Goal: Task Accomplishment & Management: Use online tool/utility

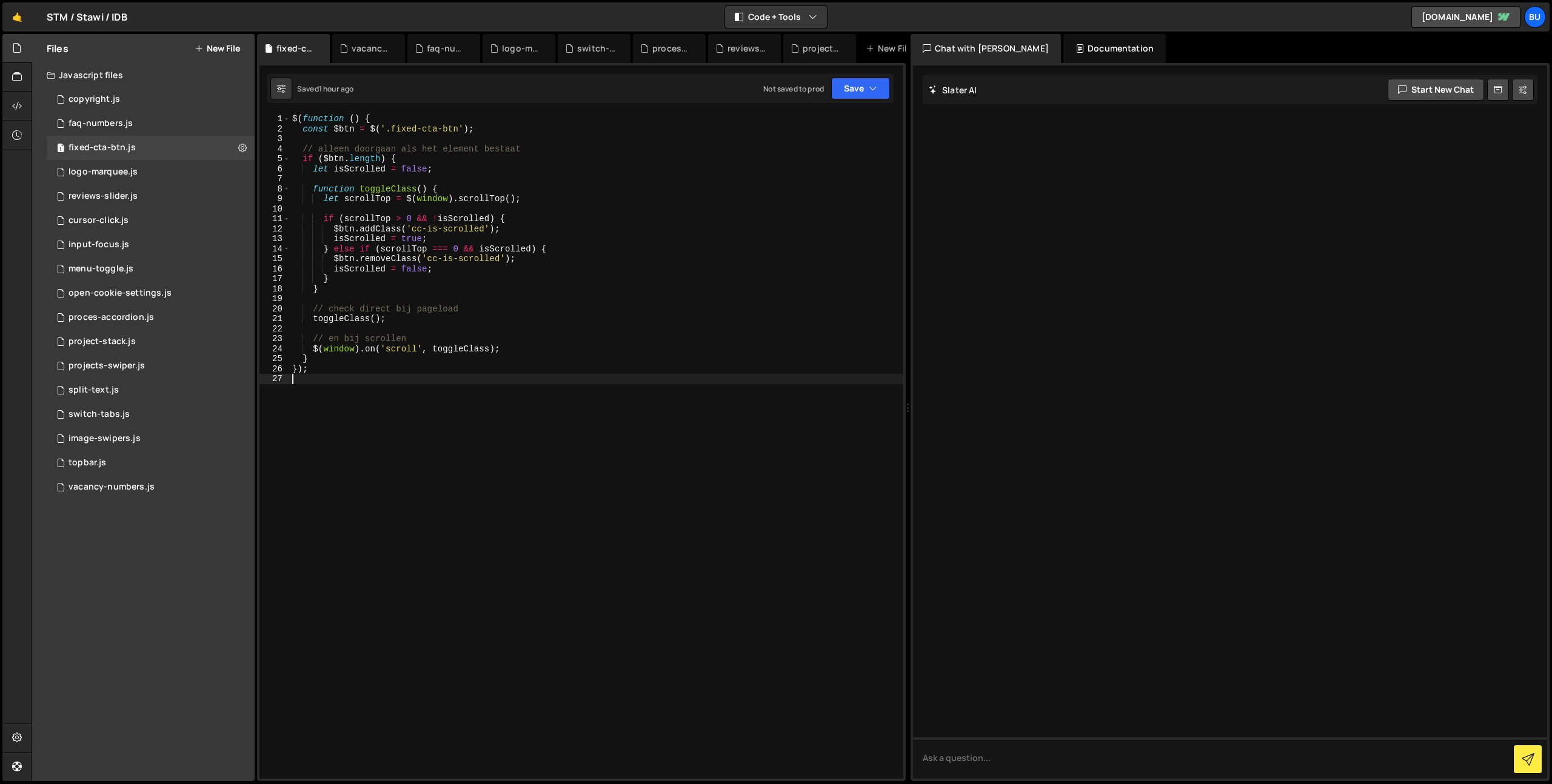
drag, startPoint x: 355, startPoint y: 427, endPoint x: 98, endPoint y: -40, distance: 533.0
click at [98, 0] on html "Projects [GEOGRAPHIC_DATA] Blog Bu Projects Your Teams Invite team member Accou…" at bounding box center [776, 392] width 1552 height 784
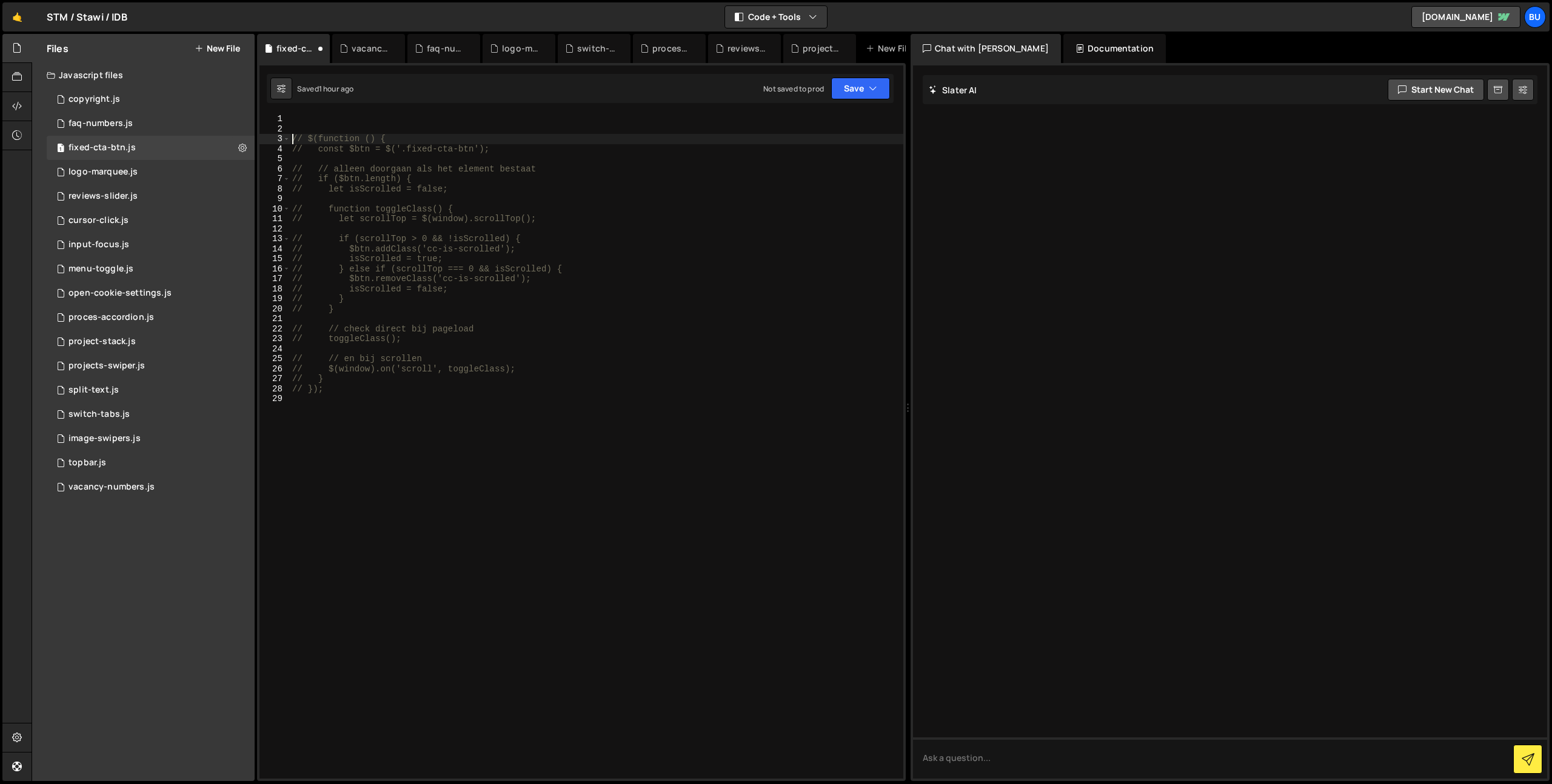
type textarea "// $(function () {"
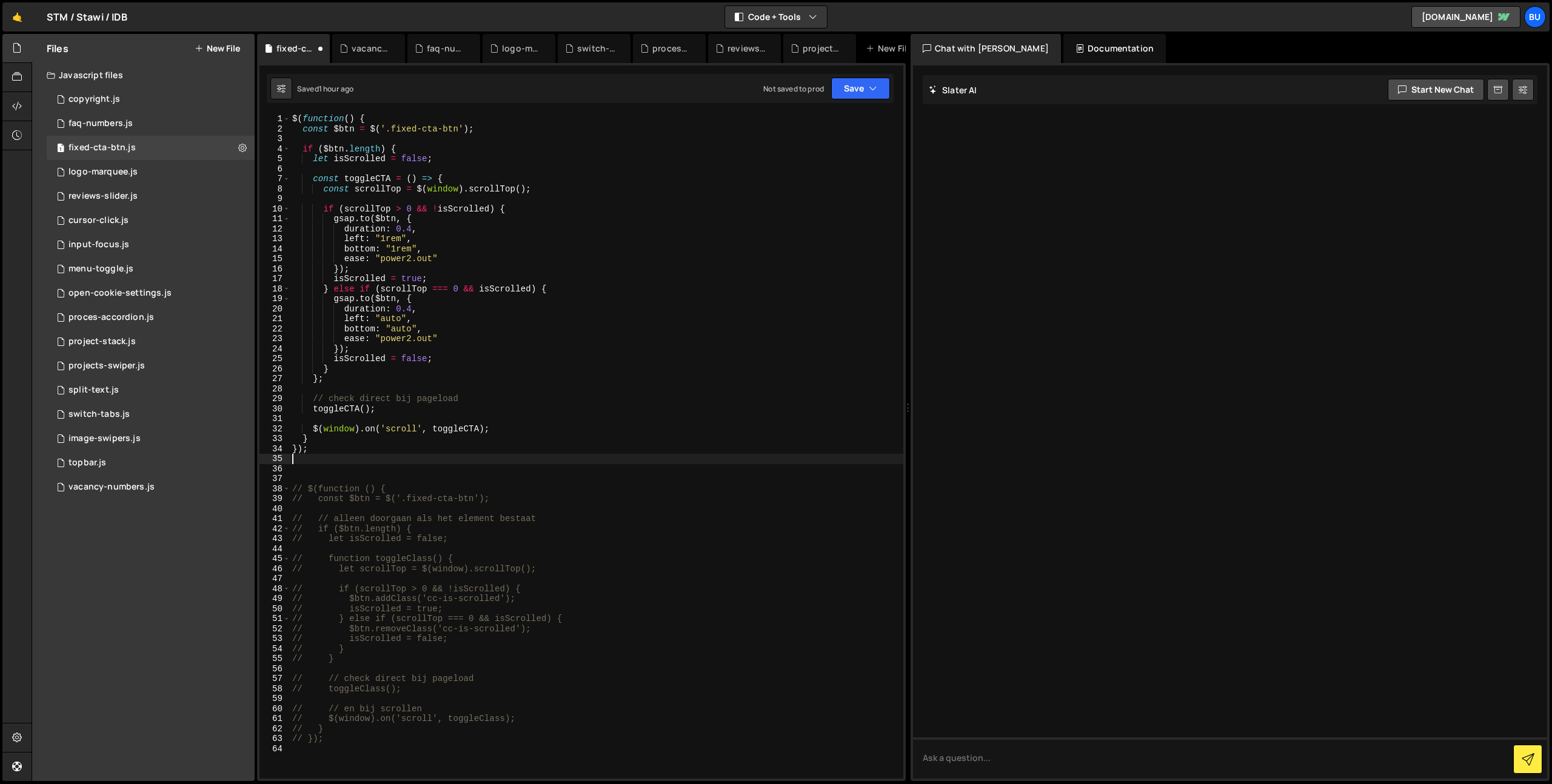
click at [720, 285] on div "$ ( function ( ) { const $btn = $ ( '.fixed-cta-btn' ) ; if ( $btn . length ) {…" at bounding box center [596, 457] width 614 height 685
click at [562, 368] on div "$ ( function ( ) { const $btn = $ ( '.fixed-cta-btn' ) ; if ( $btn . length ) {…" at bounding box center [596, 457] width 614 height 685
click at [651, 289] on div "$ ( function ( ) { const $btn = $ ( '.fixed-cta-btn' ) ; if ( $btn . length ) {…" at bounding box center [596, 457] width 614 height 685
drag, startPoint x: 671, startPoint y: 241, endPoint x: 684, endPoint y: 225, distance: 20.6
click at [675, 236] on div "$ ( function ( ) { const $btn = $ ( '.fixed-cta-btn' ) ; if ( $btn . length ) {…" at bounding box center [596, 457] width 614 height 685
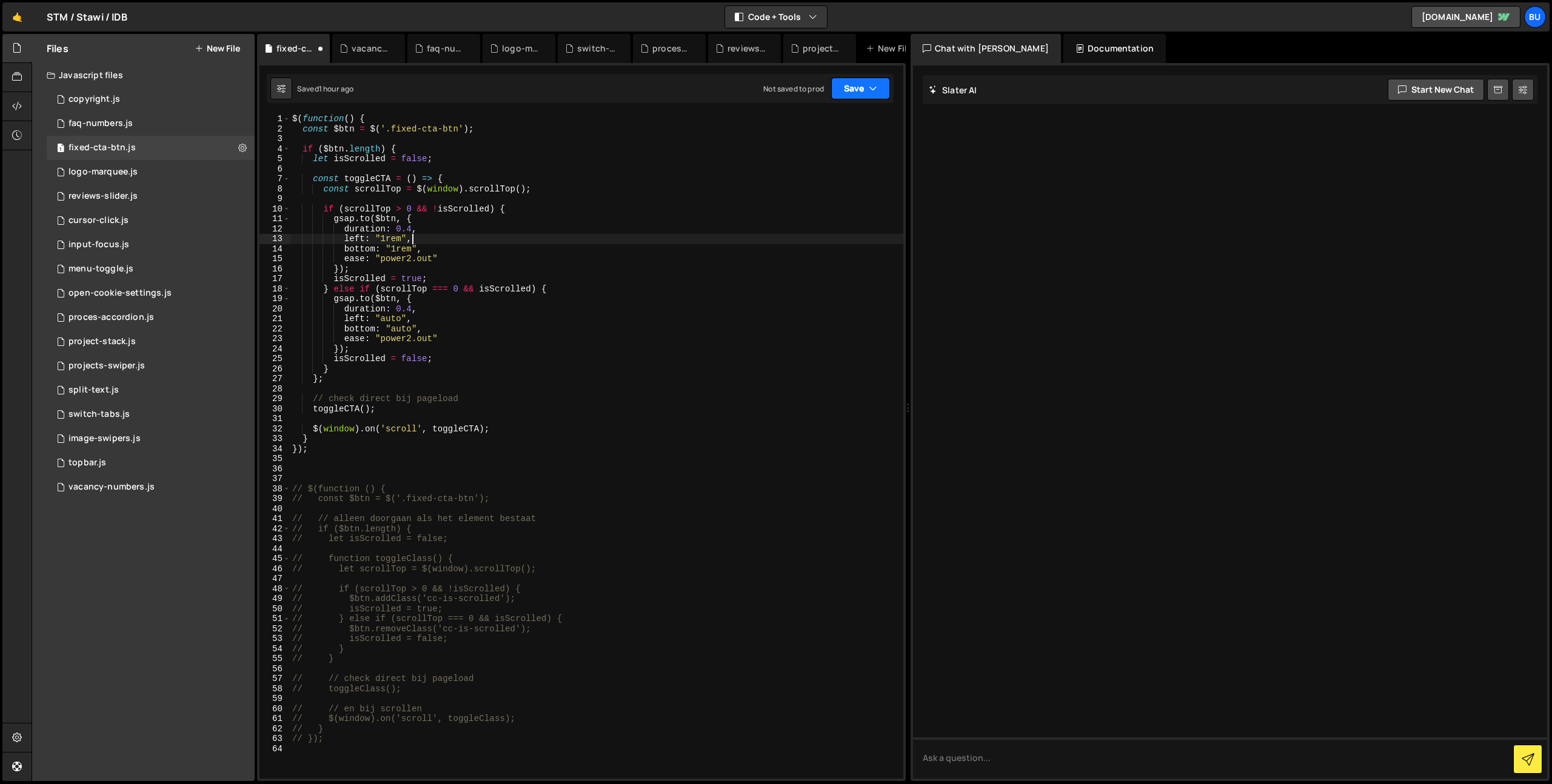
click at [862, 86] on button "Save" at bounding box center [860, 88] width 59 height 22
click at [833, 115] on div "Save to Staging S" at bounding box center [820, 118] width 126 height 12
drag, startPoint x: 473, startPoint y: 318, endPoint x: 494, endPoint y: 288, distance: 36.6
click at [473, 318] on div "$ ( function ( ) { const $btn = $ ( '.fixed-cta-btn' ) ; if ( $btn . length ) {…" at bounding box center [596, 457] width 614 height 685
drag, startPoint x: 529, startPoint y: 276, endPoint x: 476, endPoint y: 291, distance: 55.1
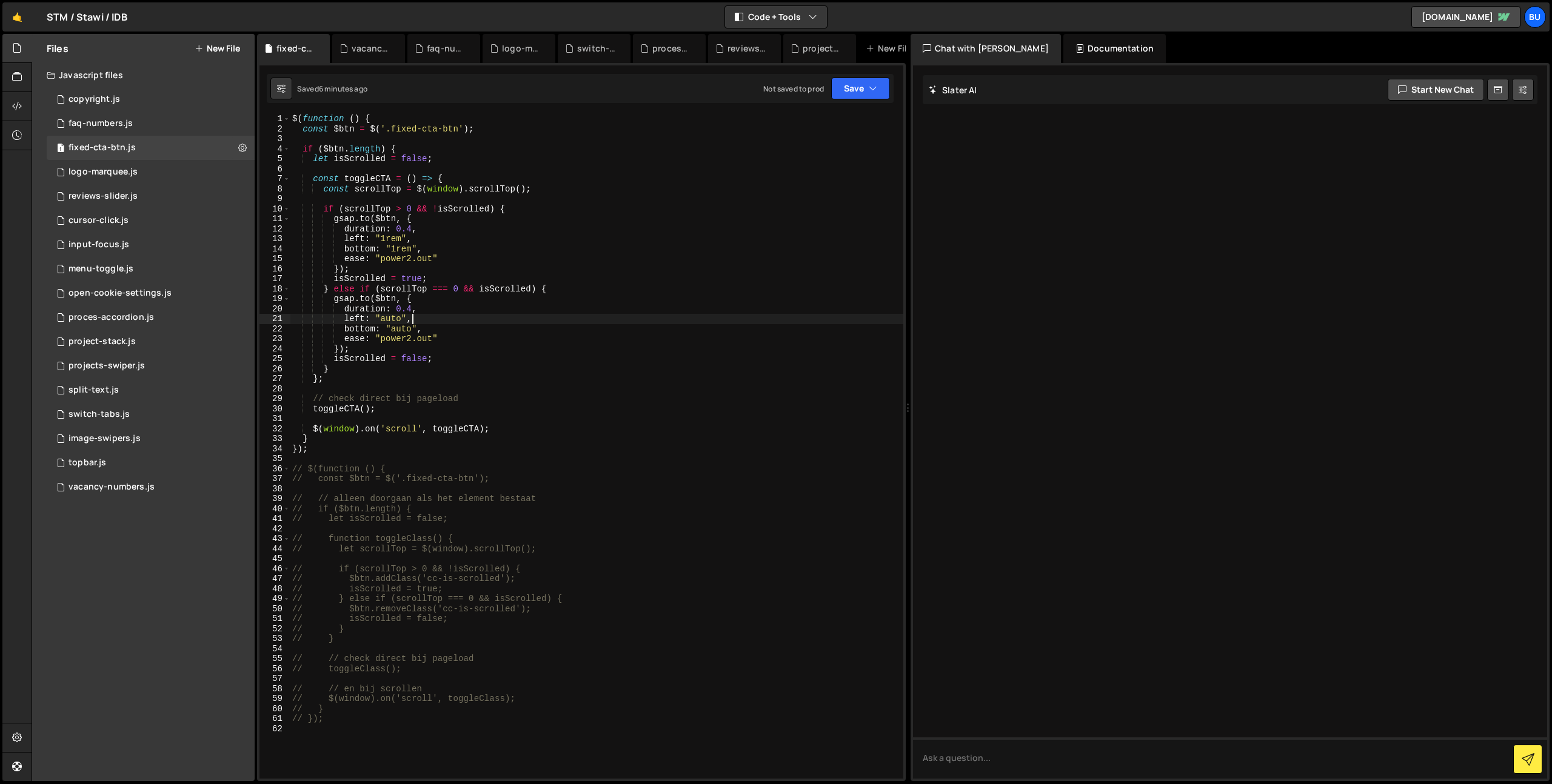
click at [529, 276] on div "$ ( function ( ) { const $btn = $ ( '.fixed-cta-btn' ) ; if ( $btn . length ) {…" at bounding box center [596, 457] width 614 height 685
click at [465, 321] on div "$ ( function ( ) { const $btn = $ ( '.fixed-cta-btn' ) ; if ( $btn . length ) {…" at bounding box center [596, 457] width 614 height 685
click at [439, 230] on div "$ ( function ( ) { const $btn = $ ( '.fixed-cta-btn' ) ; if ( $btn . length ) {…" at bounding box center [596, 457] width 614 height 685
type textarea "duration: 0.4,"
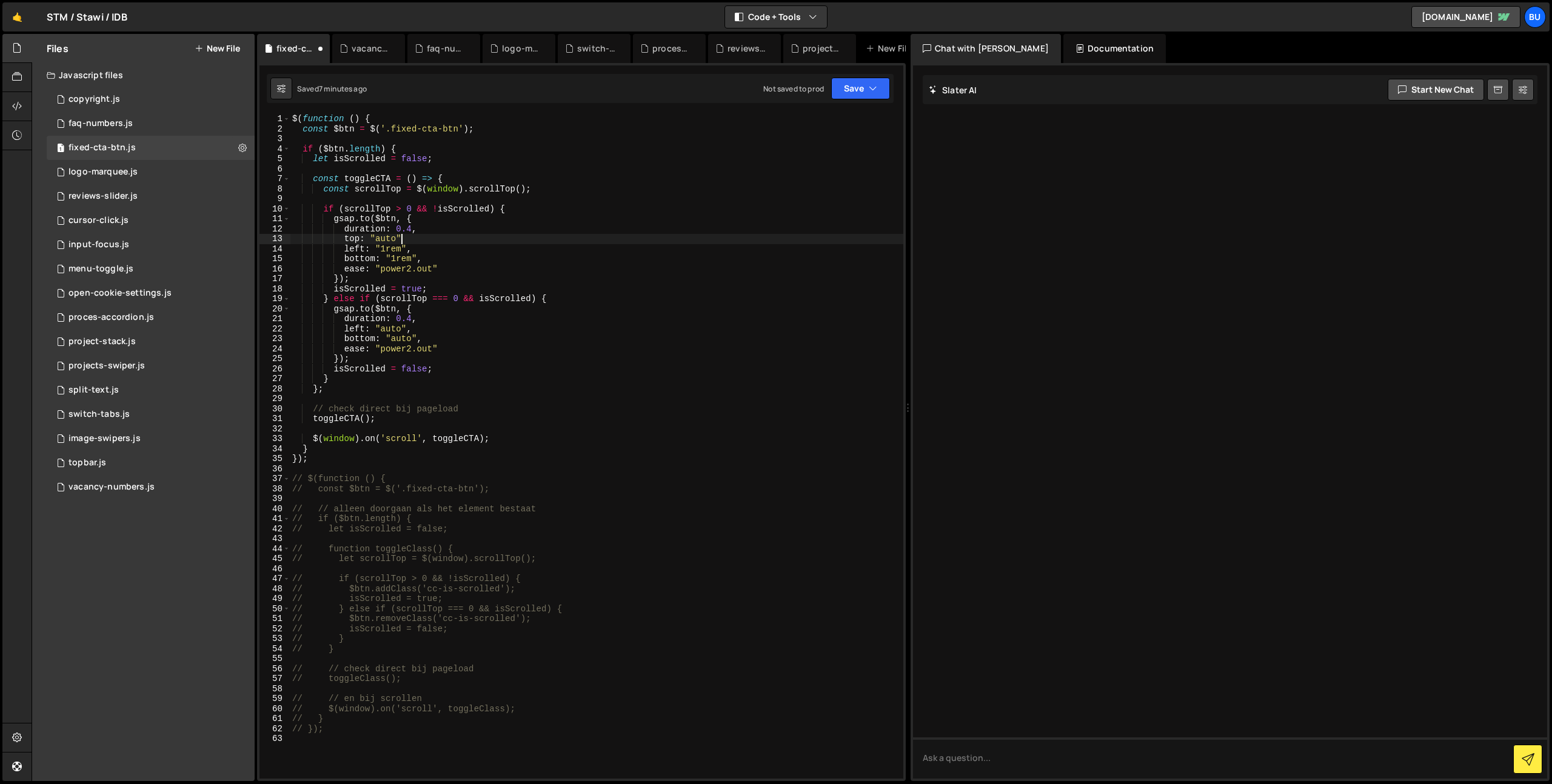
type textarea "top: "auto","
type textarea "t"
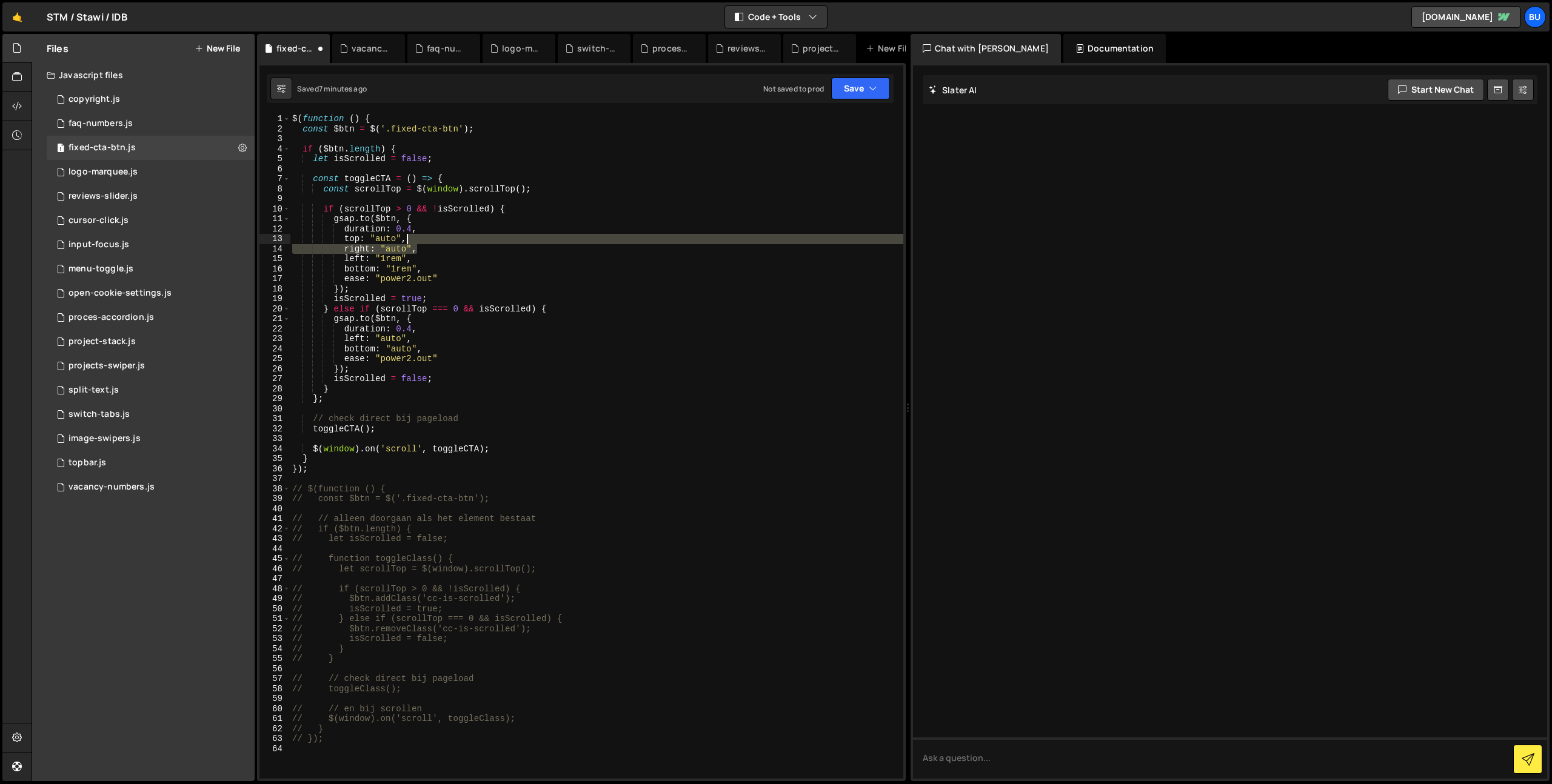
drag, startPoint x: 434, startPoint y: 249, endPoint x: 438, endPoint y: 230, distance: 19.4
click at [441, 231] on div "$ ( function ( ) { const $btn = $ ( '.fixed-cta-btn' ) ; if ( $btn . length ) {…" at bounding box center [596, 457] width 614 height 685
click at [459, 327] on div "$ ( function ( ) { const $btn = $ ( '.fixed-cta-btn' ) ; if ( $btn . length ) {…" at bounding box center [596, 457] width 614 height 685
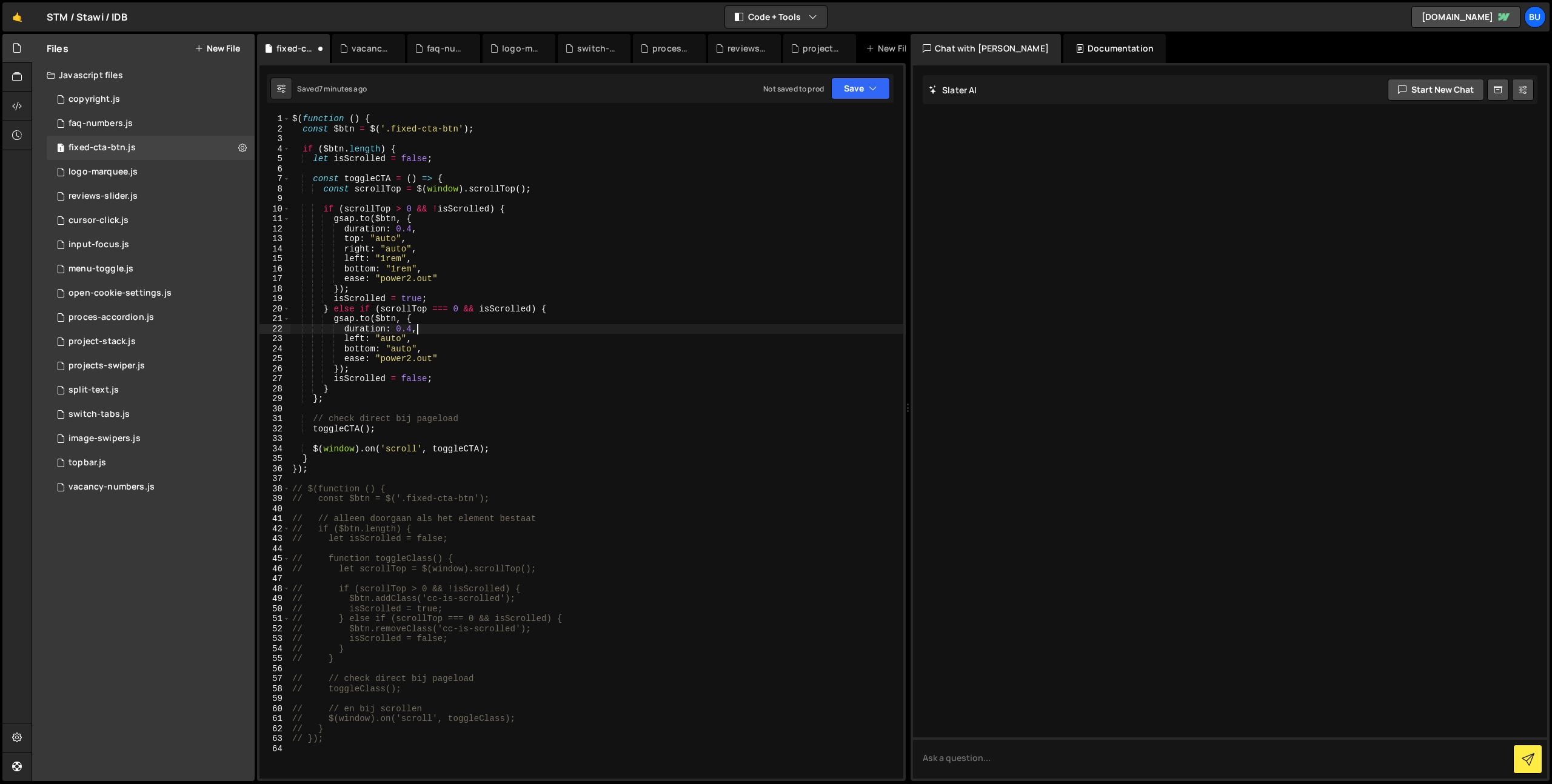
paste textarea "right: "auto""
click at [862, 88] on button "Save" at bounding box center [860, 88] width 59 height 22
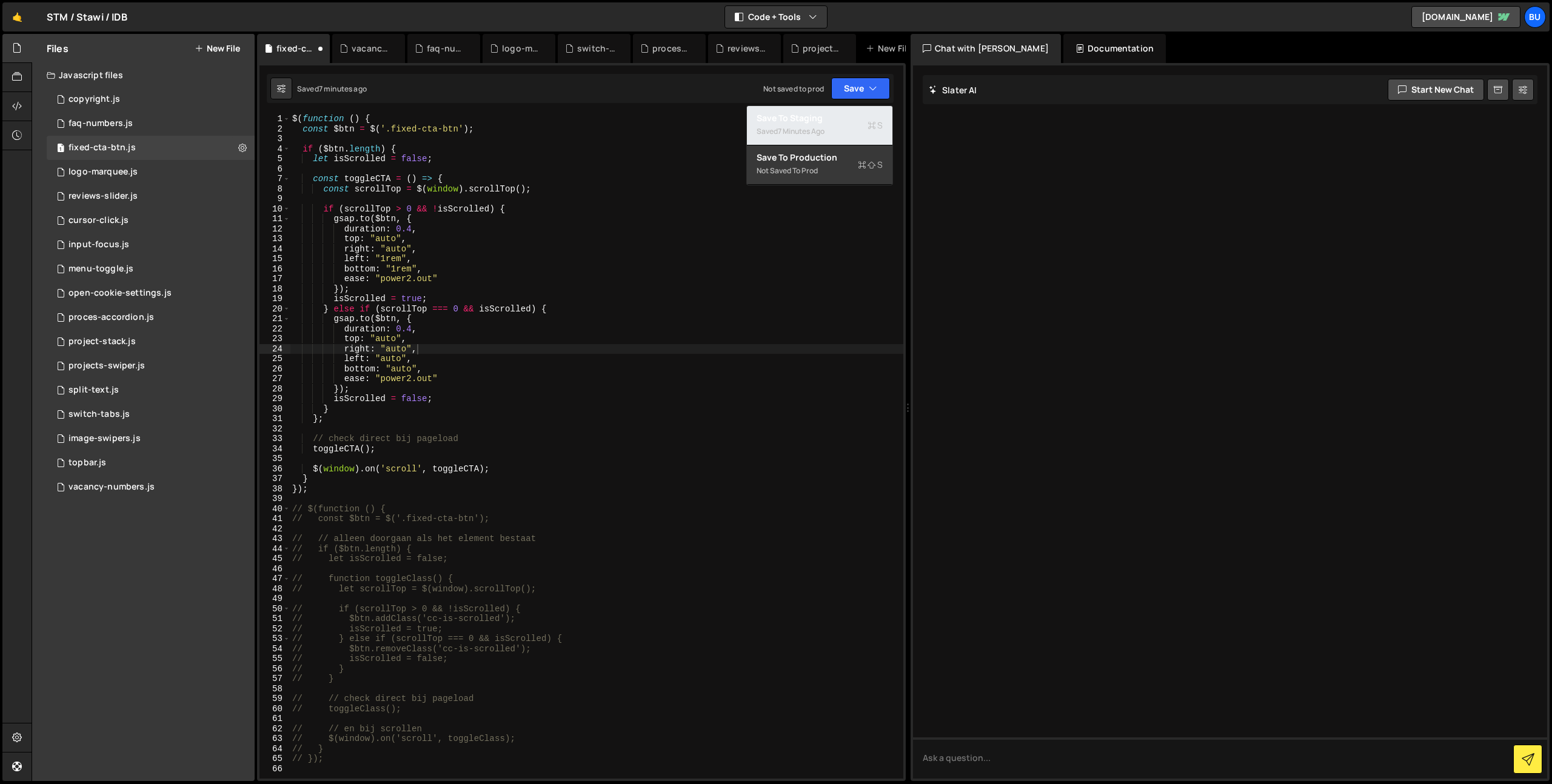
click at [827, 125] on div "Saved 7 minutes ago" at bounding box center [820, 131] width 126 height 14
drag, startPoint x: 549, startPoint y: 380, endPoint x: 554, endPoint y: 369, distance: 12.1
click at [555, 378] on div "$ ( function ( ) { const $btn = $ ( '.fixed-cta-btn' ) ; if ( $btn . length ) {…" at bounding box center [596, 457] width 614 height 685
click at [462, 361] on div "$ ( function ( ) { const $btn = $ ( '.fixed-cta-btn' ) ; if ( $btn . length ) {…" at bounding box center [596, 457] width 614 height 685
click at [460, 262] on div "$ ( function ( ) { const $btn = $ ( '.fixed-cta-btn' ) ; if ( $btn . length ) {…" at bounding box center [596, 457] width 614 height 685
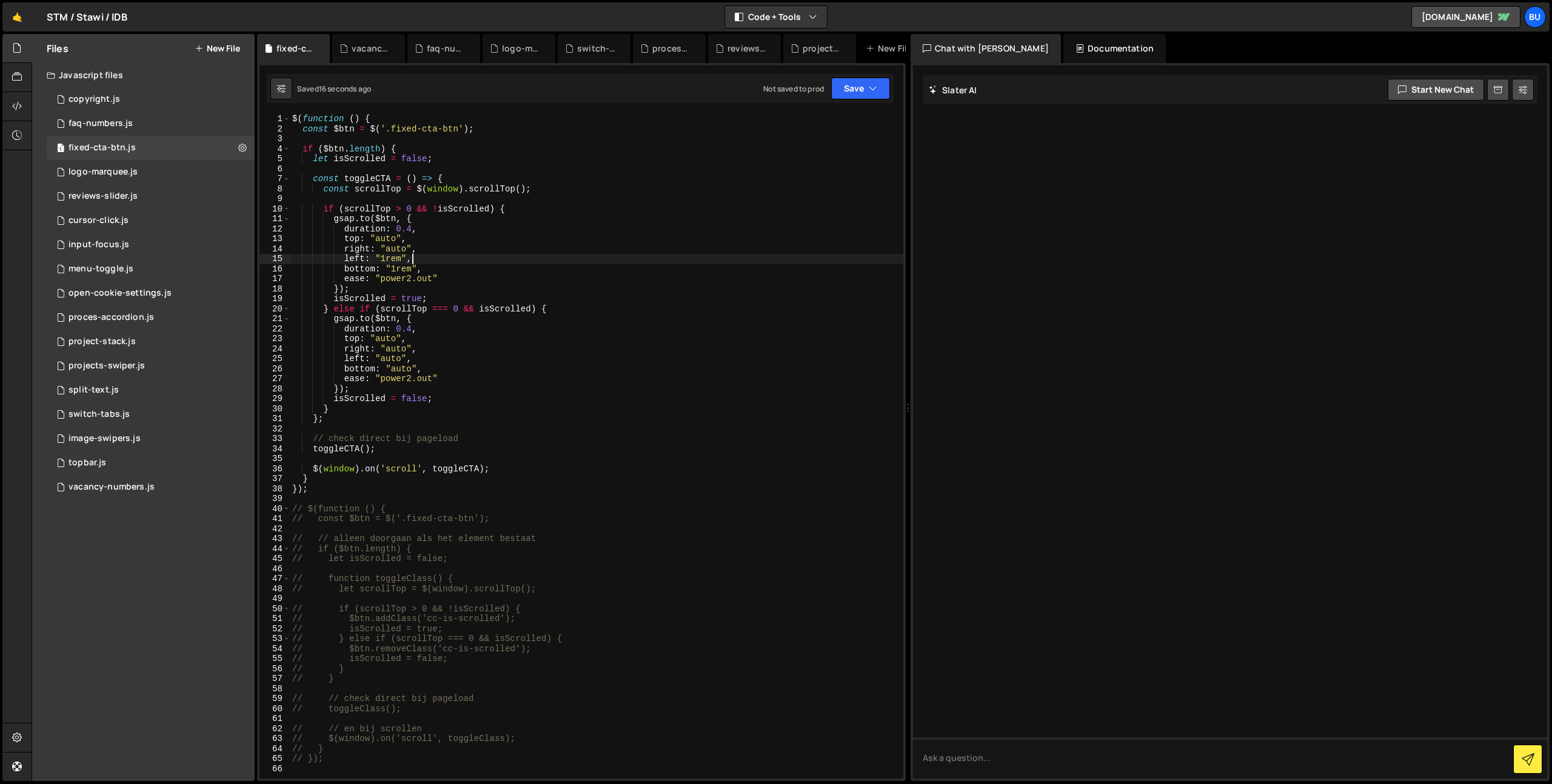
click at [456, 267] on div "$ ( function ( ) { const $btn = $ ( '.fixed-cta-btn' ) ; if ( $btn . length ) {…" at bounding box center [596, 457] width 614 height 685
click at [463, 254] on div "$ ( function ( ) { const $btn = $ ( '.fixed-cta-btn' ) ; if ( $btn . length ) {…" at bounding box center [596, 457] width 614 height 685
click at [454, 268] on div "$ ( function ( ) { const $btn = $ ( '.fixed-cta-btn' ) ; if ( $btn . length ) {…" at bounding box center [596, 457] width 614 height 685
click at [461, 259] on div "$ ( function ( ) { const $btn = $ ( '.fixed-cta-btn' ) ; if ( $btn . length ) {…" at bounding box center [596, 457] width 614 height 685
click at [451, 269] on div "$ ( function ( ) { const $btn = $ ( '.fixed-cta-btn' ) ; if ( $btn . length ) {…" at bounding box center [596, 457] width 614 height 685
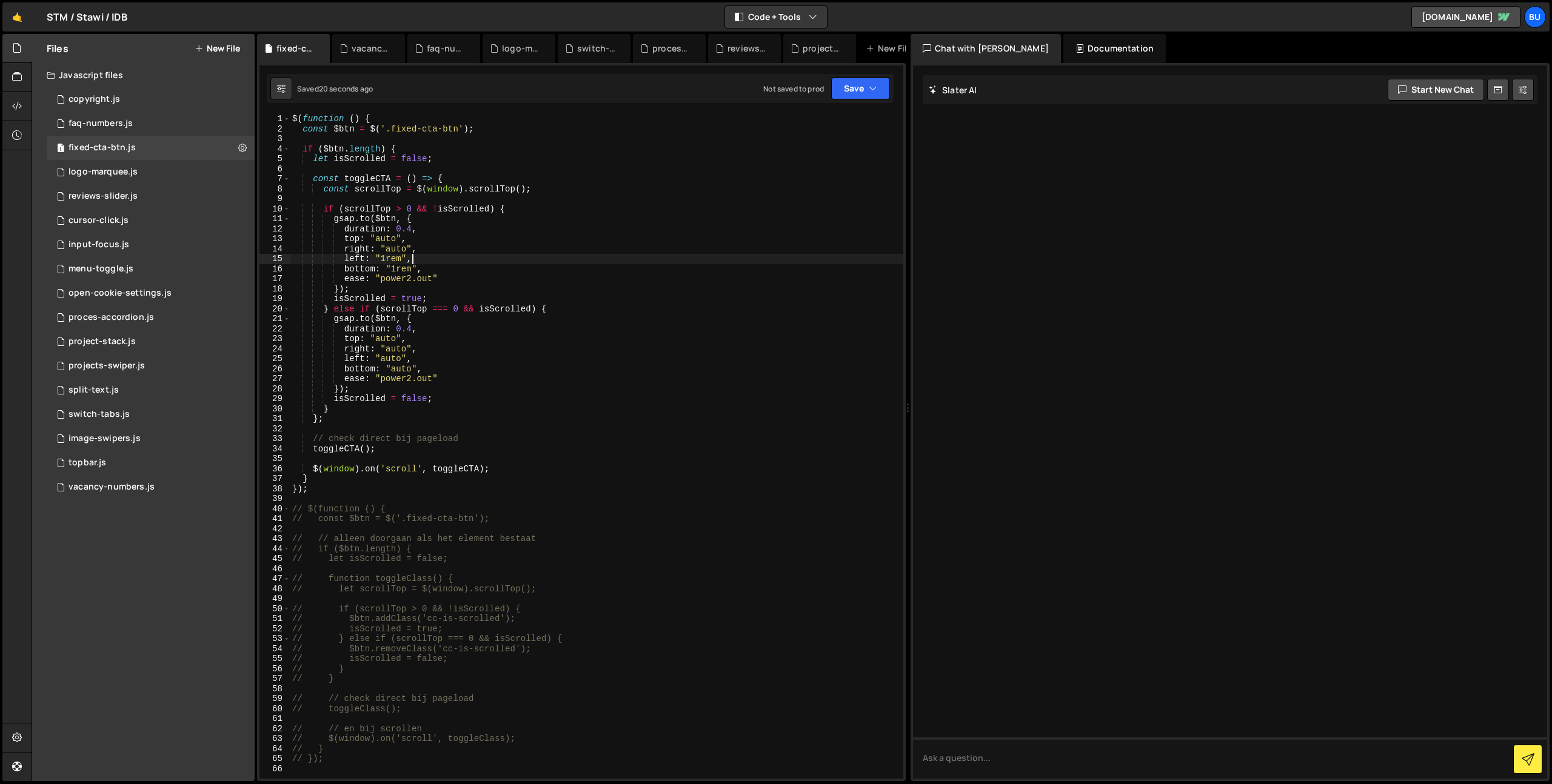
click at [463, 256] on div "$ ( function ( ) { const $btn = $ ( '.fixed-cta-btn' ) ; if ( $btn . length ) {…" at bounding box center [596, 457] width 614 height 685
click at [357, 261] on div "$ ( function ( ) { const $btn = $ ( '.fixed-cta-btn' ) ; if ( $btn . length ) {…" at bounding box center [596, 457] width 614 height 685
click at [357, 259] on div "$ ( function ( ) { const $btn = $ ( '.fixed-cta-btn' ) ; if ( $btn . length ) {…" at bounding box center [596, 457] width 614 height 685
drag, startPoint x: 512, startPoint y: 231, endPoint x: 498, endPoint y: 228, distance: 14.3
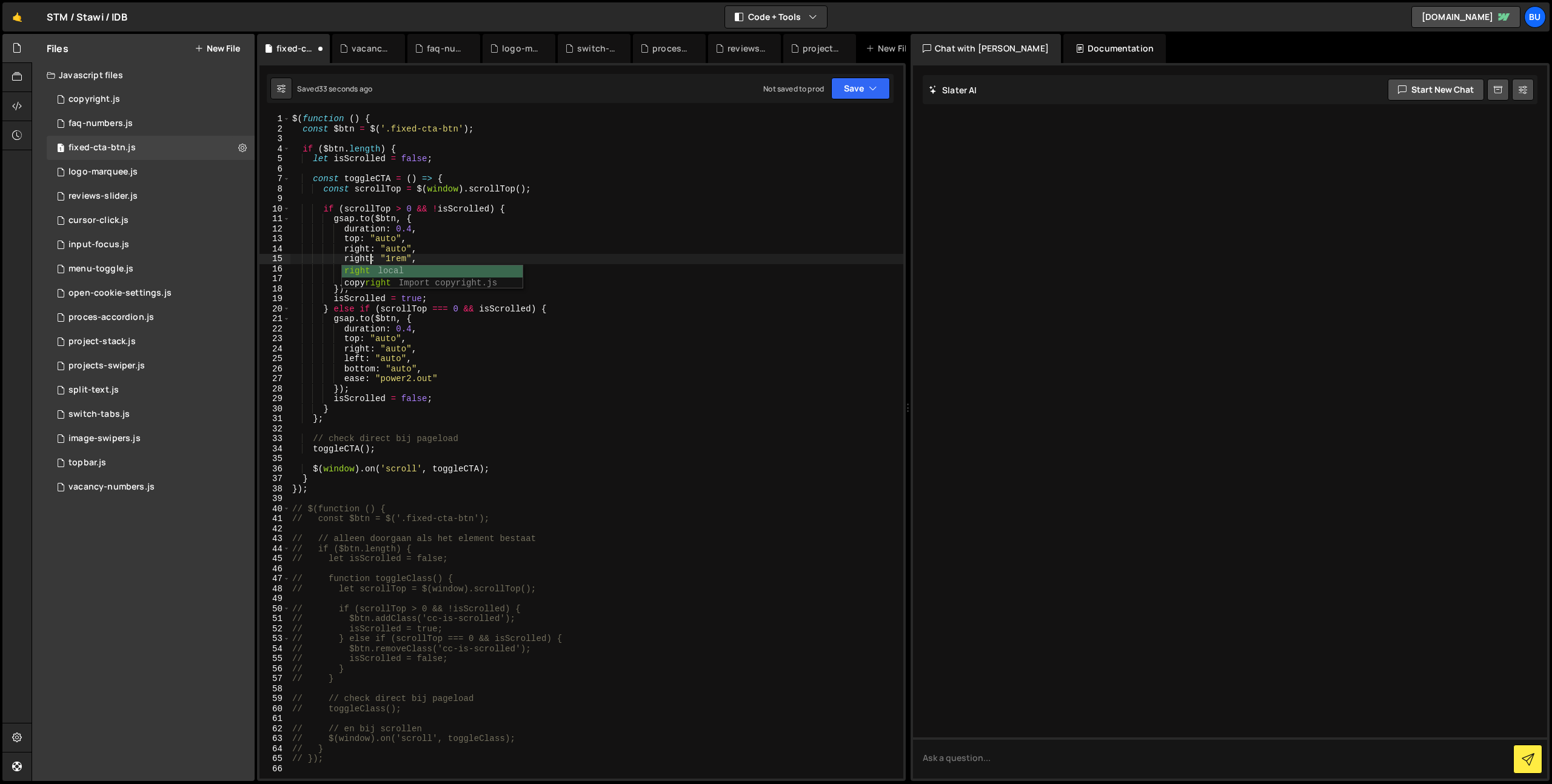
click at [510, 231] on div "$ ( function ( ) { const $btn = $ ( '.fixed-cta-btn' ) ; if ( $btn . length ) {…" at bounding box center [596, 457] width 614 height 685
click at [434, 246] on div "$ ( function ( ) { const $btn = $ ( '.fixed-cta-btn' ) ; if ( $btn . length ) {…" at bounding box center [596, 457] width 614 height 685
click at [342, 251] on div "$ ( function ( ) { const $btn = $ ( '.fixed-cta-btn' ) ; if ( $btn . length ) {…" at bounding box center [596, 457] width 614 height 685
click at [345, 249] on div "$ ( function ( ) { const $btn = $ ( '.fixed-cta-btn' ) ; if ( $btn . length ) {…" at bounding box center [596, 457] width 614 height 685
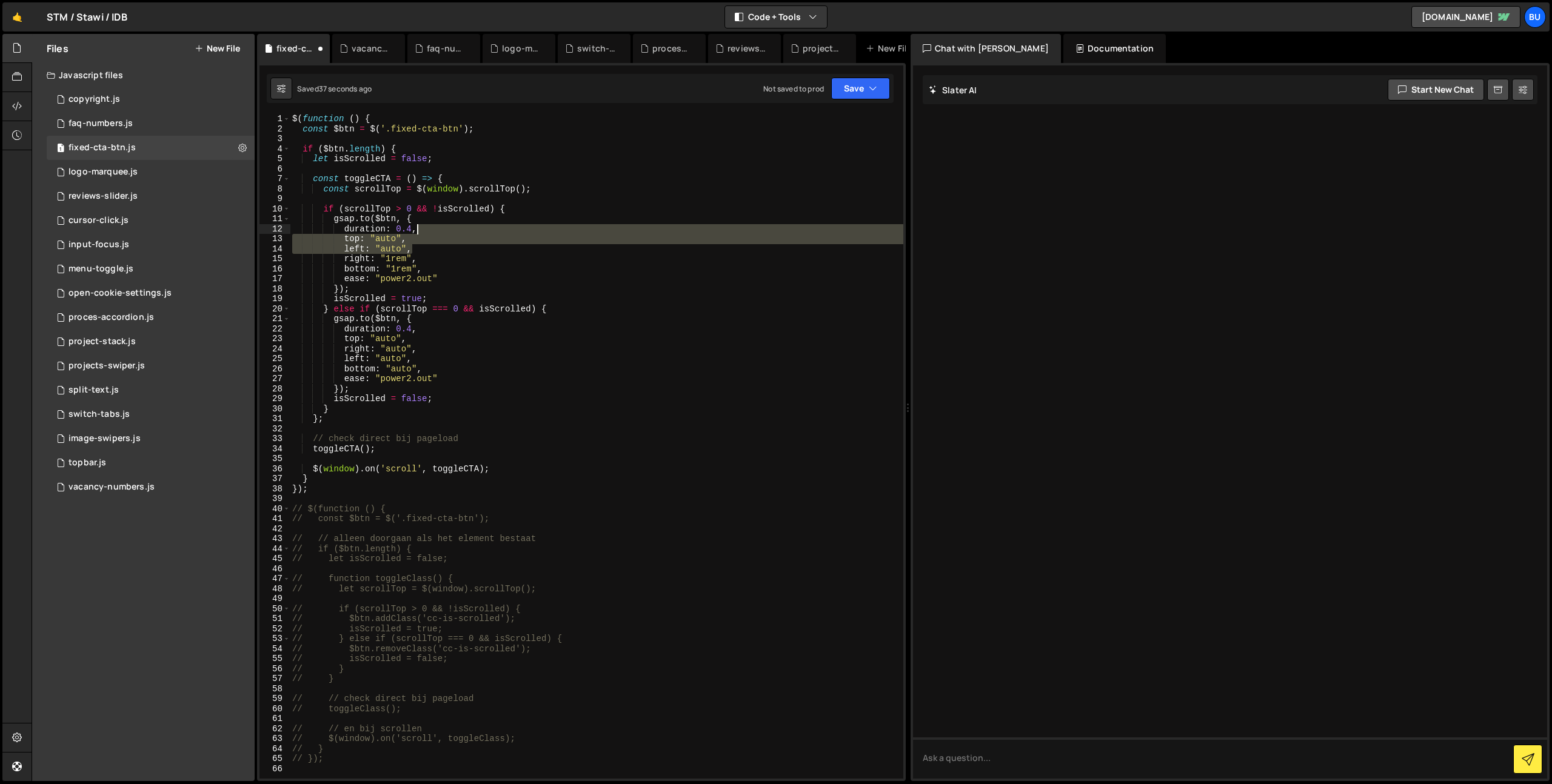
drag, startPoint x: 434, startPoint y: 249, endPoint x: 443, endPoint y: 229, distance: 21.9
click at [448, 229] on div "$ ( function ( ) { const $btn = $ ( '.fixed-cta-btn' ) ; if ( $btn . length ) {…" at bounding box center [596, 457] width 614 height 685
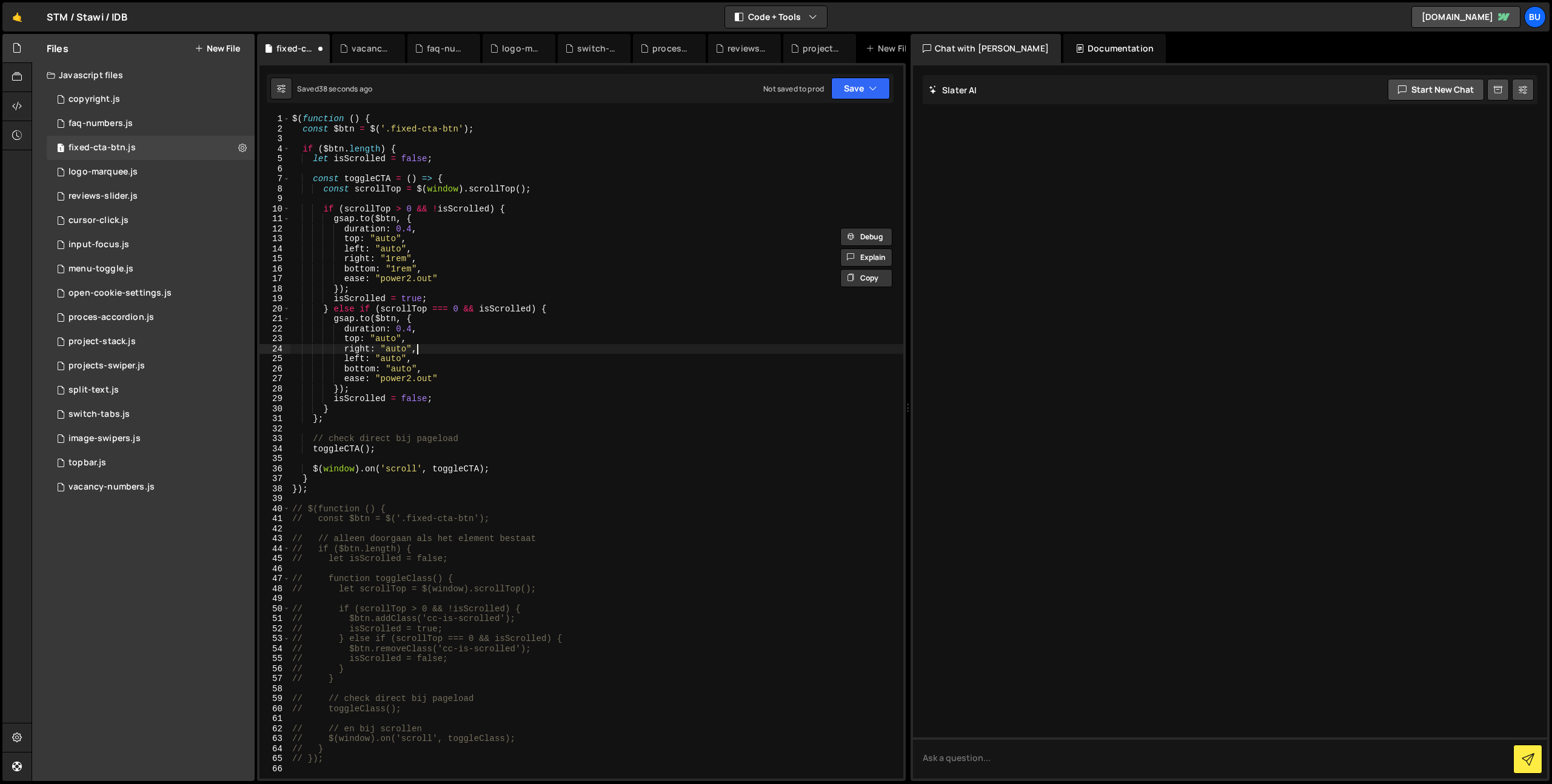
drag, startPoint x: 425, startPoint y: 343, endPoint x: 437, endPoint y: 327, distance: 20.0
click at [438, 327] on div "$ ( function ( ) { const $btn = $ ( '.fixed-cta-btn' ) ; if ( $btn . length ) {…" at bounding box center [596, 457] width 614 height 685
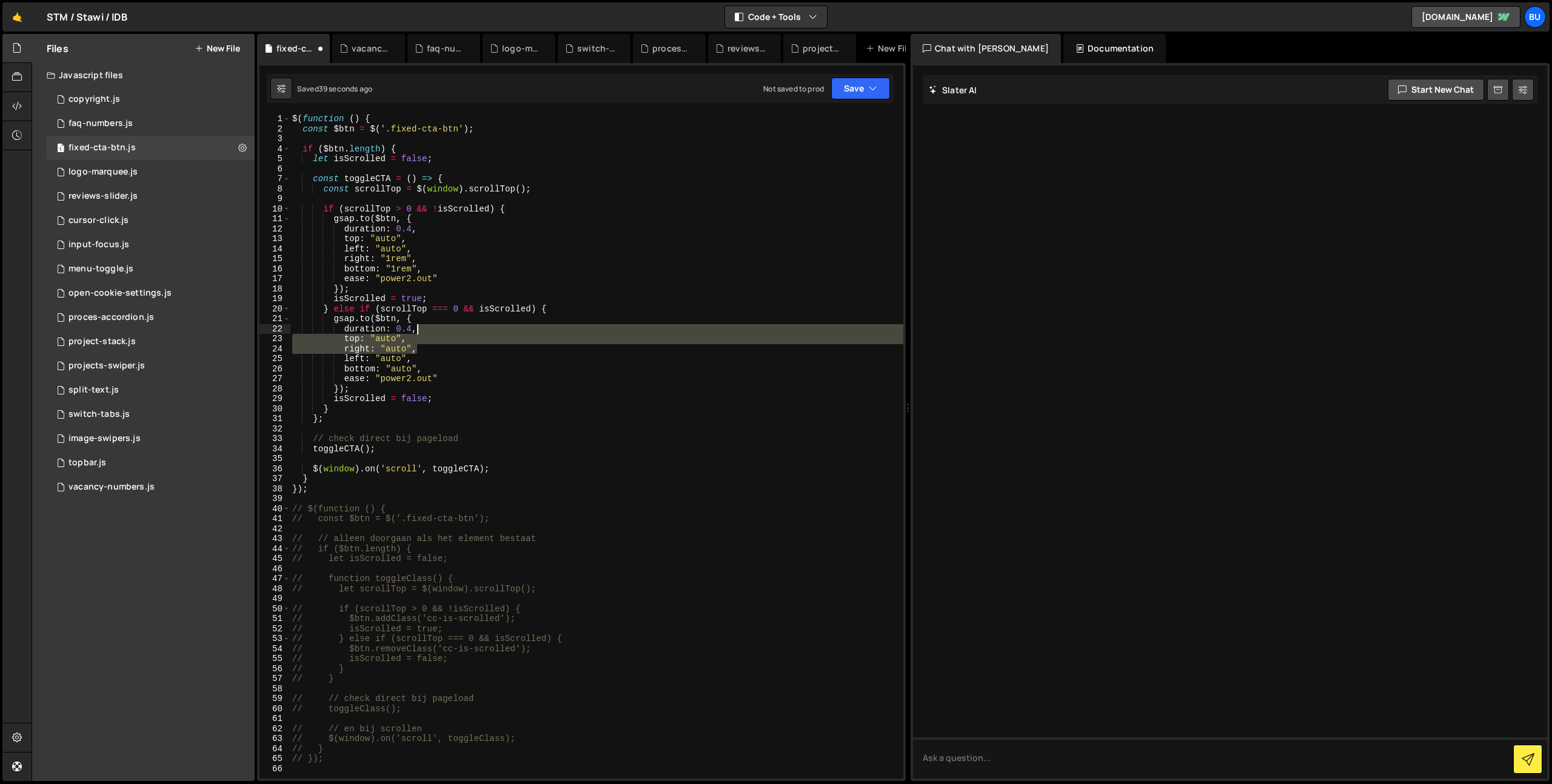
paste textarea "left"
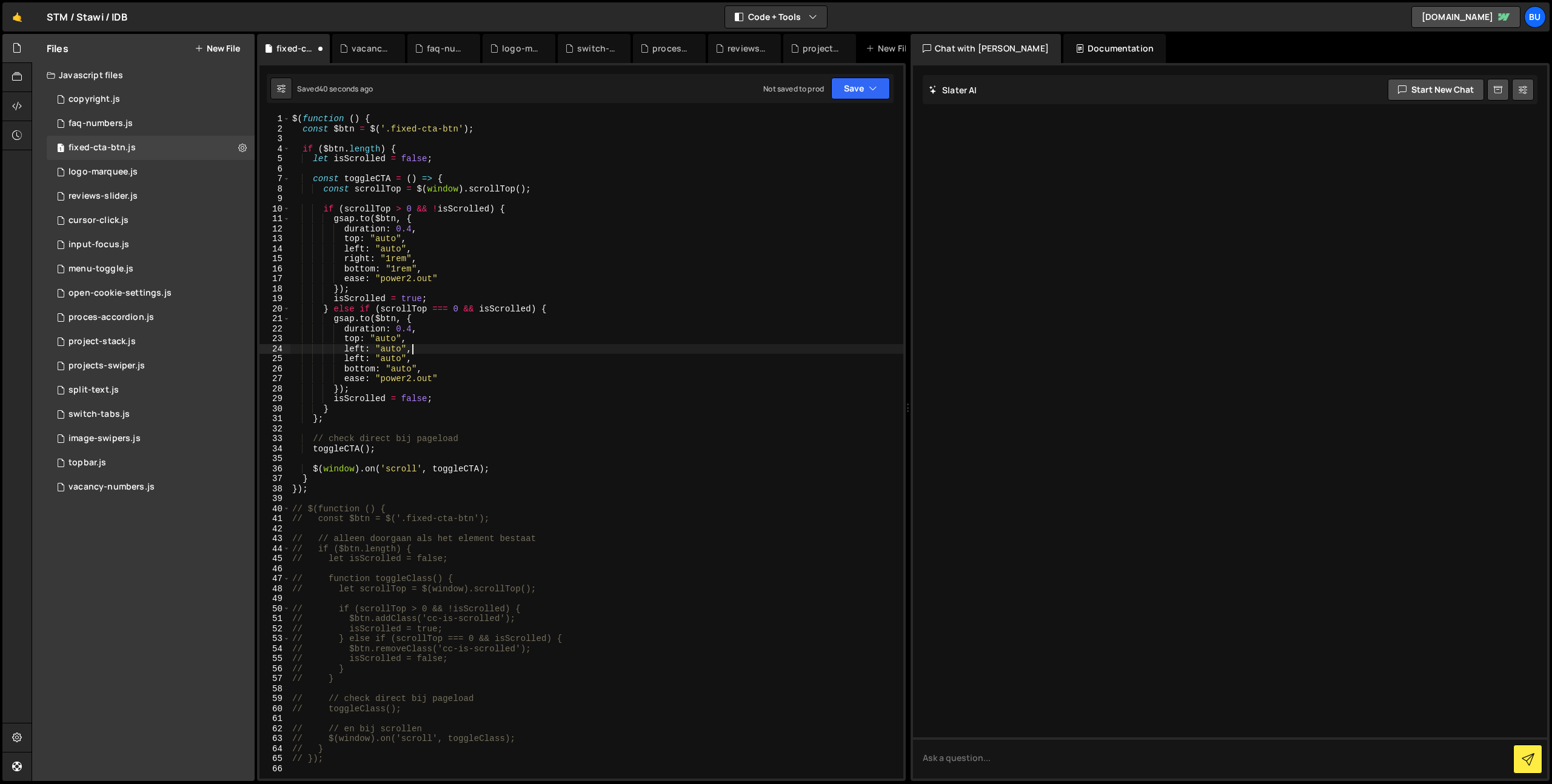
click at [358, 260] on div "$ ( function ( ) { const $btn = $ ( '.fixed-cta-btn' ) ; if ( $btn . length ) {…" at bounding box center [596, 457] width 614 height 685
click at [352, 360] on div "$ ( function ( ) { const $btn = $ ( '.fixed-cta-btn' ) ; if ( $btn . length ) {…" at bounding box center [596, 457] width 614 height 685
drag, startPoint x: 352, startPoint y: 360, endPoint x: 353, endPoint y: 352, distance: 8.1
click at [352, 360] on div "$ ( function ( ) { const $btn = $ ( '.fixed-cta-btn' ) ; if ( $btn . length ) {…" at bounding box center [596, 457] width 614 height 685
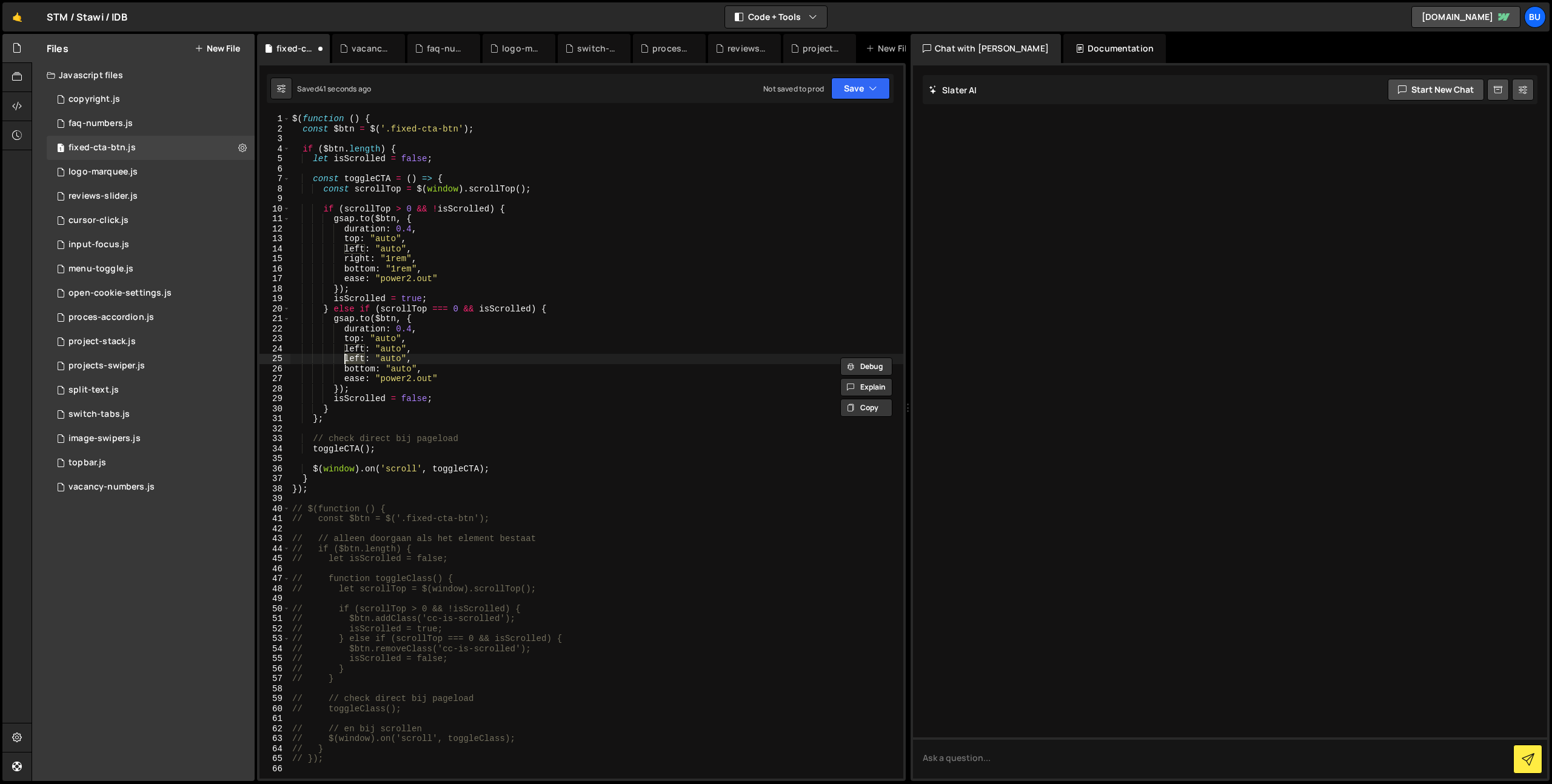
paste textarea "righ"
click at [494, 222] on div "$ ( function ( ) { const $btn = $ ( '.fixed-cta-btn' ) ; if ( $btn . length ) {…" at bounding box center [596, 457] width 614 height 685
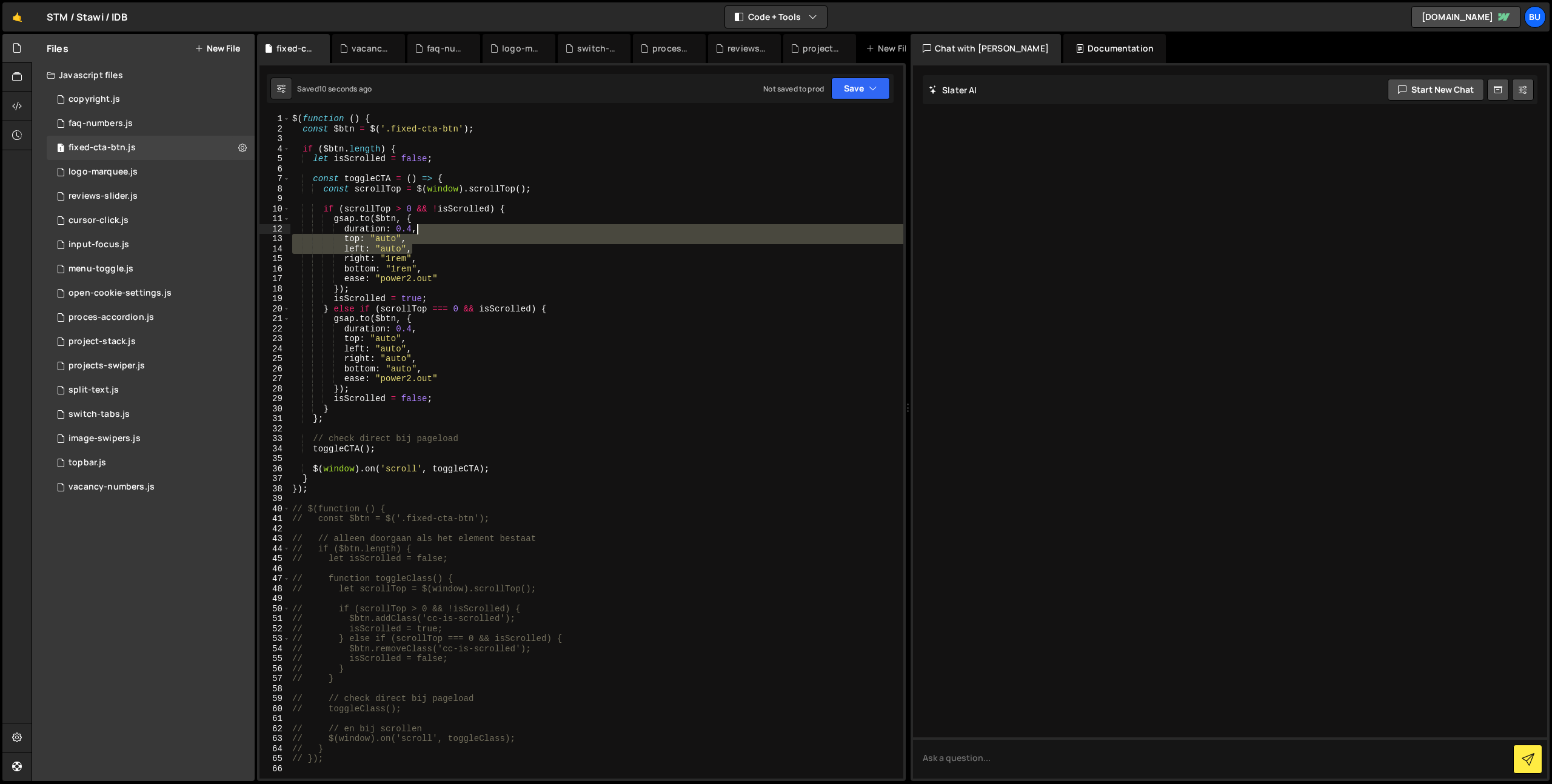
drag, startPoint x: 413, startPoint y: 246, endPoint x: 429, endPoint y: 229, distance: 23.3
click at [431, 228] on div "$ ( function ( ) { const $btn = $ ( '.fixed-cta-btn' ) ; if ( $btn . length ) {…" at bounding box center [596, 457] width 614 height 685
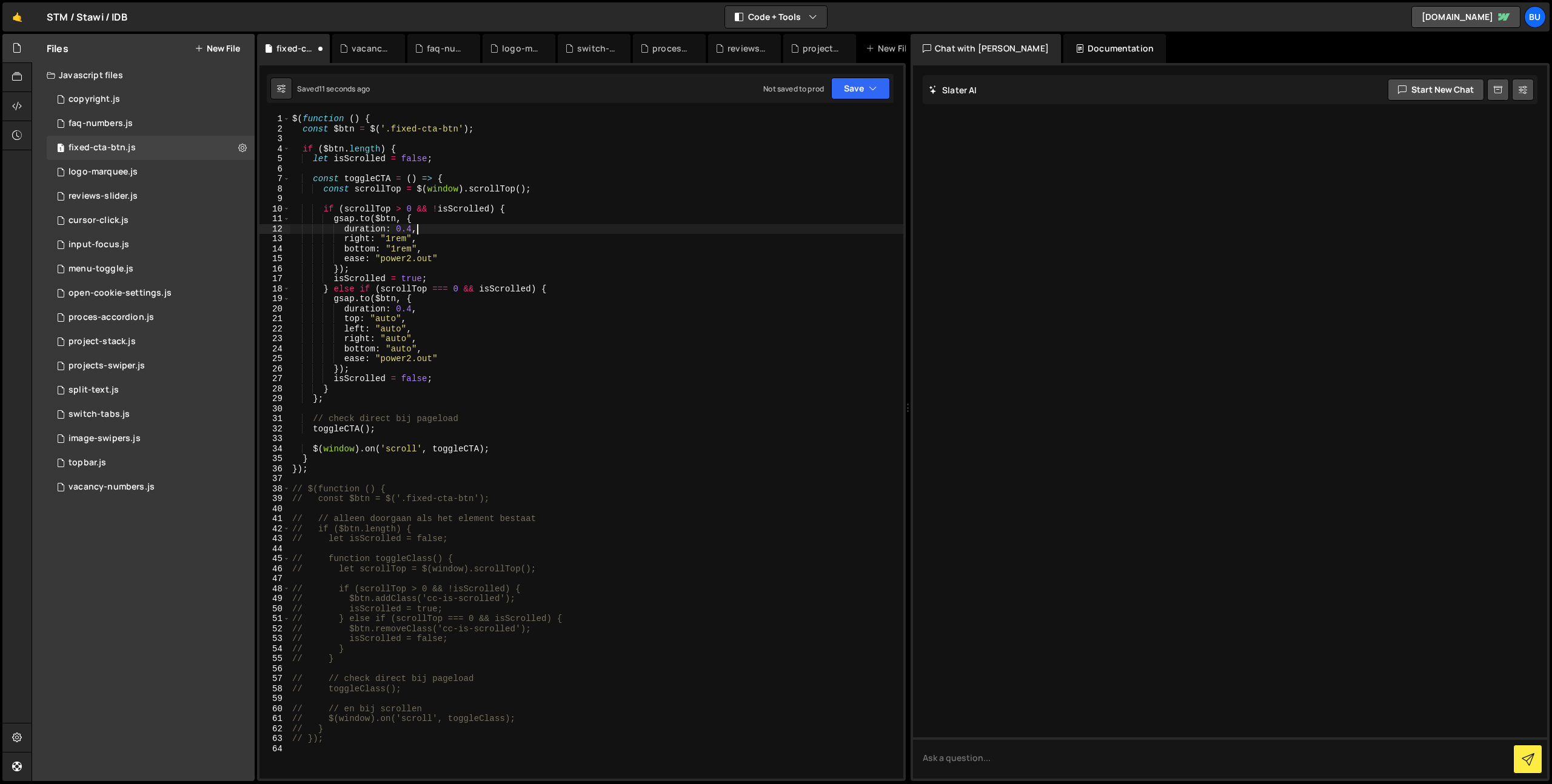
click at [448, 307] on div "$ ( function ( ) { const $btn = $ ( '.fixed-cta-btn' ) ; if ( $btn . length ) {…" at bounding box center [596, 457] width 614 height 685
click at [877, 91] on icon "button" at bounding box center [872, 89] width 8 height 12
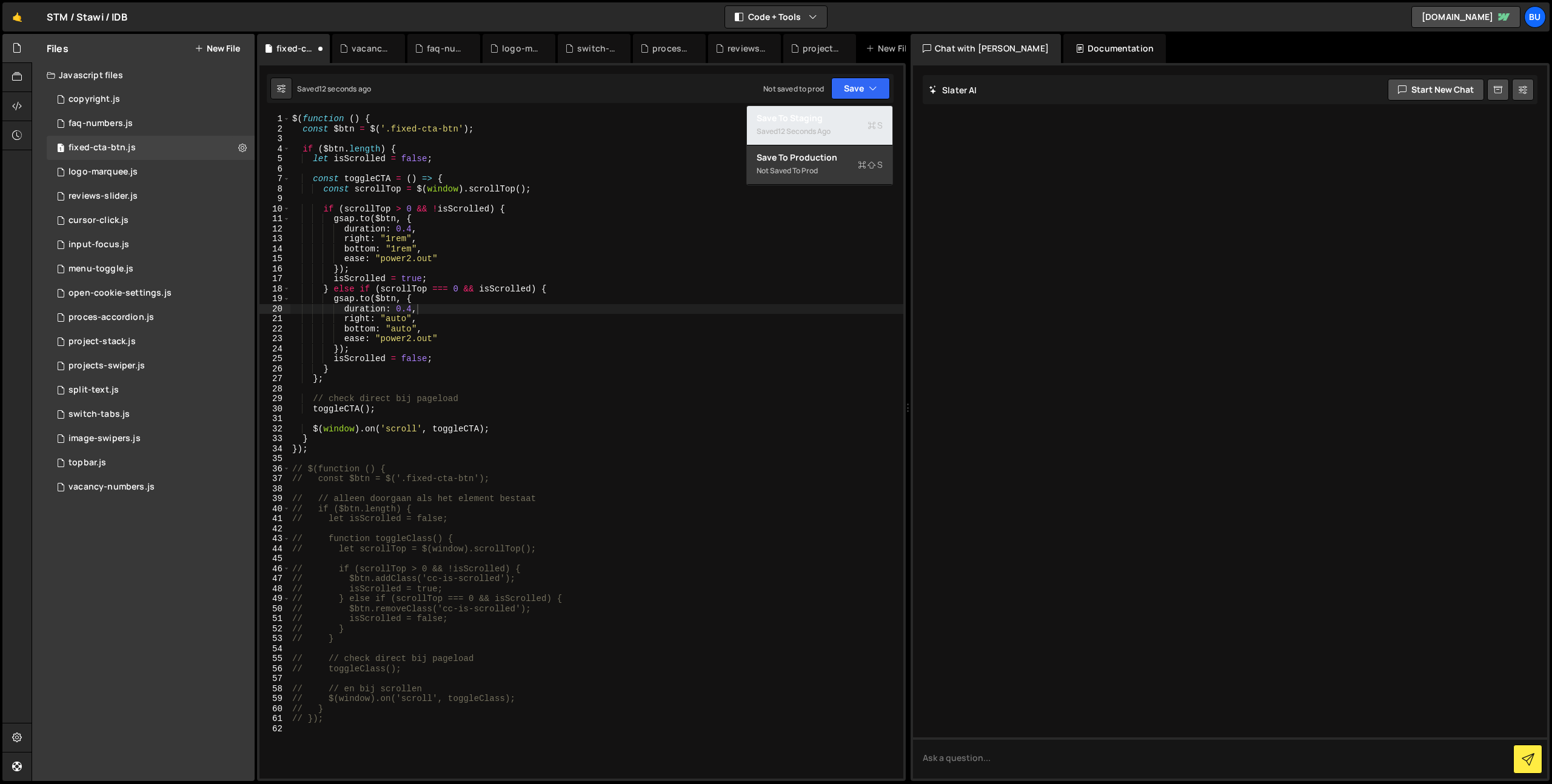
click at [837, 122] on div "Save to Staging S" at bounding box center [820, 118] width 126 height 12
click at [452, 333] on div "$ ( function ( ) { const $btn = $ ( '.fixed-cta-btn' ) ; if ( $btn . length ) {…" at bounding box center [596, 457] width 614 height 685
click at [465, 345] on div "$ ( function ( ) { const $btn = $ ( '.fixed-cta-btn' ) ; if ( $btn . length ) {…" at bounding box center [596, 457] width 614 height 685
drag, startPoint x: 479, startPoint y: 330, endPoint x: 469, endPoint y: 325, distance: 11.2
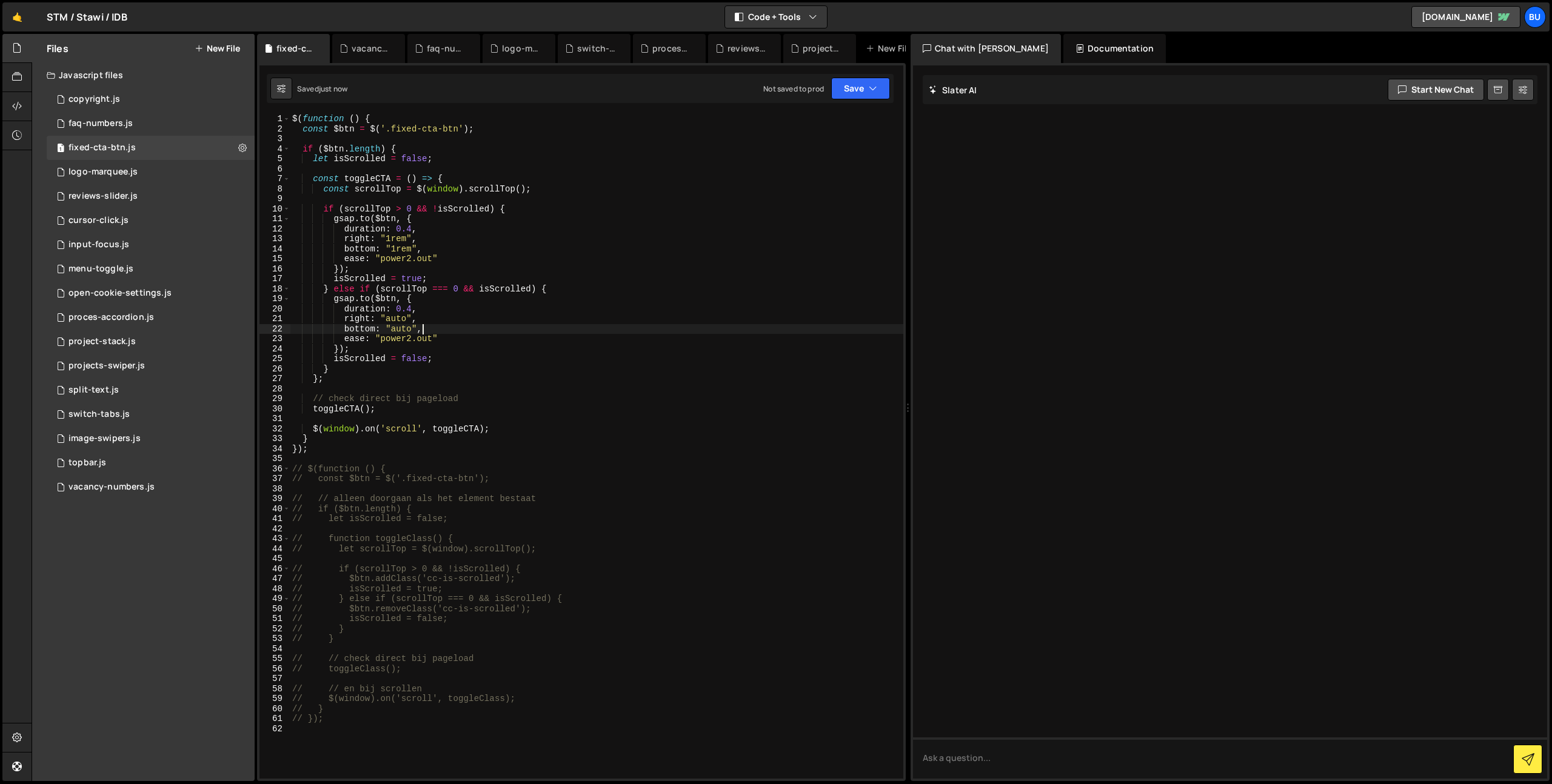
click at [479, 330] on div "$ ( function ( ) { const $btn = $ ( '.fixed-cta-btn' ) ; if ( $btn . length ) {…" at bounding box center [596, 457] width 614 height 685
type textarea "bottom: "auto","
click at [445, 245] on div "$ ( function ( ) { const $btn = $ ( '.fixed-cta-btn' ) ; if ( $btn . length ) {…" at bounding box center [596, 457] width 614 height 685
paste textarea "scale: 0.8;"
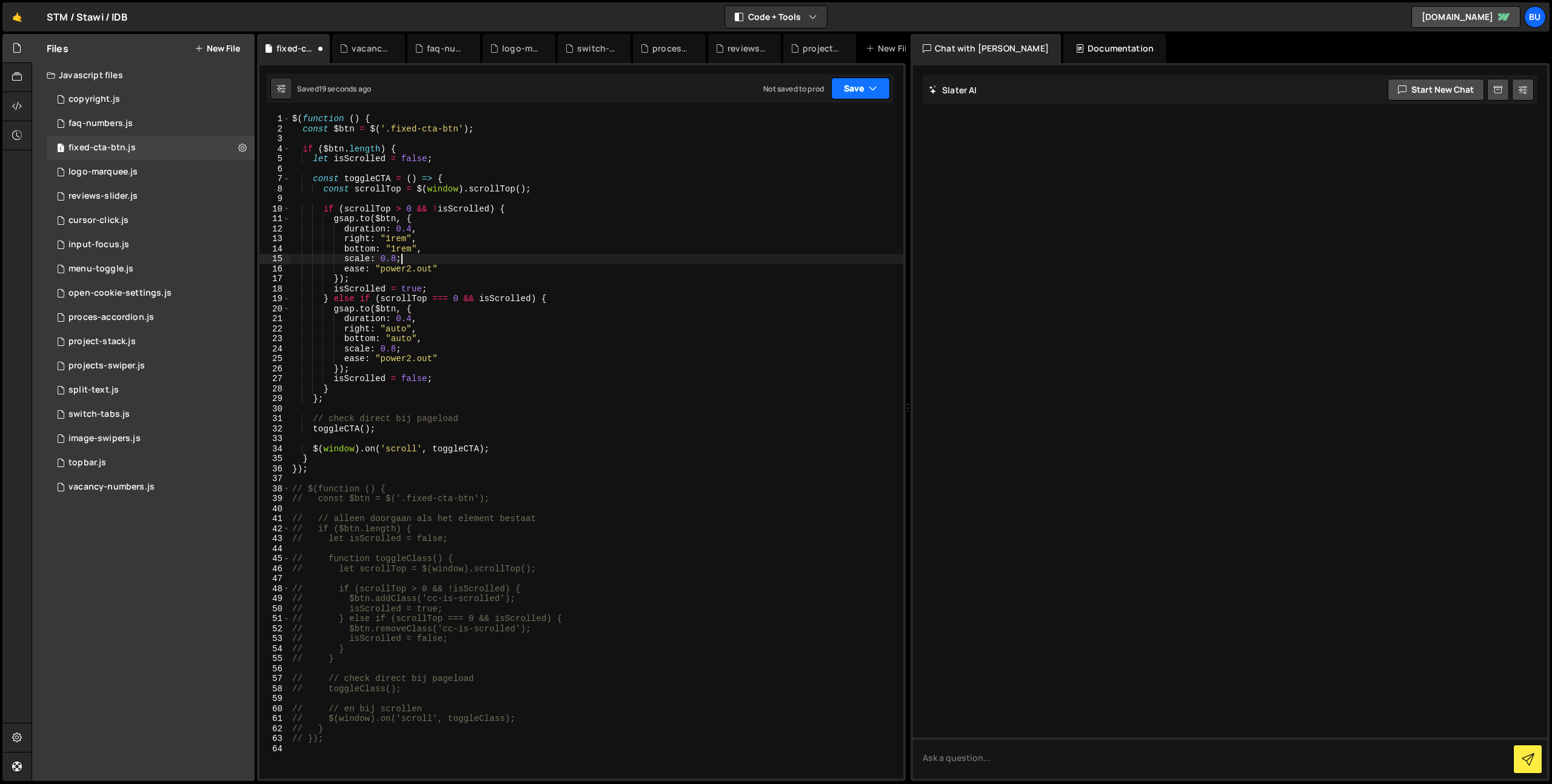
click at [872, 95] on button "Save" at bounding box center [860, 88] width 59 height 22
click at [837, 122] on div "Save to Staging S" at bounding box center [820, 118] width 126 height 12
click at [477, 282] on div "$ ( function ( ) { const $btn = $ ( '.fixed-cta-btn' ) ; if ( $btn . length ) {…" at bounding box center [596, 457] width 614 height 685
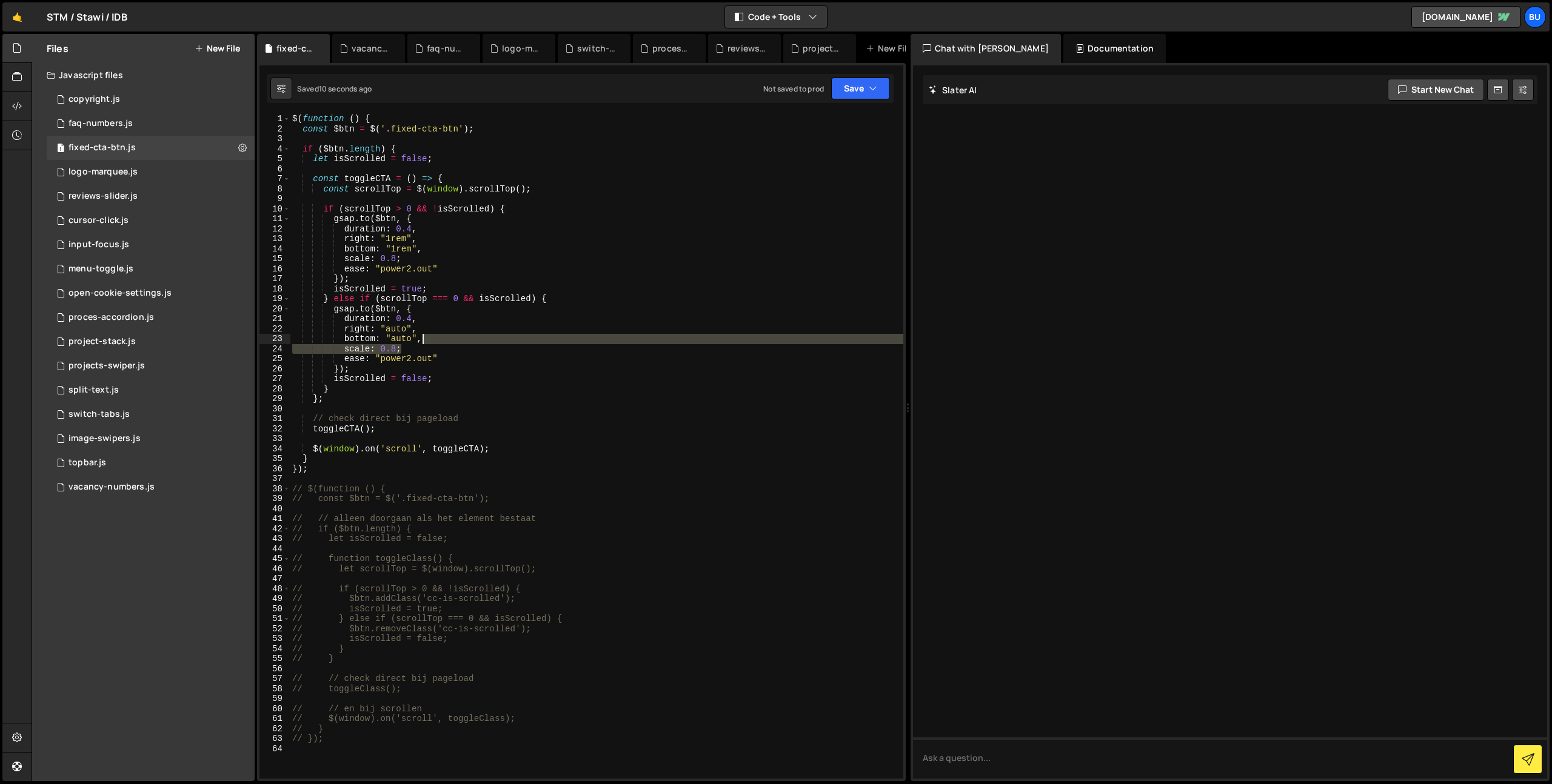
drag, startPoint x: 439, startPoint y: 350, endPoint x: 454, endPoint y: 339, distance: 18.6
click at [456, 339] on div "$ ( function ( ) { const $btn = $ ( '.fixed-cta-btn' ) ; if ( $btn . length ) {…" at bounding box center [596, 457] width 614 height 685
click at [446, 350] on div "$ ( function ( ) { const $btn = $ ( '.fixed-cta-btn' ) ; if ( $btn . length ) {…" at bounding box center [596, 446] width 614 height 665
drag, startPoint x: 551, startPoint y: 265, endPoint x: 547, endPoint y: 257, distance: 8.9
click at [551, 265] on div "$ ( function ( ) { const $btn = $ ( '.fixed-cta-btn' ) ; if ( $btn . length ) {…" at bounding box center [596, 457] width 614 height 685
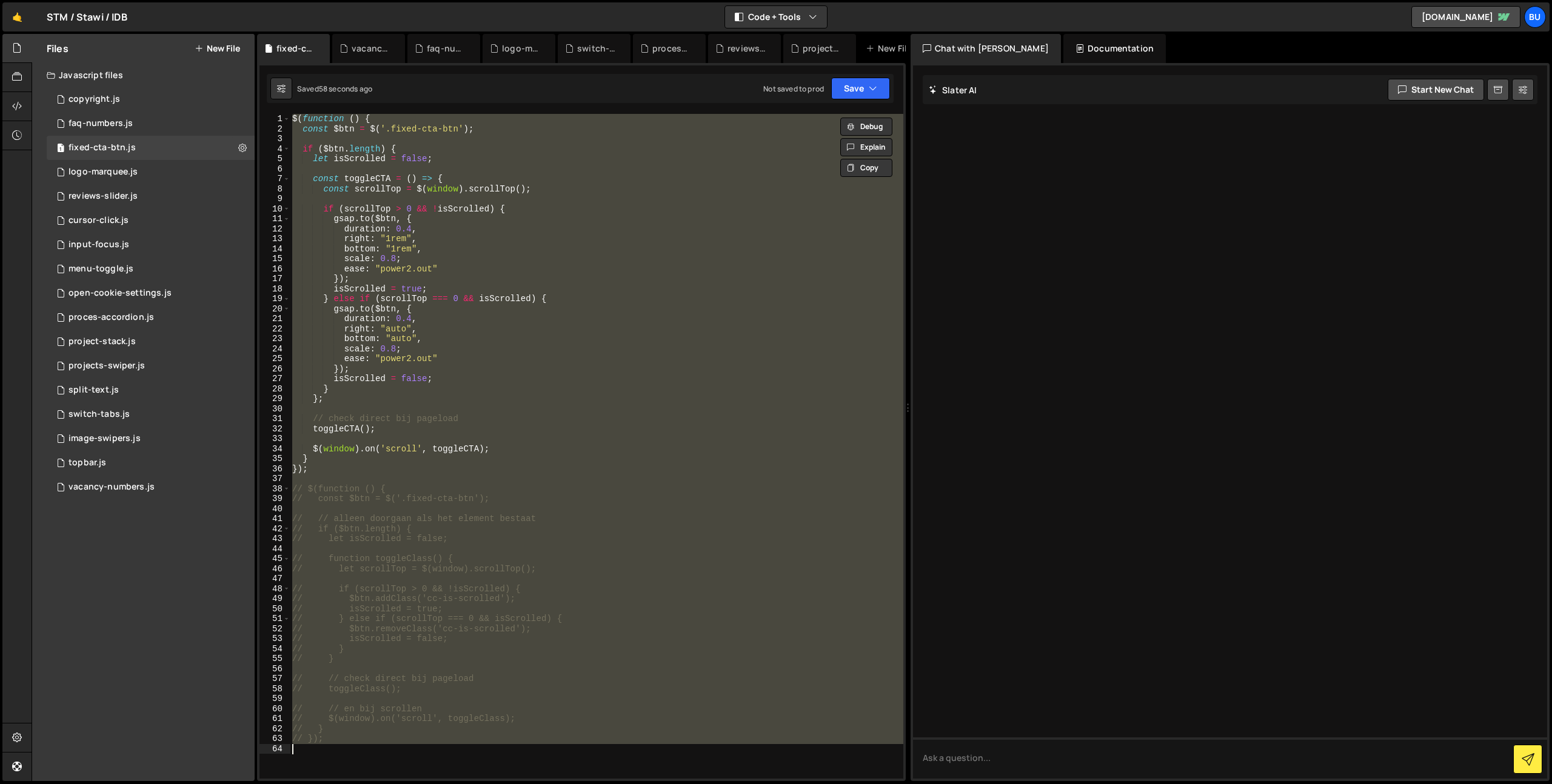
paste textarea "});"
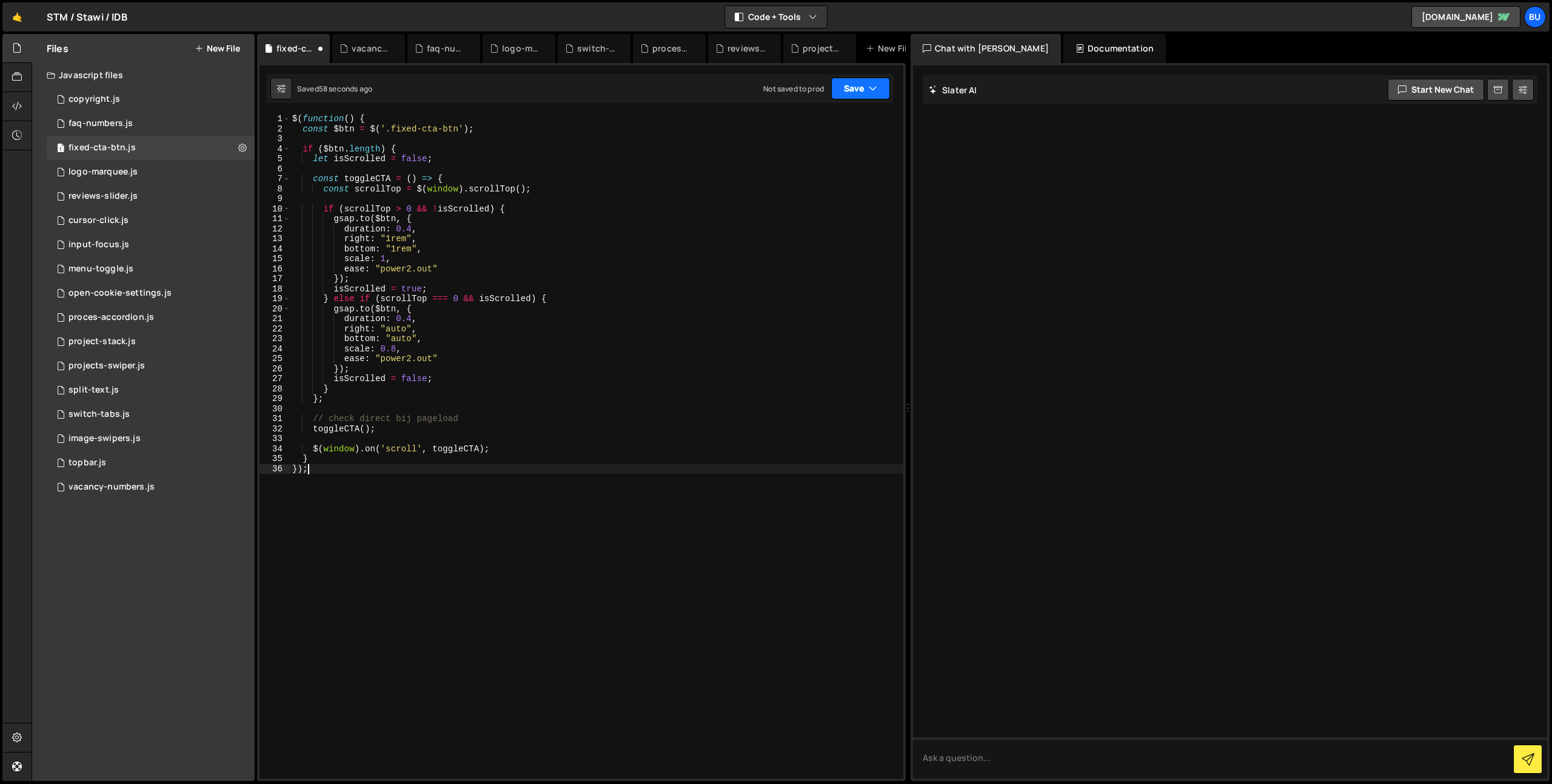
click at [854, 91] on button "Save" at bounding box center [860, 88] width 59 height 22
drag, startPoint x: 834, startPoint y: 122, endPoint x: 824, endPoint y: 107, distance: 18.0
click at [833, 122] on div "Save to Staging S" at bounding box center [820, 118] width 126 height 12
click at [614, 339] on div "$ ( function ( ) { const $btn = $ ( '.fixed-cta-btn' ) ; if ( $btn . length ) {…" at bounding box center [596, 457] width 614 height 685
click at [670, 264] on div "$ ( function ( ) { const $btn = $ ( '.fixed-cta-btn' ) ; if ( $btn . length ) {…" at bounding box center [596, 457] width 614 height 685
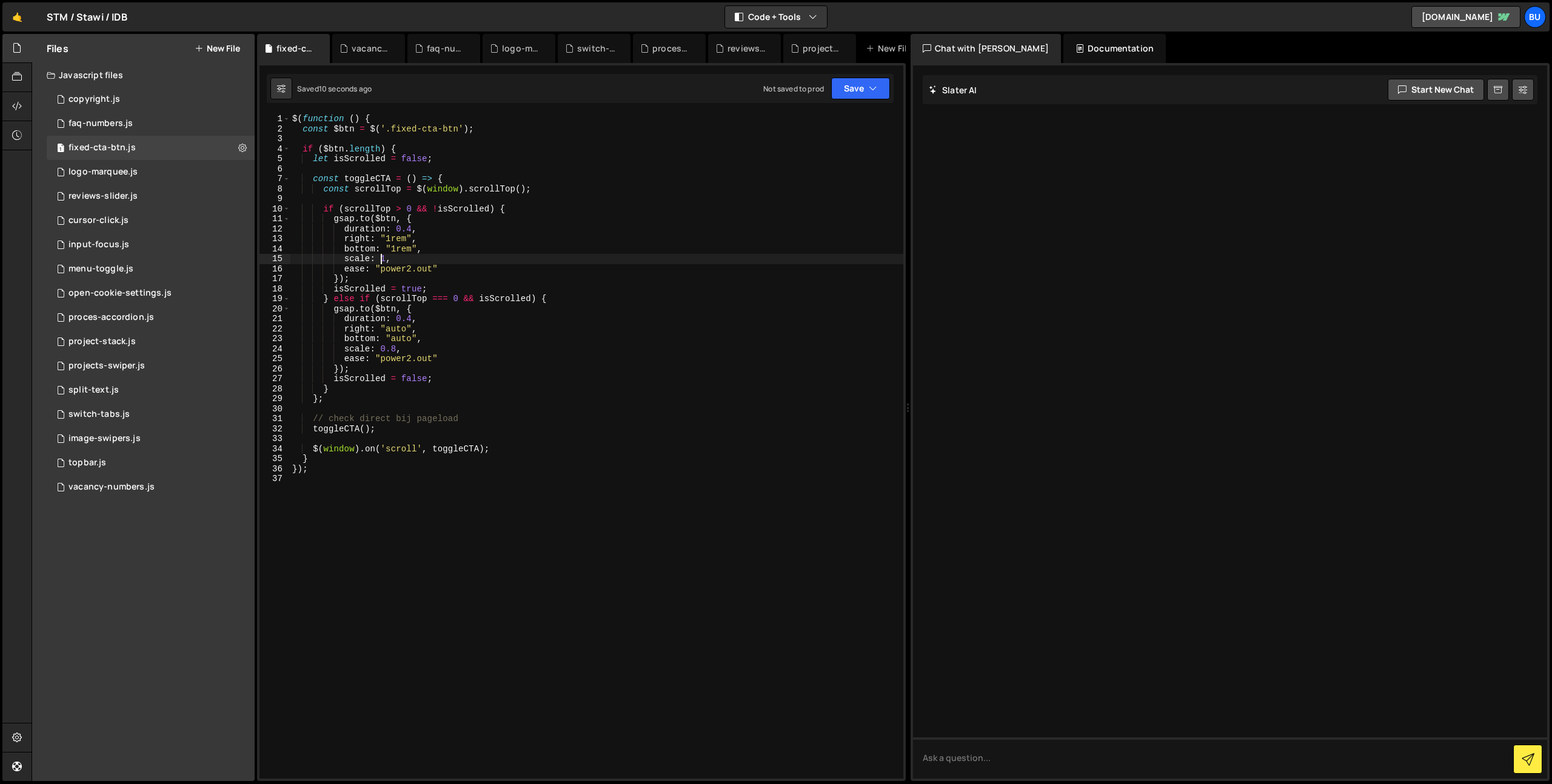
click at [384, 260] on div "$ ( function ( ) { const $btn = $ ( '.fixed-cta-btn' ) ; if ( $btn . length ) {…" at bounding box center [596, 457] width 614 height 685
click at [379, 347] on div "$ ( function ( ) { const $btn = $ ( '.fixed-cta-btn' ) ; if ( $btn . length ) {…" at bounding box center [596, 457] width 614 height 685
paste textarea "1"
click at [400, 348] on div "$ ( function ( ) { const $btn = $ ( '.fixed-cta-btn' ) ; if ( $btn . length ) {…" at bounding box center [596, 457] width 614 height 685
click at [382, 260] on div "$ ( function ( ) { const $btn = $ ( '.fixed-cta-btn' ) ; if ( $btn . length ) {…" at bounding box center [596, 457] width 614 height 685
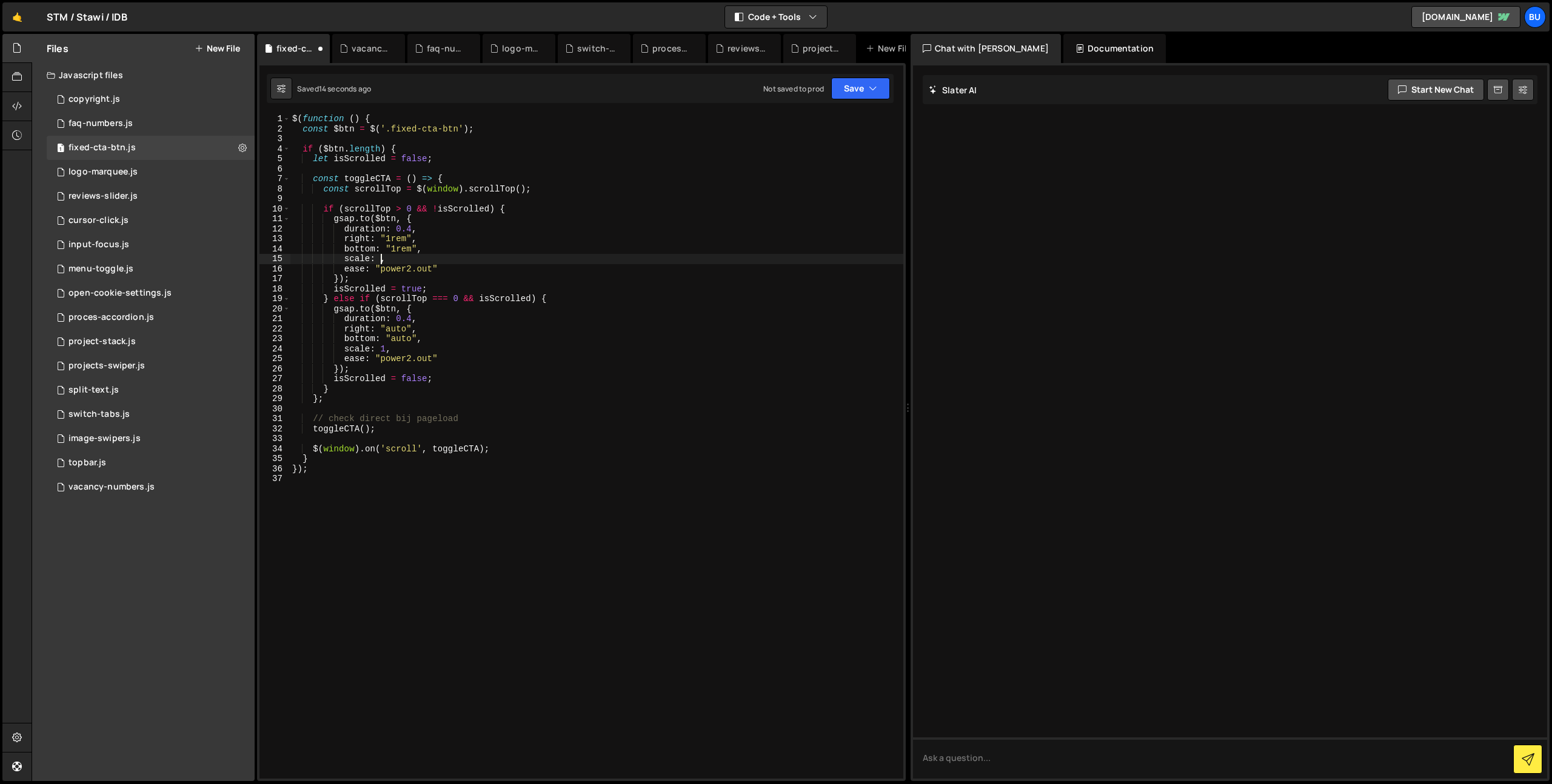
paste textarea "0.8"
type textarea "scale: 0.8,"
click at [869, 89] on icon "button" at bounding box center [872, 89] width 8 height 12
click at [843, 121] on div "Save to Staging S" at bounding box center [820, 118] width 126 height 12
click at [457, 404] on div "$ ( function ( ) { const $btn = $ ( '.fixed-cta-btn' ) ; if ( $btn . length ) {…" at bounding box center [596, 457] width 614 height 685
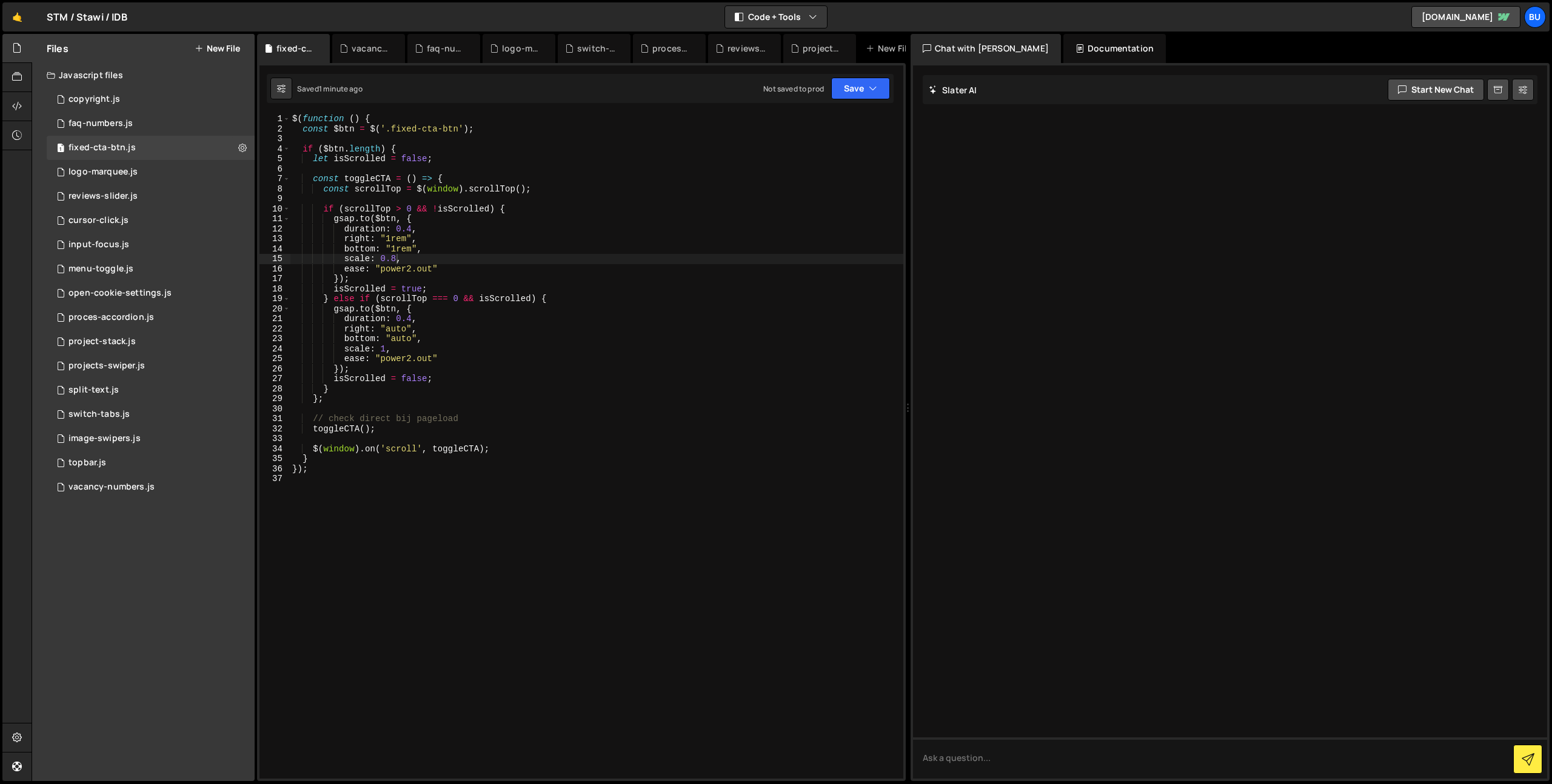
scroll to position [0, 0]
click at [502, 363] on div "$ ( function ( ) { const $btn = $ ( '.fixed-cta-btn' ) ; if ( $btn . length ) {…" at bounding box center [596, 457] width 614 height 685
click at [486, 317] on div "$ ( function ( ) { const $btn = $ ( '.fixed-cta-btn' ) ; if ( $btn . length ) {…" at bounding box center [596, 457] width 614 height 685
click at [473, 336] on div "$ ( function ( ) { const $btn = $ ( '.fixed-cta-btn' ) ; if ( $btn . length ) {…" at bounding box center [596, 457] width 614 height 685
click at [460, 299] on div "$ ( function ( ) { const $btn = $ ( '.fixed-cta-btn' ) ; if ( $btn . length ) {…" at bounding box center [596, 457] width 614 height 685
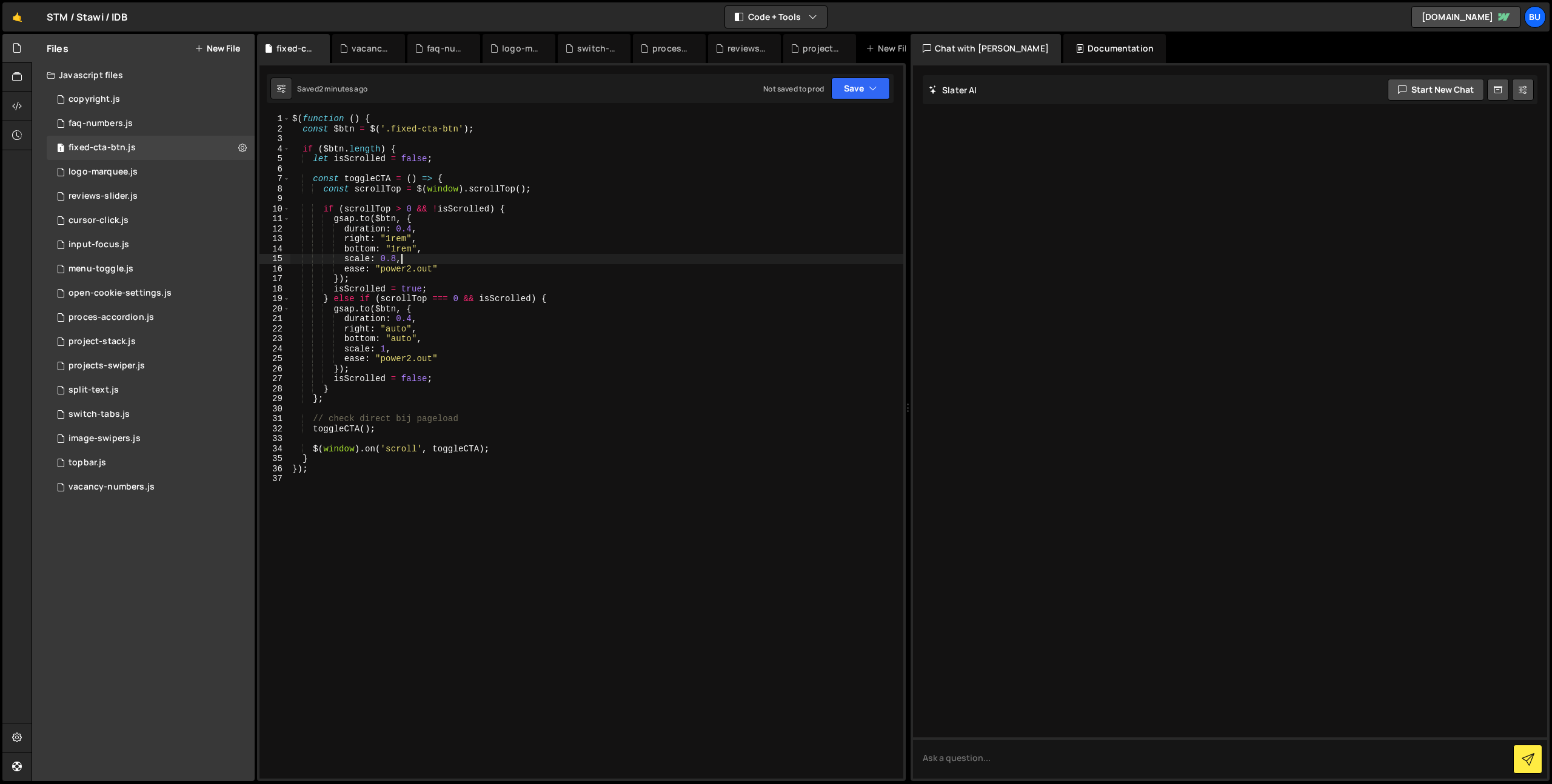
click at [470, 259] on div "$ ( function ( ) { const $btn = $ ( '.fixed-cta-btn' ) ; if ( $btn . length ) {…" at bounding box center [596, 457] width 614 height 685
paste textarea "boxShadow: "0 8px 20px rgba(0,0,0,0.25)""
click at [457, 356] on div "$ ( function ( ) { const $btn = $ ( '.fixed-cta-btn' ) ; if ( $btn . length ) {…" at bounding box center [596, 457] width 614 height 685
paste textarea "boxShadow: "0 8px 20px rgba(0,0,0,0.25)""
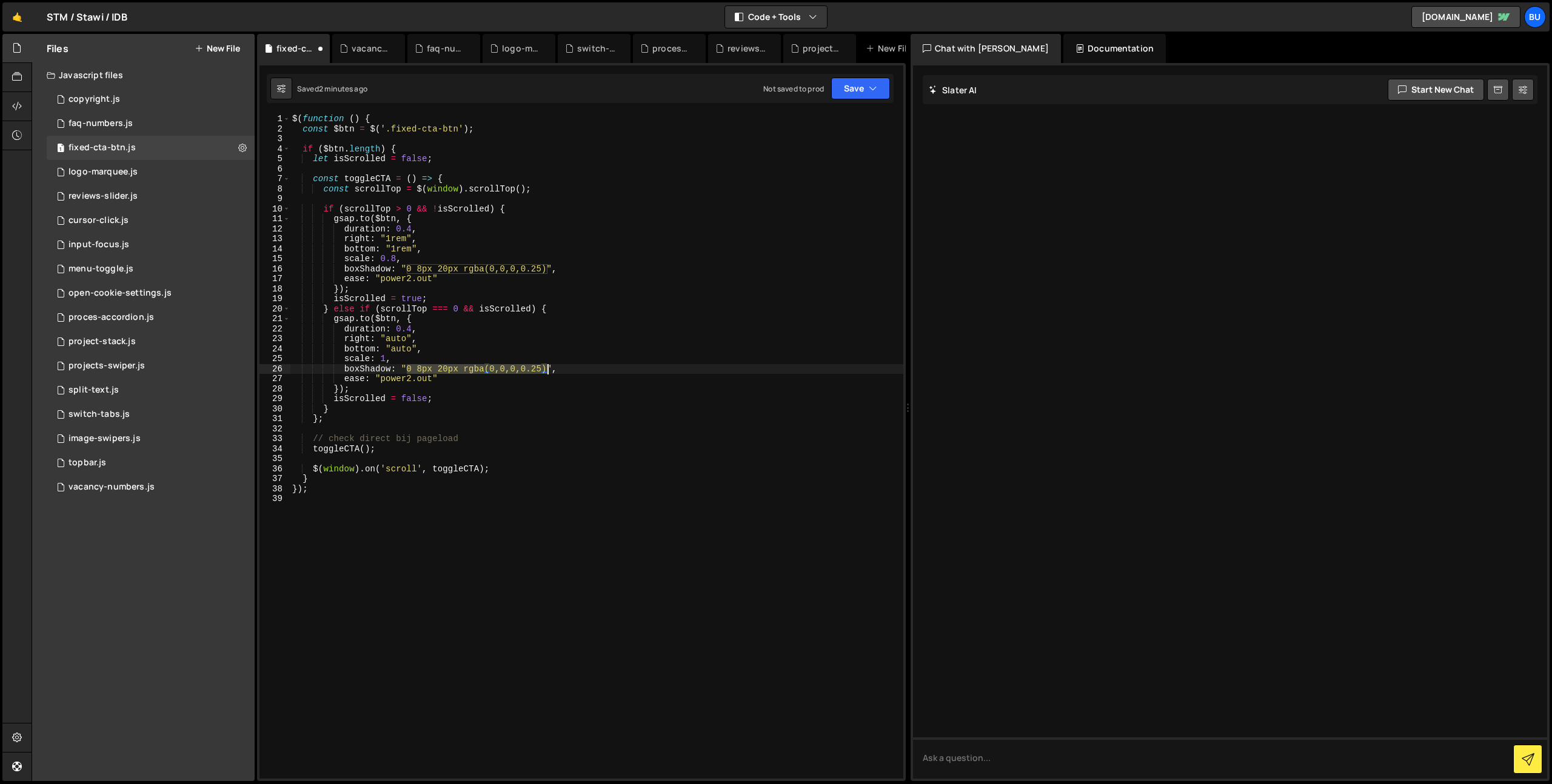
drag, startPoint x: 406, startPoint y: 370, endPoint x: 497, endPoint y: 368, distance: 91.0
click at [548, 369] on div "$ ( function ( ) { const $btn = $ ( '.fixed-cta-btn' ) ; if ( $btn . length ) {…" at bounding box center [596, 457] width 614 height 685
click at [605, 220] on div "$ ( function ( ) { const $btn = $ ( '.fixed-cta-btn' ) ; if ( $btn . length ) {…" at bounding box center [596, 457] width 614 height 685
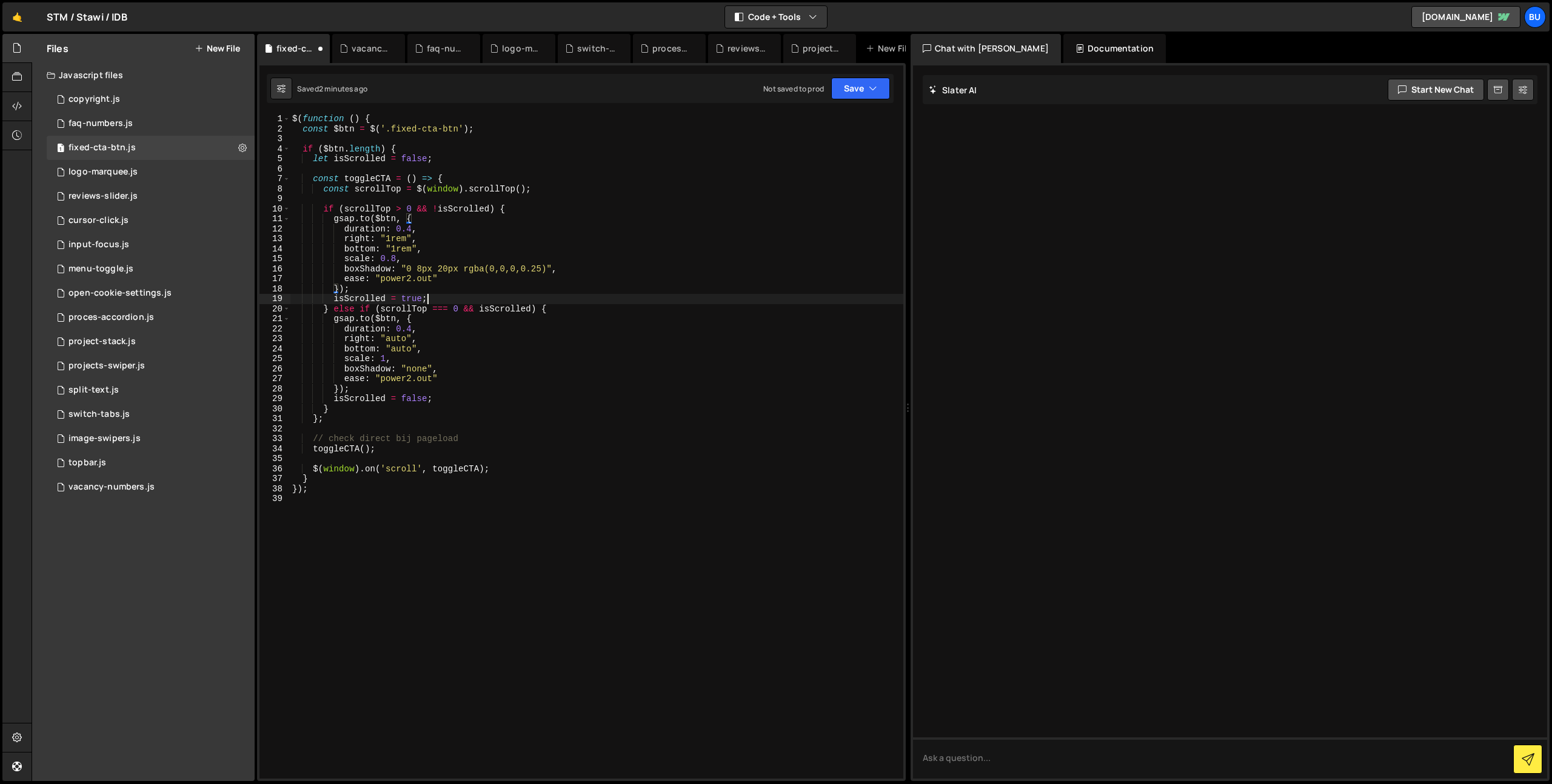
drag, startPoint x: 627, startPoint y: 297, endPoint x: 667, endPoint y: 195, distance: 109.6
click at [627, 297] on div "$ ( function ( ) { const $btn = $ ( '.fixed-cta-btn' ) ; if ( $btn . length ) {…" at bounding box center [596, 457] width 614 height 685
click at [394, 128] on div "$ ( function ( ) { const $btn = $ ( '.fixed-cta-btn' ) ; if ( $btn . length ) {…" at bounding box center [596, 457] width 614 height 685
drag, startPoint x: 413, startPoint y: 159, endPoint x: 406, endPoint y: 151, distance: 10.6
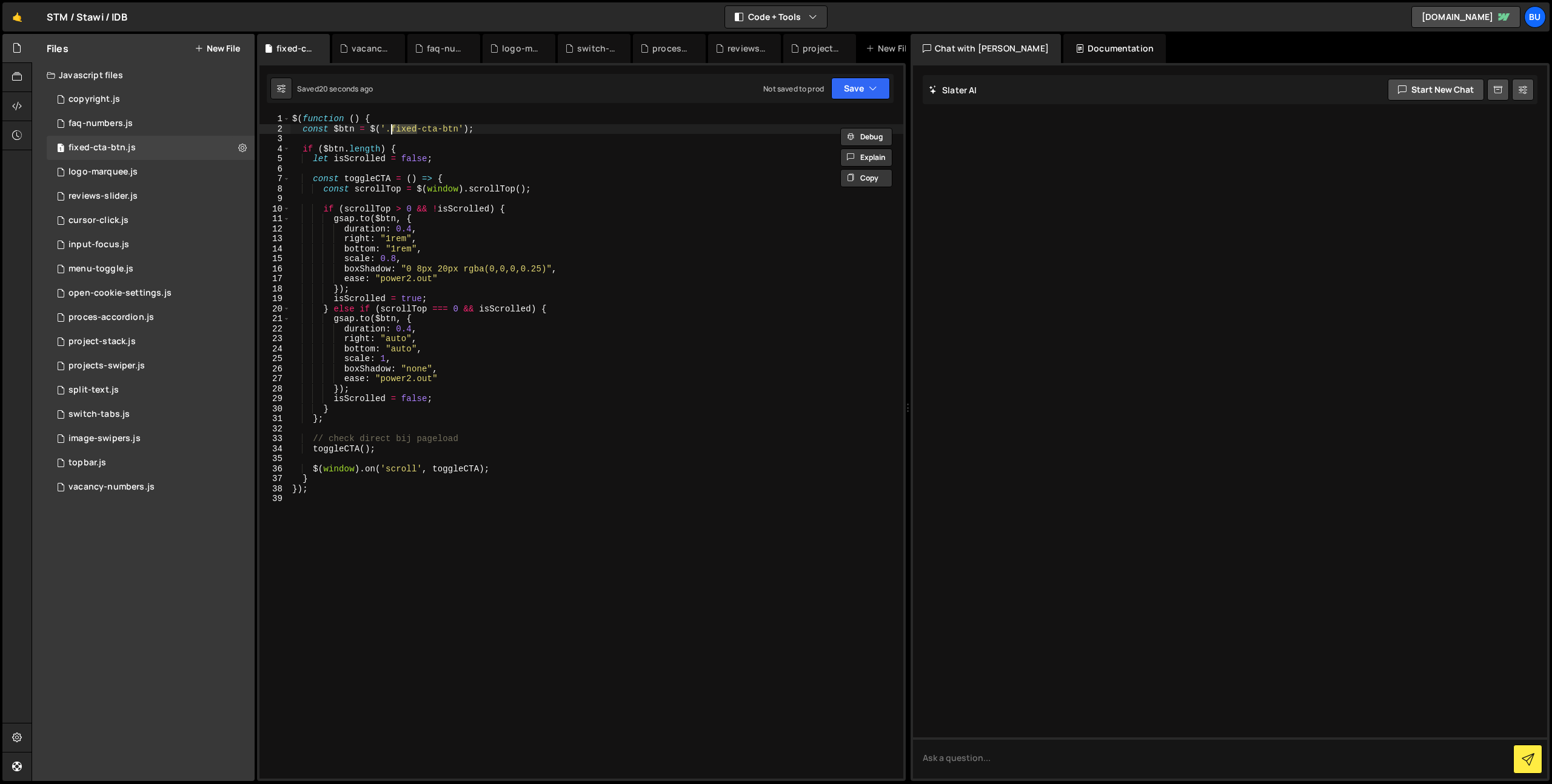
click at [413, 159] on div "$ ( function ( ) { const $btn = $ ( '.fixed-cta-btn' ) ; if ( $btn . length ) {…" at bounding box center [596, 457] width 614 height 685
click at [394, 128] on div "$ ( function ( ) { const $btn = $ ( '.fixed-cta-btn' ) ; if ( $btn . length ) {…" at bounding box center [596, 457] width 614 height 685
click at [608, 265] on div "$ ( function ( ) { const $btn = $ ( '.fixed-cta-btn' ) ; if ( $btn . length ) {…" at bounding box center [596, 457] width 614 height 685
type textarea "boxShadow: "0 8px 20px rgba(0,0,0,0.25)","
drag, startPoint x: 363, startPoint y: 173, endPoint x: 400, endPoint y: 139, distance: 50.2
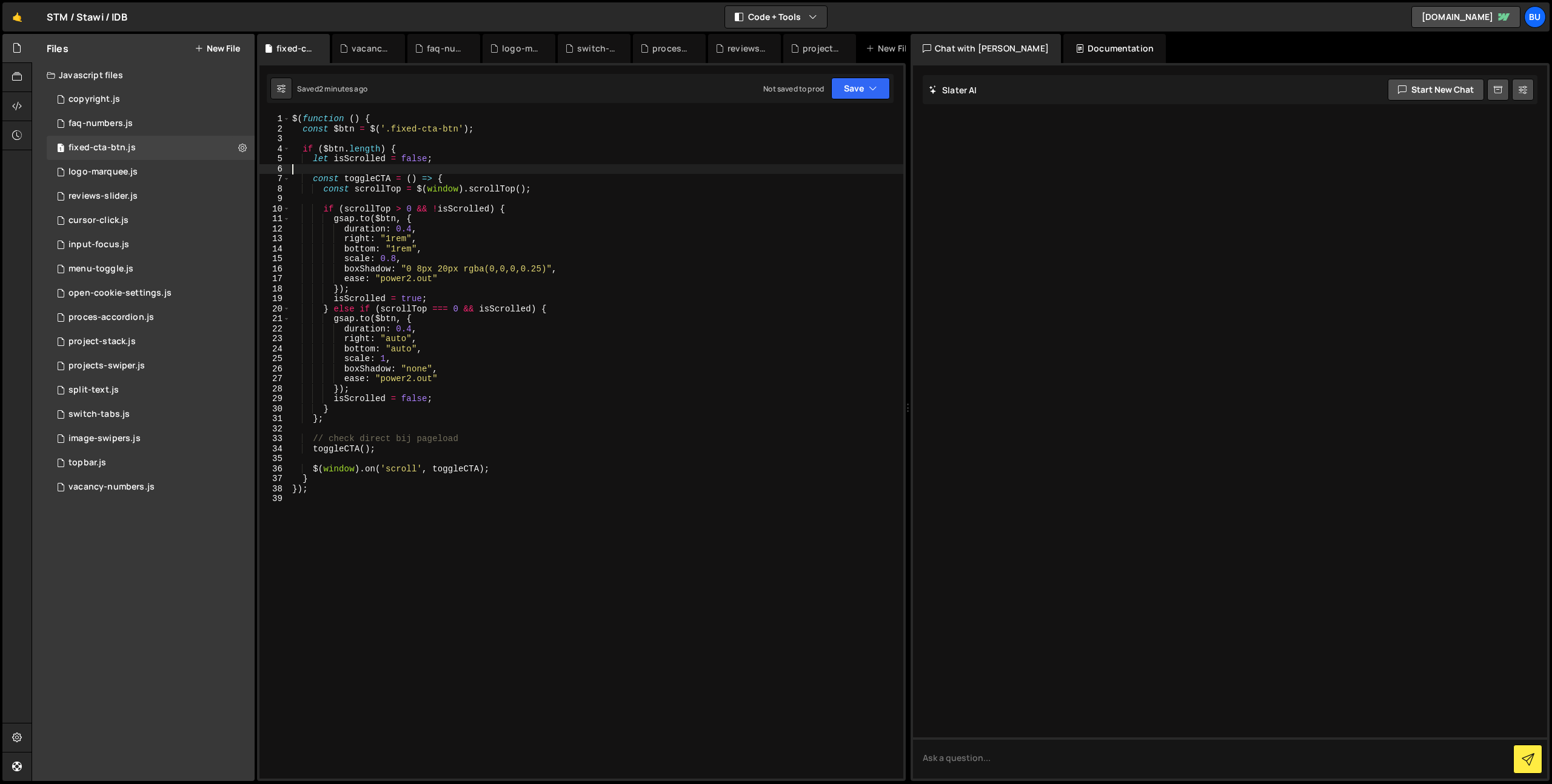
click at [363, 173] on div "$ ( function ( ) { const $btn = $ ( '.fixed-cta-btn' ) ; if ( $btn . length ) {…" at bounding box center [596, 457] width 614 height 685
click at [431, 137] on div "$ ( function ( ) { const $btn = $ ( '.fixed-cta-btn' ) ; if ( $btn . length ) {…" at bounding box center [596, 457] width 614 height 685
click at [399, 129] on div "$ ( function ( ) { const $btn = $ ( '.fixed-cta-btn' ) ; if ( $btn . length ) {…" at bounding box center [596, 457] width 614 height 685
drag, startPoint x: 399, startPoint y: 129, endPoint x: 416, endPoint y: 128, distance: 17.0
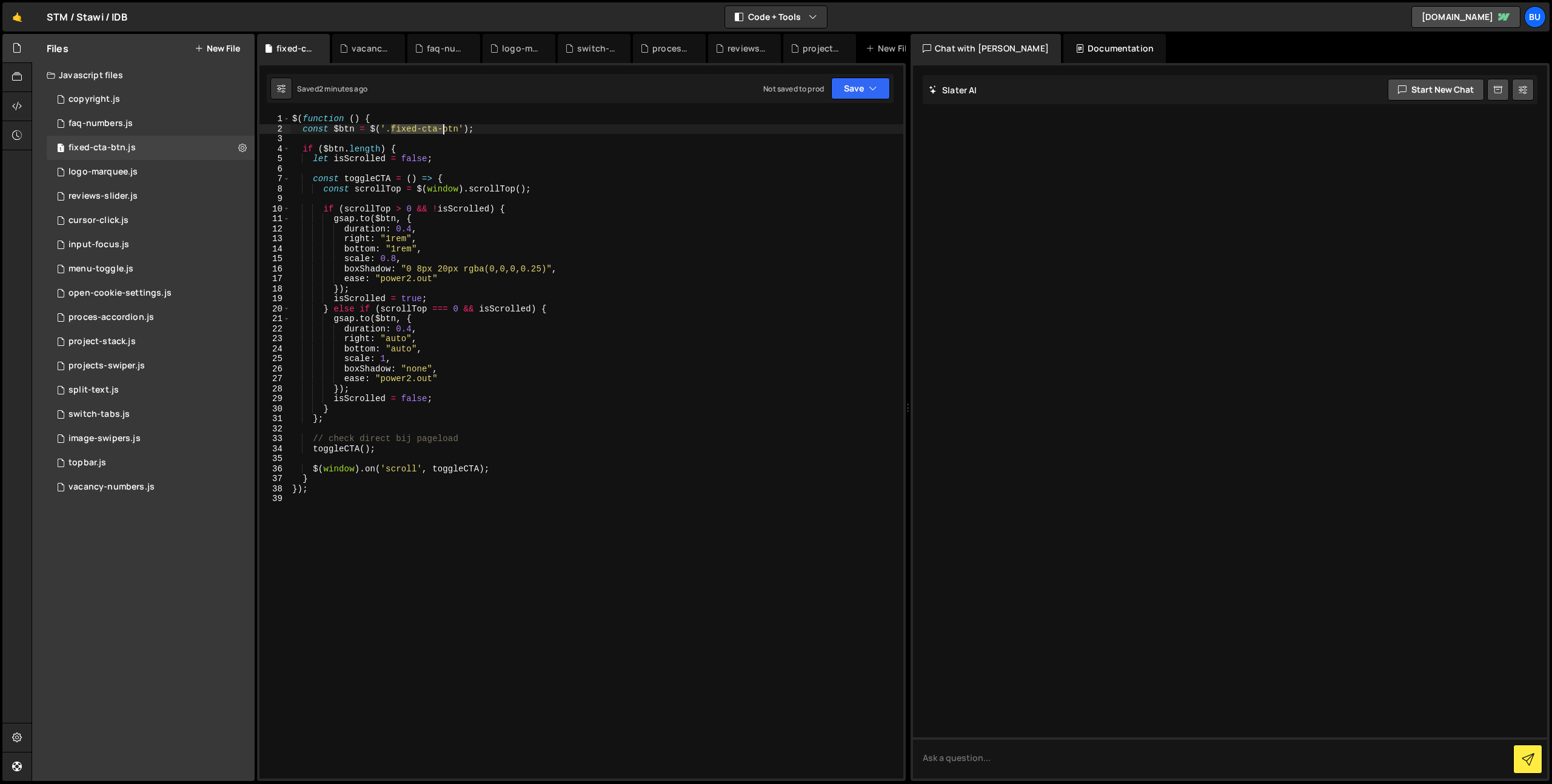
click at [454, 130] on div "$ ( function ( ) { const $btn = $ ( '.fixed-cta-btn' ) ; if ( $btn . length ) {…" at bounding box center [596, 457] width 614 height 685
paste textarea "is-fixed-cta"
click at [391, 128] on div "$ ( function ( ) { const $btn = $ ( '.is-fixed-cta' ) ; if ( $btn . length ) { …" at bounding box center [596, 457] width 614 height 685
drag, startPoint x: 705, startPoint y: 245, endPoint x: 723, endPoint y: 213, distance: 36.7
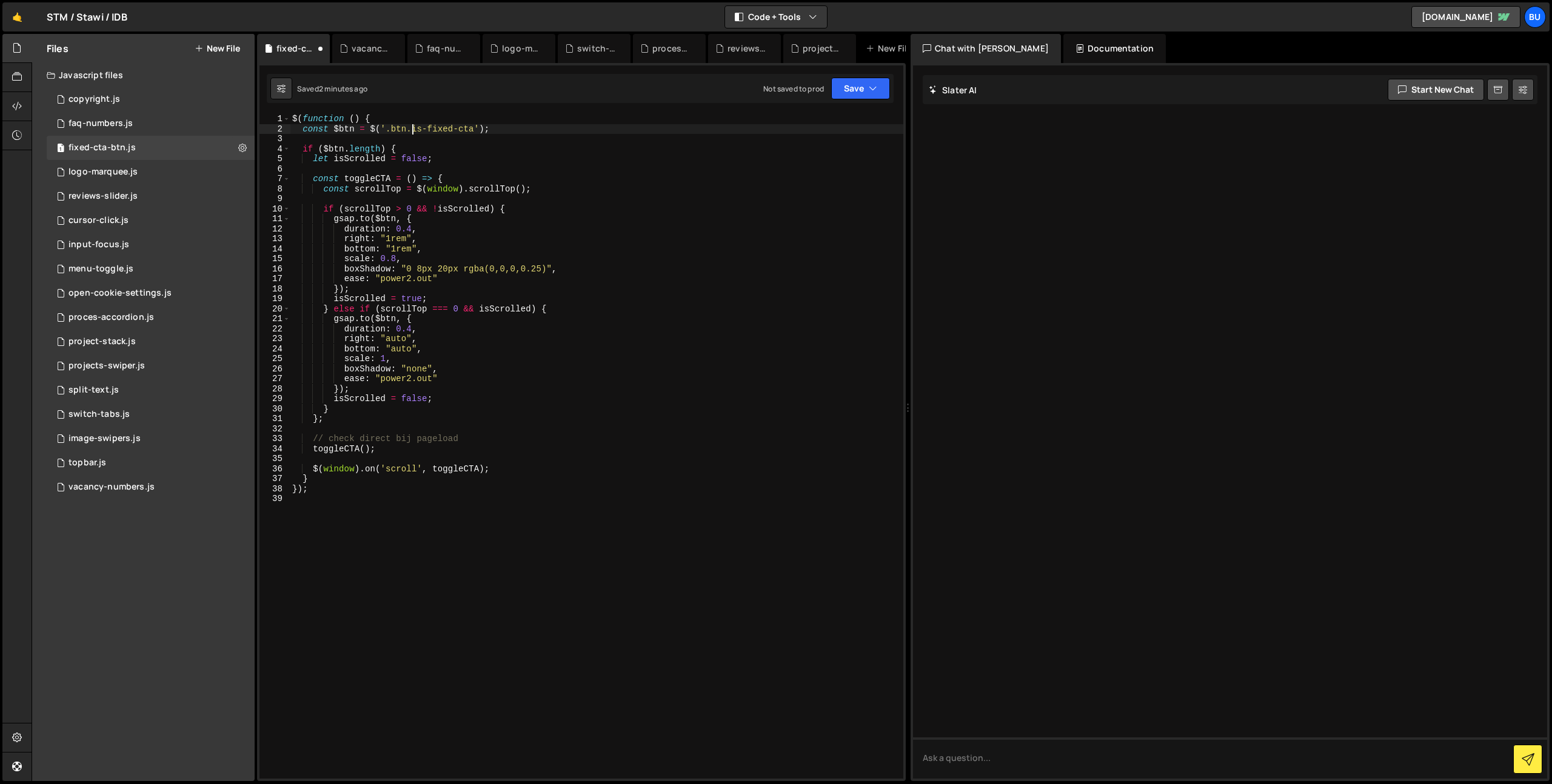
click at [705, 245] on div "$ ( function ( ) { const $btn = $ ( '.btn.is-fixed-cta' ) ; if ( $btn . length …" at bounding box center [596, 457] width 614 height 685
click at [765, 211] on div "$ ( function ( ) { const $btn = $ ( '.btn.is-fixed-cta' ) ; if ( $btn . length …" at bounding box center [596, 457] width 614 height 685
click at [850, 92] on button "Save" at bounding box center [860, 88] width 59 height 22
click at [842, 115] on div "Save to Staging S" at bounding box center [820, 118] width 126 height 12
click at [853, 95] on button "Save" at bounding box center [860, 88] width 59 height 22
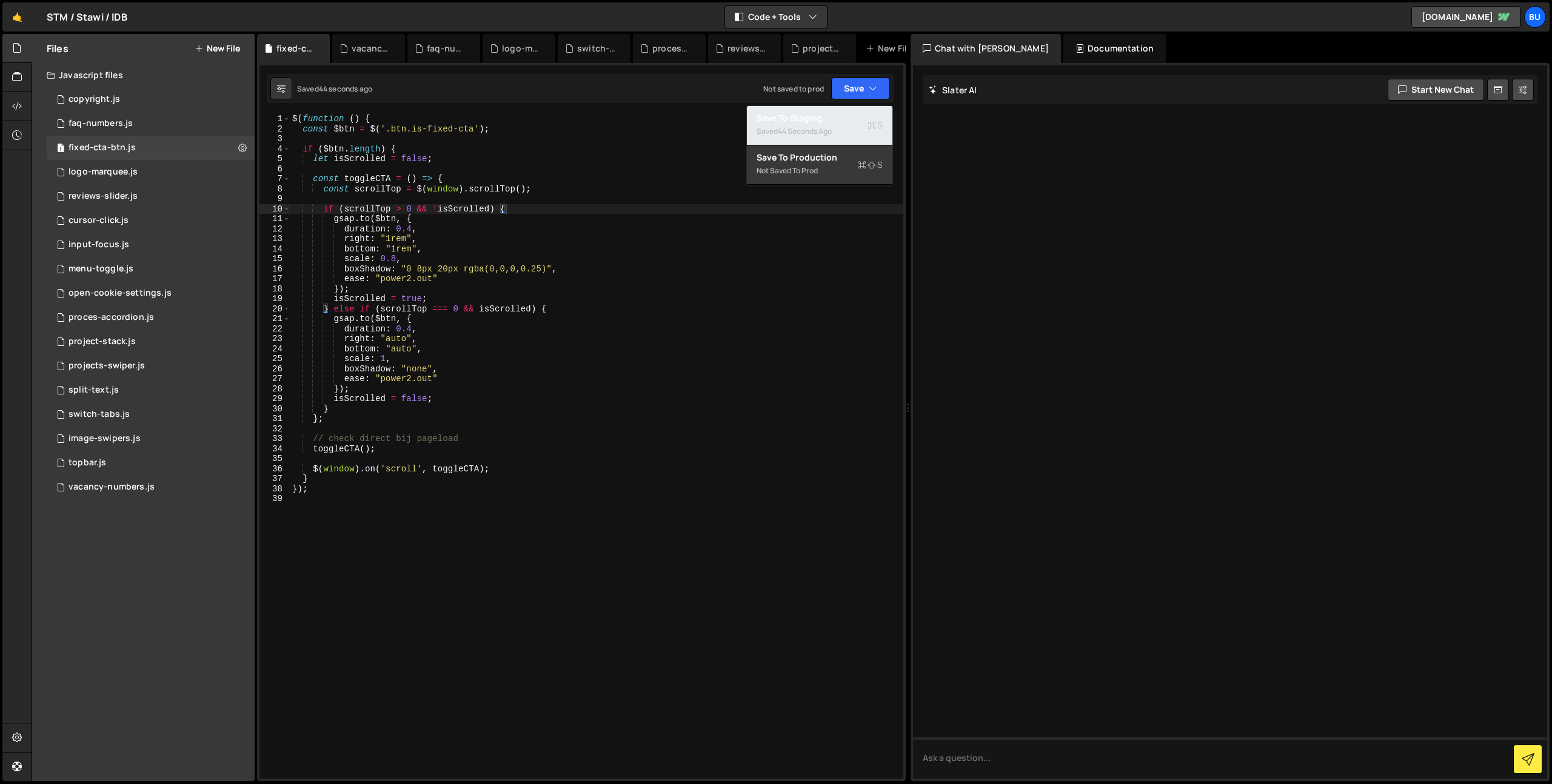
click at [838, 120] on div "Save to Staging S" at bounding box center [820, 118] width 126 height 12
click at [566, 285] on div "$ ( function ( ) { const $btn = $ ( '.btn.is-fixed-cta' ) ; if ( $btn . length …" at bounding box center [596, 457] width 614 height 685
click at [386, 278] on div "$ ( function ( ) { const $btn = $ ( '.btn.is-fixed-cta' ) ; if ( $btn . length …" at bounding box center [596, 457] width 614 height 685
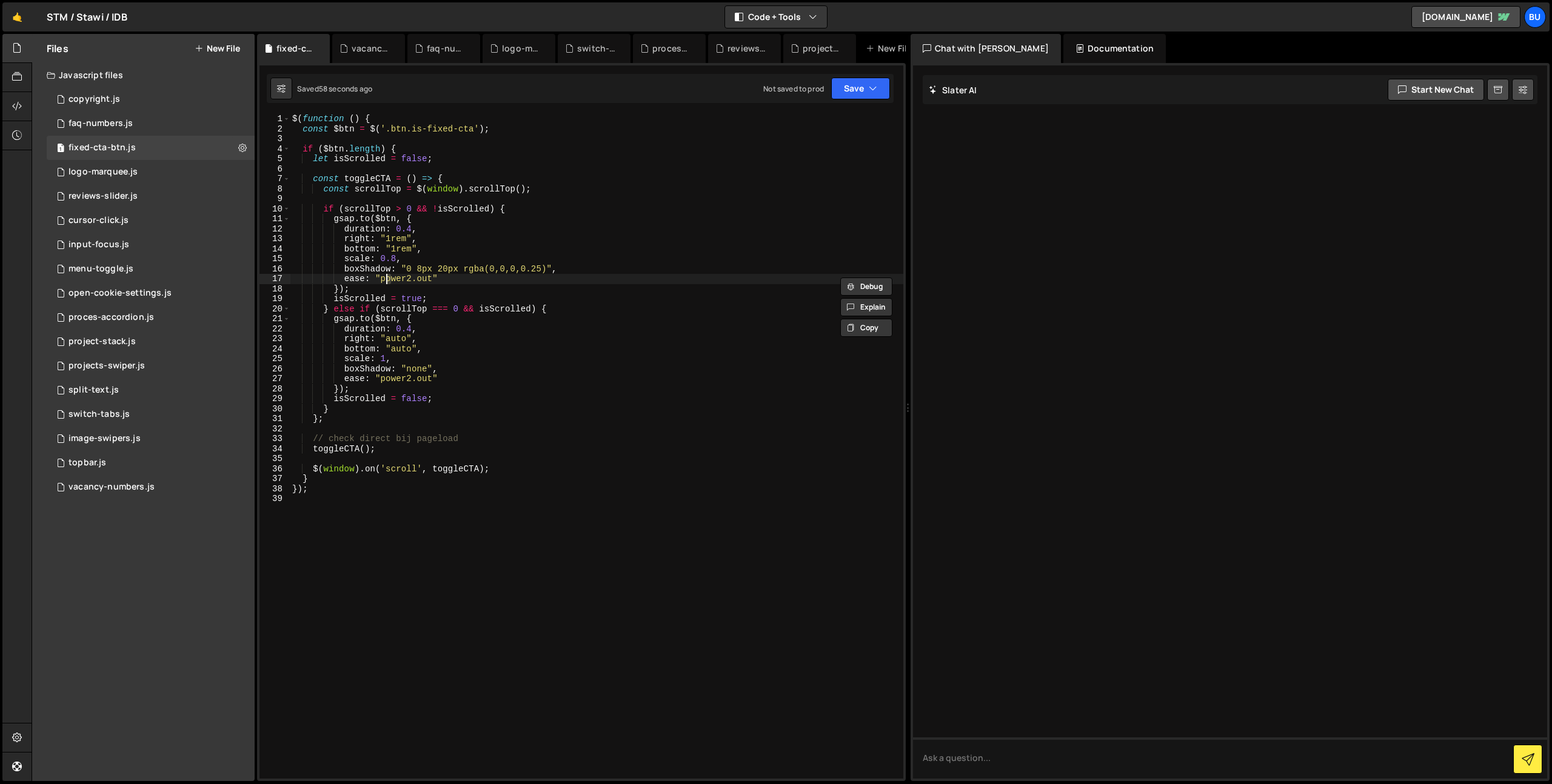
click at [390, 278] on div "$ ( function ( ) { const $btn = $ ( '.btn.is-fixed-cta' ) ; if ( $btn . length …" at bounding box center [596, 457] width 614 height 685
click at [388, 277] on div "$ ( function ( ) { const $btn = $ ( '.btn.is-fixed-cta' ) ; if ( $btn . length …" at bounding box center [596, 457] width 614 height 685
drag, startPoint x: 388, startPoint y: 277, endPoint x: 391, endPoint y: 296, distance: 19.2
click at [388, 277] on div "$ ( function ( ) { const $btn = $ ( '.btn.is-fixed-cta' ) ; if ( $btn . length …" at bounding box center [596, 457] width 614 height 685
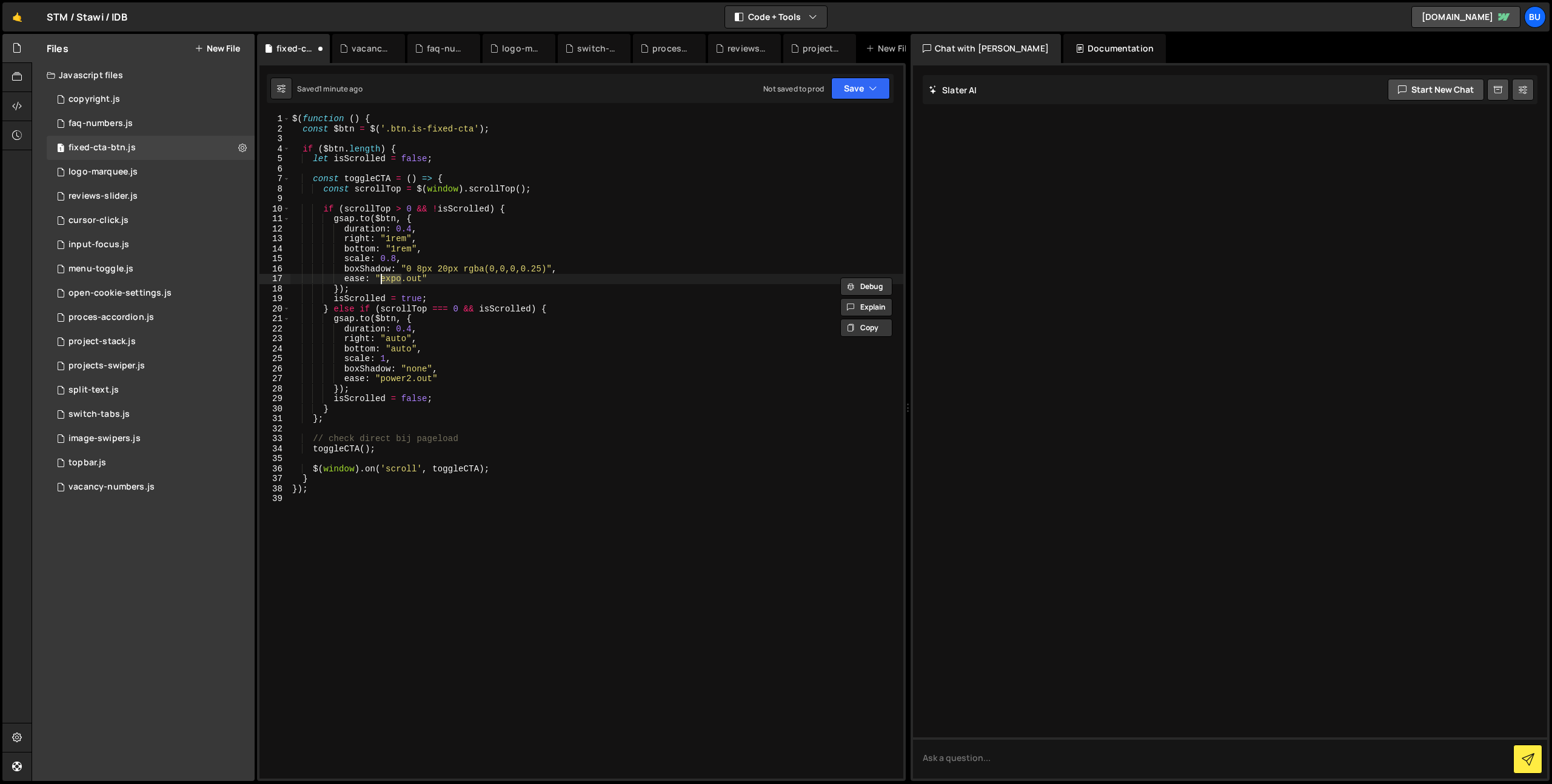
click at [394, 378] on div "$ ( function ( ) { const $btn = $ ( '.btn.is-fixed-cta' ) ; if ( $btn . length …" at bounding box center [596, 457] width 614 height 685
drag, startPoint x: 394, startPoint y: 380, endPoint x: 397, endPoint y: 350, distance: 30.1
click at [394, 380] on div "$ ( function ( ) { const $btn = $ ( '.btn.is-fixed-cta' ) ; if ( $btn . length …" at bounding box center [596, 457] width 614 height 685
paste textarea "expo"
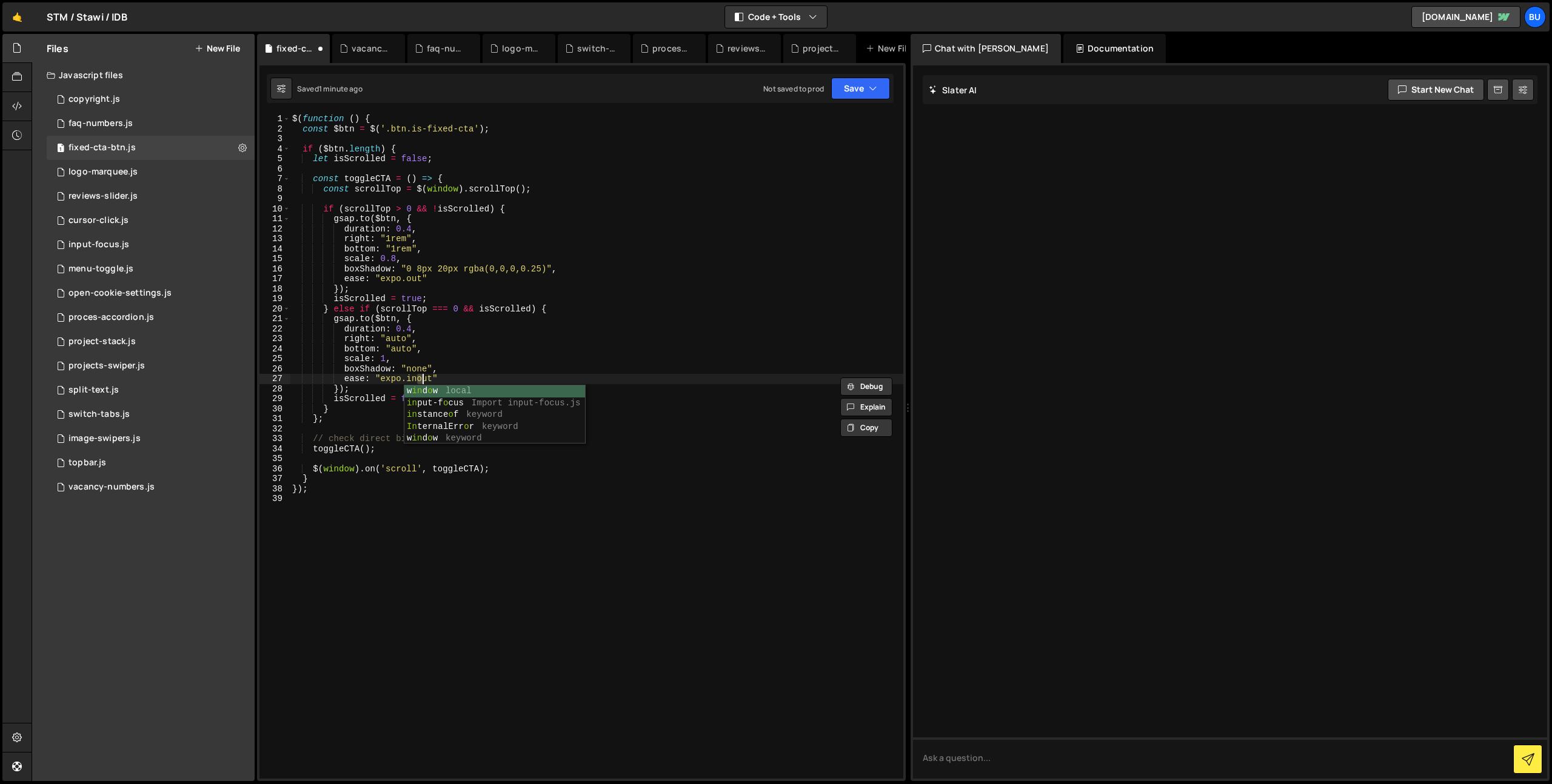
scroll to position [0, 8]
click at [415, 378] on div "$ ( function ( ) { const $btn = $ ( '.btn.is-fixed-cta' ) ; if ( $btn . length …" at bounding box center [596, 457] width 614 height 685
click at [415, 381] on div "$ ( function ( ) { const $btn = $ ( '.btn.is-fixed-cta' ) ; if ( $btn . length …" at bounding box center [596, 457] width 614 height 685
click at [410, 286] on div "$ ( function ( ) { const $btn = $ ( '.btn.is-fixed-cta' ) ; if ( $btn . length …" at bounding box center [596, 457] width 614 height 685
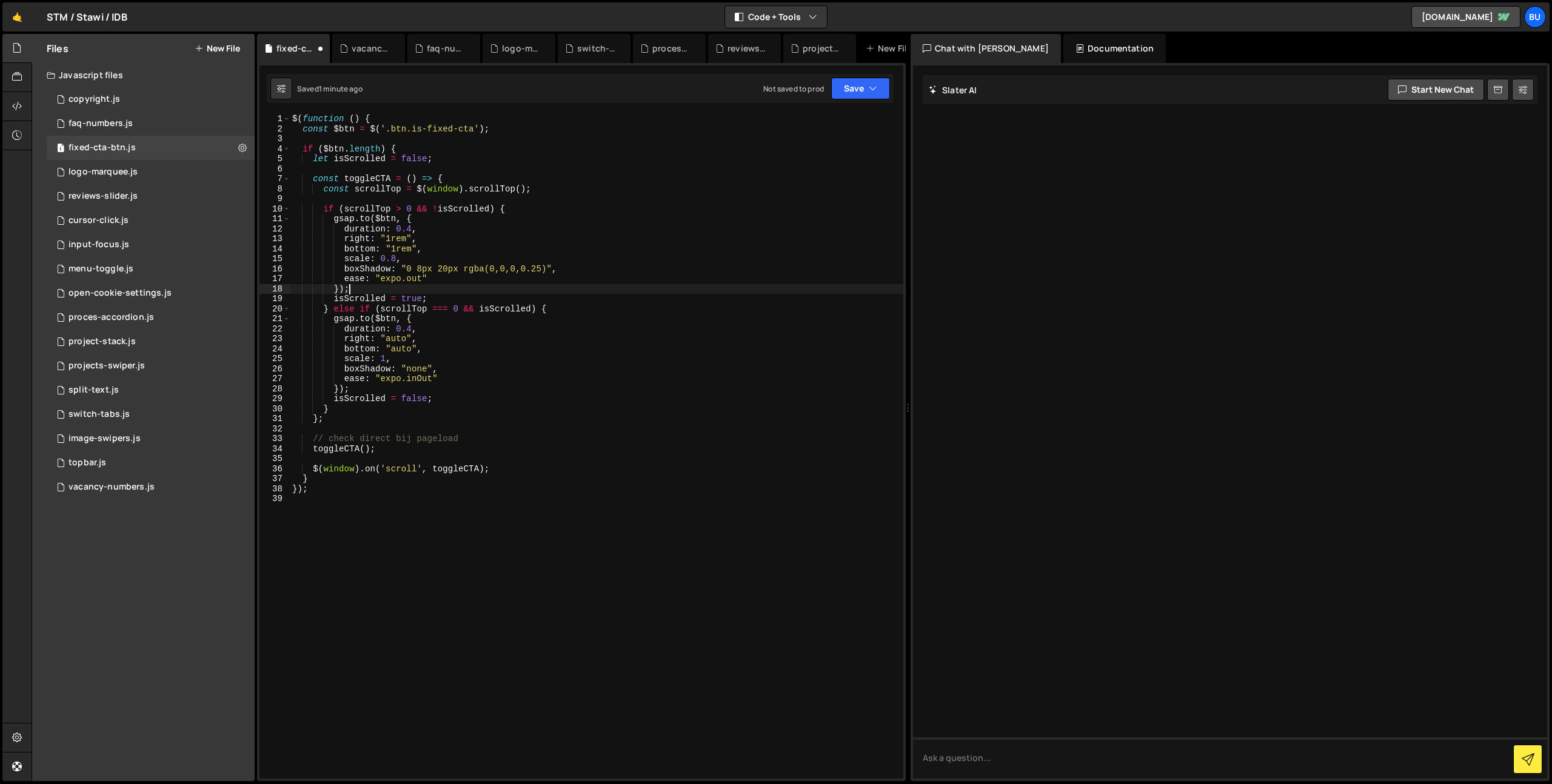
drag, startPoint x: 410, startPoint y: 286, endPoint x: 411, endPoint y: 279, distance: 7.1
click at [410, 286] on div "$ ( function ( ) { const $btn = $ ( '.btn.is-fixed-cta' ) ; if ( $btn . length …" at bounding box center [596, 457] width 614 height 685
click at [412, 275] on div "$ ( function ( ) { const $btn = $ ( '.btn.is-fixed-cta' ) ; if ( $btn . length …" at bounding box center [596, 457] width 614 height 685
paste textarea "inO"
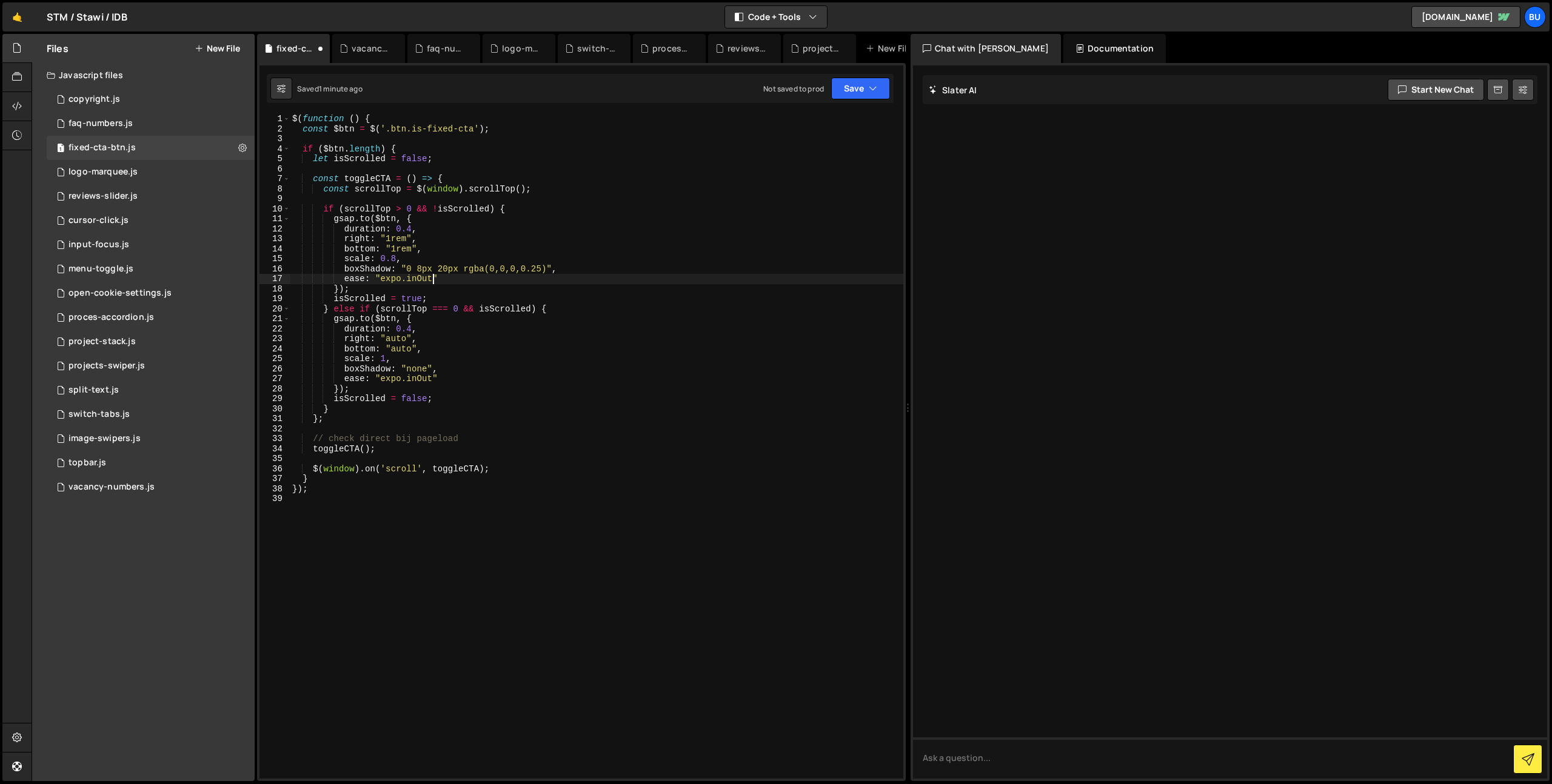
click at [504, 257] on div "$ ( function ( ) { const $btn = $ ( '.btn.is-fixed-cta' ) ; if ( $btn . length …" at bounding box center [596, 457] width 614 height 685
click at [574, 267] on div "$ ( function ( ) { const $btn = $ ( '.btn.is-fixed-cta' ) ; if ( $btn . length …" at bounding box center [596, 457] width 614 height 685
click at [419, 270] on div "$ ( function ( ) { const $btn = $ ( '.btn.is-fixed-cta' ) ; if ( $btn . length …" at bounding box center [596, 457] width 614 height 685
click at [871, 87] on icon "button" at bounding box center [872, 89] width 8 height 12
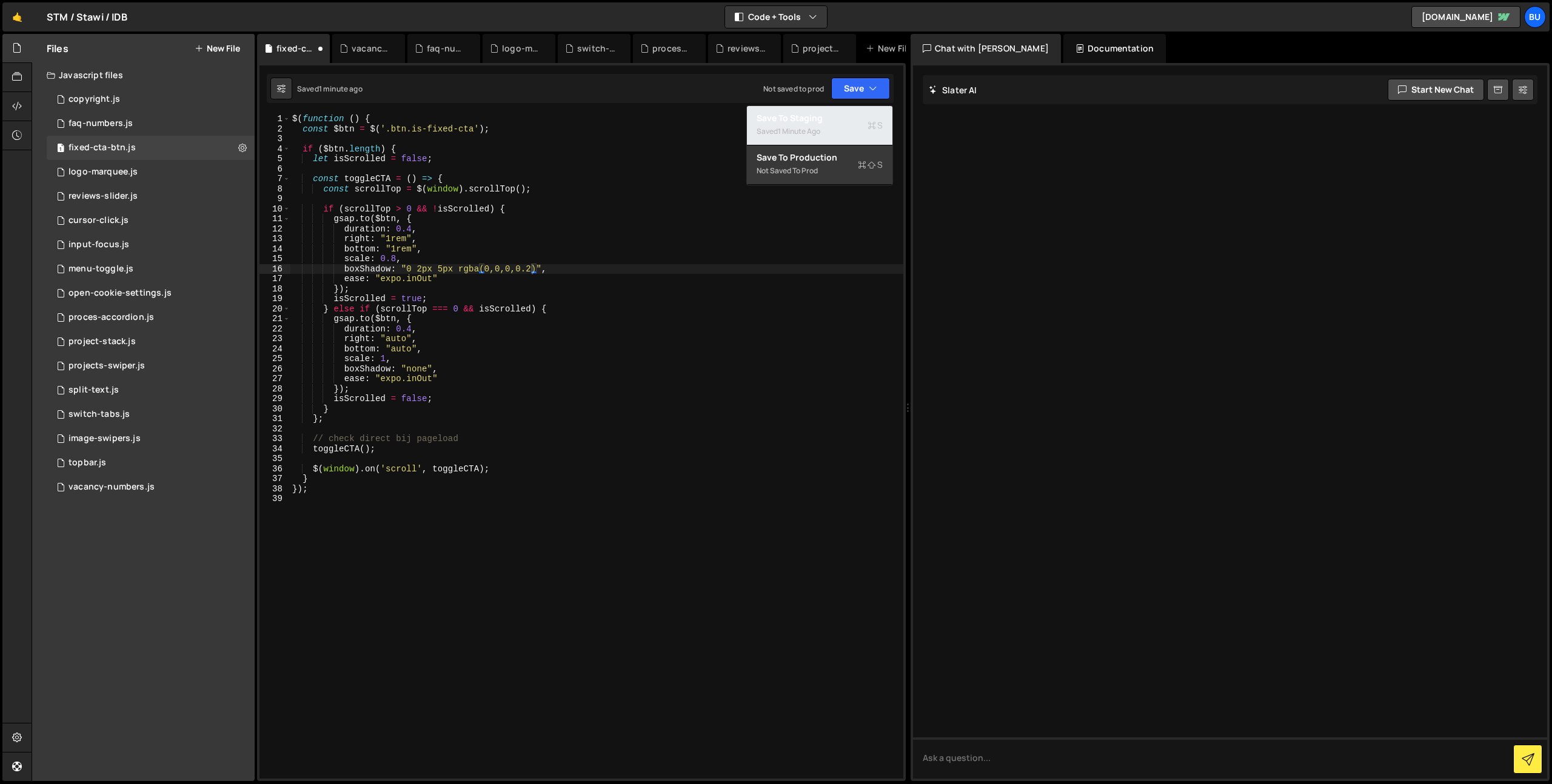
click at [855, 121] on div "Save to Staging S" at bounding box center [820, 118] width 126 height 12
click at [548, 290] on div "$ ( function ( ) { const $btn = $ ( '.btn.is-fixed-cta' ) ; if ( $btn . length …" at bounding box center [596, 457] width 614 height 685
click at [409, 229] on div "$ ( function ( ) { const $btn = $ ( '.btn.is-fixed-cta' ) ; if ( $btn . length …" at bounding box center [596, 457] width 614 height 685
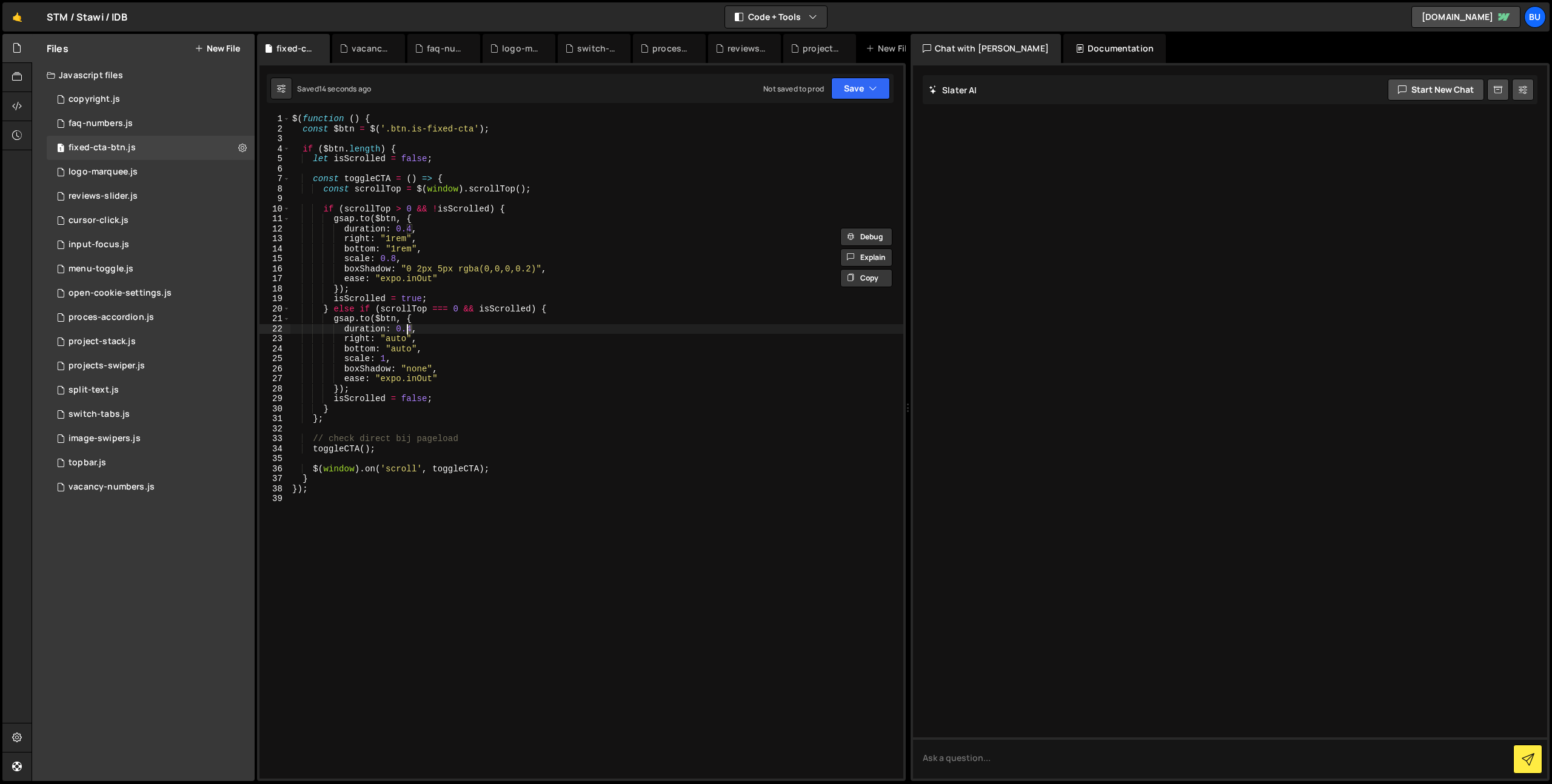
click at [408, 331] on div "$ ( function ( ) { const $btn = $ ( '.btn.is-fixed-cta' ) ; if ( $btn . length …" at bounding box center [596, 457] width 614 height 685
click at [410, 231] on div "$ ( function ( ) { const $btn = $ ( '.btn.is-fixed-cta' ) ; if ( $btn . length …" at bounding box center [596, 457] width 614 height 685
click at [406, 327] on div "$ ( function ( ) { const $btn = $ ( '.btn.is-fixed-cta' ) ; if ( $btn . length …" at bounding box center [596, 457] width 614 height 685
click at [406, 325] on div "$ ( function ( ) { const $btn = $ ( '.btn.is-fixed-cta' ) ; if ( $btn . length …" at bounding box center [596, 457] width 614 height 685
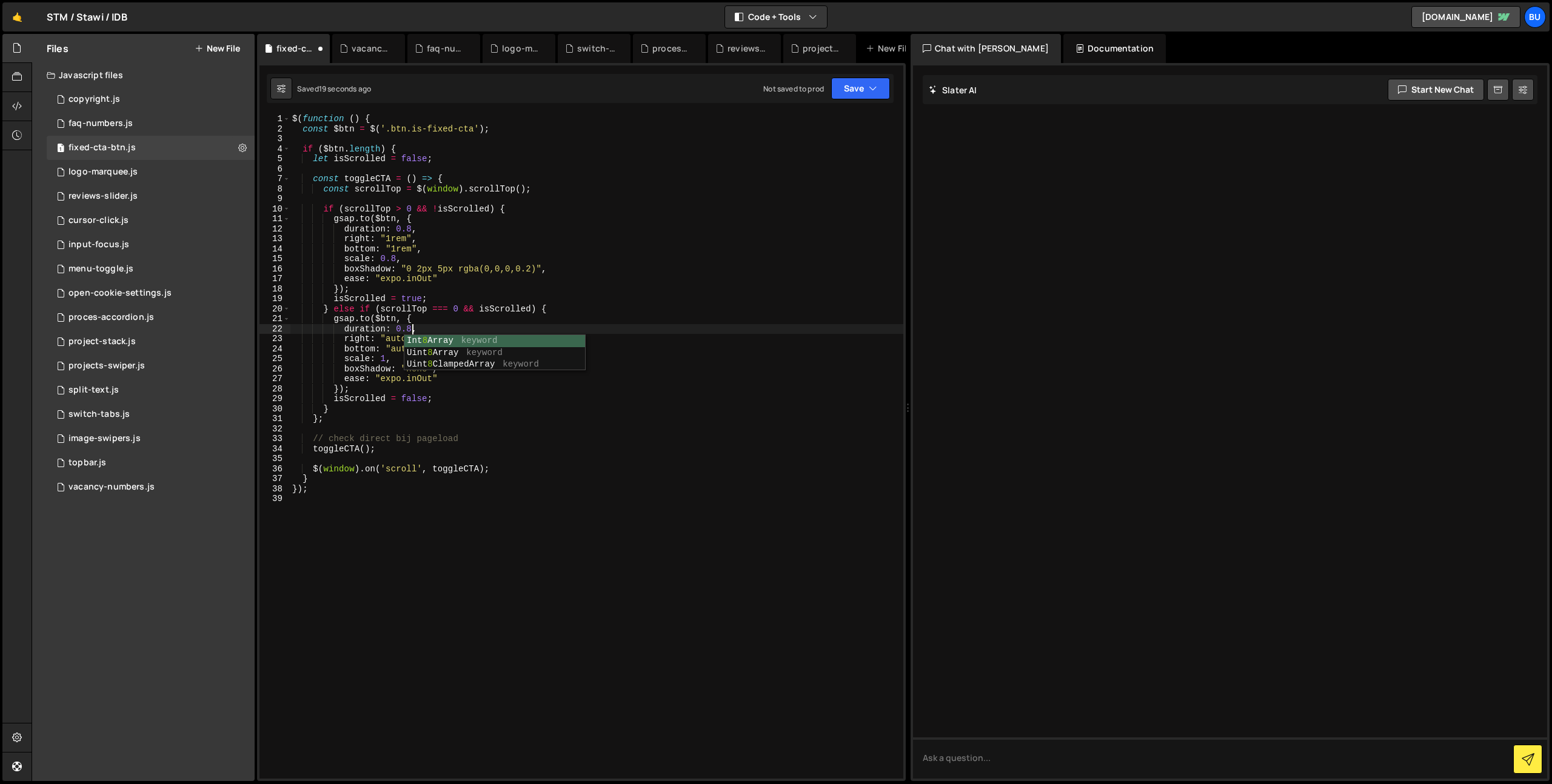
click at [442, 266] on div "$ ( function ( ) { const $btn = $ ( '.btn.is-fixed-cta' ) ; if ( $btn . length …" at bounding box center [596, 457] width 614 height 685
drag, startPoint x: 460, startPoint y: 389, endPoint x: 449, endPoint y: 369, distance: 22.8
click at [460, 389] on div "$ ( function ( ) { const $btn = $ ( '.btn.is-fixed-cta' ) ; if ( $btn . length …" at bounding box center [596, 457] width 614 height 685
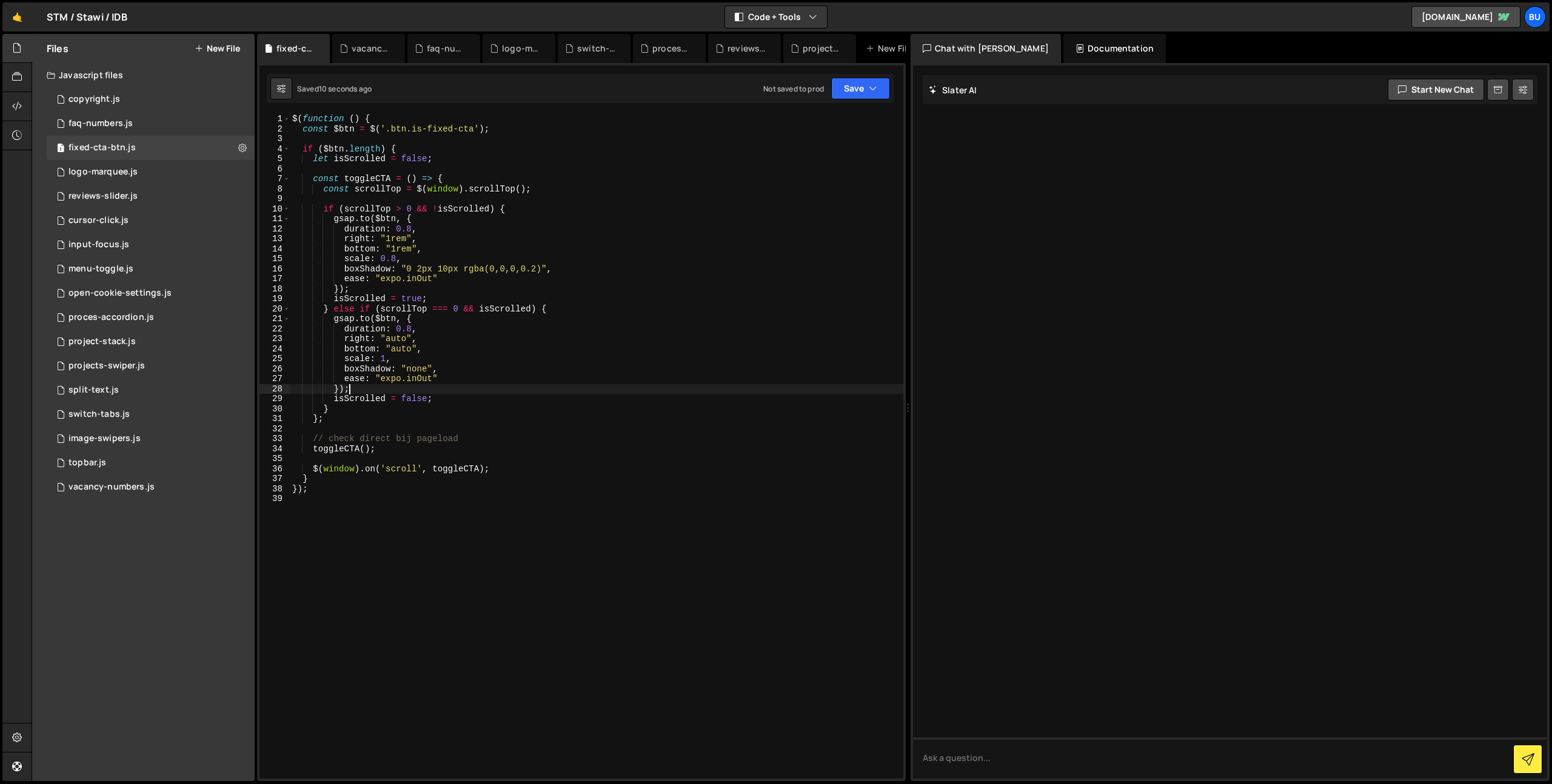
click at [411, 328] on div "$ ( function ( ) { const $btn = $ ( '.btn.is-fixed-cta' ) ; if ( $btn . length …" at bounding box center [596, 457] width 614 height 685
drag, startPoint x: 422, startPoint y: 378, endPoint x: 409, endPoint y: 378, distance: 13.0
click at [409, 379] on div "$ ( function ( ) { const $btn = $ ( '.btn.is-fixed-cta' ) ; if ( $btn . length …" at bounding box center [596, 457] width 614 height 685
drag, startPoint x: 520, startPoint y: 333, endPoint x: 518, endPoint y: 323, distance: 10.2
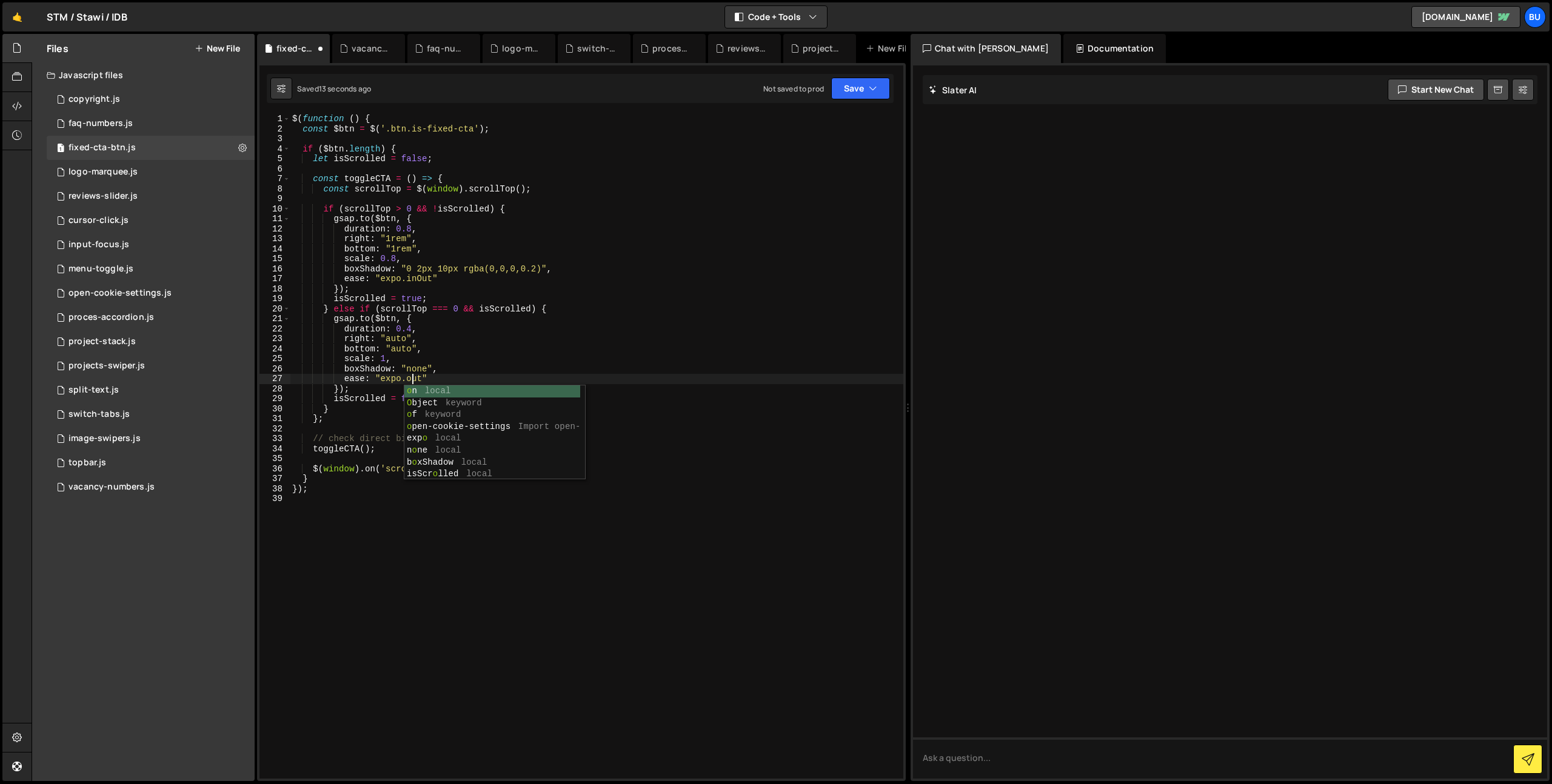
click at [520, 333] on div "$ ( function ( ) { const $btn = $ ( '.btn.is-fixed-cta' ) ; if ( $btn . length …" at bounding box center [596, 457] width 614 height 685
drag, startPoint x: 869, startPoint y: 89, endPoint x: 858, endPoint y: 101, distance: 16.3
click at [869, 89] on icon "button" at bounding box center [872, 89] width 8 height 12
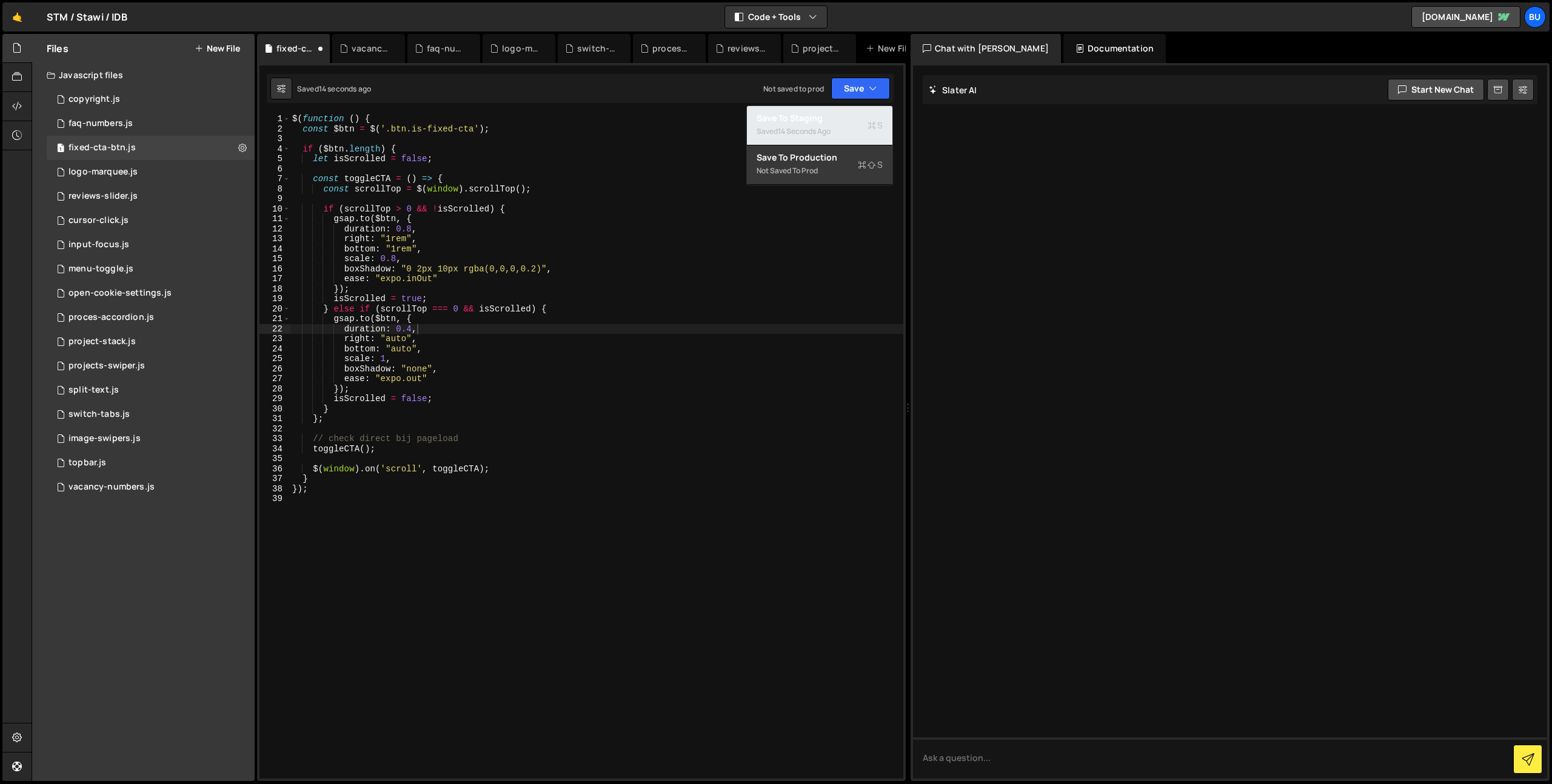
click at [850, 126] on div "Saved 14 seconds ago" at bounding box center [820, 131] width 126 height 14
click at [461, 326] on div "$ ( function ( ) { const $btn = $ ( '.btn.is-fixed-cta' ) ; if ( $btn . length …" at bounding box center [596, 457] width 614 height 685
click at [528, 267] on div "$ ( function ( ) { const $btn = $ ( '.btn.is-fixed-cta' ) ; if ( $btn . length …" at bounding box center [596, 457] width 614 height 685
click at [415, 378] on div "$ ( function ( ) { const $btn = $ ( '.btn.is-fixed-cta' ) ; if ( $btn . length …" at bounding box center [596, 457] width 614 height 685
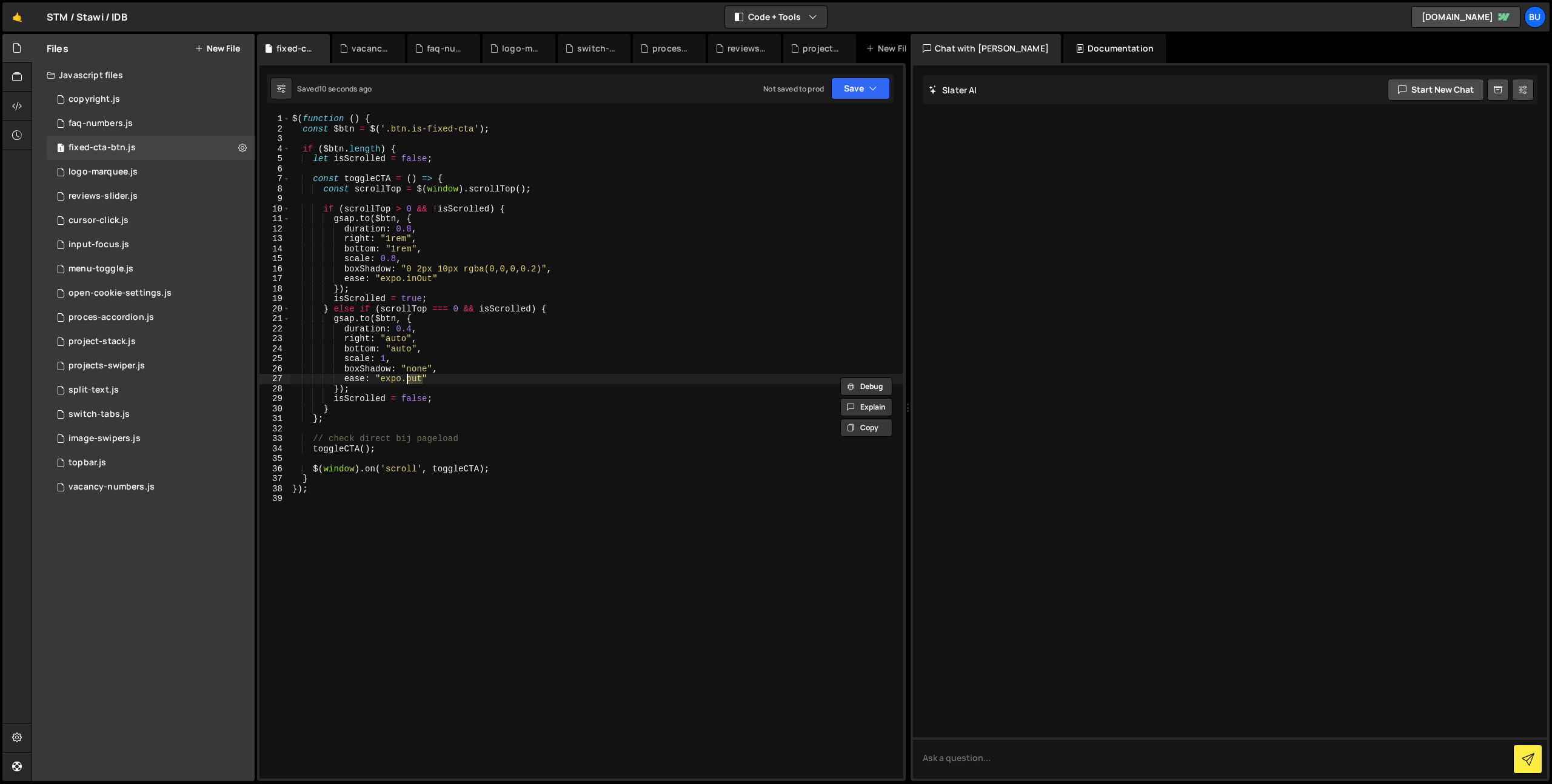
click at [422, 279] on div "$ ( function ( ) { const $btn = $ ( '.btn.is-fixed-cta' ) ; if ( $btn . length …" at bounding box center [596, 457] width 614 height 685
click at [423, 279] on div "$ ( function ( ) { const $btn = $ ( '.btn.is-fixed-cta' ) ; if ( $btn . length …" at bounding box center [596, 457] width 614 height 685
paste textarea "o"
drag, startPoint x: 408, startPoint y: 226, endPoint x: 418, endPoint y: 228, distance: 10.2
click at [408, 226] on div "$ ( function ( ) { const $btn = $ ( '.btn.is-fixed-cta' ) ; if ( $btn . length …" at bounding box center [596, 457] width 614 height 685
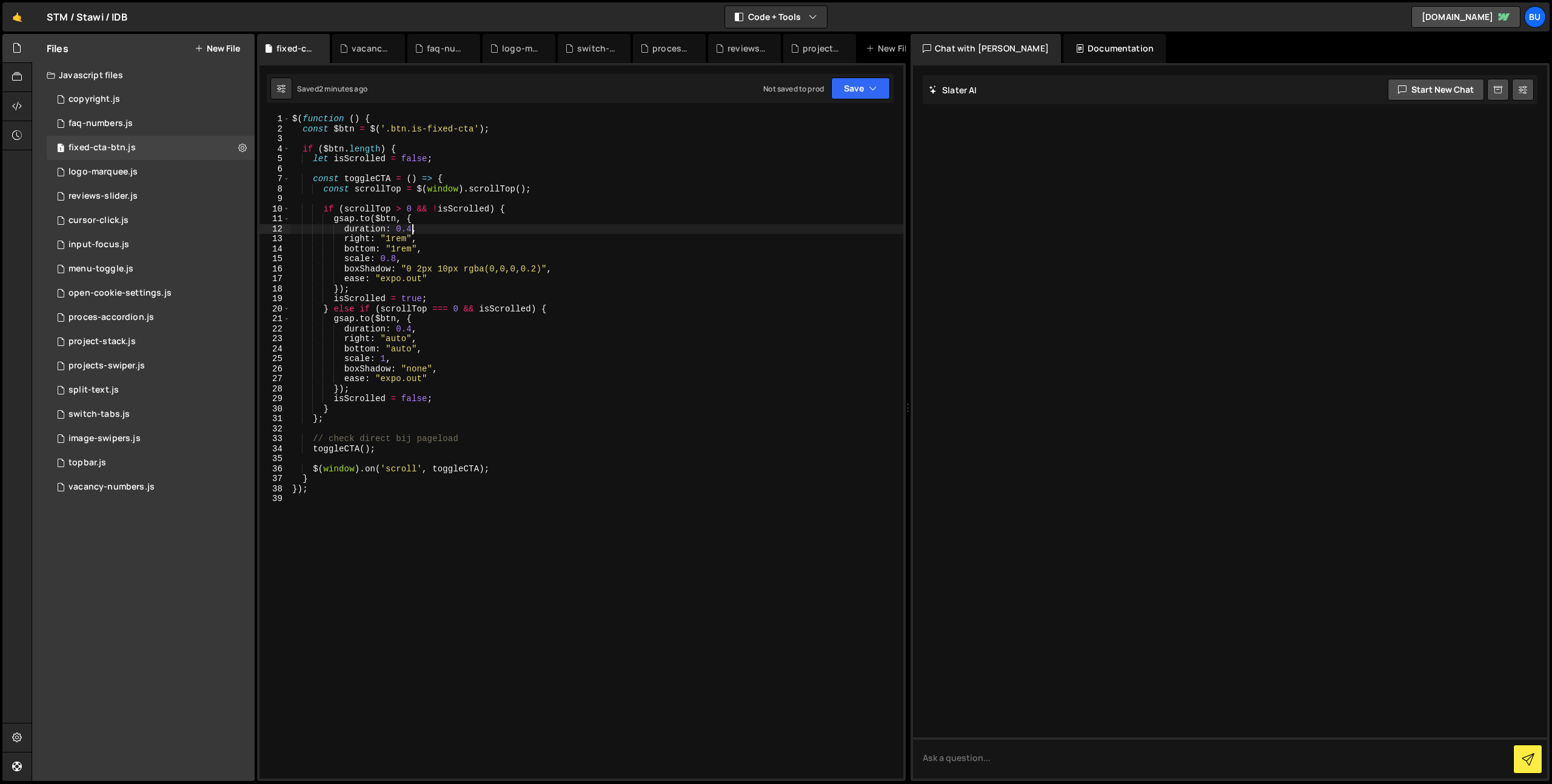
click at [518, 391] on div "$ ( function ( ) { const $btn = $ ( '.btn.is-fixed-cta' ) ; if ( $btn . length …" at bounding box center [596, 457] width 614 height 685
drag, startPoint x: 393, startPoint y: 239, endPoint x: 382, endPoint y: 243, distance: 11.7
click at [391, 239] on div "$ ( function ( ) { const $btn = $ ( '.btn.is-fixed-cta' ) ; if ( $btn . length …" at bounding box center [596, 457] width 614 height 685
click at [397, 246] on div "$ ( function ( ) { const $btn = $ ( '.btn.is-fixed-cta' ) ; if ( $btn . length …" at bounding box center [596, 457] width 614 height 685
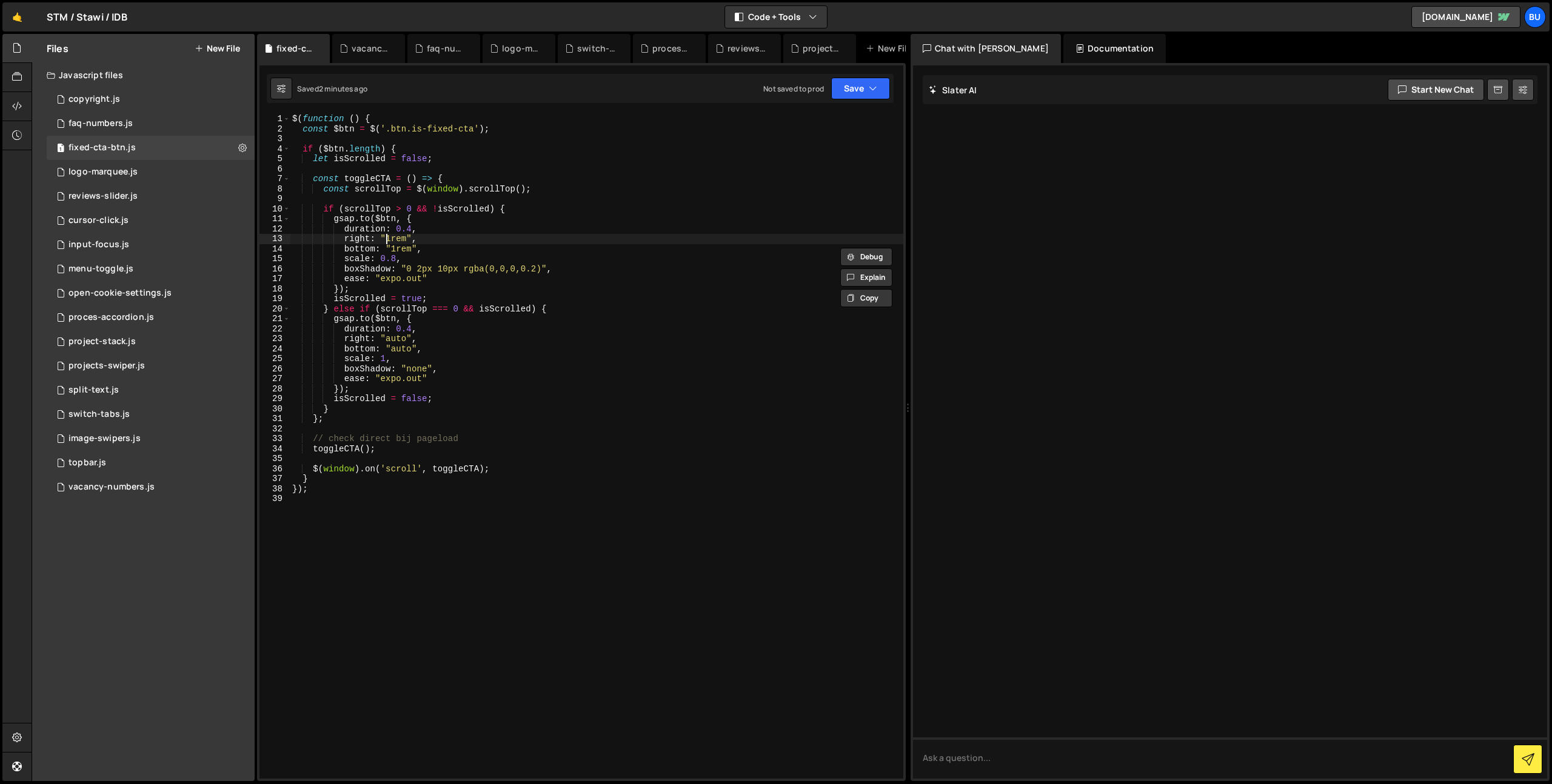
click at [388, 238] on div "$ ( function ( ) { const $btn = $ ( '.btn.is-fixed-cta' ) ; if ( $btn . length …" at bounding box center [596, 457] width 614 height 685
drag, startPoint x: 464, startPoint y: 327, endPoint x: 518, endPoint y: 281, distance: 70.9
click at [464, 327] on div "$ ( function ( ) { const $btn = $ ( '.btn.is-fixed-cta' ) ; if ( $btn . length …" at bounding box center [596, 457] width 614 height 685
click at [532, 279] on div "$ ( function ( ) { const $btn = $ ( '.btn.is-fixed-cta' ) ; if ( $btn . length …" at bounding box center [596, 457] width 614 height 685
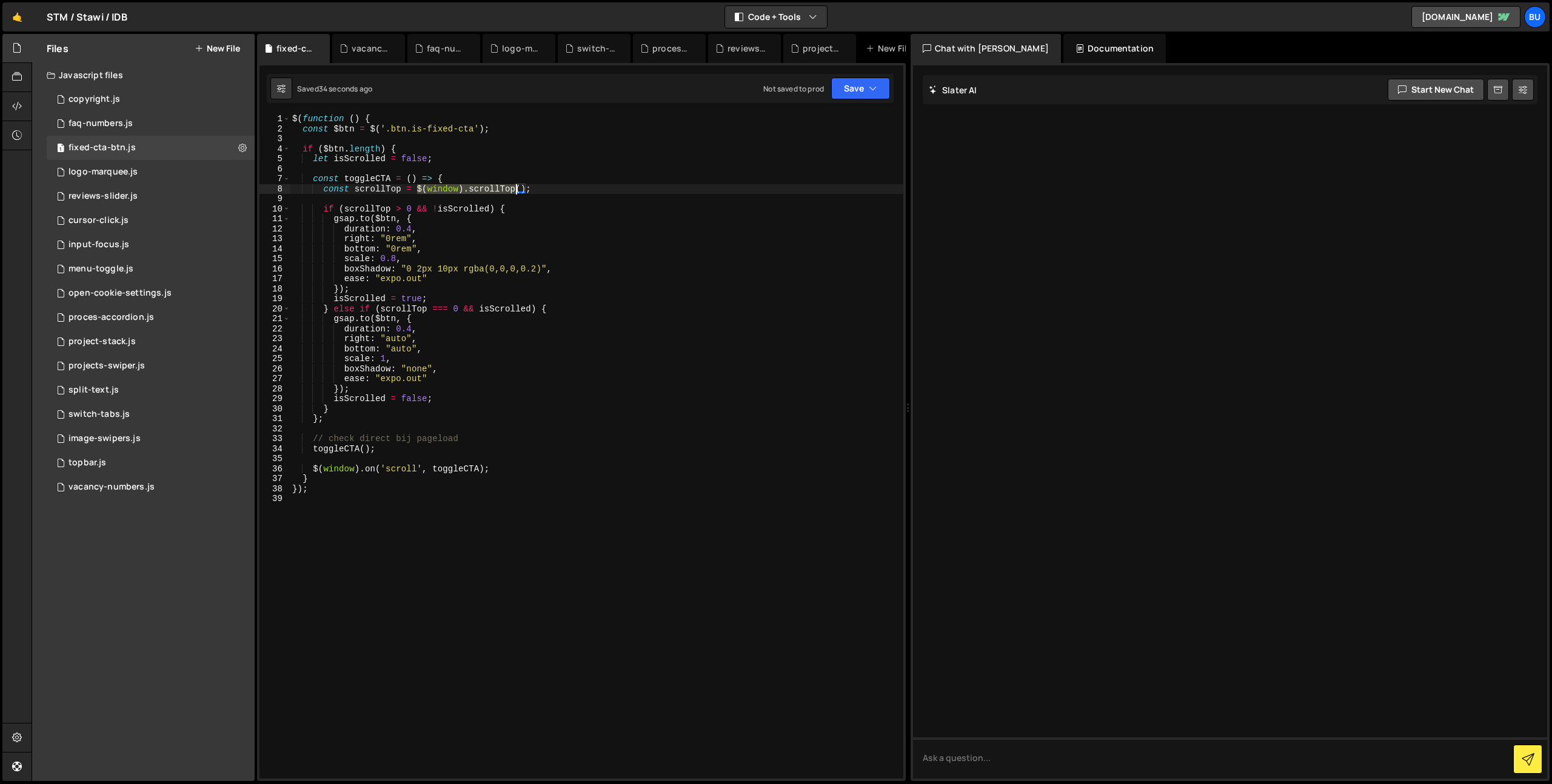
drag, startPoint x: 418, startPoint y: 191, endPoint x: 518, endPoint y: 191, distance: 100.0
click at [518, 191] on div "$ ( function ( ) { const $btn = $ ( '.btn.is-fixed-cta' ) ; if ( $btn . length …" at bounding box center [596, 457] width 614 height 685
drag, startPoint x: 530, startPoint y: 209, endPoint x: 531, endPoint y: 196, distance: 13.0
click at [530, 205] on div "$ ( function ( ) { const $btn = $ ( '.btn.is-fixed-cta' ) ; if ( $btn . length …" at bounding box center [596, 457] width 614 height 685
click at [530, 187] on div "$ ( function ( ) { const $btn = $ ( '.btn.is-fixed-cta' ) ; if ( $btn . length …" at bounding box center [596, 457] width 614 height 685
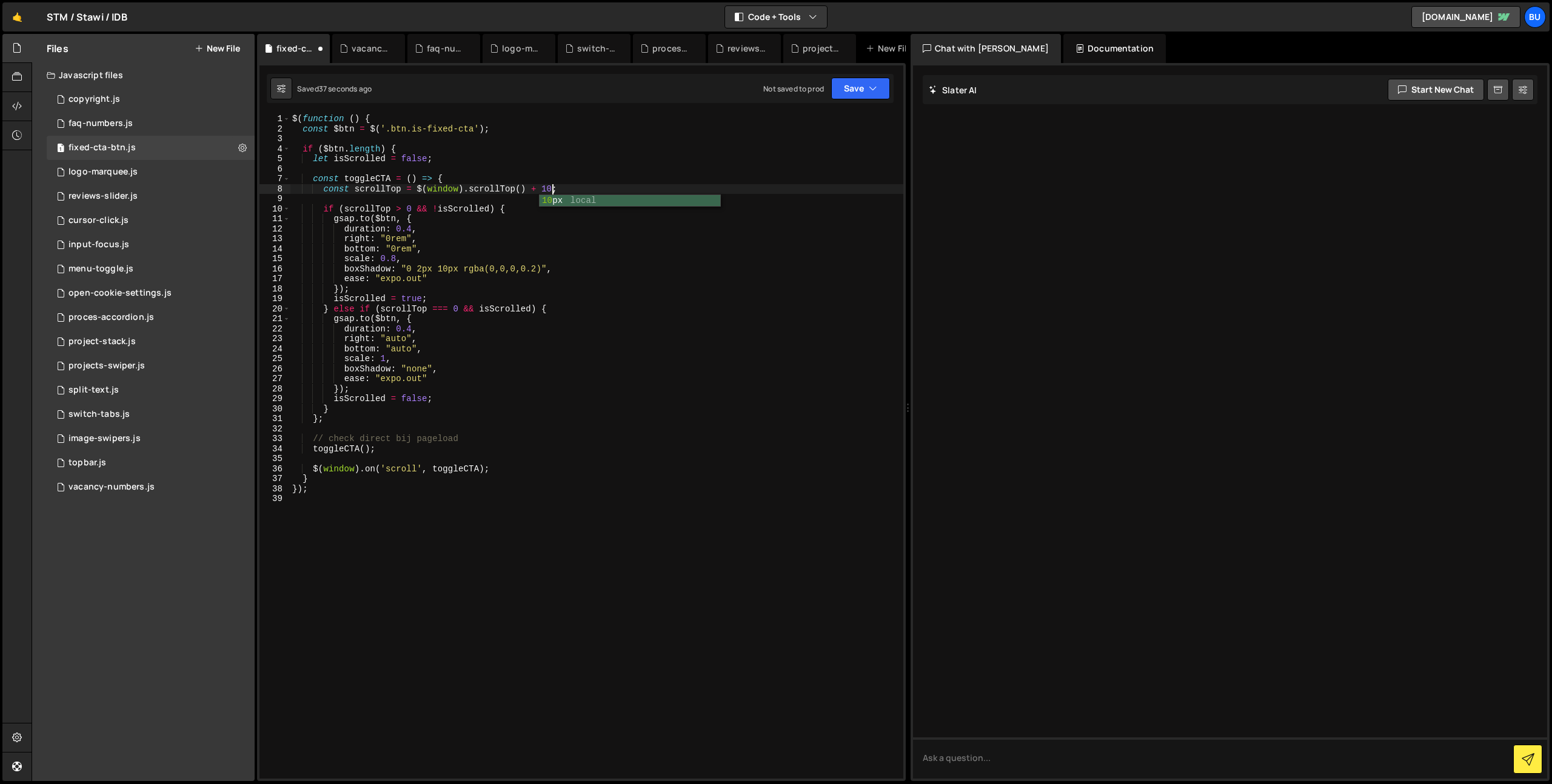
scroll to position [0, 18]
click at [485, 207] on div "$ ( function ( ) { const $btn = $ ( '.btn.is-fixed-cta' ) ; if ( $btn . length …" at bounding box center [596, 457] width 614 height 685
click at [536, 181] on div "$ ( function ( ) { const $btn = $ ( '.btn.is-fixed-cta' ) ; if ( $btn . length …" at bounding box center [596, 457] width 614 height 685
click at [448, 307] on div "$ ( function ( ) { const $btn = $ ( '.btn.is-fixed-cta' ) ; if ( $btn . length …" at bounding box center [596, 457] width 614 height 685
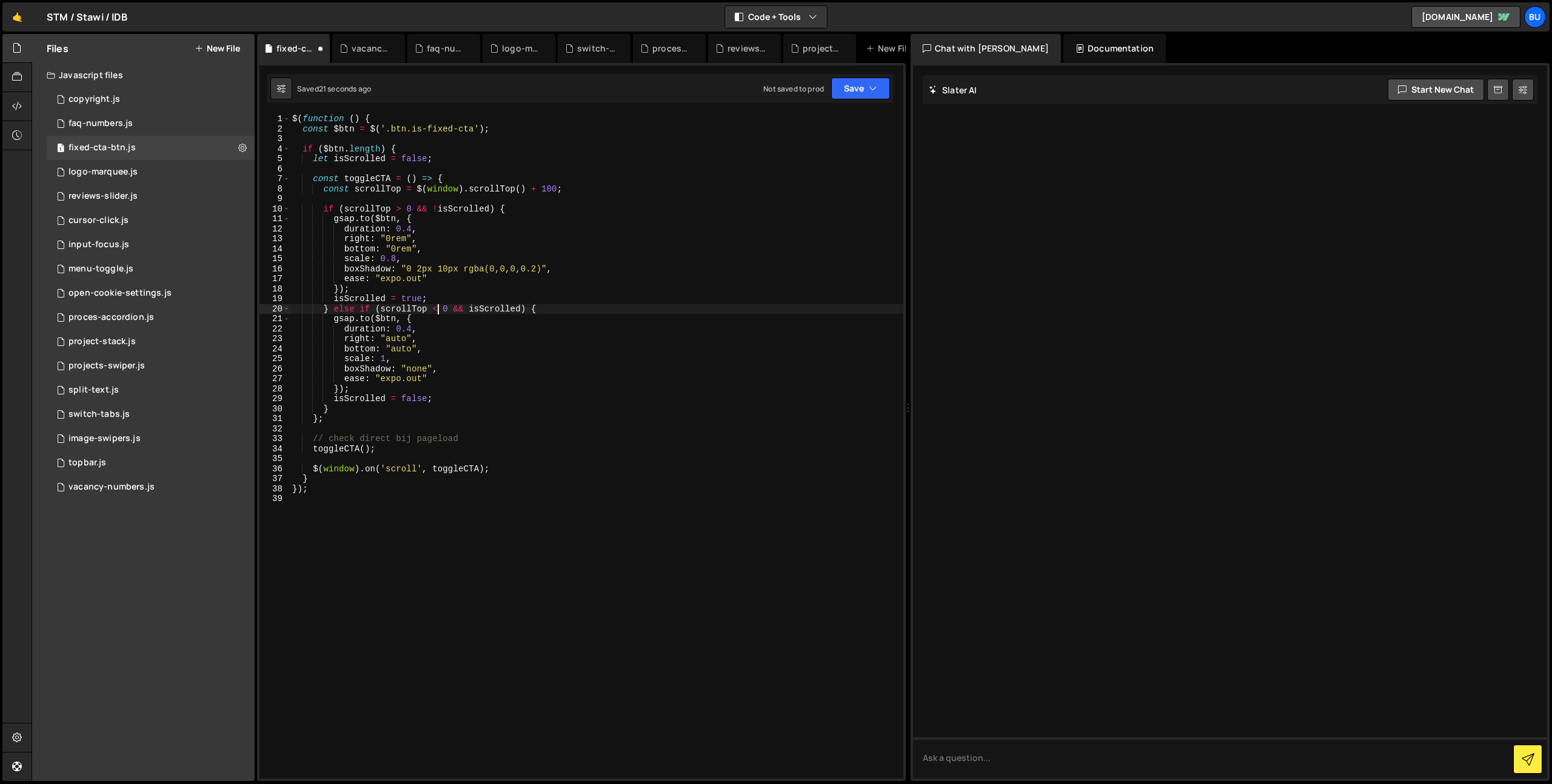
scroll to position [0, 11]
click at [865, 89] on button "Save" at bounding box center [860, 88] width 59 height 22
drag, startPoint x: 831, startPoint y: 124, endPoint x: 826, endPoint y: 101, distance: 23.5
click at [831, 124] on div "Saved 24 seconds ago" at bounding box center [820, 131] width 126 height 14
click at [435, 309] on div "$ ( function ( ) { const $btn = $ ( '.btn.is-fixed-cta' ) ; if ( $btn . length …" at bounding box center [596, 457] width 614 height 685
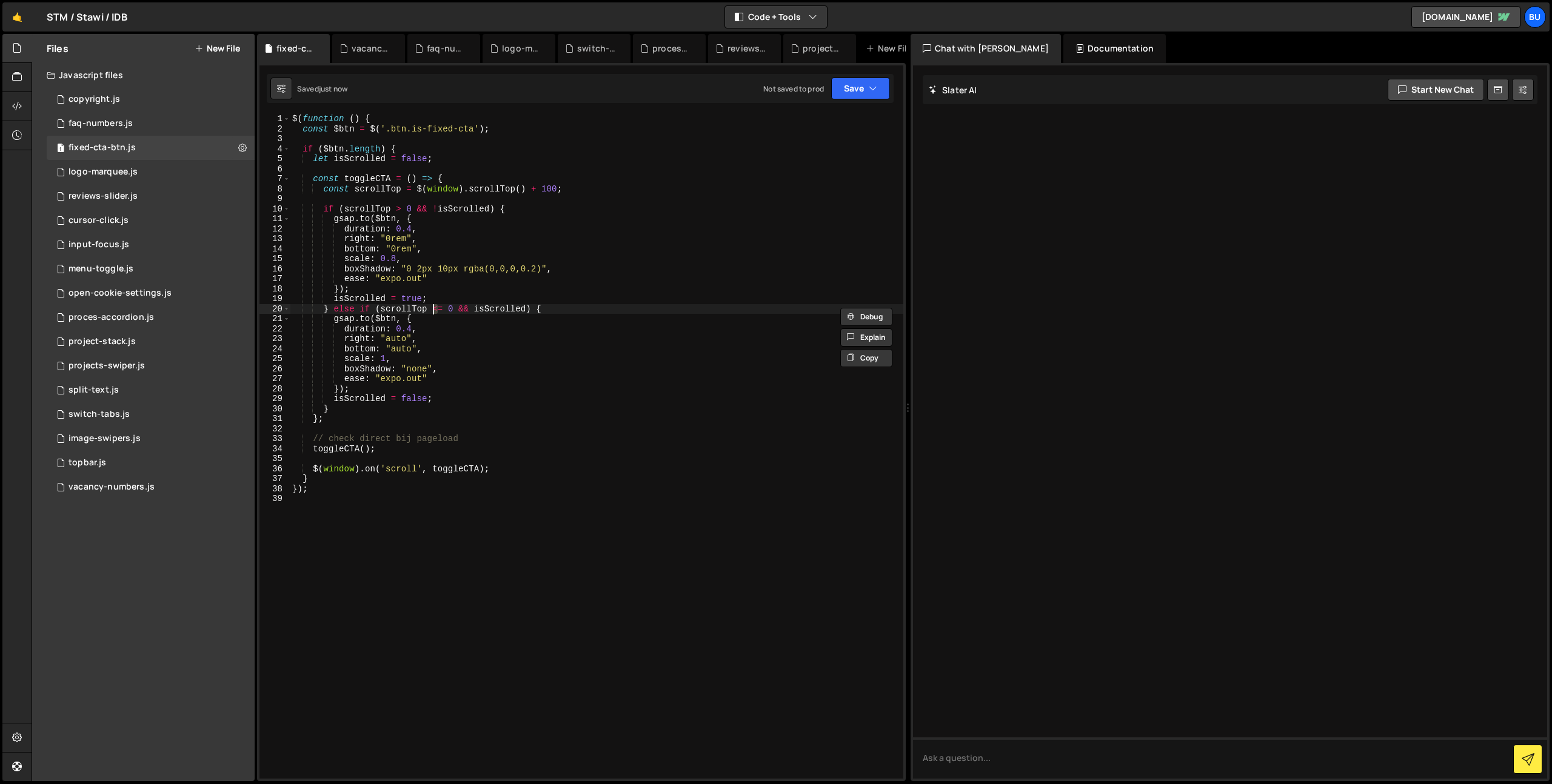
drag, startPoint x: 466, startPoint y: 309, endPoint x: 459, endPoint y: 307, distance: 7.3
click at [465, 309] on div "$ ( function ( ) { const $btn = $ ( '.btn.is-fixed-cta' ) ; if ( $btn . length …" at bounding box center [596, 457] width 614 height 685
click at [470, 303] on div "$ ( function ( ) { const $btn = $ ( '.btn.is-fixed-cta' ) ; if ( $btn . length …" at bounding box center [596, 457] width 614 height 685
click at [463, 302] on div "$ ( function ( ) { const $btn = $ ( '.btn.is-fixed-cta' ) ; if ( $btn . length …" at bounding box center [596, 457] width 614 height 685
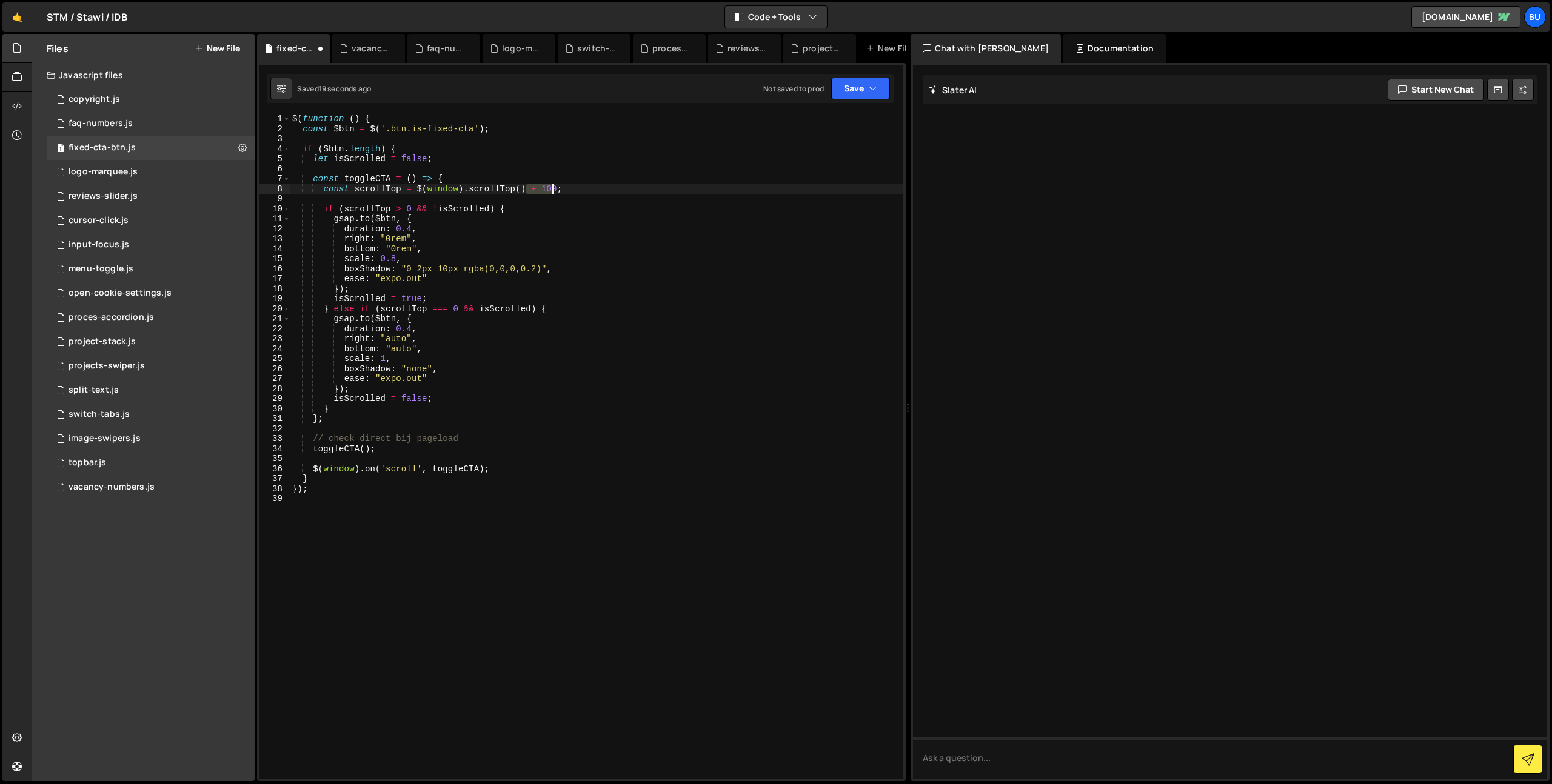
drag, startPoint x: 527, startPoint y: 188, endPoint x: 558, endPoint y: 185, distance: 31.1
click at [558, 186] on div "$ ( function ( ) { const $btn = $ ( '.btn.is-fixed-cta' ) ; if ( $btn . length …" at bounding box center [596, 457] width 614 height 685
click at [407, 210] on div "$ ( function ( ) { const $btn = $ ( '.btn.is-fixed-cta' ) ; if ( $btn . length …" at bounding box center [596, 457] width 614 height 685
click at [448, 288] on div "$ ( function ( ) { const $btn = $ ( '.btn.is-fixed-cta' ) ; if ( $btn . length …" at bounding box center [596, 457] width 614 height 685
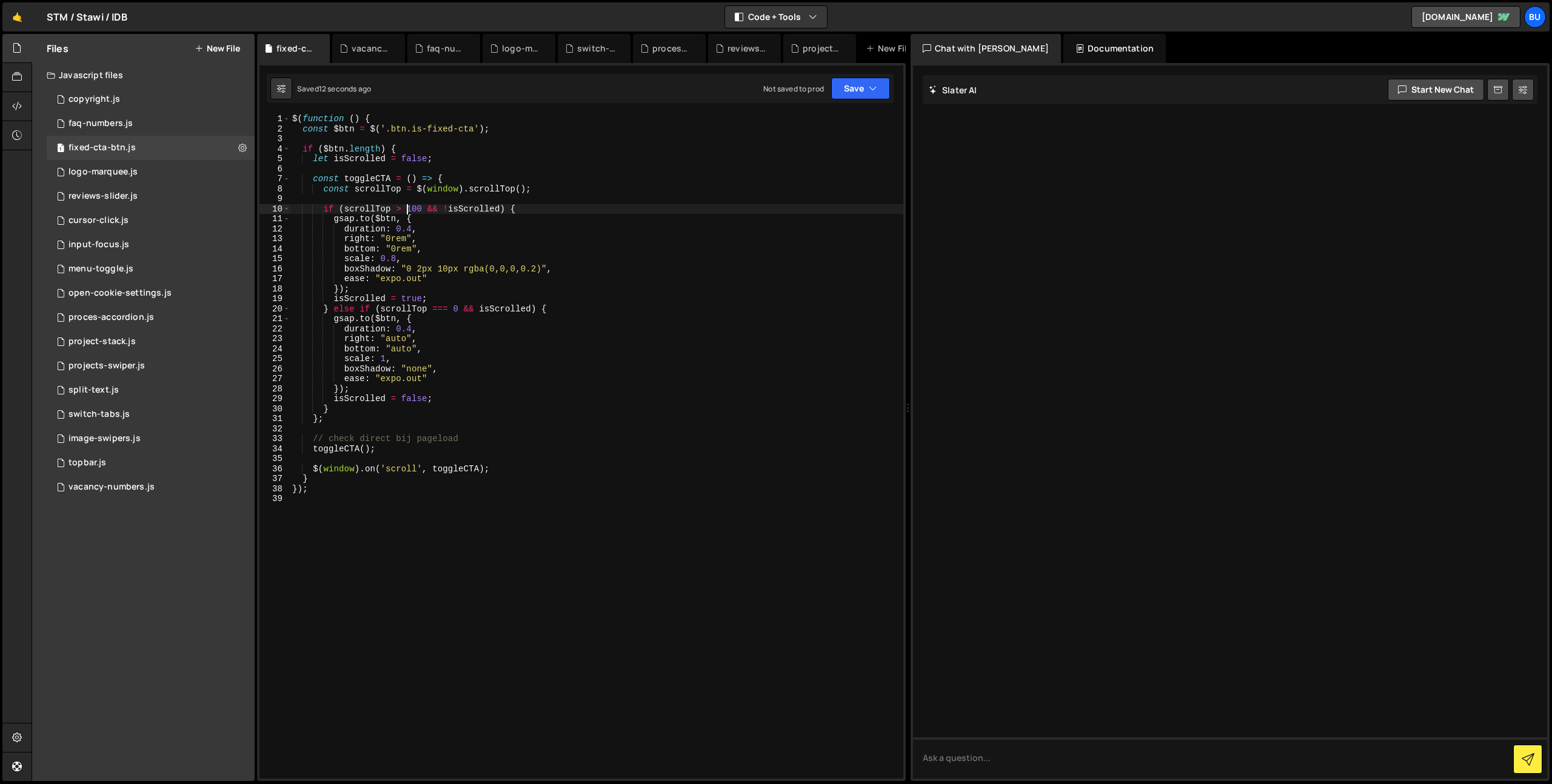
scroll to position [0, 3]
click at [442, 307] on div "$ ( function ( ) { const $btn = $ ( '.btn.is-fixed-cta' ) ; if ( $btn . length …" at bounding box center [596, 457] width 614 height 685
click at [492, 348] on div "$ ( function ( ) { const $btn = $ ( '.btn.is-fixed-cta' ) ; if ( $btn . length …" at bounding box center [596, 457] width 614 height 685
drag, startPoint x: 541, startPoint y: 318, endPoint x: 524, endPoint y: 311, distance: 18.4
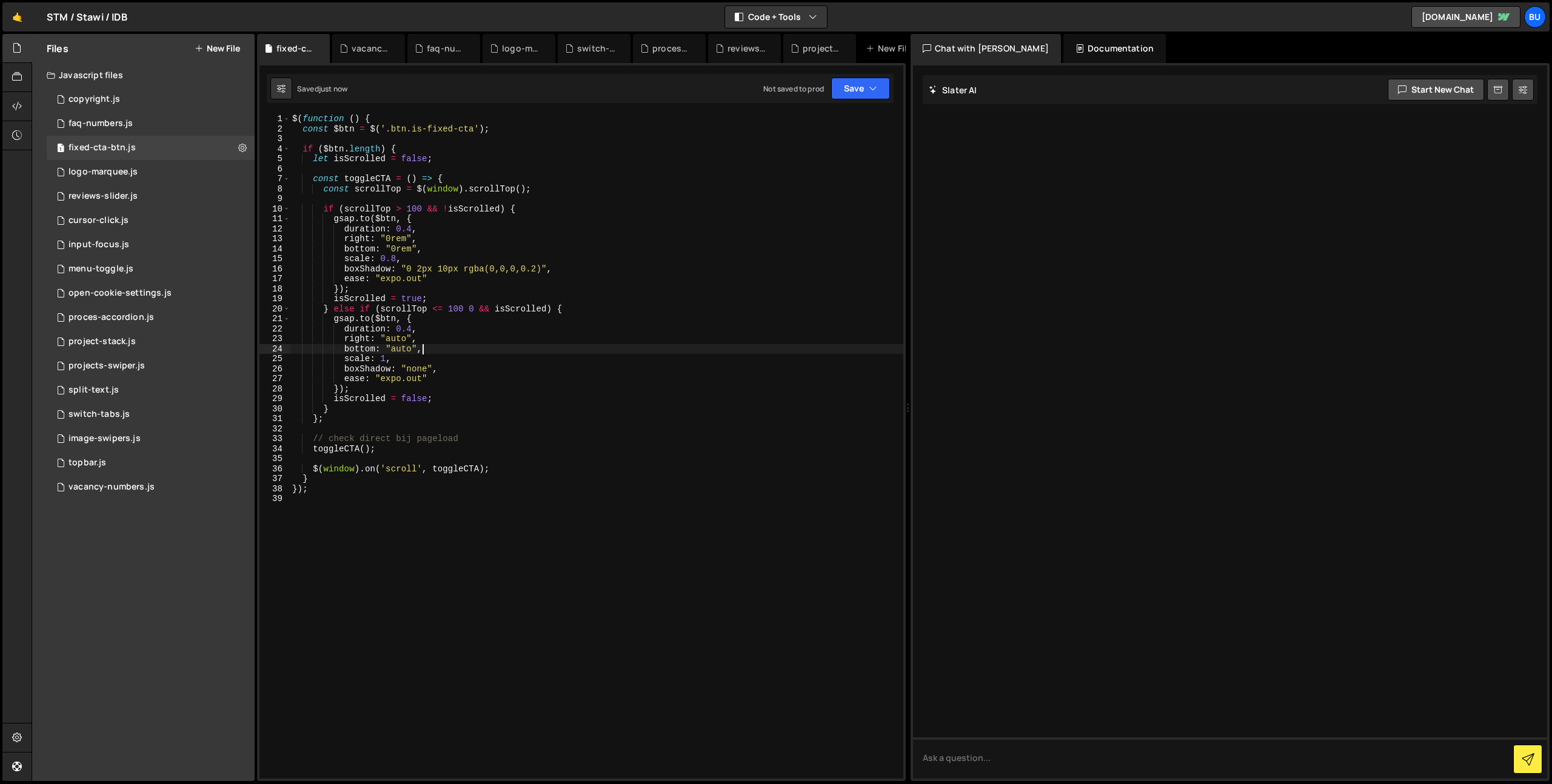
click at [541, 318] on div "$ ( function ( ) { const $btn = $ ( '.btn.is-fixed-cta' ) ; if ( $btn . length …" at bounding box center [596, 457] width 614 height 685
click at [437, 309] on div "$ ( function ( ) { const $btn = $ ( '.btn.is-fixed-cta' ) ; if ( $btn . length …" at bounding box center [596, 457] width 614 height 685
click at [501, 312] on div "$ ( function ( ) { const $btn = $ ( '.btn.is-fixed-cta' ) ; if ( $btn . length …" at bounding box center [596, 457] width 614 height 685
click at [588, 306] on div "$ ( function ( ) { const $btn = $ ( '.btn.is-fixed-cta' ) ; if ( $btn . length …" at bounding box center [596, 457] width 614 height 685
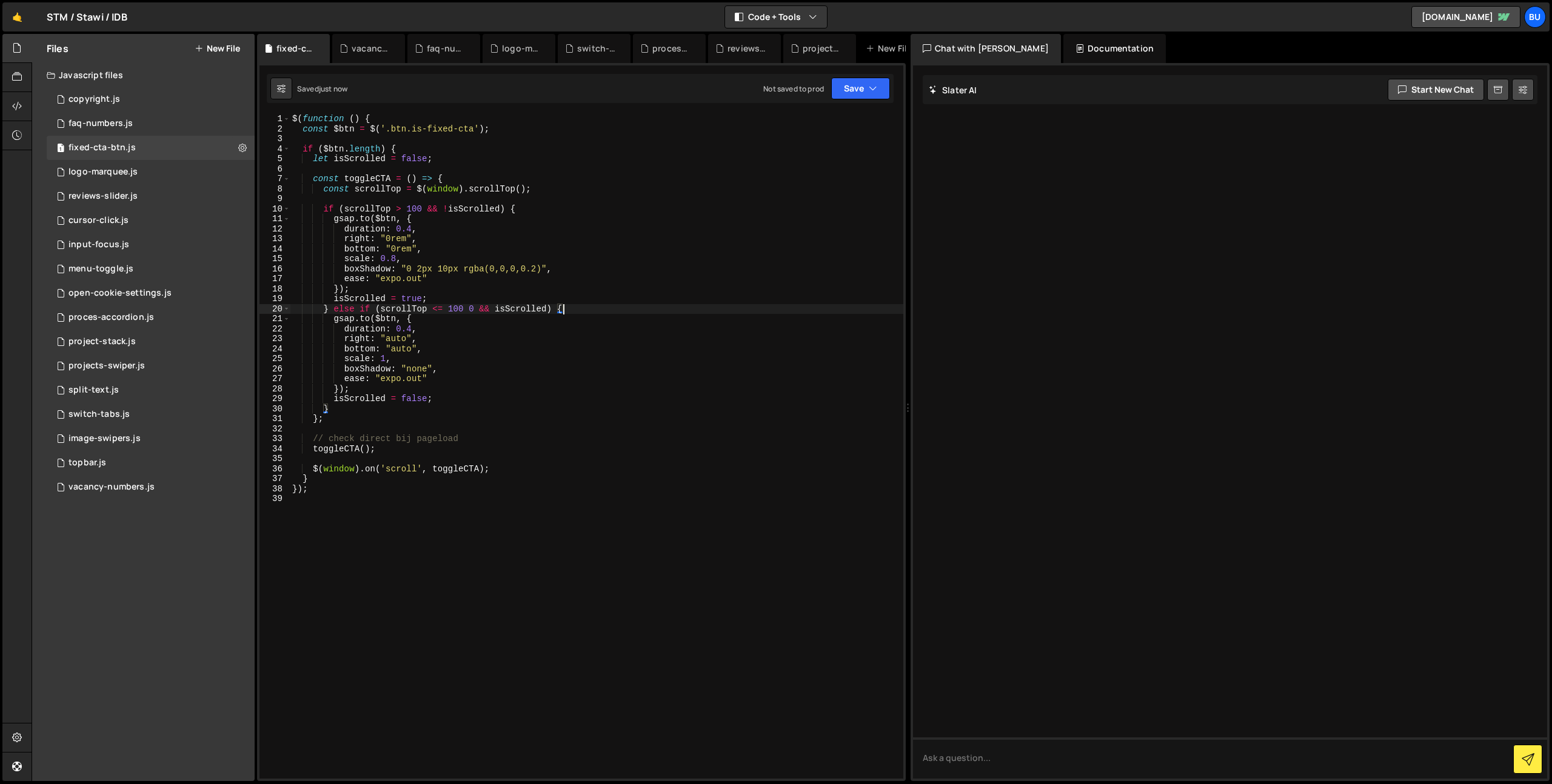
click at [474, 308] on div "$ ( function ( ) { const $btn = $ ( '.btn.is-fixed-cta' ) ; if ( $btn . length …" at bounding box center [596, 457] width 614 height 685
drag, startPoint x: 505, startPoint y: 313, endPoint x: 491, endPoint y: 311, distance: 14.1
click at [505, 313] on div "$ ( function ( ) { const $btn = $ ( '.btn.is-fixed-cta' ) ; if ( $btn . length …" at bounding box center [596, 457] width 614 height 685
click at [451, 309] on div "$ ( function ( ) { const $btn = $ ( '.btn.is-fixed-cta' ) ; if ( $btn . length …" at bounding box center [596, 457] width 614 height 685
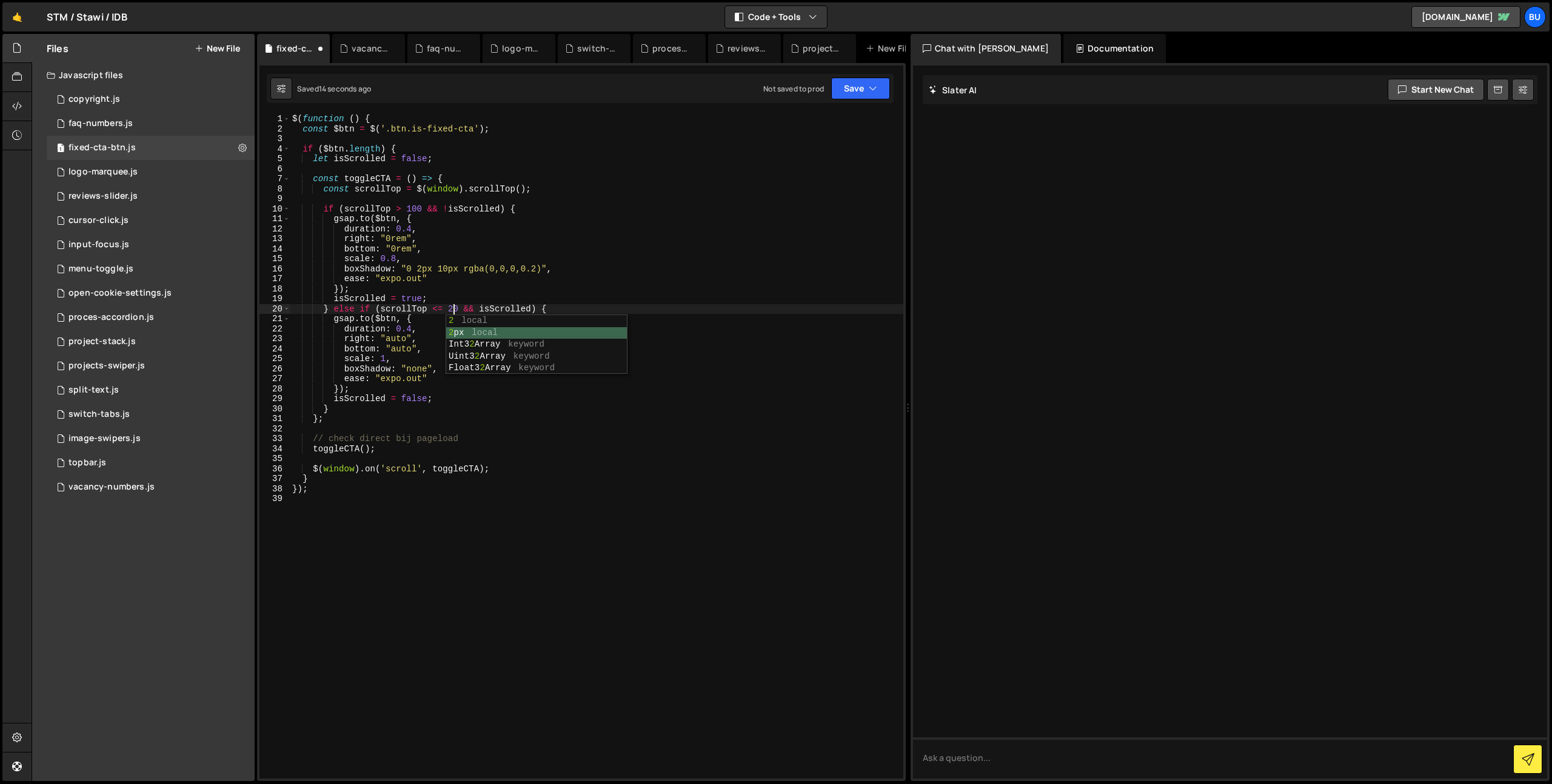
click at [478, 185] on div "$ ( function ( ) { const $btn = $ ( '.btn.is-fixed-cta' ) ; if ( $btn . length …" at bounding box center [596, 457] width 614 height 685
drag, startPoint x: 415, startPoint y: 211, endPoint x: 406, endPoint y: 211, distance: 9.0
click at [406, 211] on div "$ ( function ( ) { const $btn = $ ( '.btn.is-fixed-cta' ) ; if ( $btn . length …" at bounding box center [596, 457] width 614 height 685
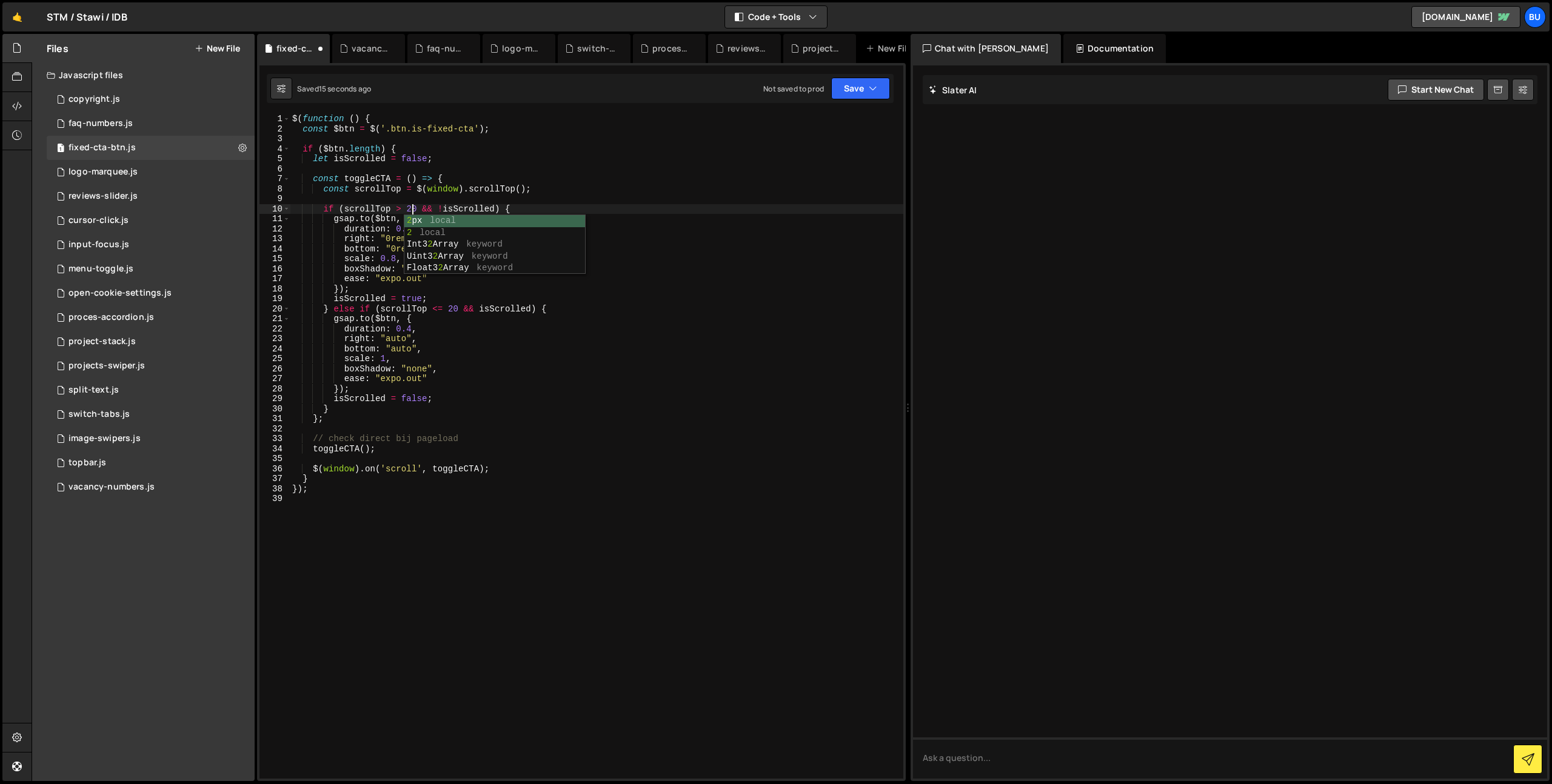
scroll to position [0, 8]
click at [442, 228] on div "$ ( function ( ) { const $btn = $ ( '.btn.is-fixed-cta' ) ; if ( $btn . length …" at bounding box center [596, 457] width 614 height 685
click at [407, 211] on div "$ ( function ( ) { const $btn = $ ( '.btn.is-fixed-cta' ) ; if ( $btn . length …" at bounding box center [596, 457] width 614 height 685
drag, startPoint x: 448, startPoint y: 310, endPoint x: 433, endPoint y: 315, distance: 15.8
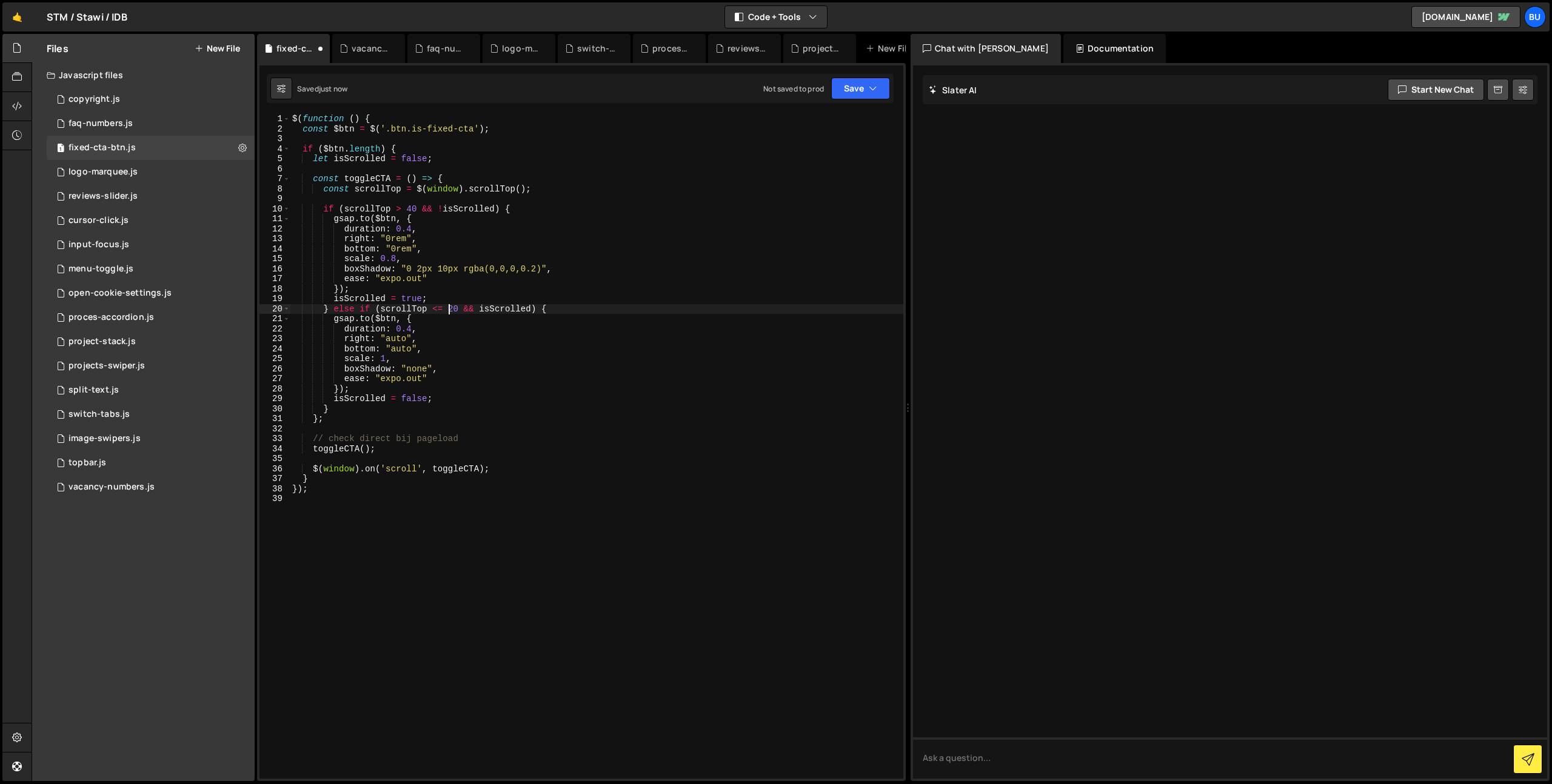
click at [457, 310] on div "$ ( function ( ) { const $btn = $ ( '.btn.is-fixed-cta' ) ; if ( $btn . length …" at bounding box center [596, 457] width 614 height 685
drag, startPoint x: 439, startPoint y: 240, endPoint x: 430, endPoint y: 235, distance: 10.3
click at [439, 240] on div "$ ( function ( ) { const $btn = $ ( '.btn.is-fixed-cta' ) ; if ( $btn . length …" at bounding box center [596, 457] width 614 height 685
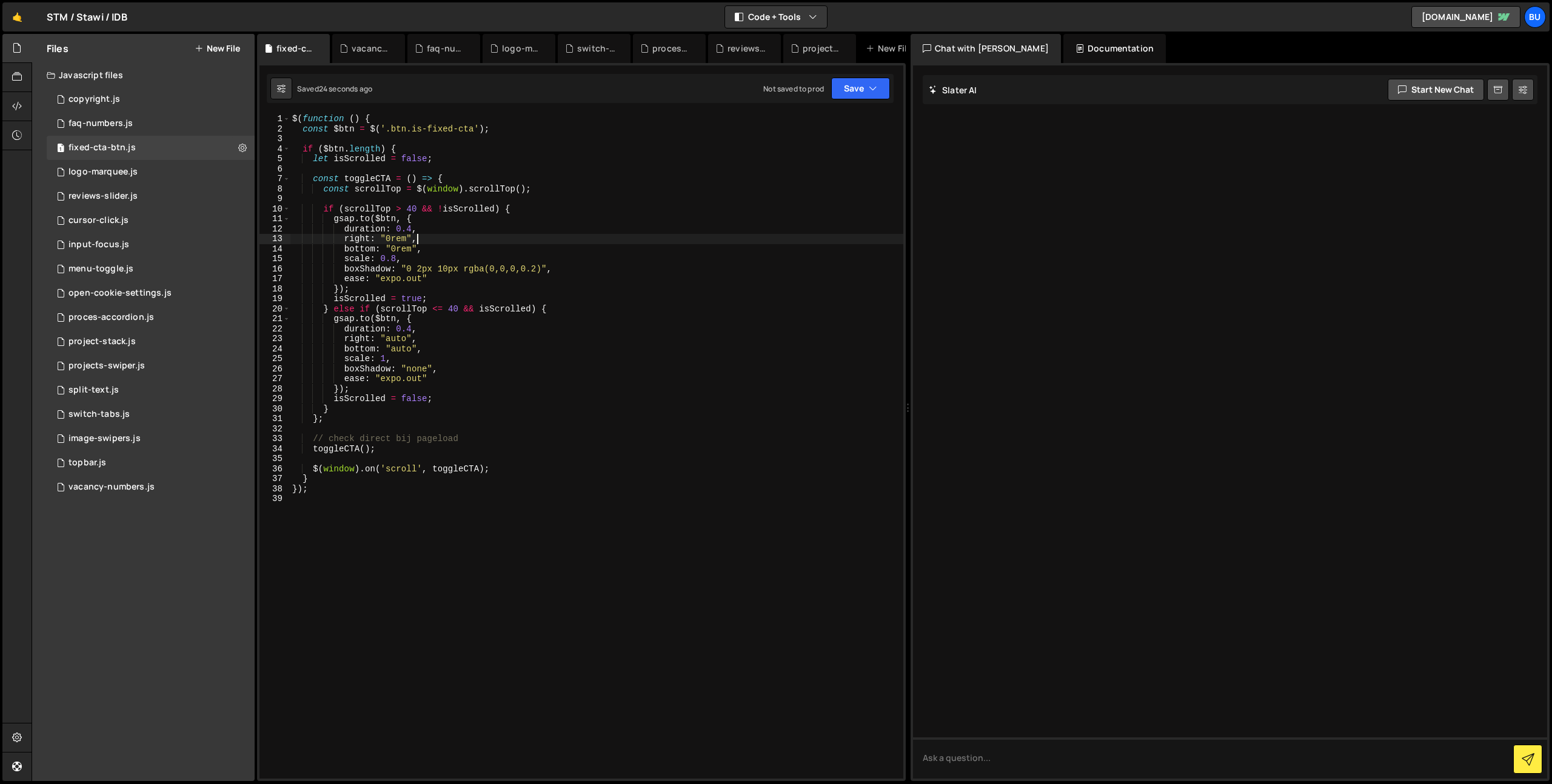
click at [454, 309] on div "$ ( function ( ) { const $btn = $ ( '.btn.is-fixed-cta' ) ; if ( $btn . length …" at bounding box center [596, 457] width 614 height 685
drag, startPoint x: 454, startPoint y: 309, endPoint x: 448, endPoint y: 303, distance: 8.5
click at [454, 309] on div "$ ( function ( ) { const $btn = $ ( '.btn.is-fixed-cta' ) ; if ( $btn . length …" at bounding box center [596, 457] width 614 height 685
click at [415, 209] on div "$ ( function ( ) { const $btn = $ ( '.btn.is-fixed-cta' ) ; if ( $btn . length …" at bounding box center [596, 457] width 614 height 685
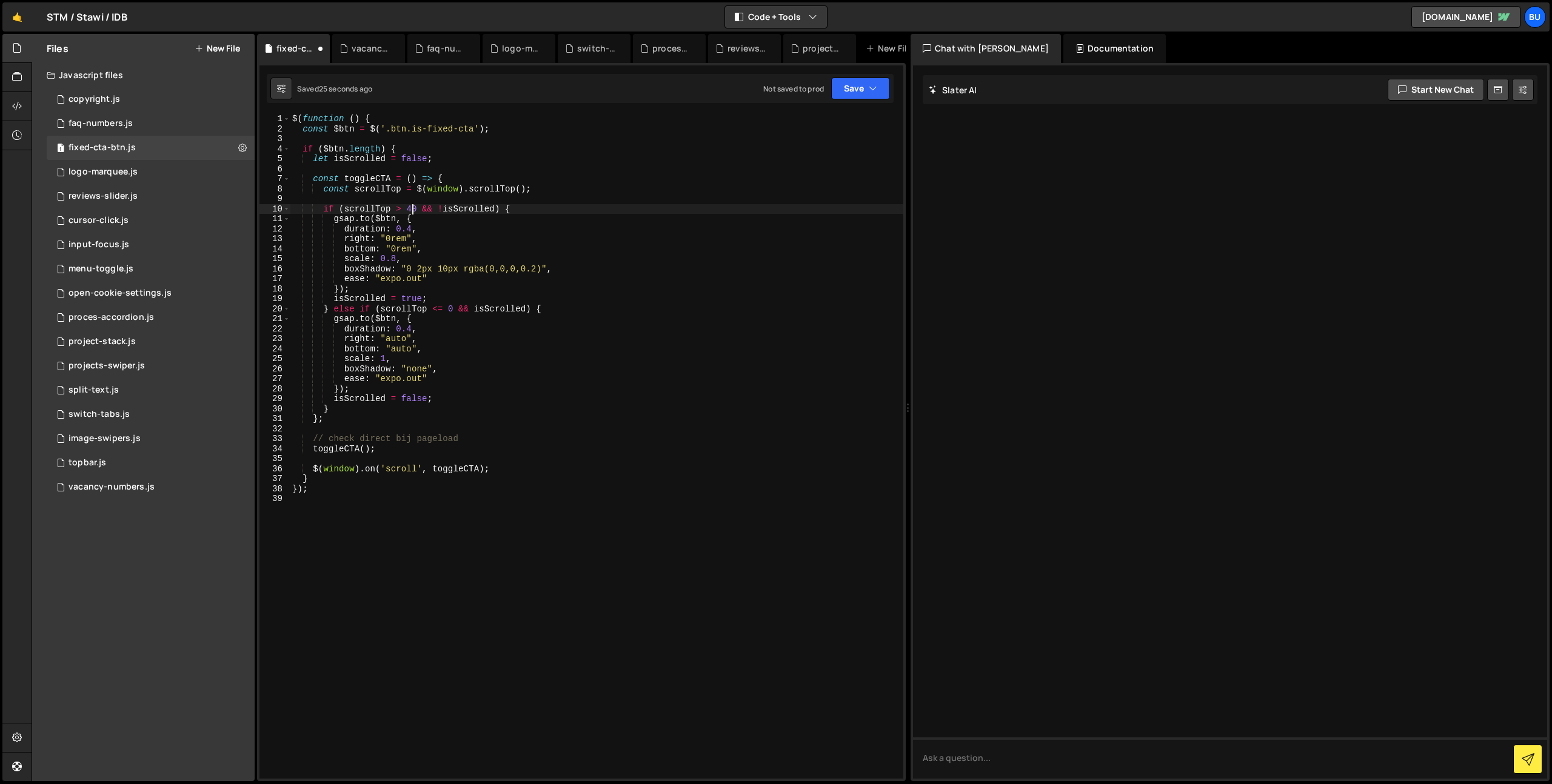
click at [415, 209] on div "$ ( function ( ) { const $btn = $ ( '.btn.is-fixed-cta' ) ; if ( $btn . length …" at bounding box center [596, 457] width 614 height 685
drag, startPoint x: 451, startPoint y: 246, endPoint x: 438, endPoint y: 247, distance: 13.0
click at [451, 246] on div "$ ( function ( ) { const $btn = $ ( '.btn.is-fixed-cta' ) ; if ( $btn . length …" at bounding box center [596, 457] width 614 height 685
click at [518, 353] on div "$ ( function ( ) { const $btn = $ ( '.btn.is-fixed-cta' ) ; if ( $btn . length …" at bounding box center [596, 457] width 614 height 685
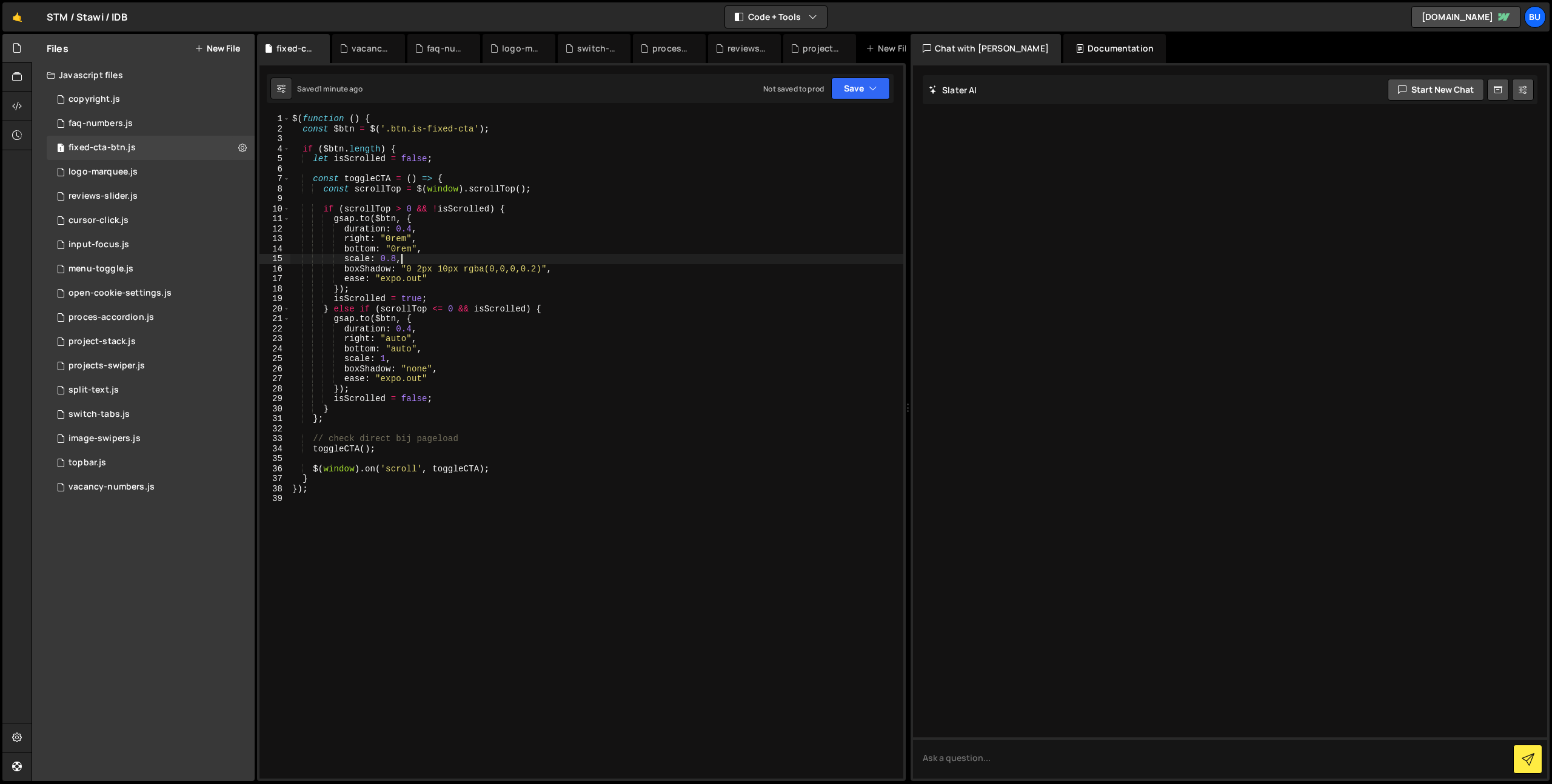
click at [440, 257] on div "$ ( function ( ) { const $btn = $ ( '.btn.is-fixed-cta' ) ; if ( $btn . length …" at bounding box center [596, 457] width 614 height 685
type textarea "scale: 0.8,"
paste textarea "fontSize"
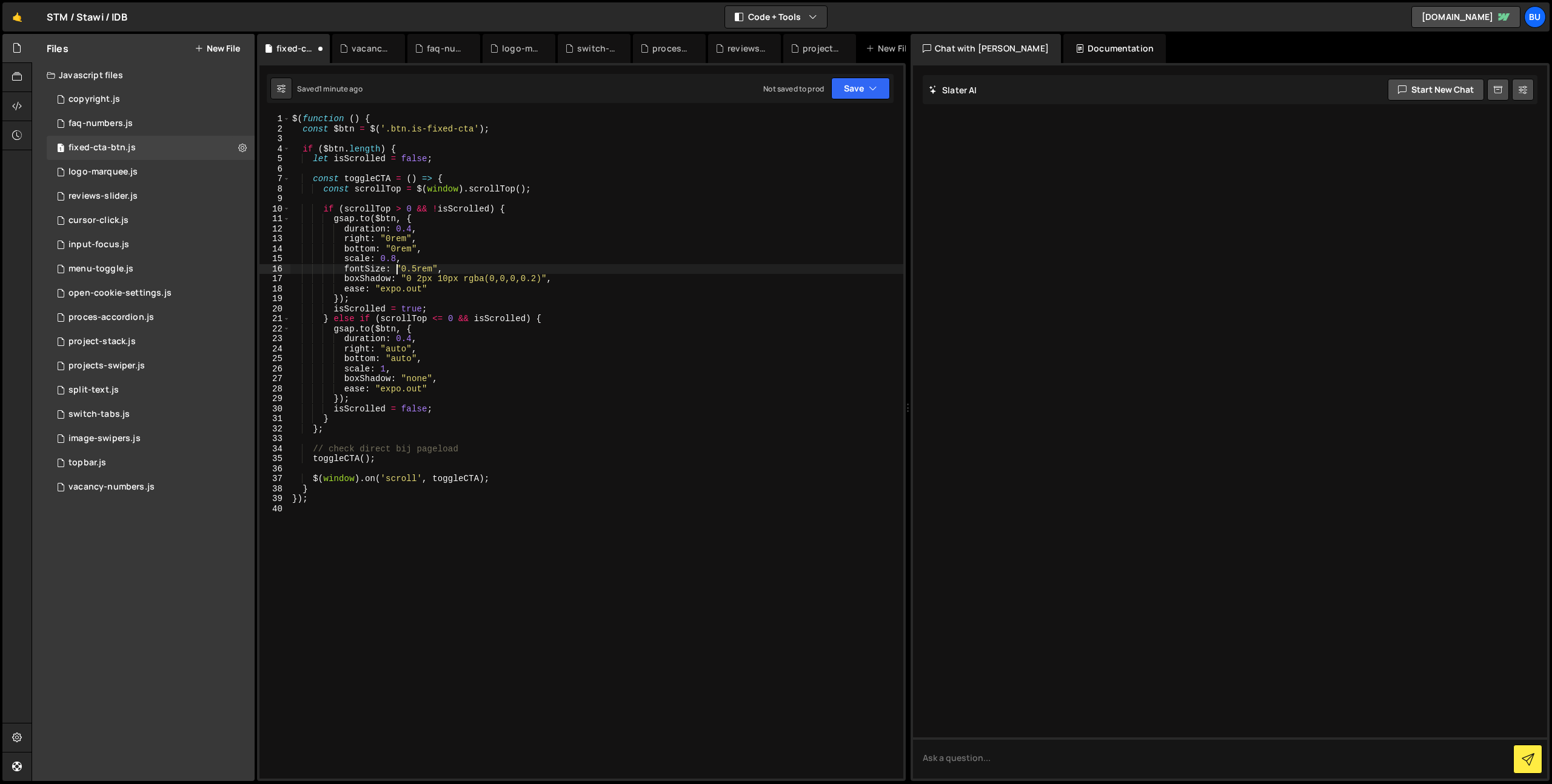
drag, startPoint x: 448, startPoint y: 269, endPoint x: 445, endPoint y: 259, distance: 10.4
click at [454, 259] on div "$ ( function ( ) { const $btn = $ ( '.btn.is-fixed-cta' ) ; if ( $btn . length …" at bounding box center [596, 457] width 614 height 685
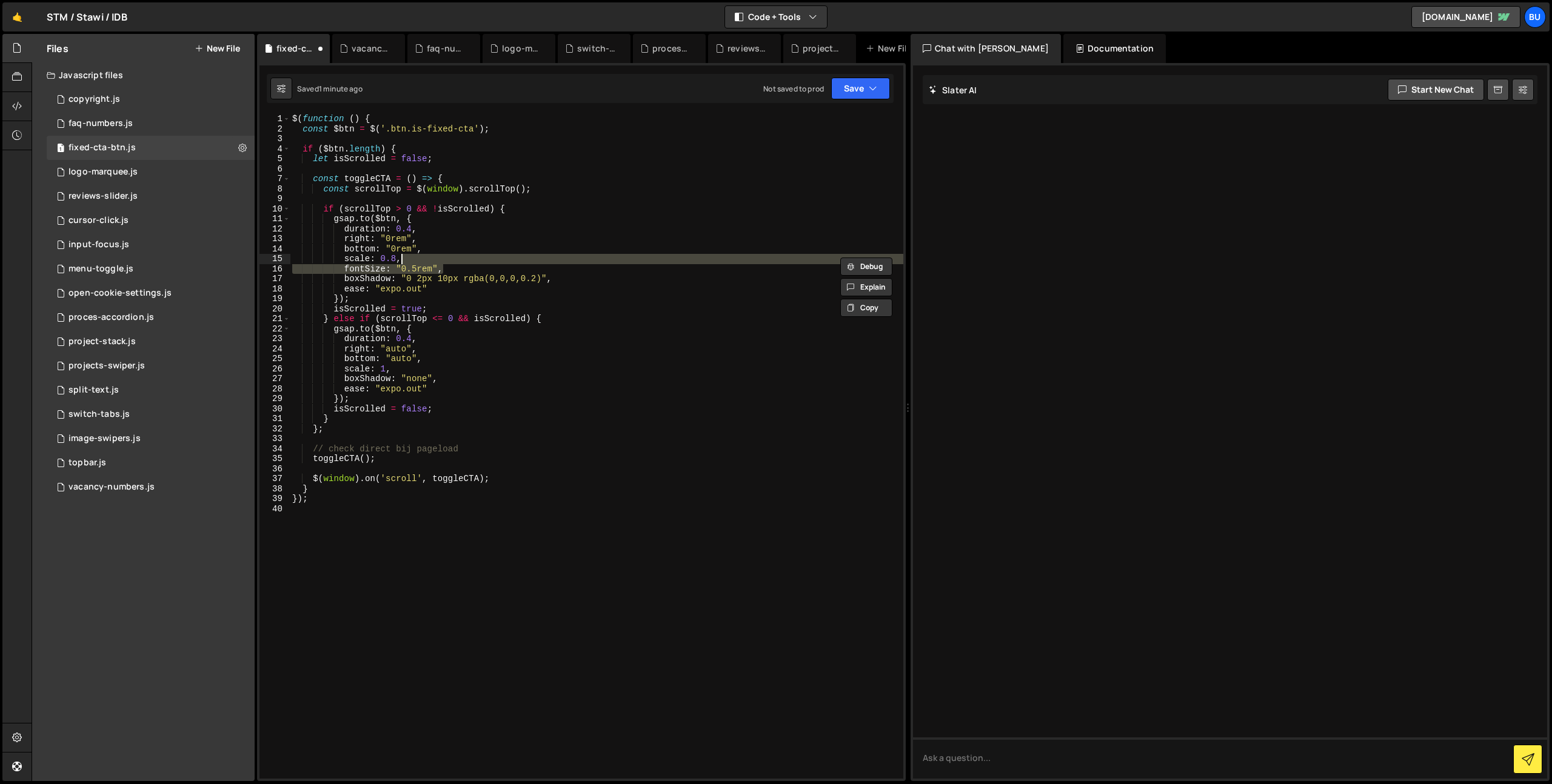
click at [454, 361] on div "$ ( function ( ) { const $btn = $ ( '.btn.is-fixed-cta' ) ; if ( $btn . length …" at bounding box center [596, 457] width 614 height 685
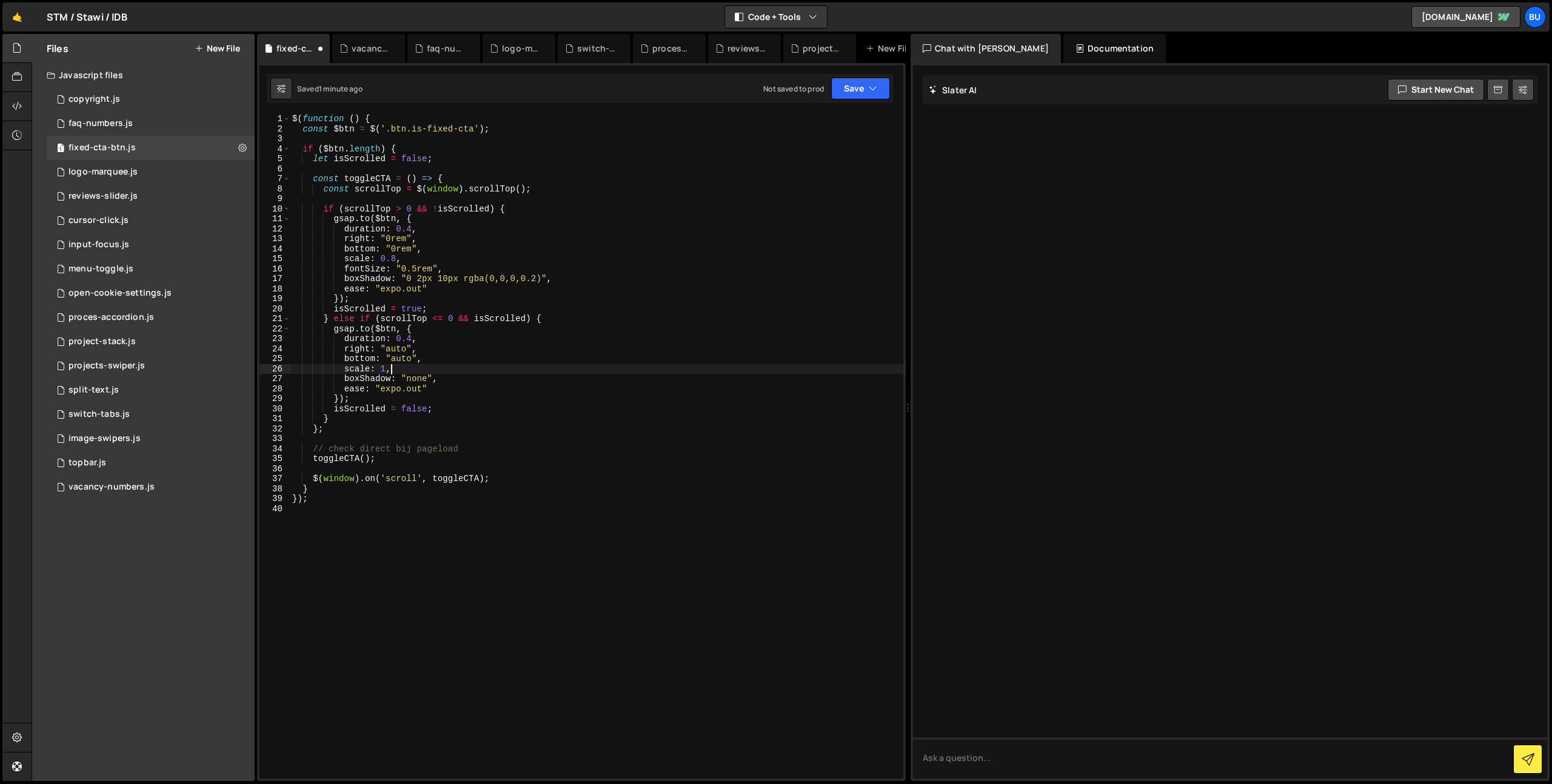
drag, startPoint x: 437, startPoint y: 369, endPoint x: 448, endPoint y: 356, distance: 17.0
click at [449, 355] on div "$ ( function ( ) { const $btn = $ ( '.btn.is-fixed-cta' ) ; if ( $btn . length …" at bounding box center [596, 457] width 614 height 685
click at [446, 249] on div "$ ( function ( ) { const $btn = $ ( '.btn.is-fixed-cta' ) ; if ( $btn . length …" at bounding box center [596, 457] width 614 height 685
click at [418, 366] on div "$ ( function ( ) { const $btn = $ ( '.btn.is-fixed-cta' ) ; if ( $btn . length …" at bounding box center [596, 457] width 614 height 685
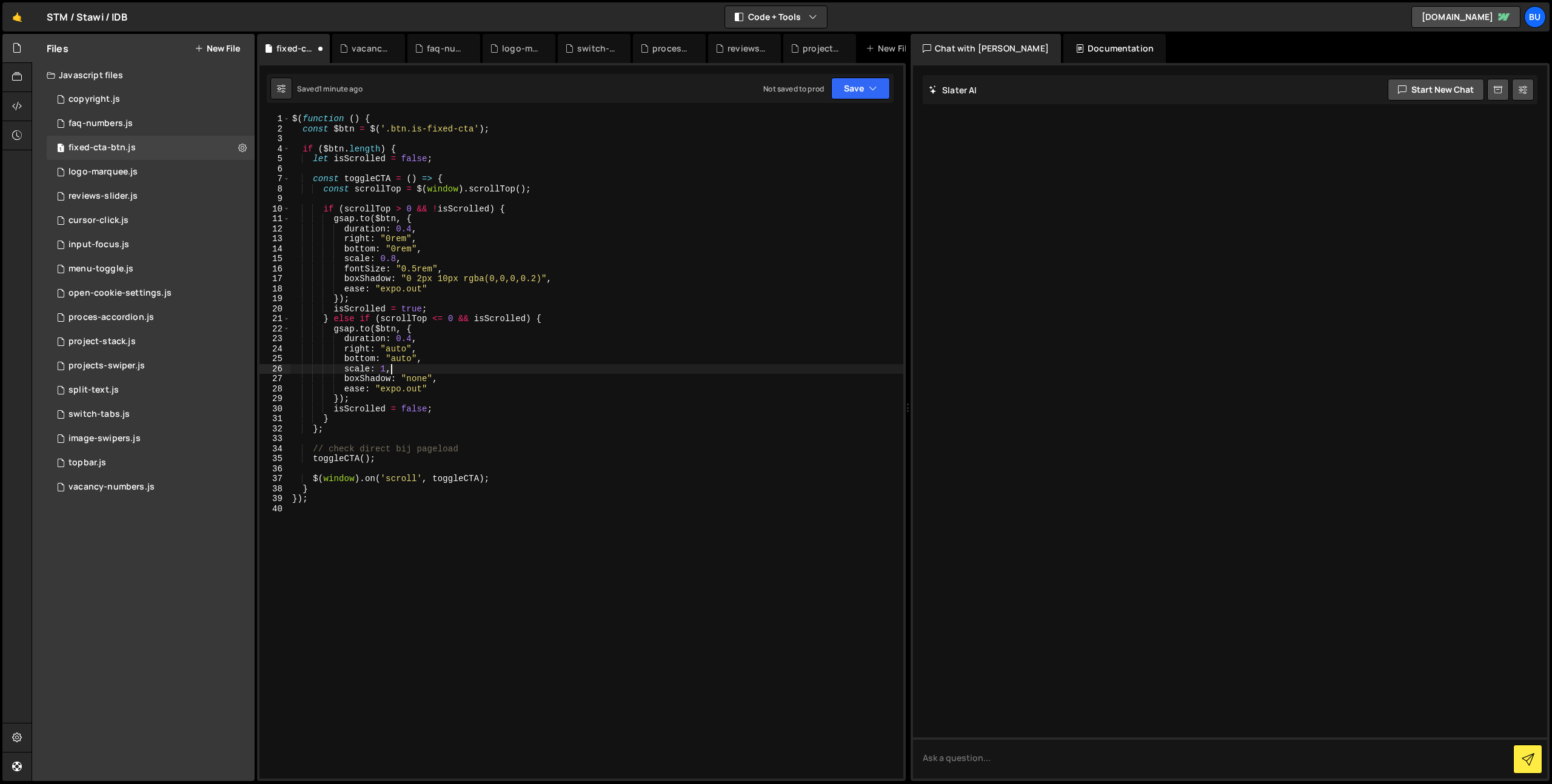
paste textarea "fontSize: "0.5rem""
click at [341, 369] on div "$ ( function ( ) { const $btn = $ ( '.btn.is-fixed-cta' ) ; if ( $btn . length …" at bounding box center [596, 457] width 614 height 685
click at [346, 260] on div "$ ( function ( ) { const $btn = $ ( '.btn.is-fixed-cta' ) ; if ( $btn . length …" at bounding box center [596, 457] width 614 height 685
click at [857, 83] on button "Save" at bounding box center [860, 88] width 59 height 22
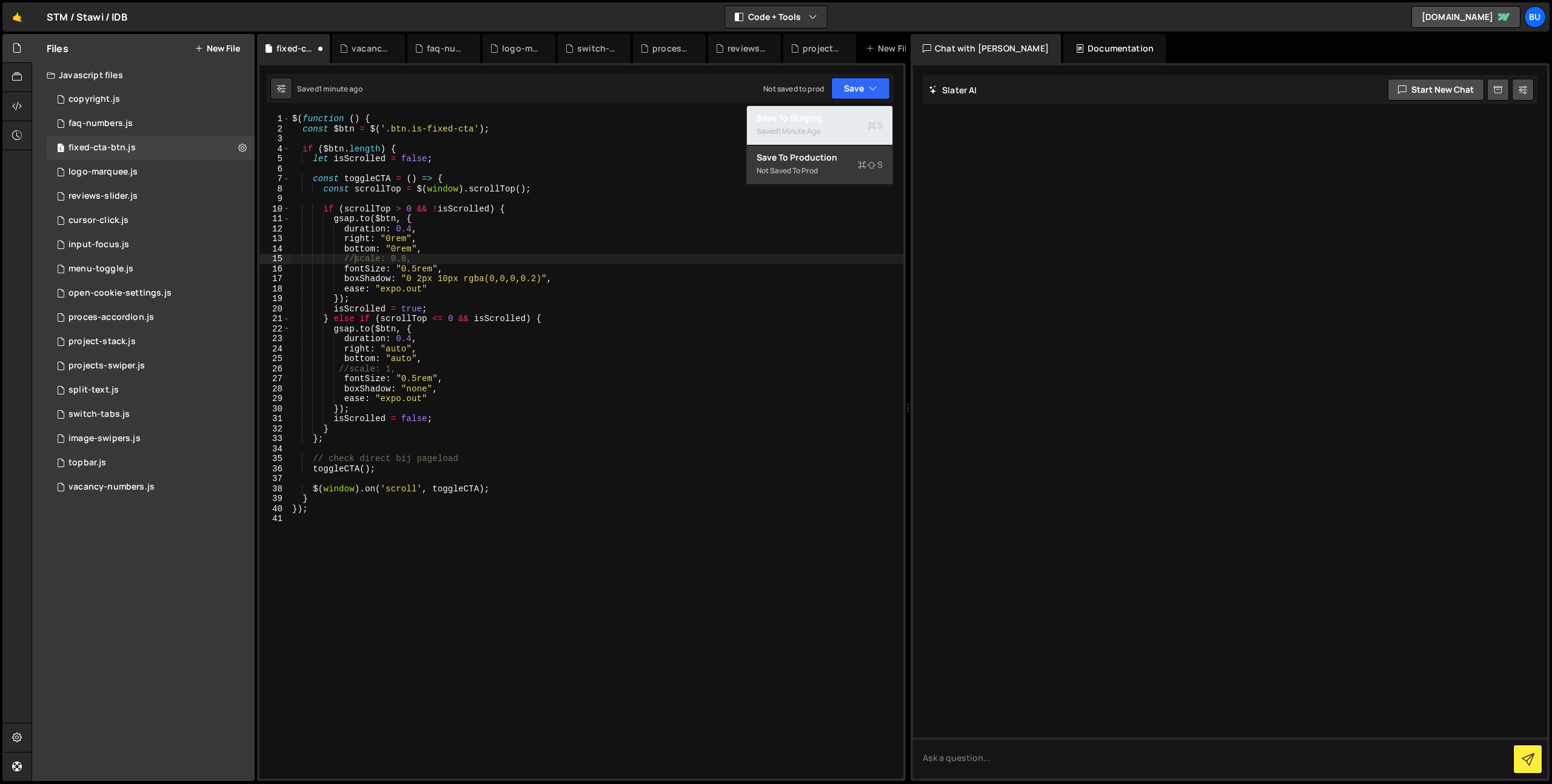
click at [846, 117] on div "Save to Staging S" at bounding box center [820, 118] width 126 height 12
click at [421, 364] on div "$ ( function ( ) { const $btn = $ ( '.btn.is-fixed-cta' ) ; if ( $btn . length …" at bounding box center [596, 457] width 614 height 685
click at [413, 378] on div "$ ( function ( ) { const $btn = $ ( '.btn.is-fixed-cta' ) ; if ( $btn . length …" at bounding box center [596, 457] width 614 height 685
click at [425, 315] on div "$ ( function ( ) { const $btn = $ ( '.btn.is-fixed-cta' ) ; if ( $btn . length …" at bounding box center [596, 457] width 614 height 685
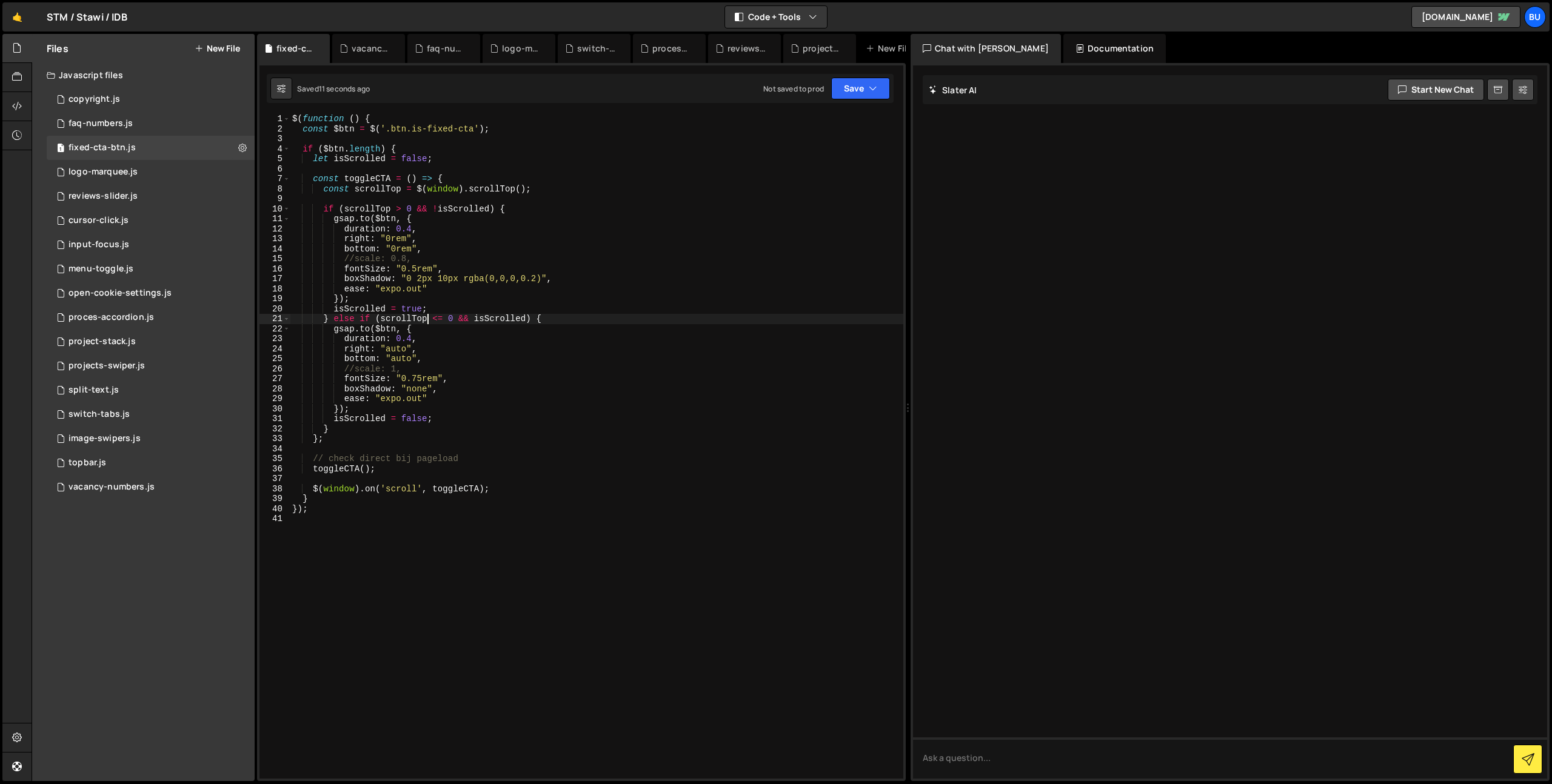
click at [451, 257] on div "$ ( function ( ) { const $btn = $ ( '.btn.is-fixed-cta' ) ; if ( $btn . length …" at bounding box center [596, 457] width 614 height 685
click at [389, 241] on div "$ ( function ( ) { const $btn = $ ( '.btn.is-fixed-cta' ) ; if ( $btn . length …" at bounding box center [596, 457] width 614 height 685
click at [435, 367] on div "$ ( function ( ) { const $btn = $ ( '.btn.is-fixed-cta' ) ; if ( $btn . length …" at bounding box center [596, 457] width 614 height 685
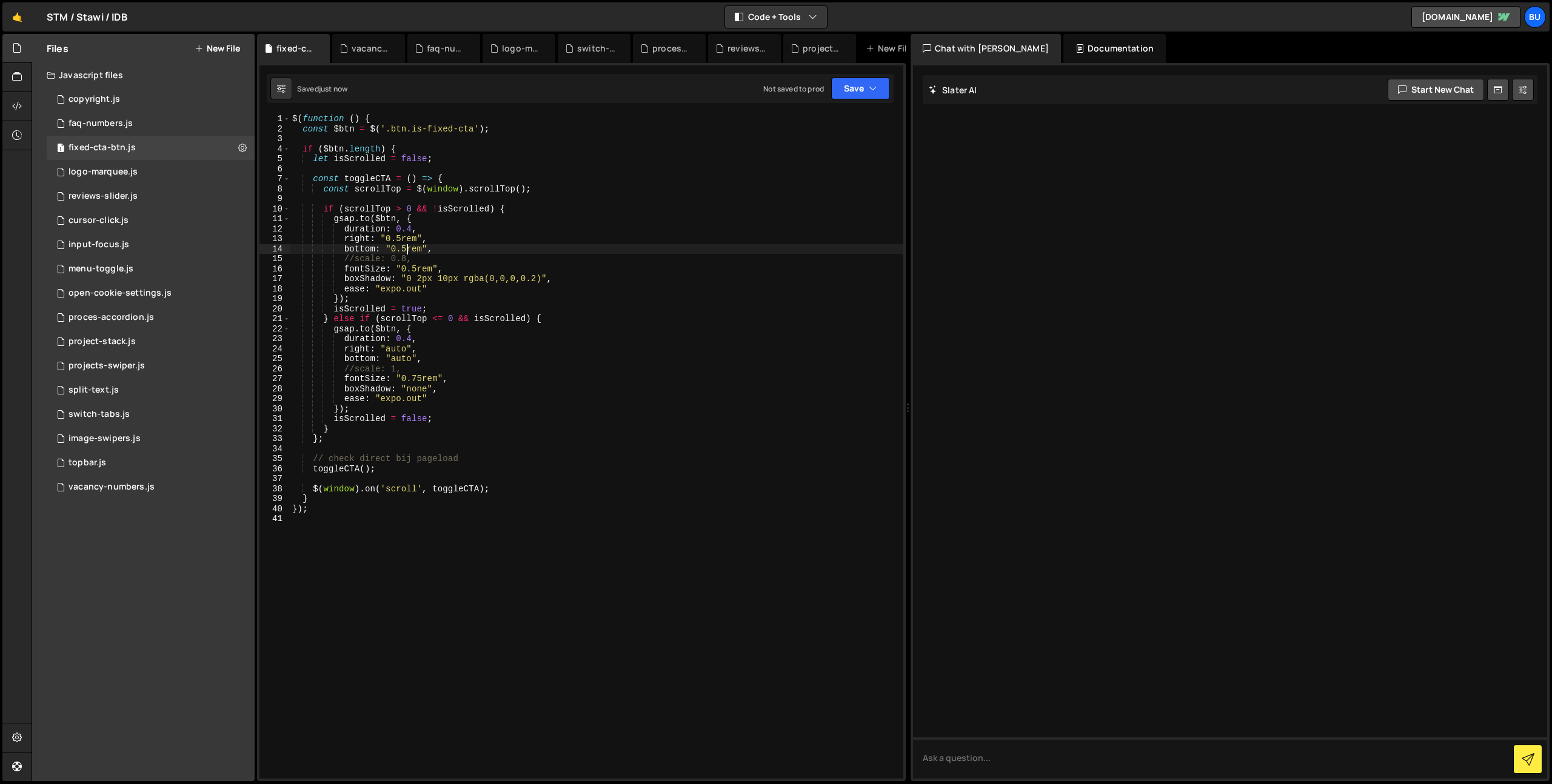
scroll to position [0, 7]
drag, startPoint x: 401, startPoint y: 379, endPoint x: 414, endPoint y: 378, distance: 13.0
click at [415, 378] on div "$ ( function ( ) { const $btn = $ ( '.btn.is-fixed-cta' ) ; if ( $btn . length …" at bounding box center [596, 457] width 614 height 685
click at [420, 378] on div "$ ( function ( ) { const $btn = $ ( '.btn.is-fixed-cta' ) ; if ( $btn . length …" at bounding box center [596, 457] width 614 height 685
click at [402, 381] on div "$ ( function ( ) { const $btn = $ ( '.btn.is-fixed-cta' ) ; if ( $btn . length …" at bounding box center [596, 457] width 614 height 685
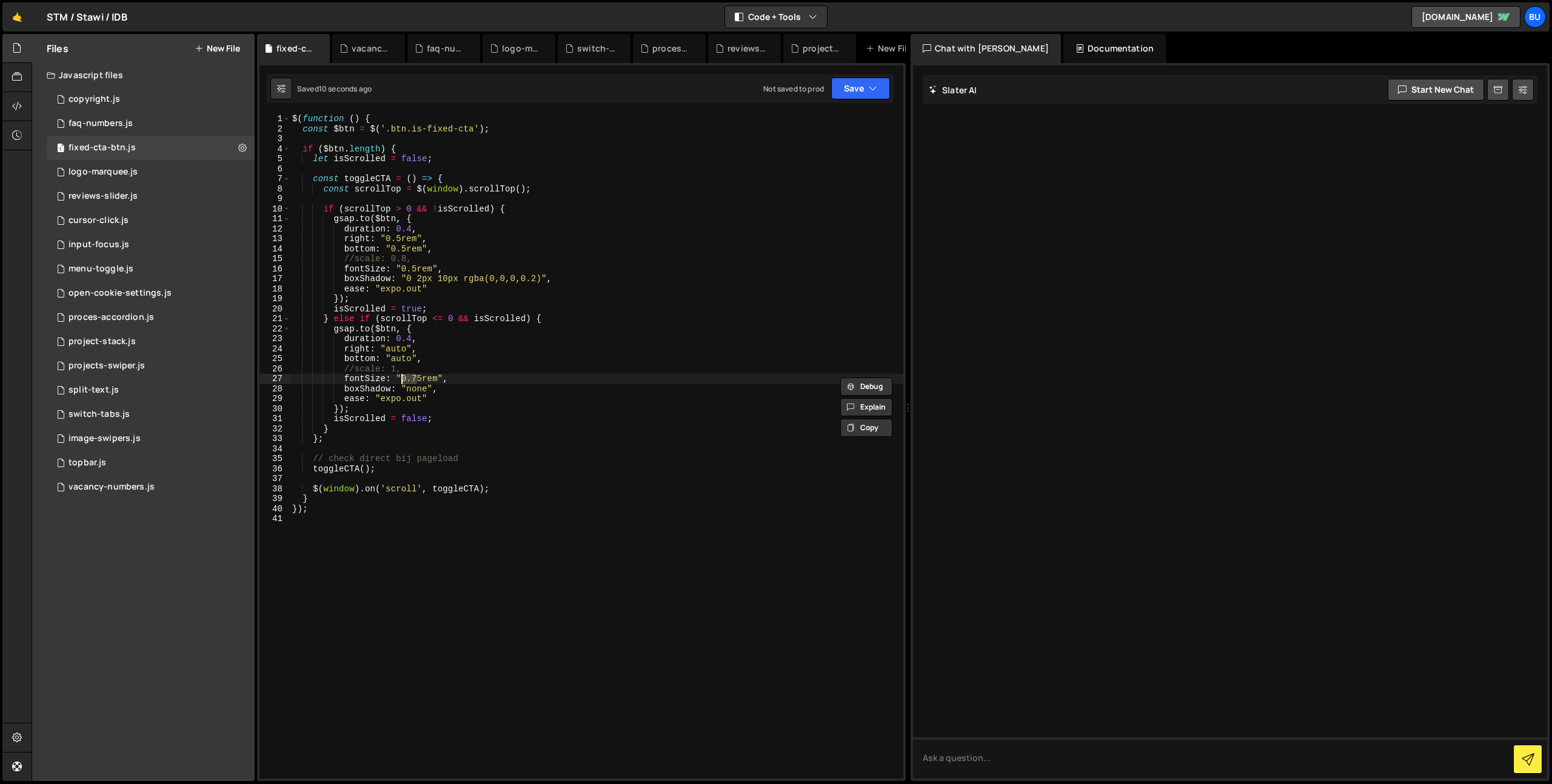
scroll to position [0, 8]
click at [448, 382] on div "$ ( function ( ) { const $btn = $ ( '.btn.is-fixed-cta' ) ; if ( $btn . length …" at bounding box center [596, 457] width 614 height 685
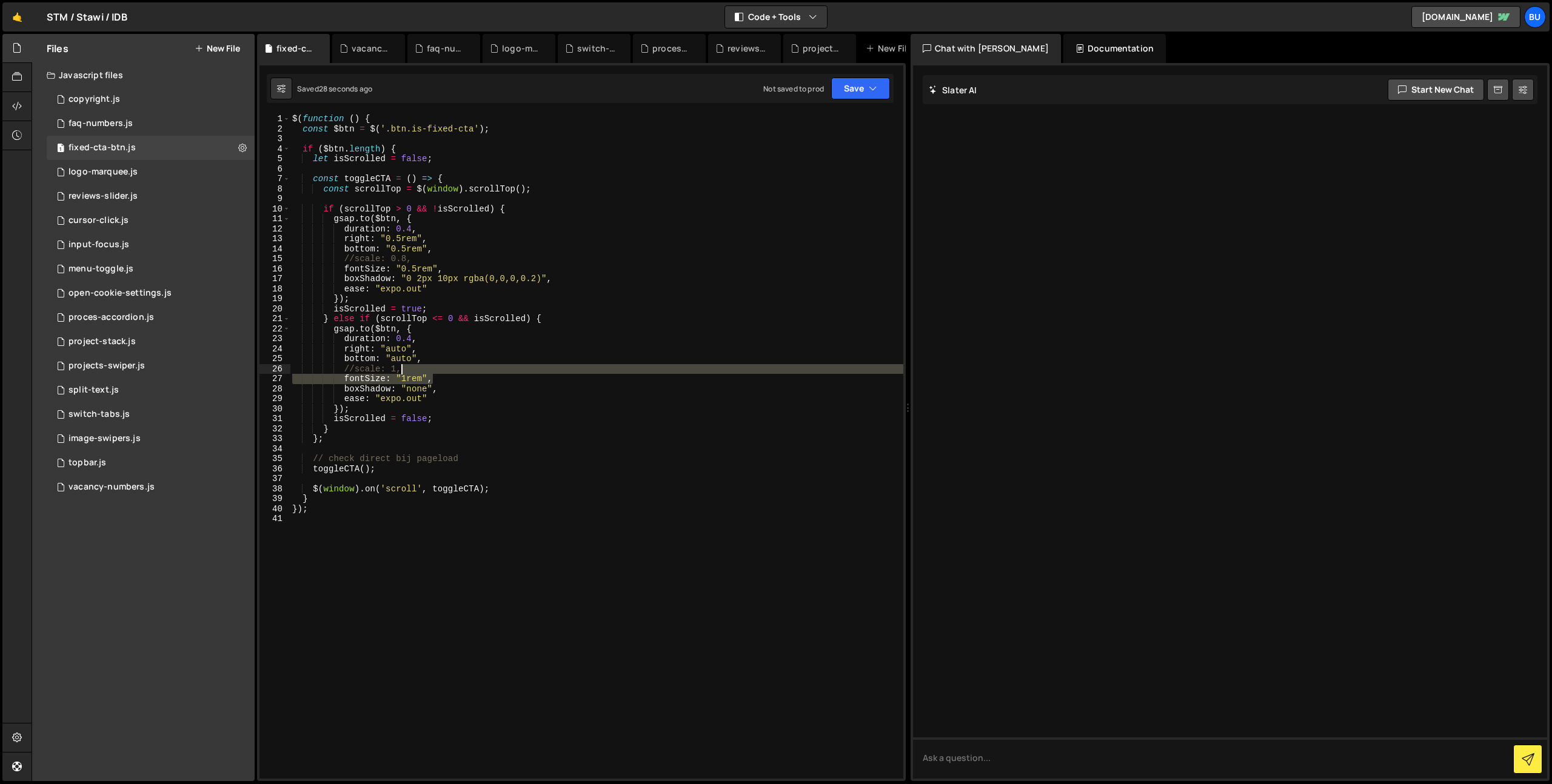
click at [443, 371] on div "$ ( function ( ) { const $btn = $ ( '.btn.is-fixed-cta' ) ; if ( $btn . length …" at bounding box center [596, 457] width 614 height 685
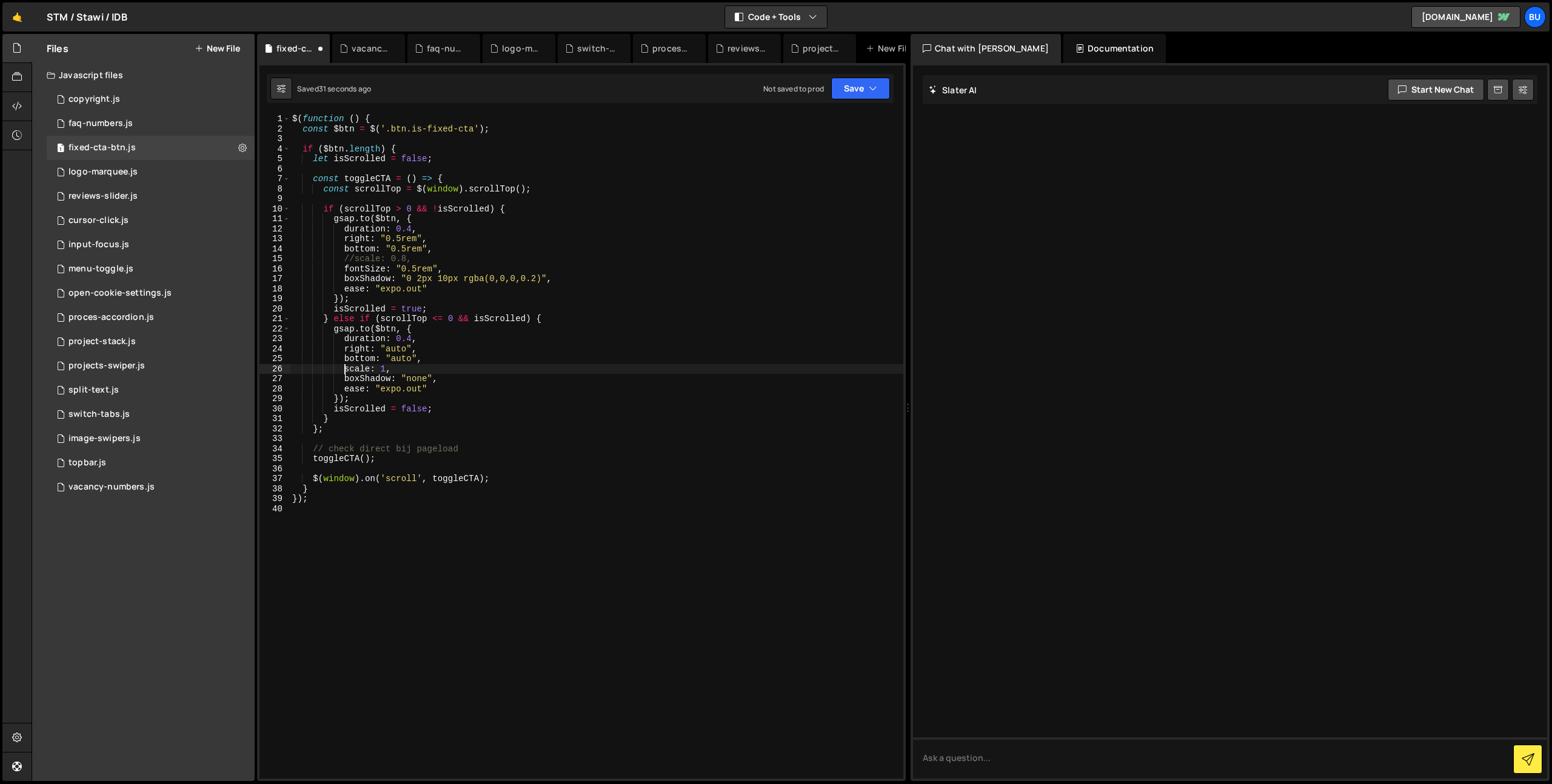
scroll to position [0, 6]
click at [343, 262] on div "$ ( function ( ) { const $btn = $ ( '.btn.is-fixed-cta' ) ; if ( $btn . length …" at bounding box center [596, 457] width 614 height 685
click at [466, 262] on div "$ ( function ( ) { const $btn = $ ( '.btn.is-fixed-cta' ) ; if ( $btn . length …" at bounding box center [596, 457] width 614 height 685
click at [462, 352] on div "$ ( function ( ) { const $btn = $ ( '.btn.is-fixed-cta' ) ; if ( $btn . length …" at bounding box center [596, 457] width 614 height 685
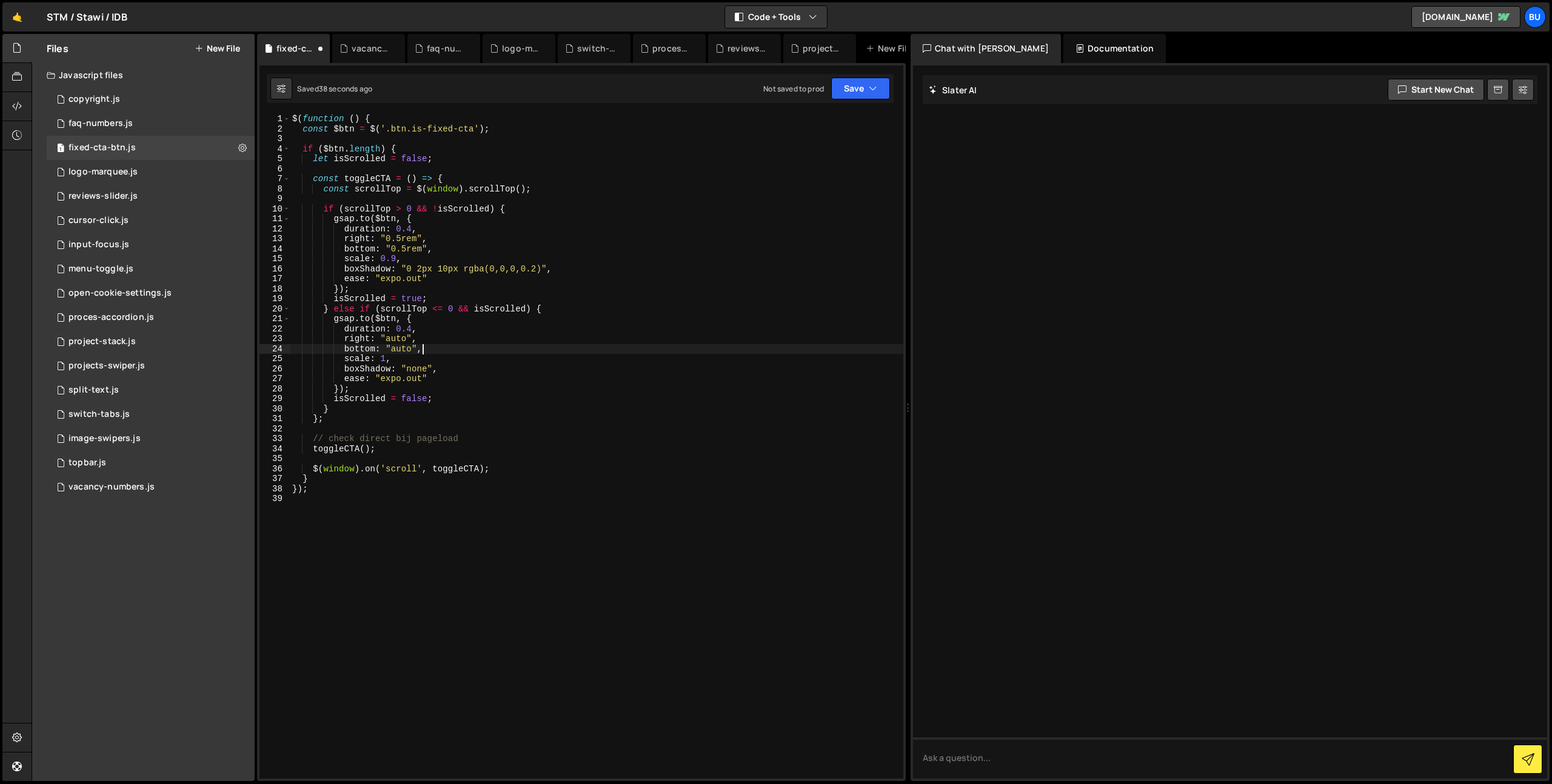
click at [491, 327] on div "$ ( function ( ) { const $btn = $ ( '.btn.is-fixed-cta' ) ; if ( $btn . length …" at bounding box center [596, 457] width 614 height 685
click at [398, 240] on div "$ ( function ( ) { const $btn = $ ( '.btn.is-fixed-cta' ) ; if ( $btn . length …" at bounding box center [596, 457] width 614 height 685
click at [479, 360] on div "$ ( function ( ) { const $btn = $ ( '.btn.is-fixed-cta' ) ; if ( $btn . length …" at bounding box center [596, 457] width 614 height 685
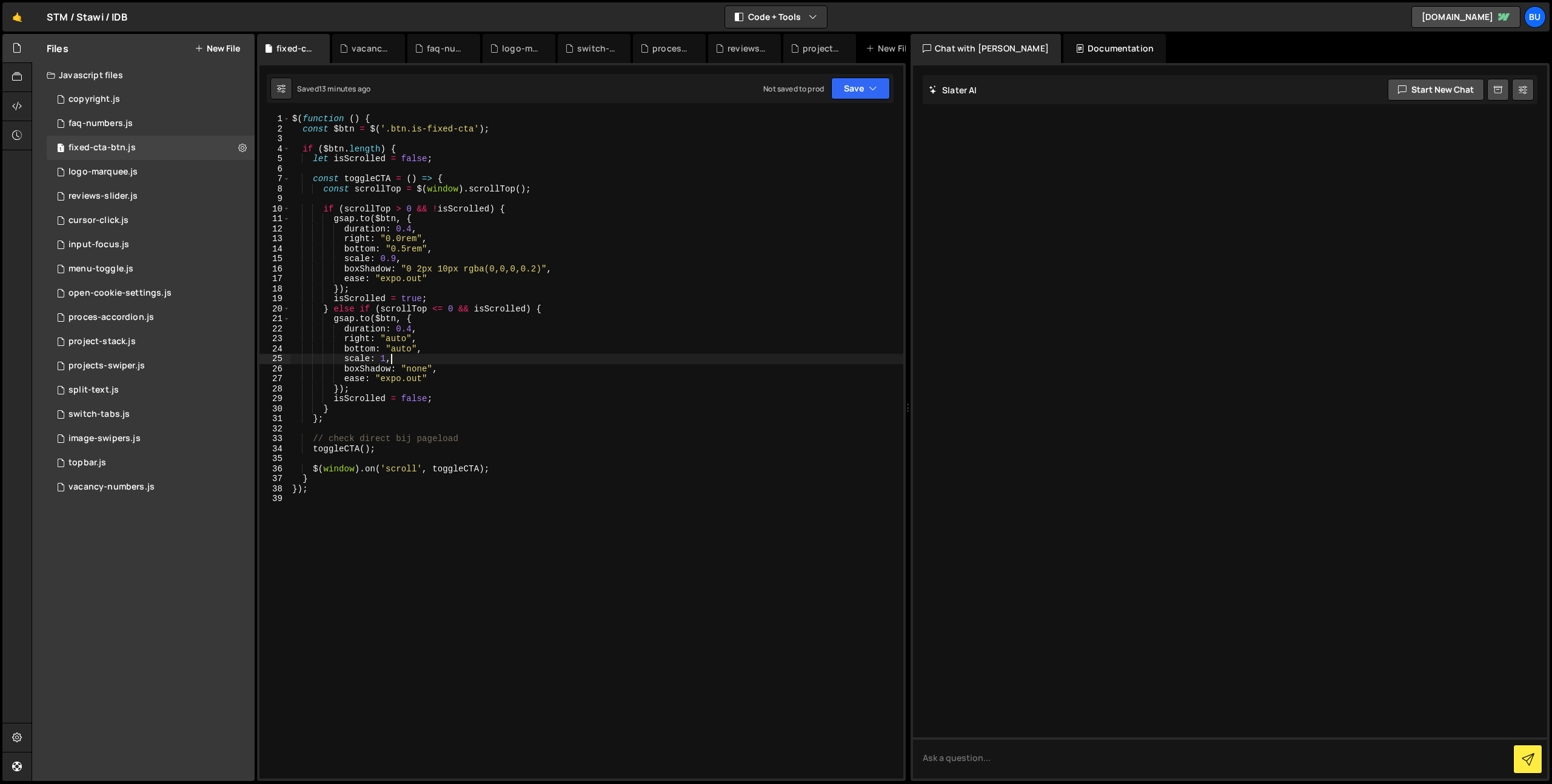
click at [586, 307] on div "$ ( function ( ) { const $btn = $ ( '.btn.is-fixed-cta' ) ; if ( $btn . length …" at bounding box center [596, 457] width 614 height 685
drag, startPoint x: 683, startPoint y: 257, endPoint x: 674, endPoint y: 259, distance: 9.2
click at [683, 257] on div "$ ( function ( ) { const $btn = $ ( '.btn.is-fixed-cta' ) ; if ( $btn . length …" at bounding box center [596, 457] width 614 height 685
click at [596, 318] on div "$ ( function ( ) { const $btn = $ ( '.btn.is-fixed-cta' ) ; if ( $btn . length …" at bounding box center [596, 457] width 614 height 685
drag, startPoint x: 648, startPoint y: 264, endPoint x: 614, endPoint y: 287, distance: 41.0
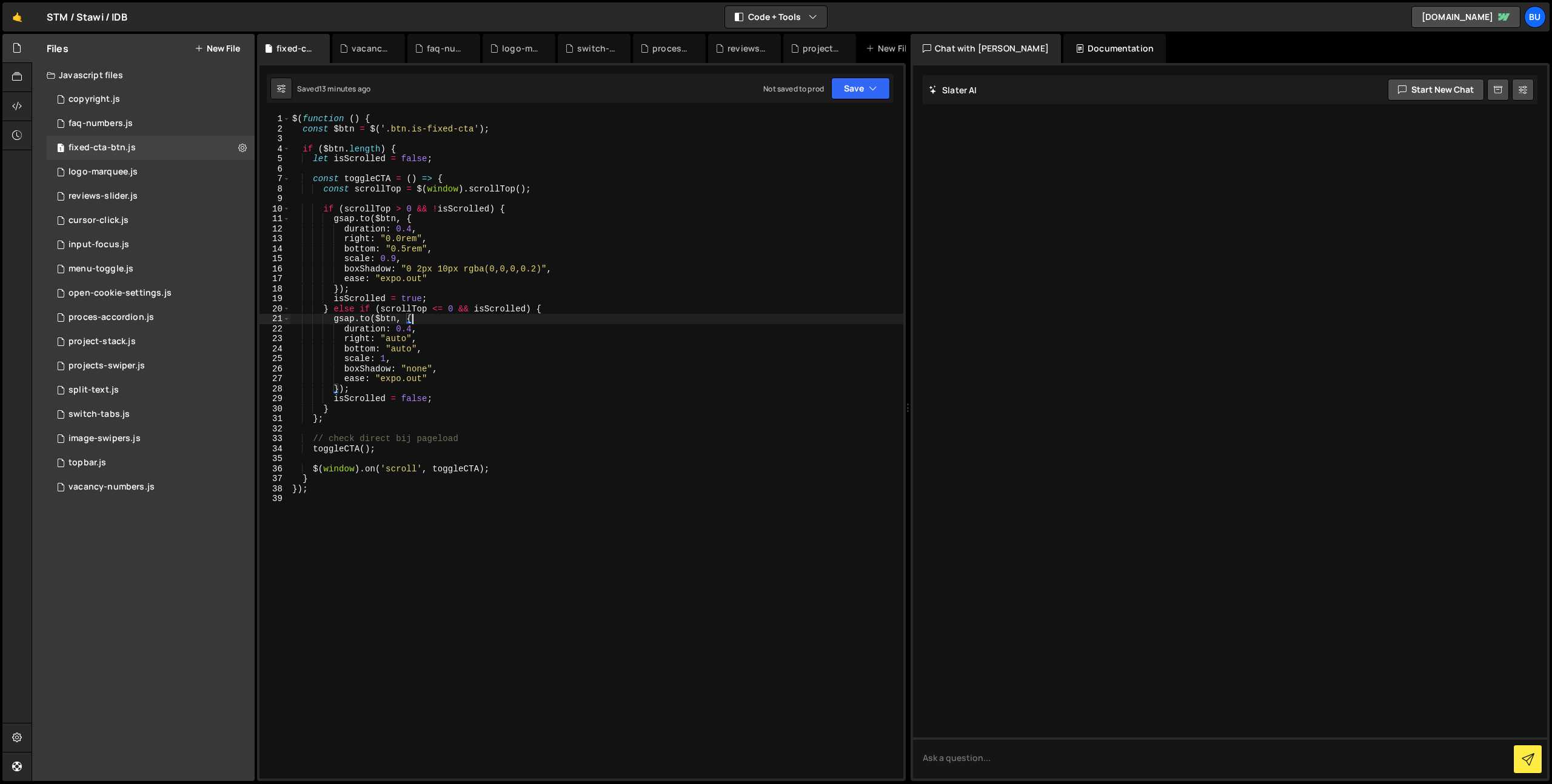
click at [648, 264] on div "$ ( function ( ) { const $btn = $ ( '.btn.is-fixed-cta' ) ; if ( $btn . length …" at bounding box center [596, 457] width 614 height 685
click at [594, 309] on div "$ ( function ( ) { const $btn = $ ( '.btn.is-fixed-cta' ) ; if ( $btn . length …" at bounding box center [596, 457] width 614 height 685
click at [648, 266] on div "$ ( function ( ) { const $btn = $ ( '.btn.is-fixed-cta' ) ; if ( $btn . length …" at bounding box center [596, 457] width 614 height 685
click at [587, 310] on div "$ ( function ( ) { const $btn = $ ( '.btn.is-fixed-cta' ) ; if ( $btn . length …" at bounding box center [596, 457] width 614 height 685
drag, startPoint x: 644, startPoint y: 263, endPoint x: 597, endPoint y: 293, distance: 55.8
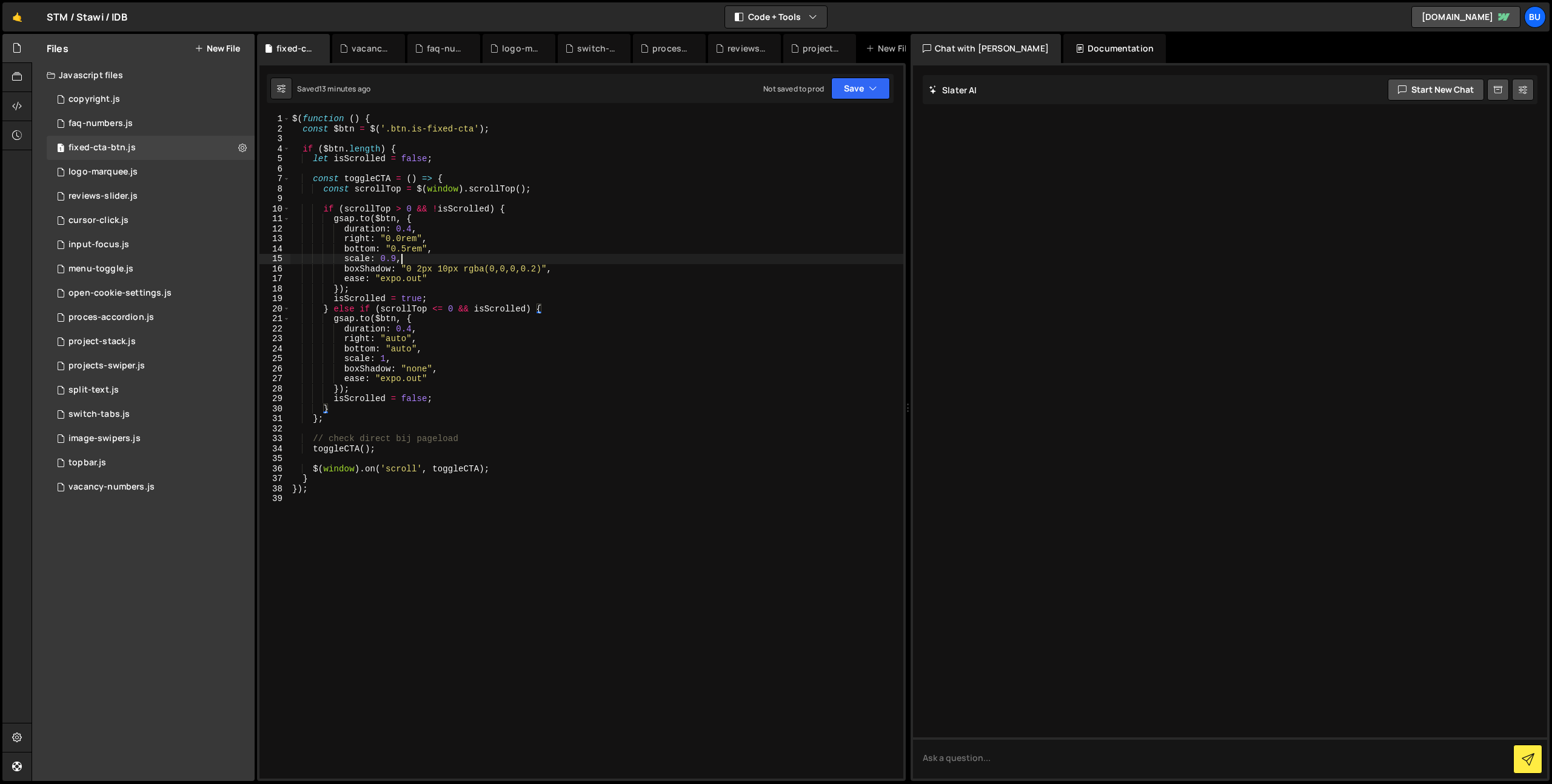
click at [644, 263] on div "$ ( function ( ) { const $btn = $ ( '.btn.is-fixed-cta' ) ; if ( $btn . length …" at bounding box center [596, 457] width 614 height 685
click at [582, 306] on div "$ ( function ( ) { const $btn = $ ( '.btn.is-fixed-cta' ) ; if ( $btn . length …" at bounding box center [596, 457] width 614 height 685
click at [636, 265] on div "$ ( function ( ) { const $btn = $ ( '.btn.is-fixed-cta' ) ; if ( $btn . length …" at bounding box center [596, 457] width 614 height 685
click at [587, 305] on div "$ ( function ( ) { const $btn = $ ( '.btn.is-fixed-cta' ) ; if ( $btn . length …" at bounding box center [596, 457] width 614 height 685
click at [640, 266] on div "$ ( function ( ) { const $btn = $ ( '.btn.is-fixed-cta' ) ; if ( $btn . length …" at bounding box center [596, 457] width 614 height 685
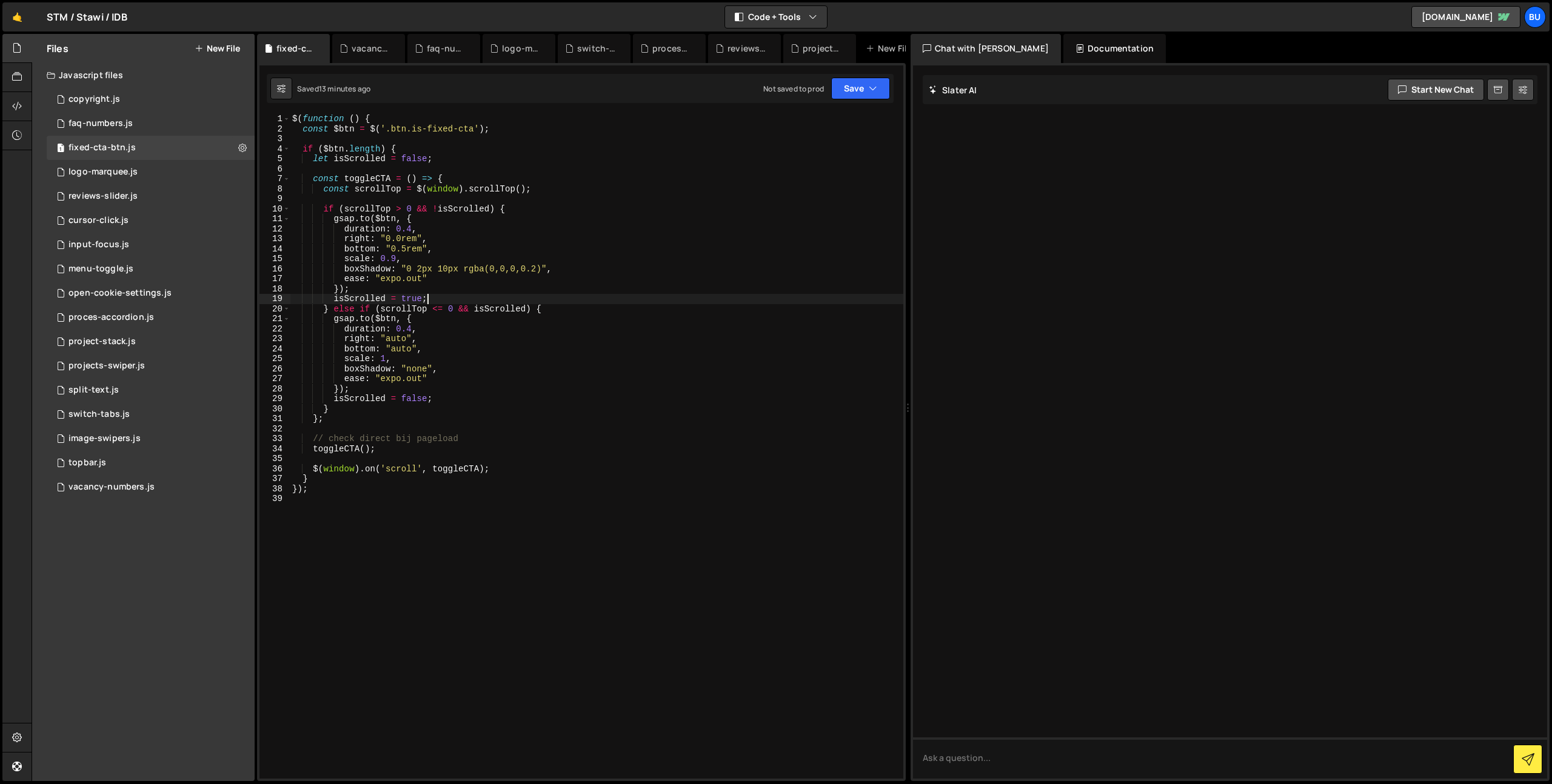
drag, startPoint x: 582, startPoint y: 303, endPoint x: 598, endPoint y: 281, distance: 27.2
click at [582, 303] on div "$ ( function ( ) { const $btn = $ ( '.btn.is-fixed-cta' ) ; if ( $btn . length …" at bounding box center [596, 457] width 614 height 685
drag, startPoint x: 635, startPoint y: 264, endPoint x: 626, endPoint y: 265, distance: 9.1
click at [635, 263] on div "$ ( function ( ) { const $btn = $ ( '.btn.is-fixed-cta' ) ; if ( $btn . length …" at bounding box center [596, 457] width 614 height 685
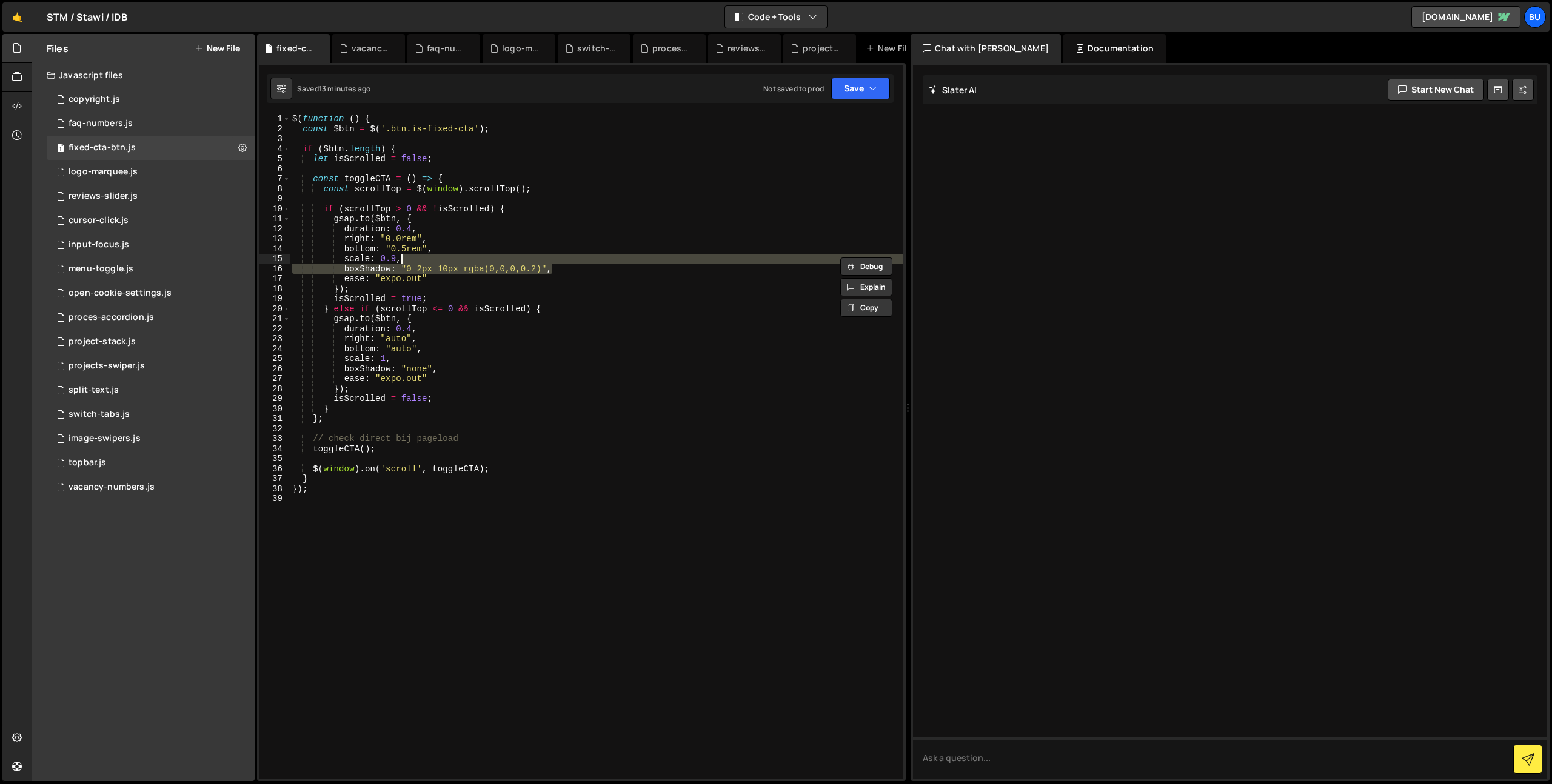
click at [565, 318] on div "$ ( function ( ) { const $btn = $ ( '.btn.is-fixed-cta' ) ; if ( $btn . length …" at bounding box center [596, 457] width 614 height 685
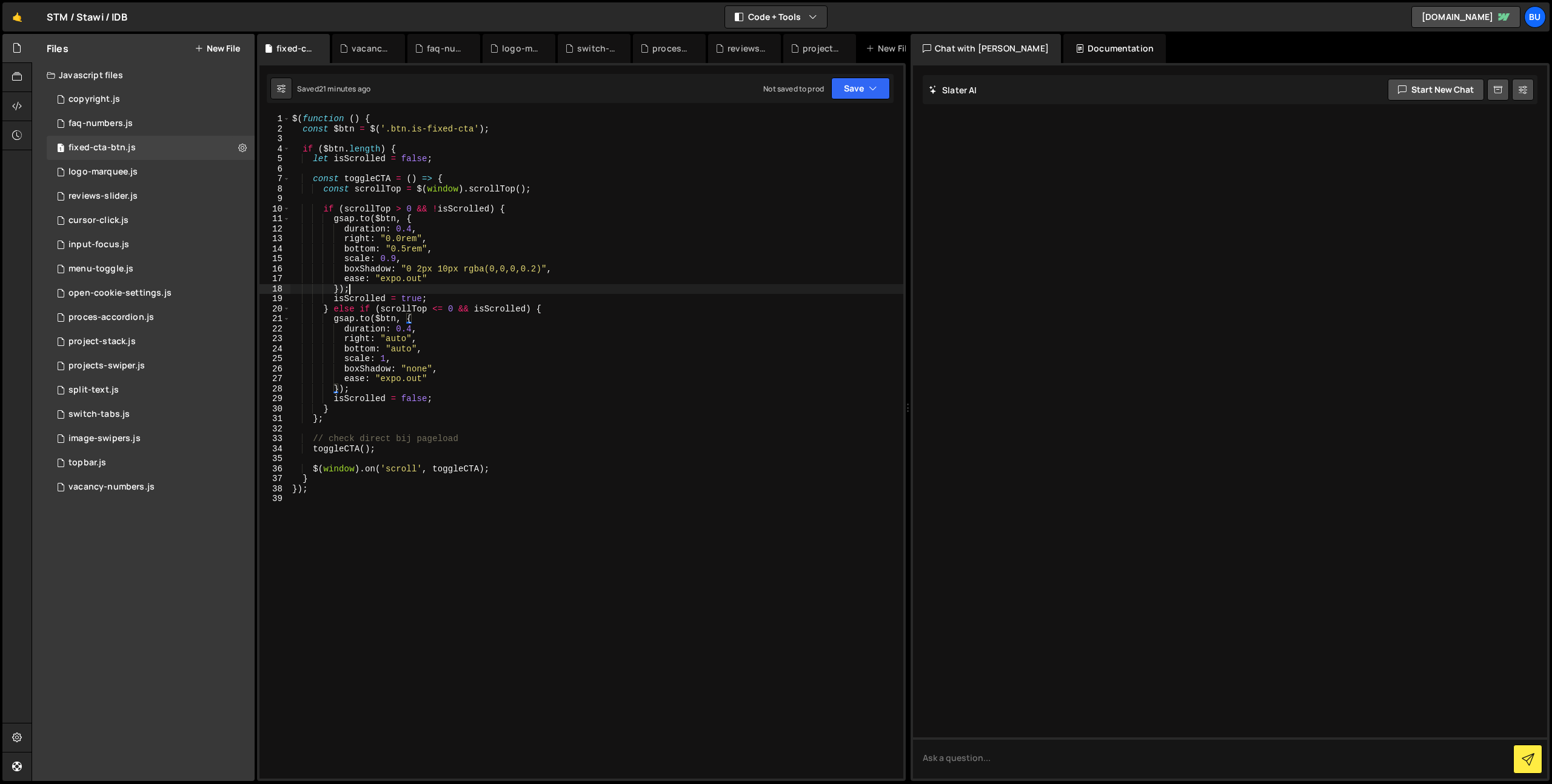
drag, startPoint x: 500, startPoint y: 291, endPoint x: 542, endPoint y: 203, distance: 97.5
click at [497, 293] on div "$ ( function ( ) { const $btn = $ ( '.btn.is-fixed-cta' ) ; if ( $btn . length …" at bounding box center [596, 457] width 614 height 685
click at [611, 186] on div "$ ( function ( ) { const $btn = $ ( '.btn.is-fixed-cta' ) ; if ( $btn . length …" at bounding box center [596, 457] width 614 height 685
click at [755, 240] on div "$ ( function ( ) { const $btn = $ ( '.btn.is-fixed-cta' ) ; if ( $btn . length …" at bounding box center [596, 457] width 614 height 685
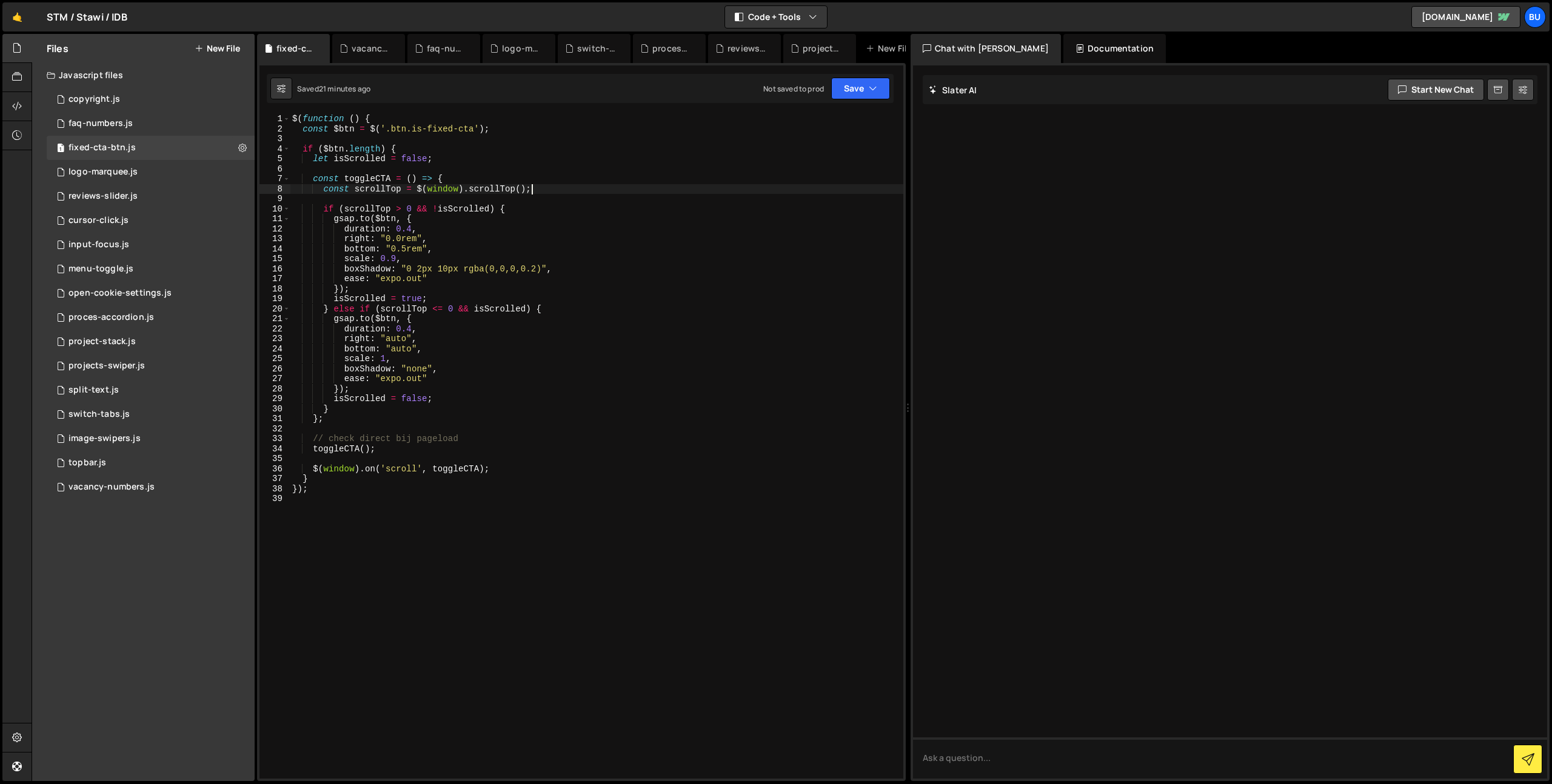
type textarea "right: "0.0rem","
click at [217, 44] on button "New File" at bounding box center [217, 48] width 46 height 10
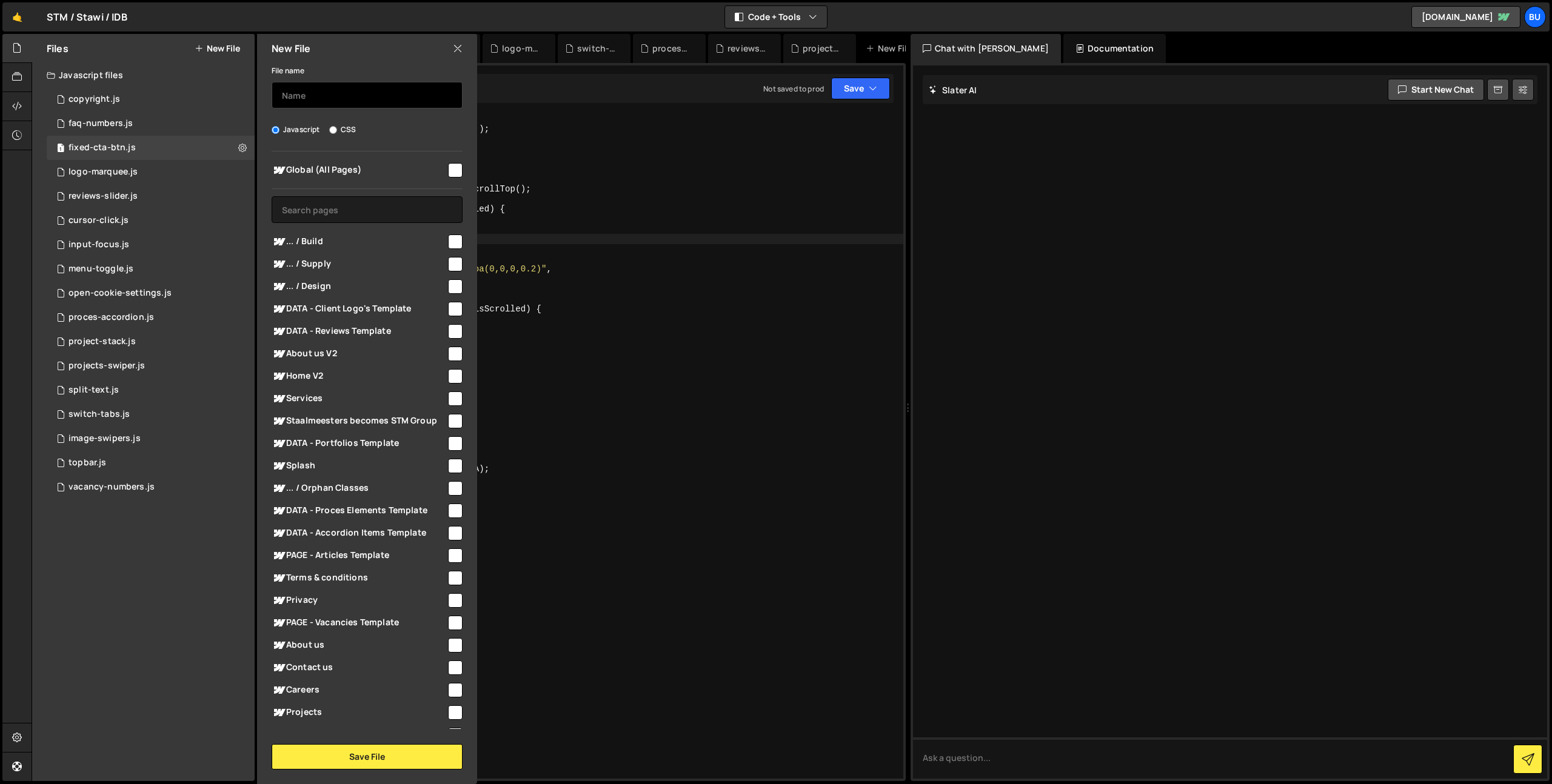
drag, startPoint x: 331, startPoint y: 89, endPoint x: 281, endPoint y: 81, distance: 50.6
click at [334, 88] on input "text" at bounding box center [367, 95] width 191 height 27
type input "testqeweqwe"
click at [453, 170] on input "checkbox" at bounding box center [454, 170] width 14 height 14
checkbox input "true"
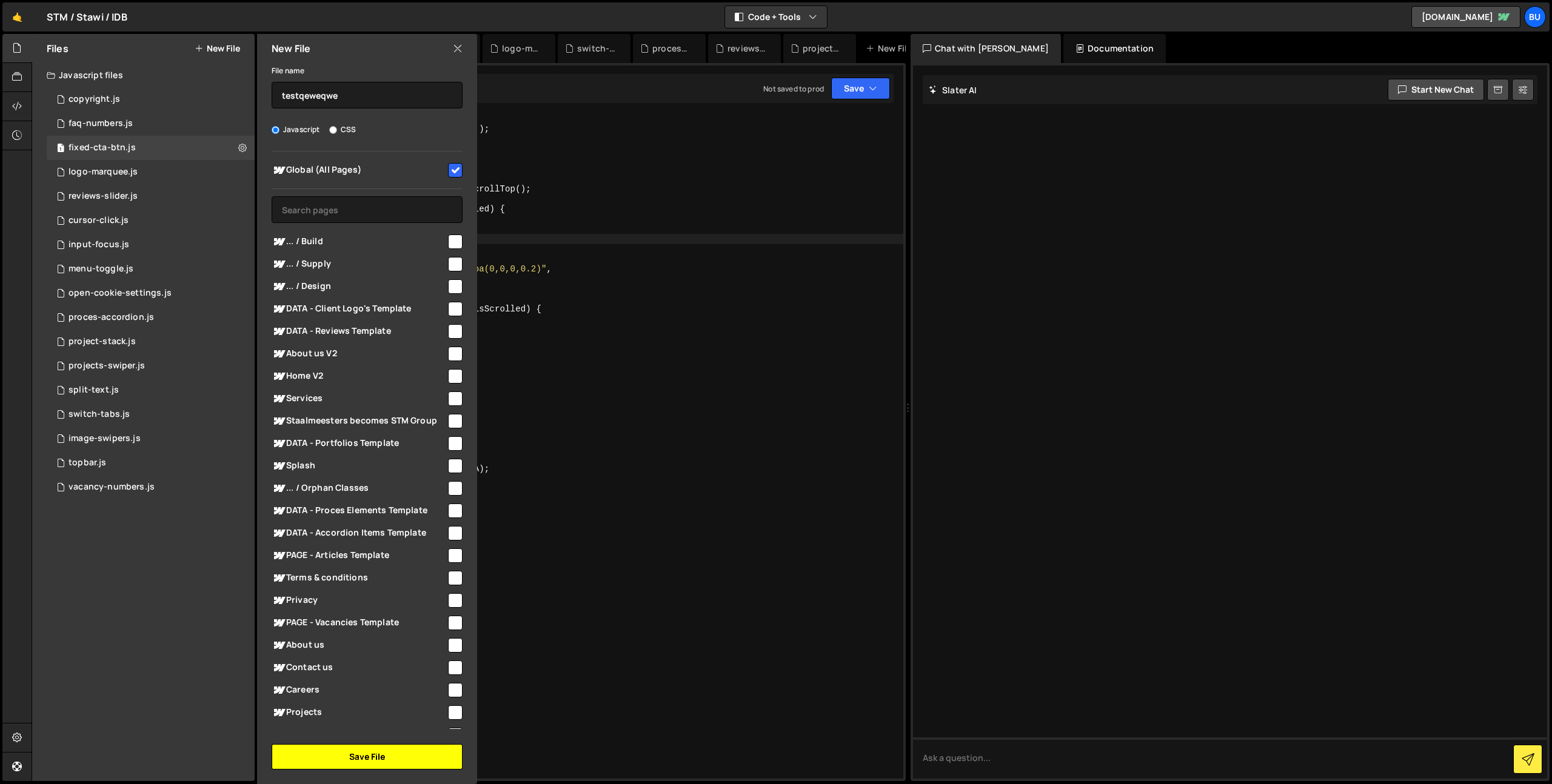
click at [406, 755] on button "Save File" at bounding box center [367, 757] width 191 height 26
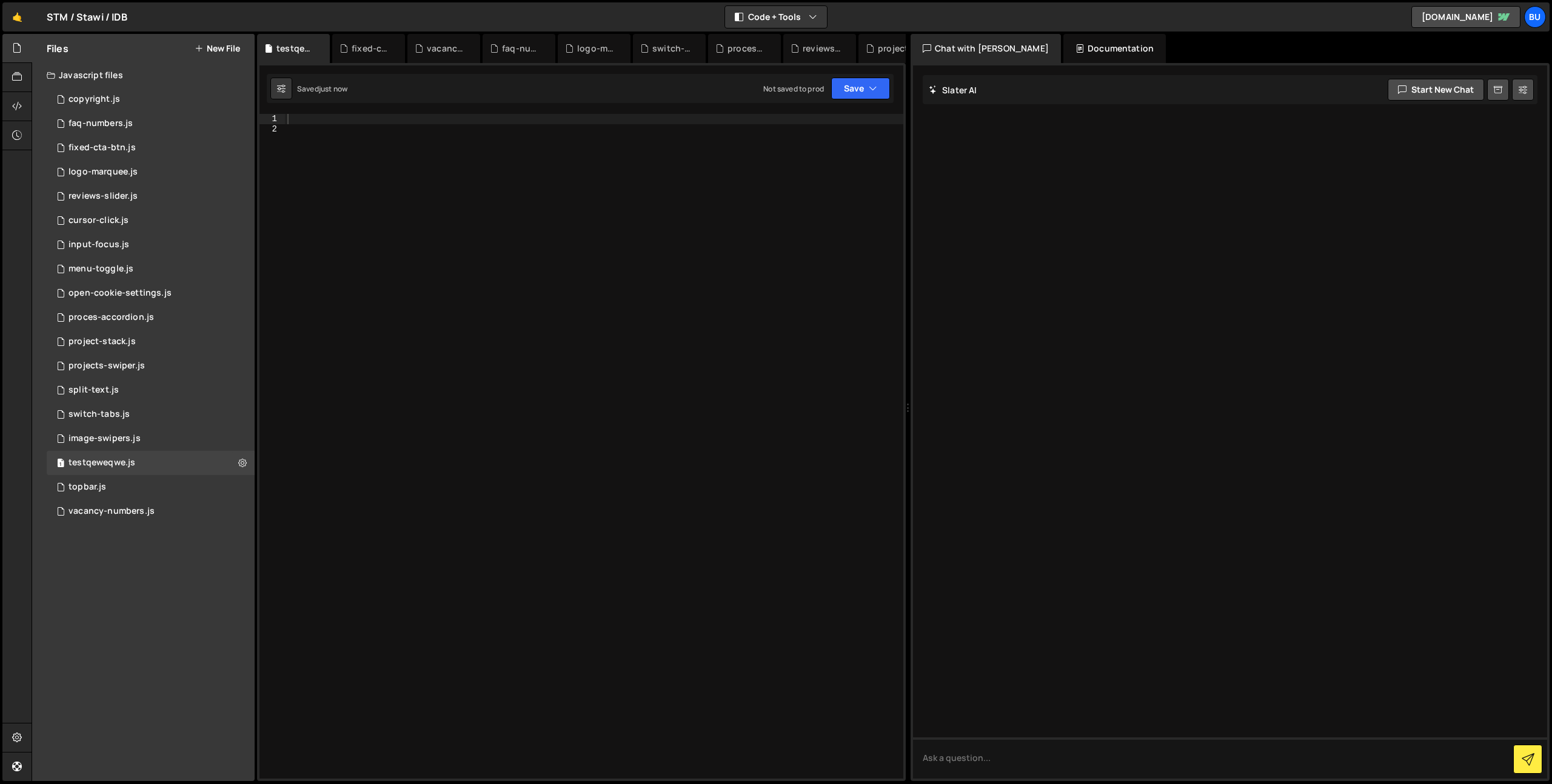
click at [603, 228] on div at bounding box center [593, 457] width 618 height 685
paste textarea "});"
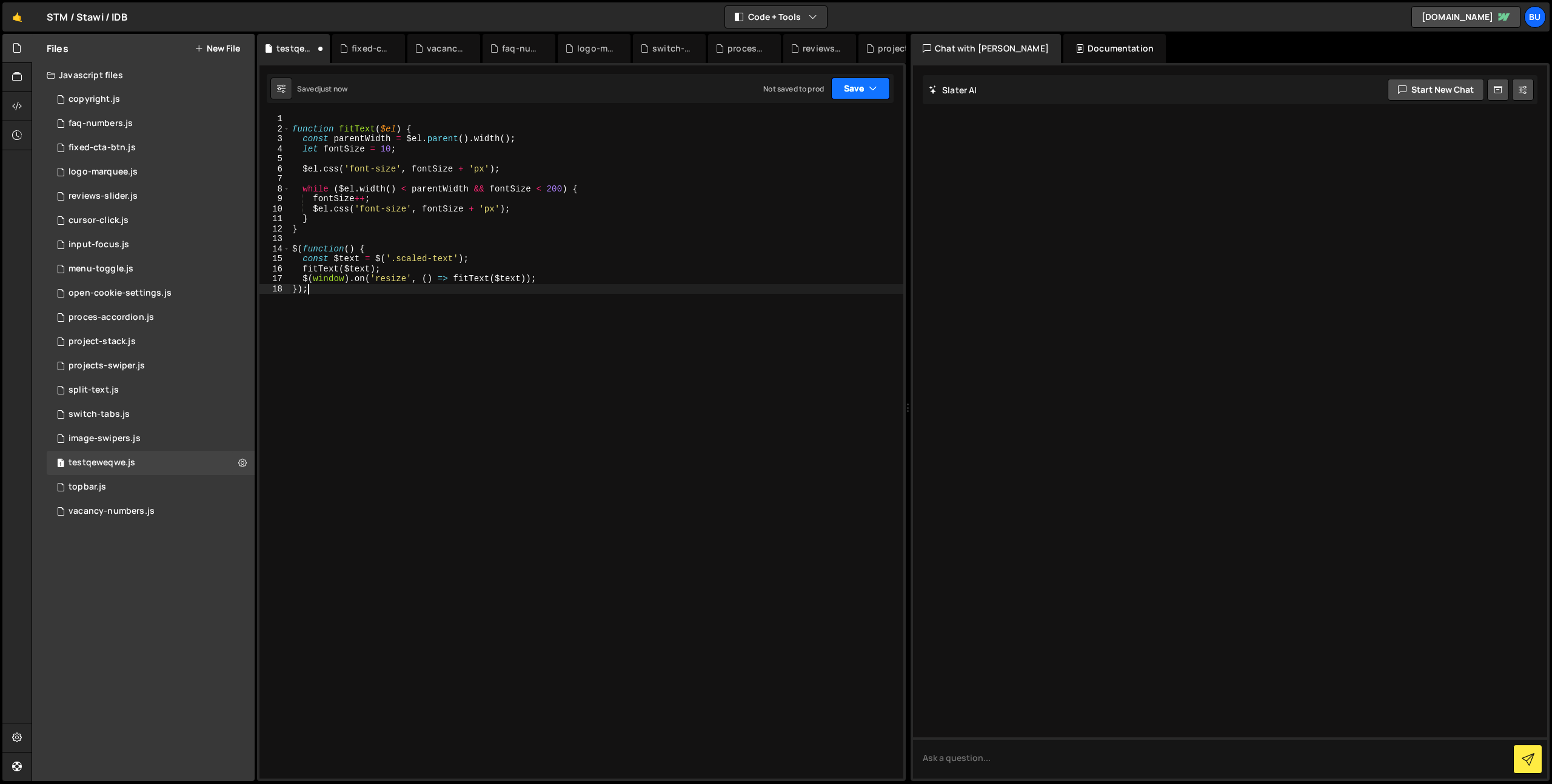
click at [856, 86] on button "Save" at bounding box center [860, 88] width 59 height 22
drag, startPoint x: 835, startPoint y: 113, endPoint x: 832, endPoint y: 103, distance: 10.4
click at [835, 111] on button "Save to Staging S Saved just now" at bounding box center [820, 125] width 146 height 39
click at [494, 174] on div "function fitText ( $el ) { const parentWidth = $el . parent ( ) . width ( ) ; l…" at bounding box center [596, 457] width 614 height 685
drag, startPoint x: 545, startPoint y: 140, endPoint x: 548, endPoint y: 132, distance: 8.5
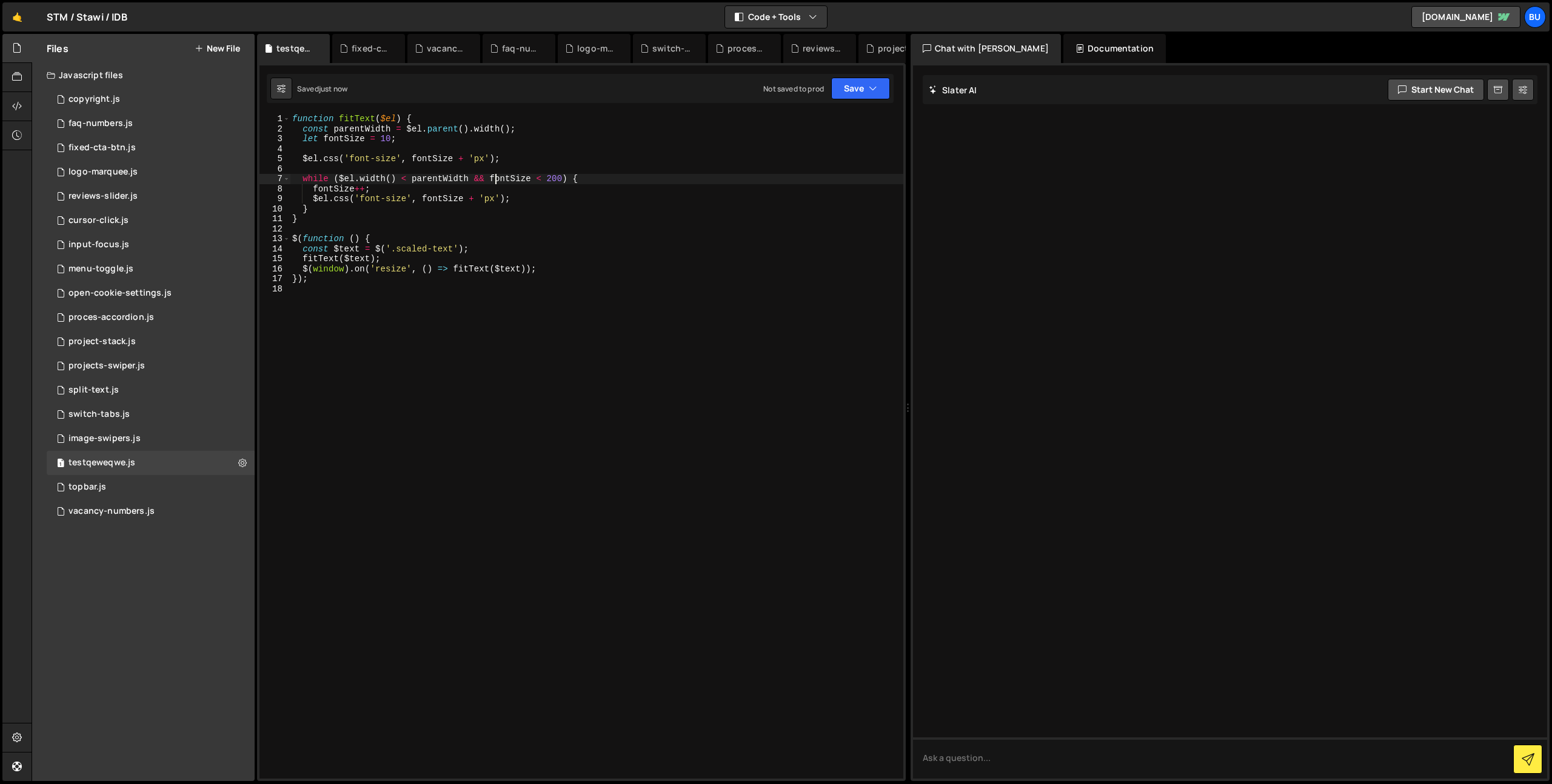
click at [545, 140] on div "function fitText ( $el ) { const parentWidth = $el . parent ( ) . width ( ) ; l…" at bounding box center [596, 457] width 614 height 685
click at [538, 158] on div "function fitText ( $el ) { const parentWidth = $el . parent ( ) . width ( ) ; l…" at bounding box center [596, 457] width 614 height 685
click at [406, 248] on div "function fitText ( $el ) { const parentWidth = $el . parent ( ) . width ( ) ; l…" at bounding box center [596, 457] width 614 height 685
drag, startPoint x: 406, startPoint y: 248, endPoint x: 444, endPoint y: 245, distance: 38.1
click at [448, 246] on div "function fitText ( $el ) { const parentWidth = $el . parent ( ) . width ( ) ; l…" at bounding box center [596, 457] width 614 height 685
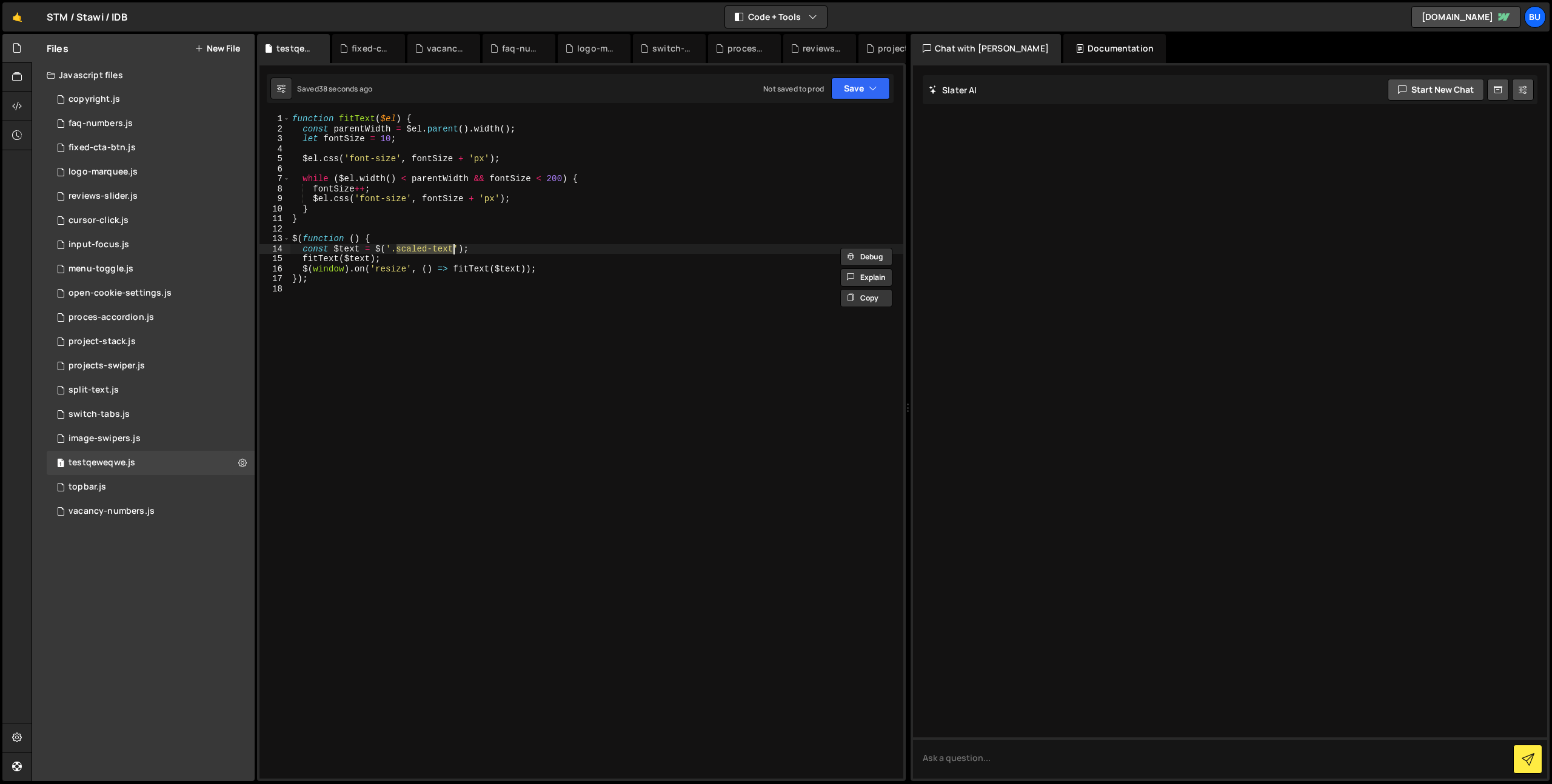
click at [636, 234] on div "function fitText ( $el ) { const parentWidth = $el . parent ( ) . width ( ) ; l…" at bounding box center [596, 457] width 614 height 685
drag, startPoint x: 627, startPoint y: 257, endPoint x: 620, endPoint y: 259, distance: 7.3
click at [627, 257] on div "function fitText ( $el ) { const parentWidth = $el . parent ( ) . width ( ) ; l…" at bounding box center [596, 457] width 614 height 685
click at [614, 268] on div "function fitText ( $el ) { const parentWidth = $el . parent ( ) . width ( ) ; l…" at bounding box center [596, 457] width 614 height 685
type textarea "$(window).on('resize', () => fitText($text));"
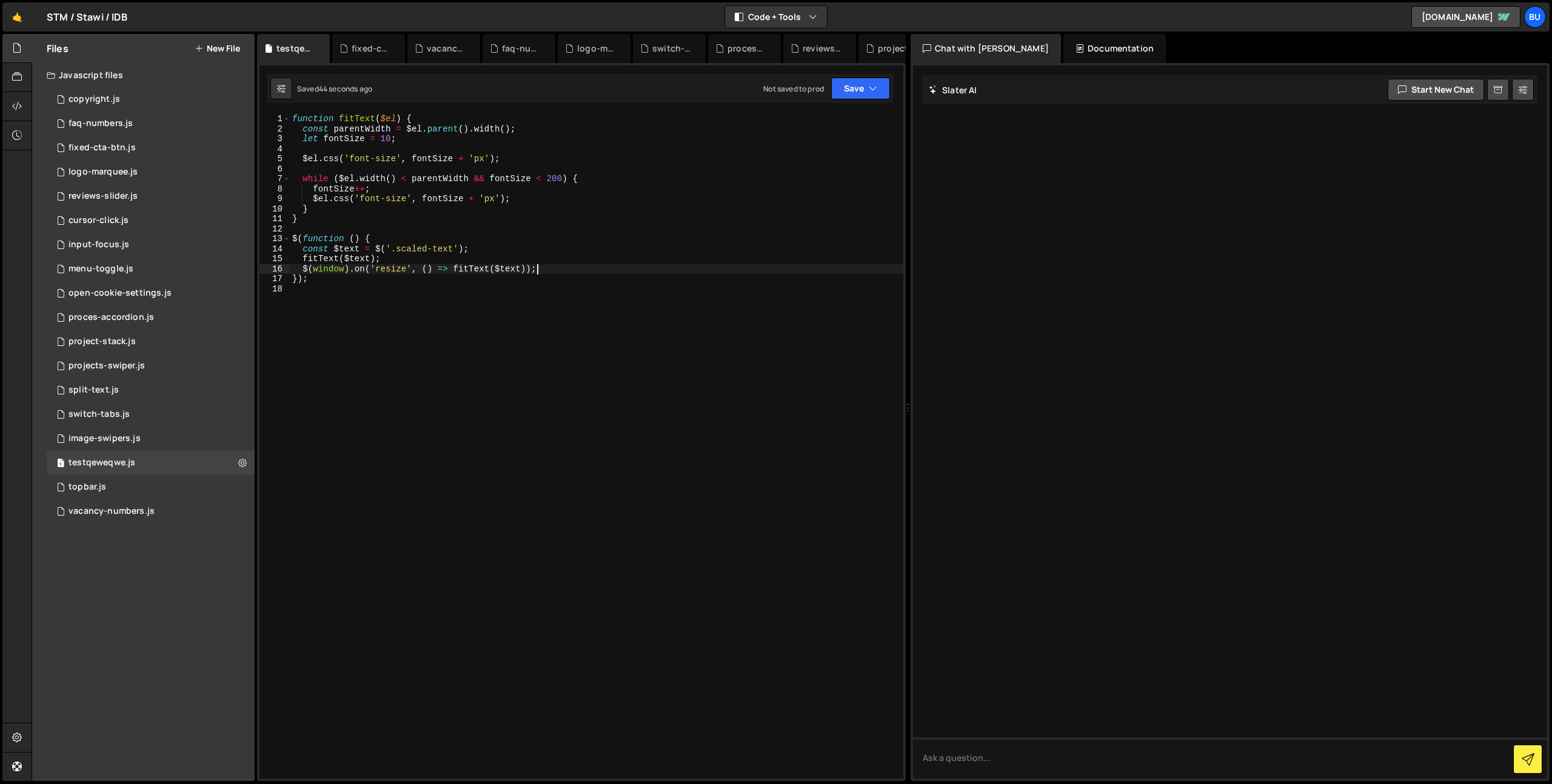
drag, startPoint x: 413, startPoint y: 148, endPoint x: 418, endPoint y: 140, distance: 9.4
click at [413, 147] on div "function fitText ( $el ) { const parentWidth = $el . parent ( ) . width ( ) ; l…" at bounding box center [596, 457] width 614 height 685
click at [427, 134] on div "function fitText ( $el ) { const parentWidth = $el . parent ( ) . width ( ) ; l…" at bounding box center [596, 457] width 614 height 685
click at [425, 140] on div "function fitText ( $el ) { const parentWidth = $el . parent ( ) . width ( ) ; l…" at bounding box center [596, 457] width 614 height 685
click at [391, 140] on div "function fitText ( $el ) { const parentWidth = $el . parent ( ) . width ( ) ; l…" at bounding box center [596, 446] width 614 height 665
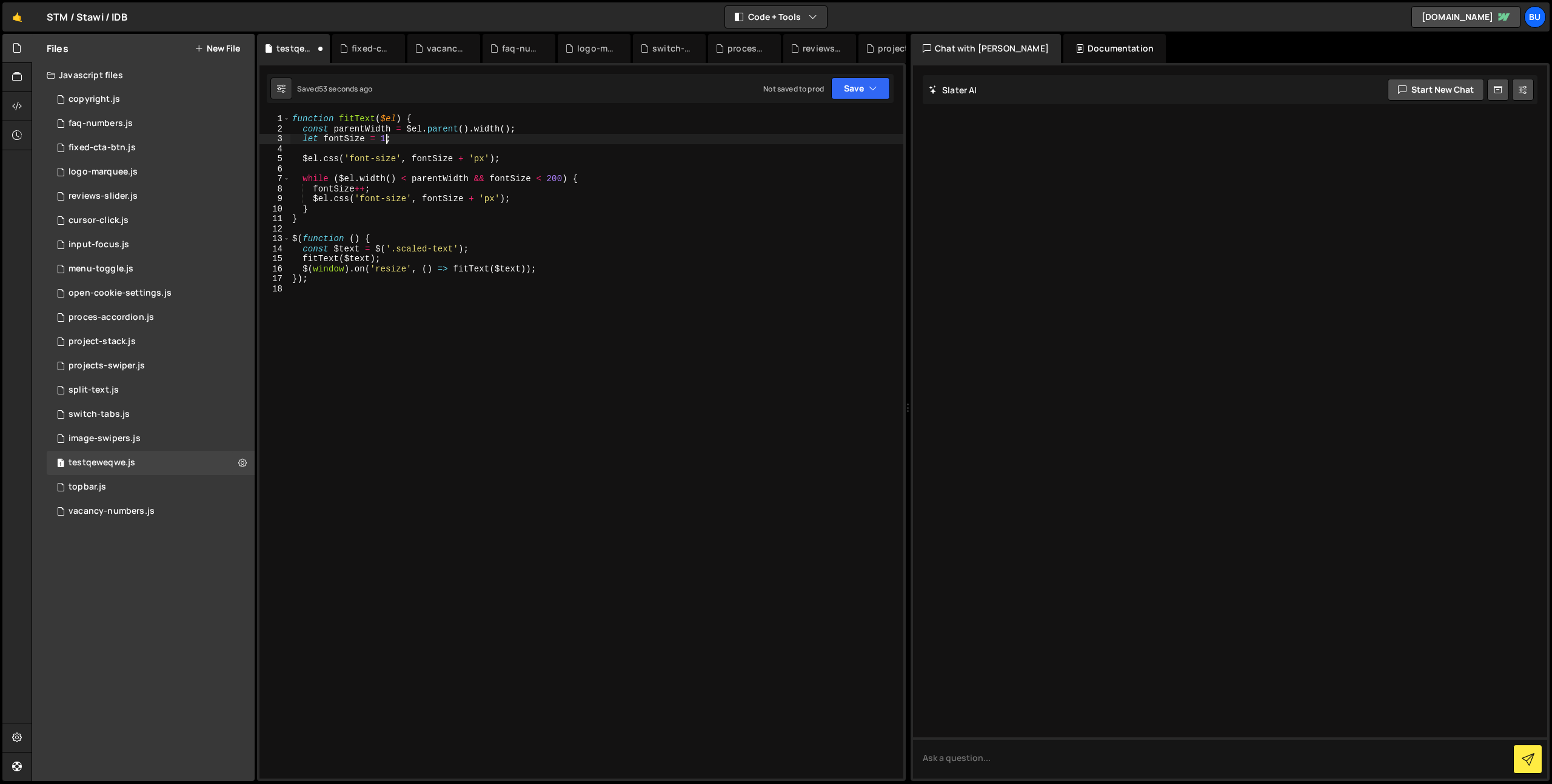
scroll to position [0, 7]
type textarea "let fontSize = 18;"
click at [870, 87] on icon "button" at bounding box center [872, 89] width 8 height 12
drag, startPoint x: 829, startPoint y: 127, endPoint x: 820, endPoint y: 120, distance: 11.4
click at [819, 121] on button "Save to Staging S Saved 58 seconds ago" at bounding box center [820, 125] width 146 height 39
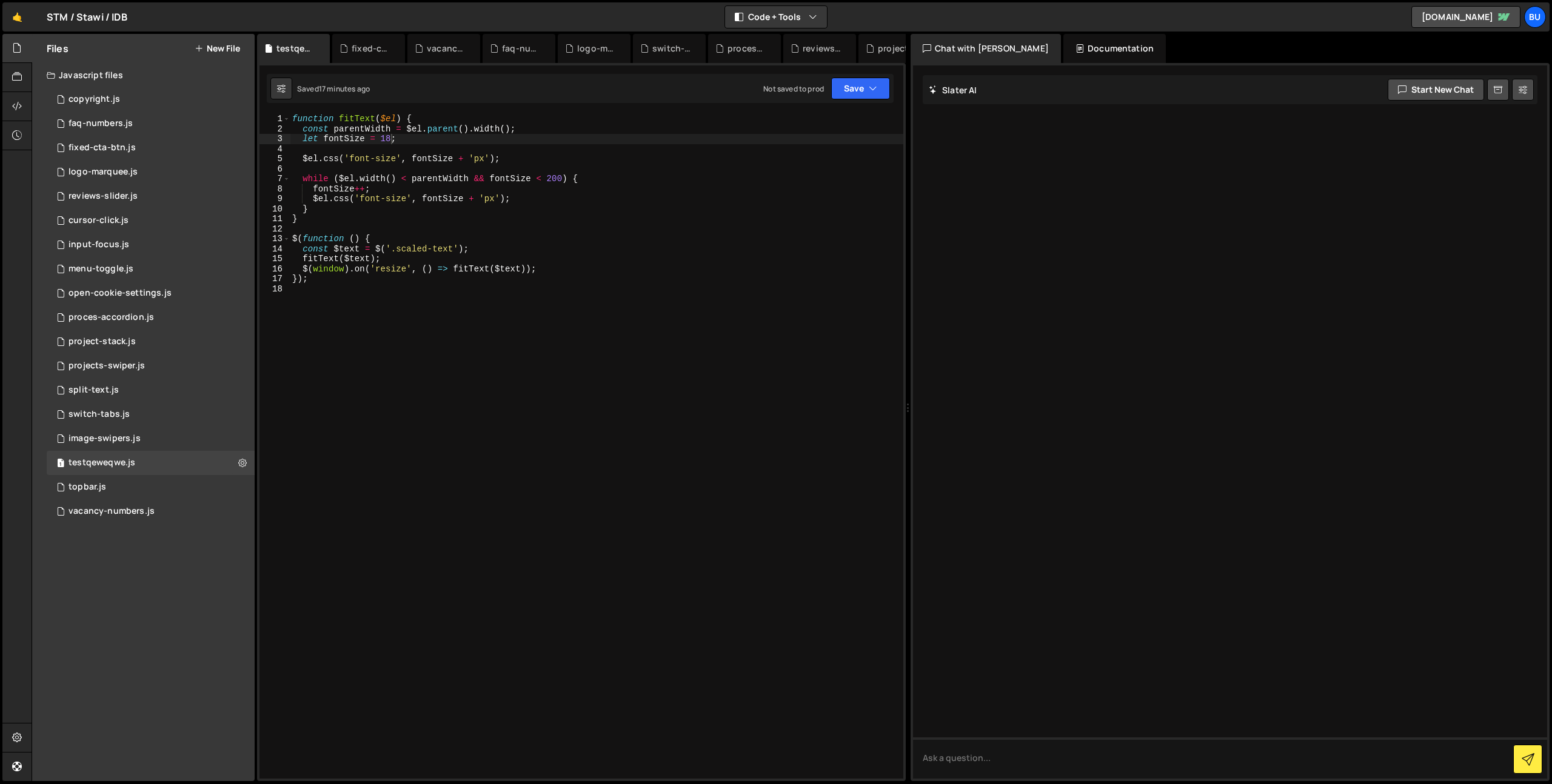
click at [645, 292] on div "function fitText ( $el ) { const parentWidth = $el . parent ( ) . width ( ) ; l…" at bounding box center [596, 457] width 614 height 685
drag, startPoint x: 409, startPoint y: 372, endPoint x: 202, endPoint y: 61, distance: 373.6
click at [178, 42] on div "Files New File Javascript files 1 copyright.js 0 1 faq-numbers.js 0 1 fixed-cta…" at bounding box center [792, 408] width 1520 height 748
type textarea "function fitText($el) { const parentWidth = $el.parent().width();"
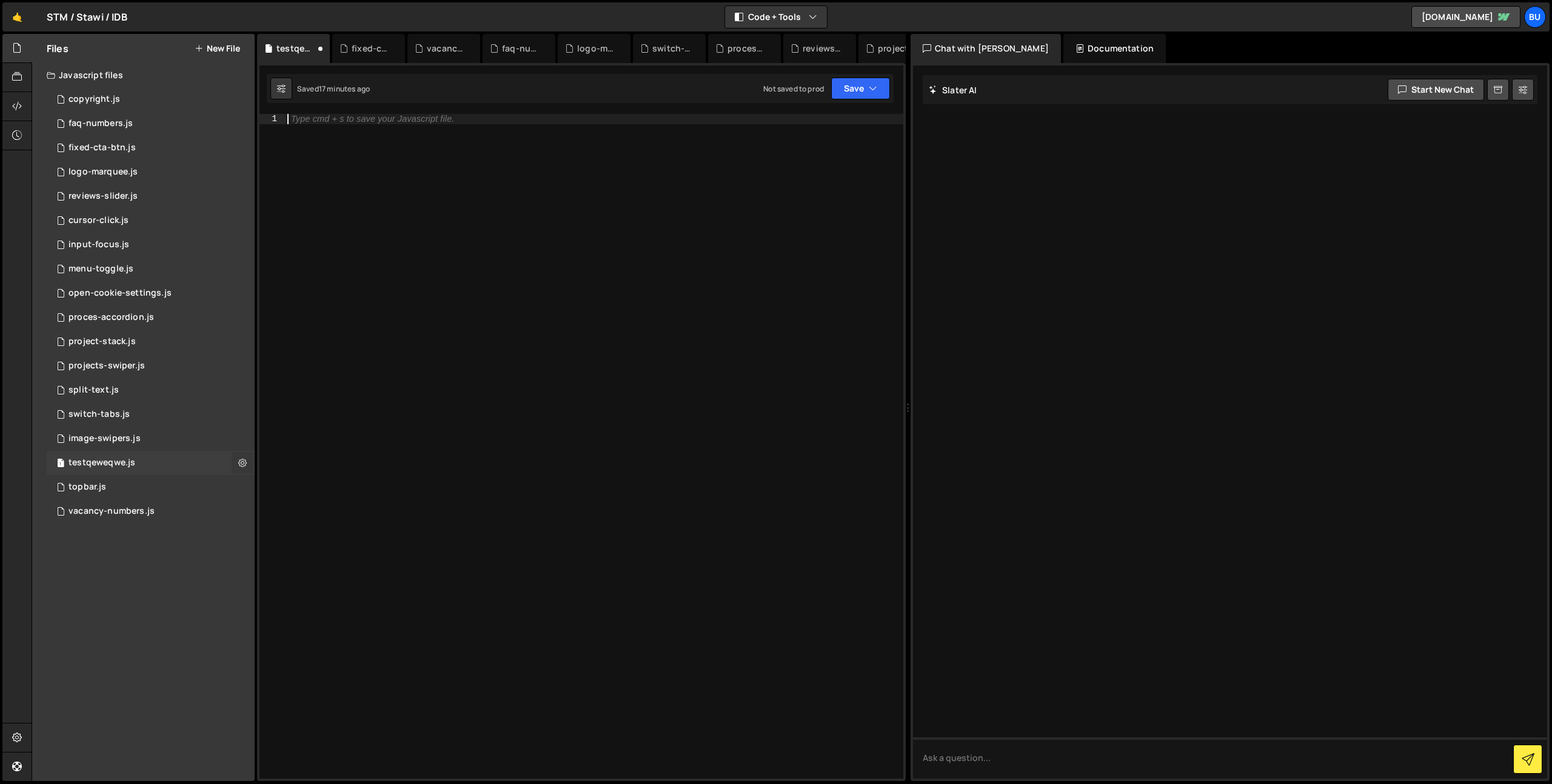
drag, startPoint x: 239, startPoint y: 460, endPoint x: 237, endPoint y: 469, distance: 9.2
click at [239, 460] on icon at bounding box center [242, 462] width 8 height 11
drag, startPoint x: 334, startPoint y: 532, endPoint x: 361, endPoint y: 516, distance: 31.4
click at [334, 532] on button "Delete File" at bounding box center [316, 537] width 119 height 24
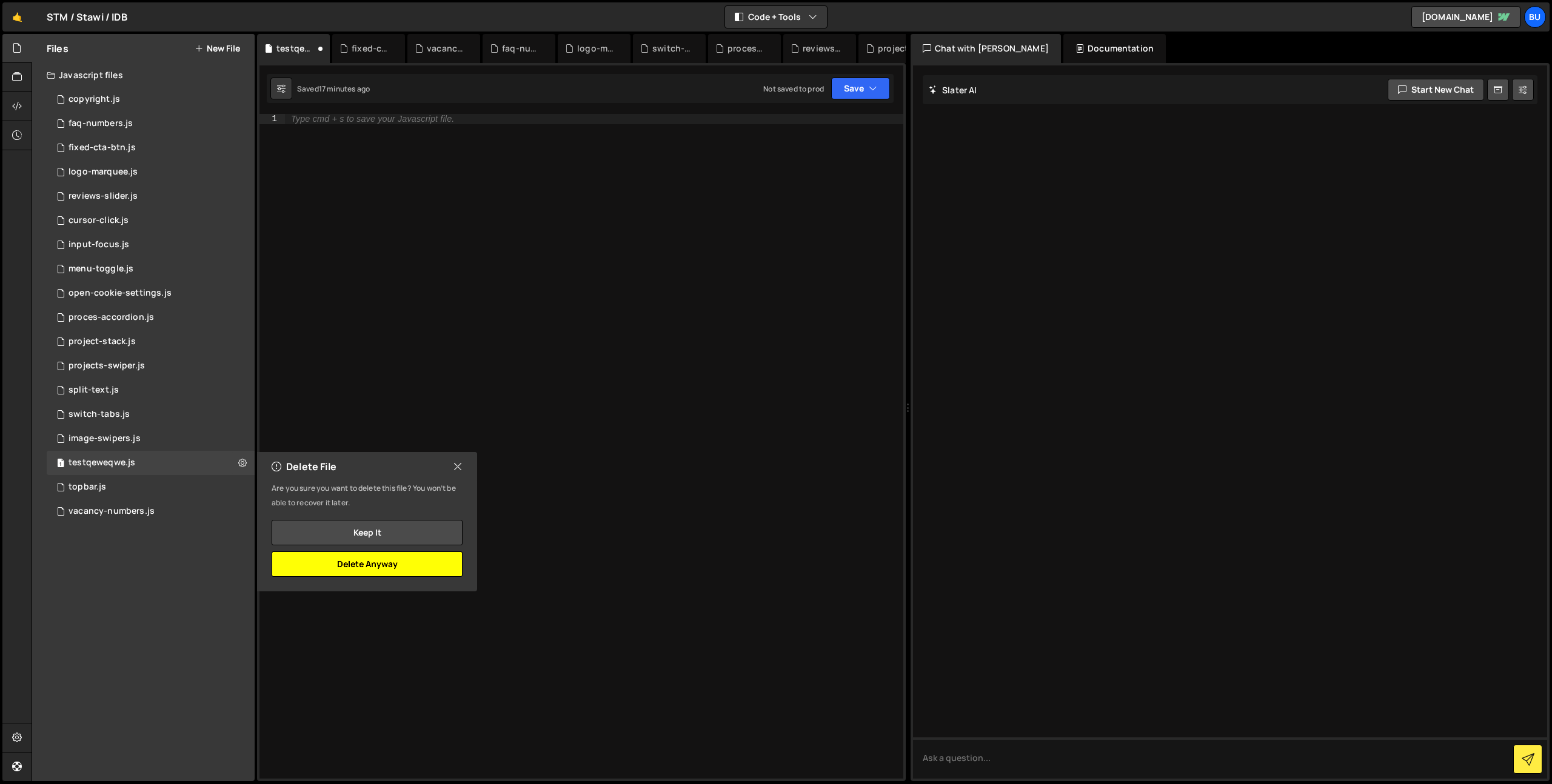
click at [398, 570] on button "Delete Anyway" at bounding box center [367, 564] width 191 height 26
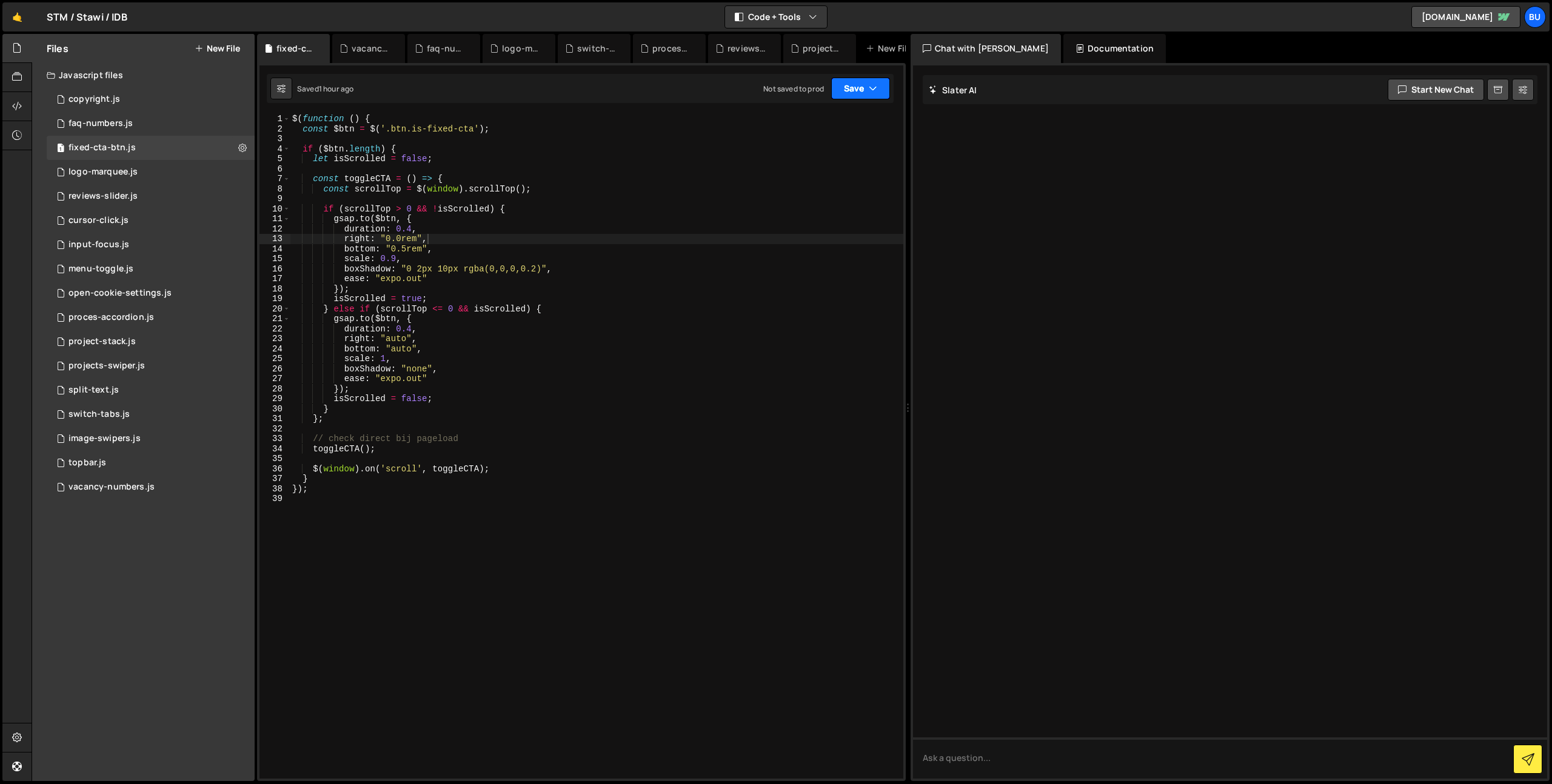
click at [854, 89] on button "Save" at bounding box center [860, 88] width 59 height 22
click at [821, 119] on div "Save to Staging S" at bounding box center [820, 118] width 126 height 12
click at [222, 50] on button "New File" at bounding box center [217, 48] width 46 height 10
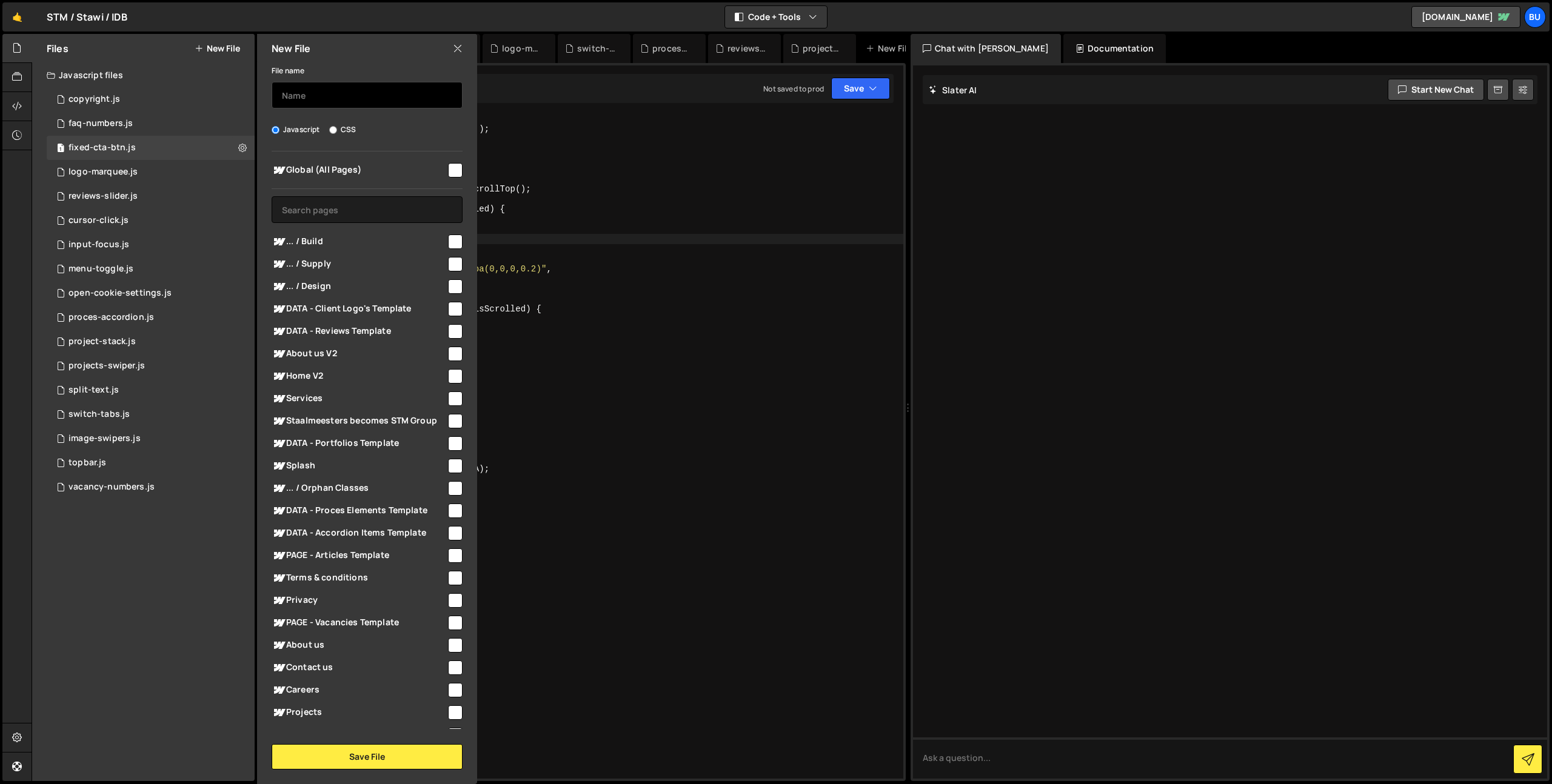
click at [316, 90] on input "text" at bounding box center [367, 95] width 191 height 27
drag, startPoint x: 303, startPoint y: 97, endPoint x: 293, endPoint y: 95, distance: 10.2
click at [304, 98] on input "fittest" at bounding box center [367, 95] width 191 height 27
type input "fittext"
click at [451, 374] on input "checkbox" at bounding box center [454, 375] width 14 height 14
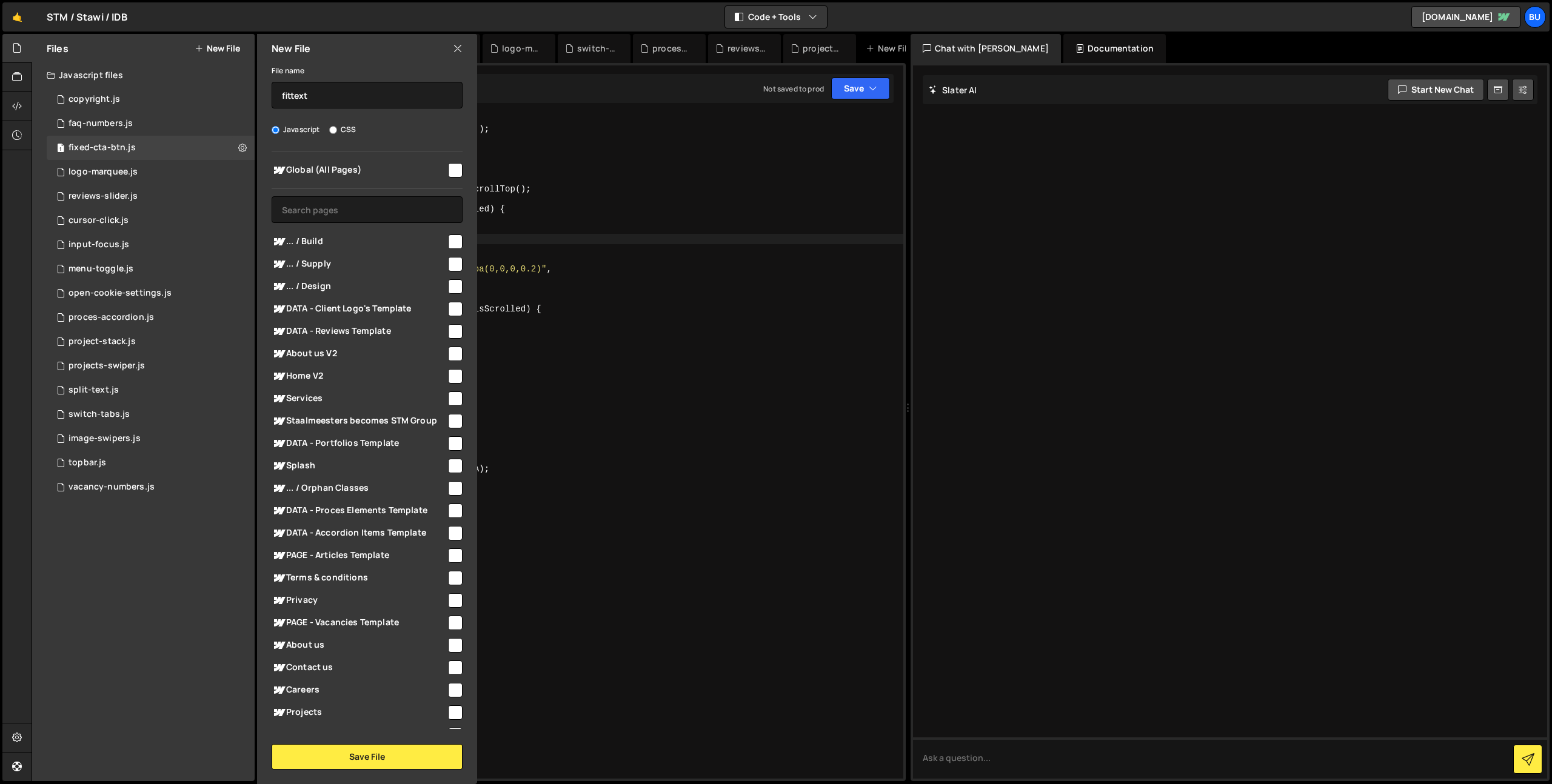
checkbox input "true"
drag, startPoint x: 391, startPoint y: 755, endPoint x: 392, endPoint y: 684, distance: 71.0
click at [391, 755] on button "Save File" at bounding box center [367, 757] width 191 height 26
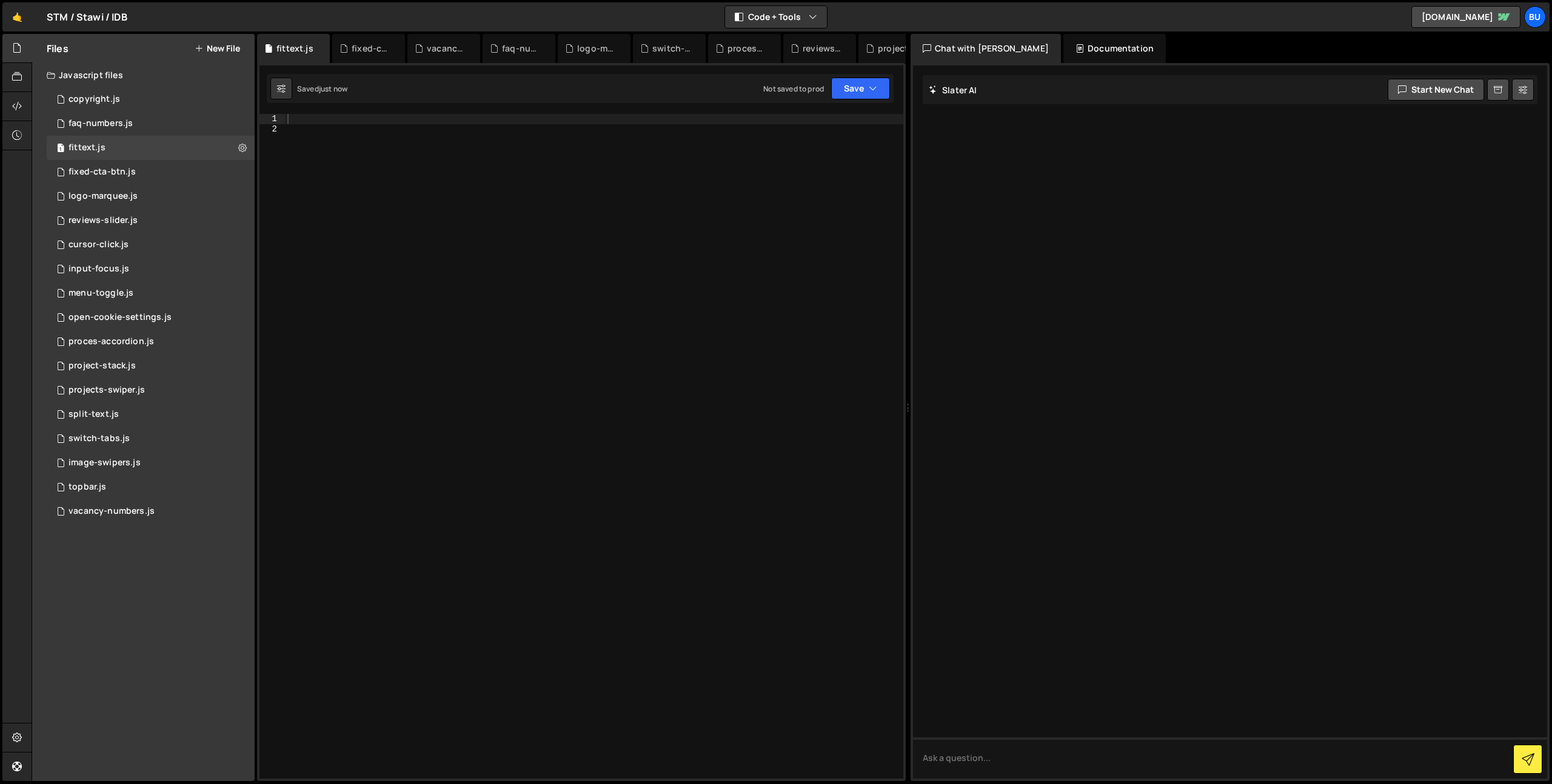
click at [494, 268] on div at bounding box center [593, 457] width 618 height 685
paste textarea "})( jQuery );"
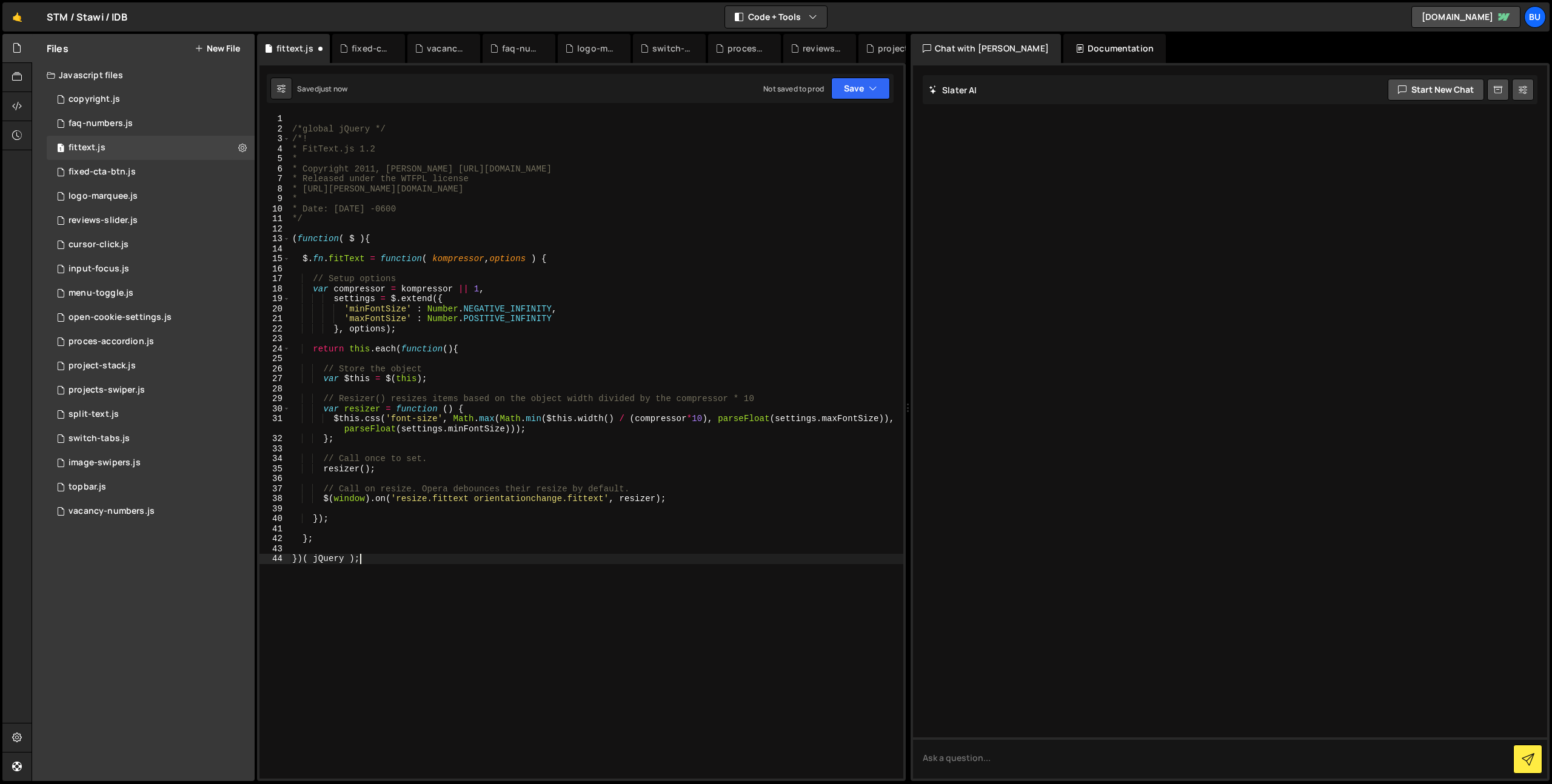
drag, startPoint x: 680, startPoint y: 213, endPoint x: 750, endPoint y: 158, distance: 89.0
click at [680, 213] on div "/*global jQuery */ /*! * FitText.js 1.2 * * Copyright 2011, [PERSON_NAME] [URL]…" at bounding box center [596, 457] width 614 height 685
click at [865, 91] on button "Save" at bounding box center [860, 88] width 59 height 22
drag, startPoint x: 835, startPoint y: 118, endPoint x: 783, endPoint y: 161, distance: 67.5
click at [835, 118] on div "Save to Staging S" at bounding box center [820, 118] width 126 height 12
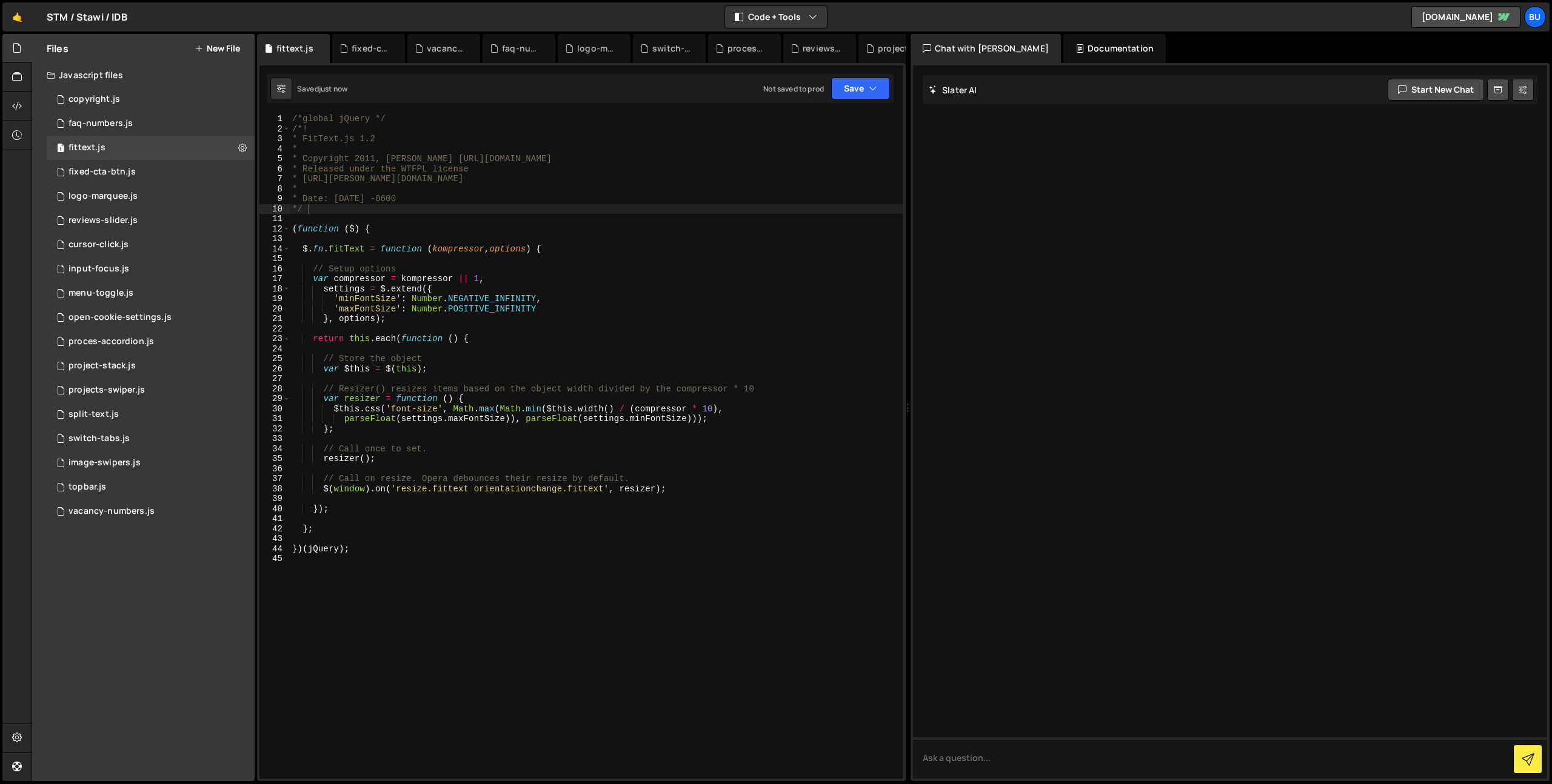
drag, startPoint x: 710, startPoint y: 193, endPoint x: 711, endPoint y: 183, distance: 10.0
click at [710, 193] on div "/*global jQuery */ /*! * FitText.js 1.2 * * Copyright 2011, [PERSON_NAME] [URL]…" at bounding box center [596, 457] width 614 height 685
click at [613, 225] on div "/*global jQuery */ /*! * FitText.js 1.2 * * Copyright 2011, [PERSON_NAME] [URL]…" at bounding box center [596, 457] width 614 height 685
click at [600, 249] on div "/*global jQuery */ /*! * FitText.js 1.2 * * Copyright 2011, [PERSON_NAME] [URL]…" at bounding box center [596, 457] width 614 height 685
type textarea "$.fn.fitText = function (kompressor, options) {"
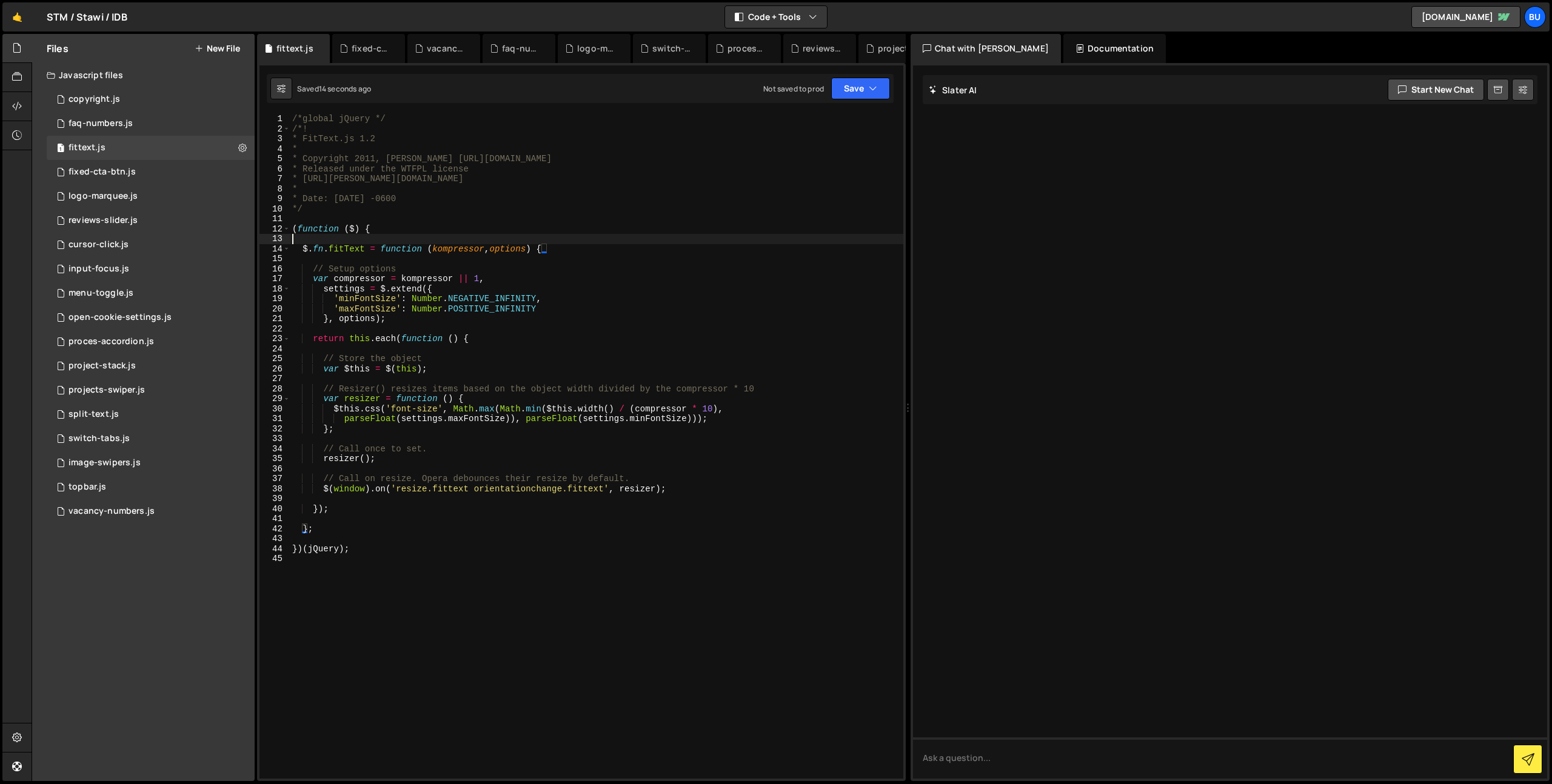
click at [602, 234] on div "/*global jQuery */ /*! * FitText.js 1.2 * * Copyright 2011, [PERSON_NAME] [URL]…" at bounding box center [596, 457] width 614 height 685
click at [618, 227] on div "/*global jQuery */ /*! * FitText.js 1.2 * * Copyright 2011, [PERSON_NAME] [URL]…" at bounding box center [596, 457] width 614 height 685
type textarea "(function ($) {"
click at [603, 242] on div "/*global jQuery */ /*! * FitText.js 1.2 * * Copyright 2011, [PERSON_NAME] [URL]…" at bounding box center [596, 457] width 614 height 685
click at [620, 222] on div "/*global jQuery */ /*! * FitText.js 1.2 * * Copyright 2011, [PERSON_NAME] [URL]…" at bounding box center [596, 457] width 614 height 685
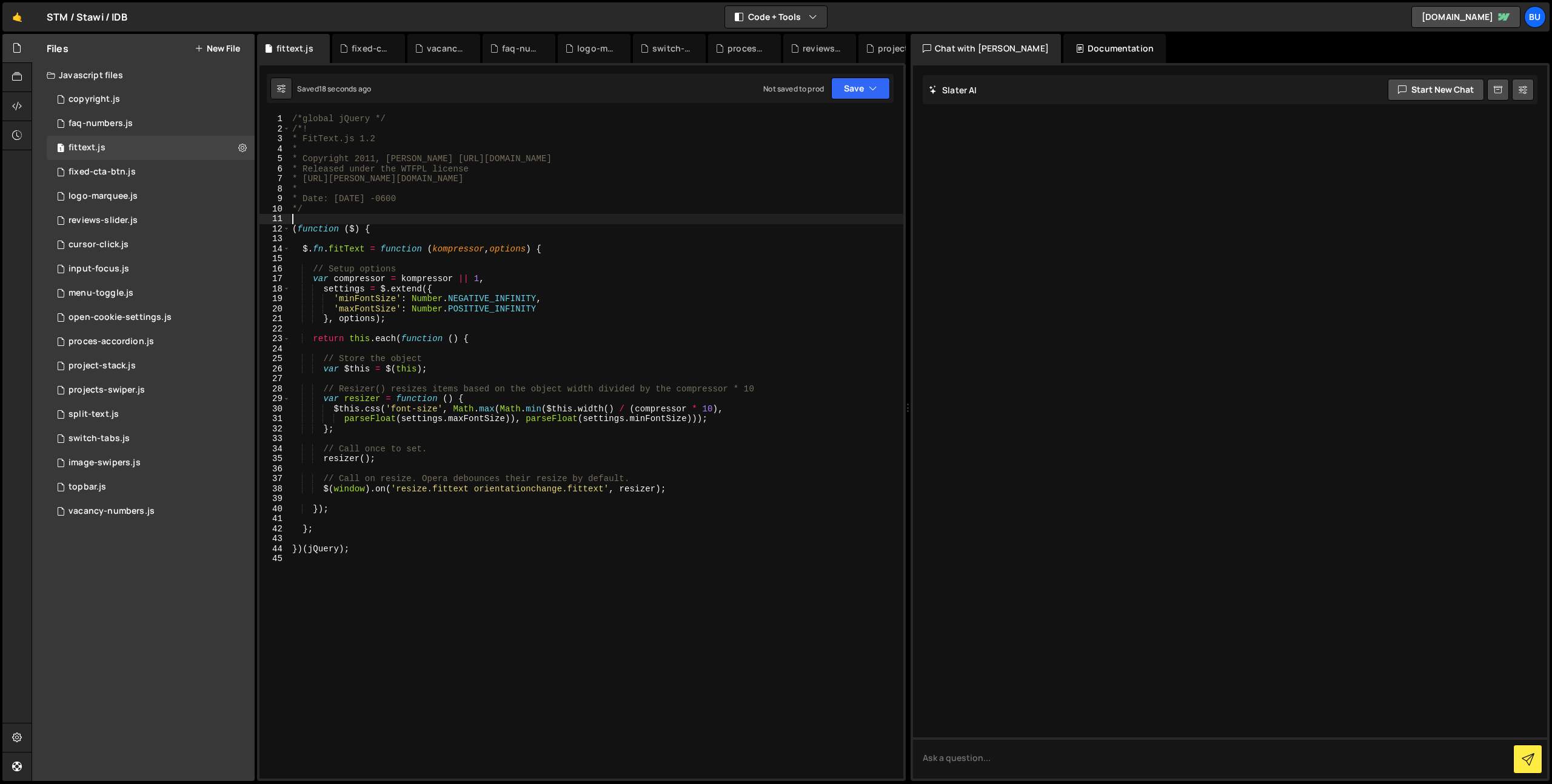
click at [614, 230] on div "/*global jQuery */ /*! * FitText.js 1.2 * * Copyright 2011, [PERSON_NAME] [URL]…" at bounding box center [596, 457] width 614 height 685
click at [549, 273] on div "/*global jQuery */ /*! * FitText.js 1.2 * * Copyright 2011, [PERSON_NAME] [URL]…" at bounding box center [596, 457] width 614 height 685
drag, startPoint x: 662, startPoint y: 287, endPoint x: 667, endPoint y: 269, distance: 18.7
click at [666, 278] on div "/*global jQuery */ /*! * FitText.js 1.2 * * Copyright 2011, [PERSON_NAME] [URL]…" at bounding box center [596, 457] width 614 height 685
click at [642, 300] on div "/*global jQuery */ /*! * FitText.js 1.2 * * Copyright 2011, [PERSON_NAME] [URL]…" at bounding box center [596, 457] width 614 height 685
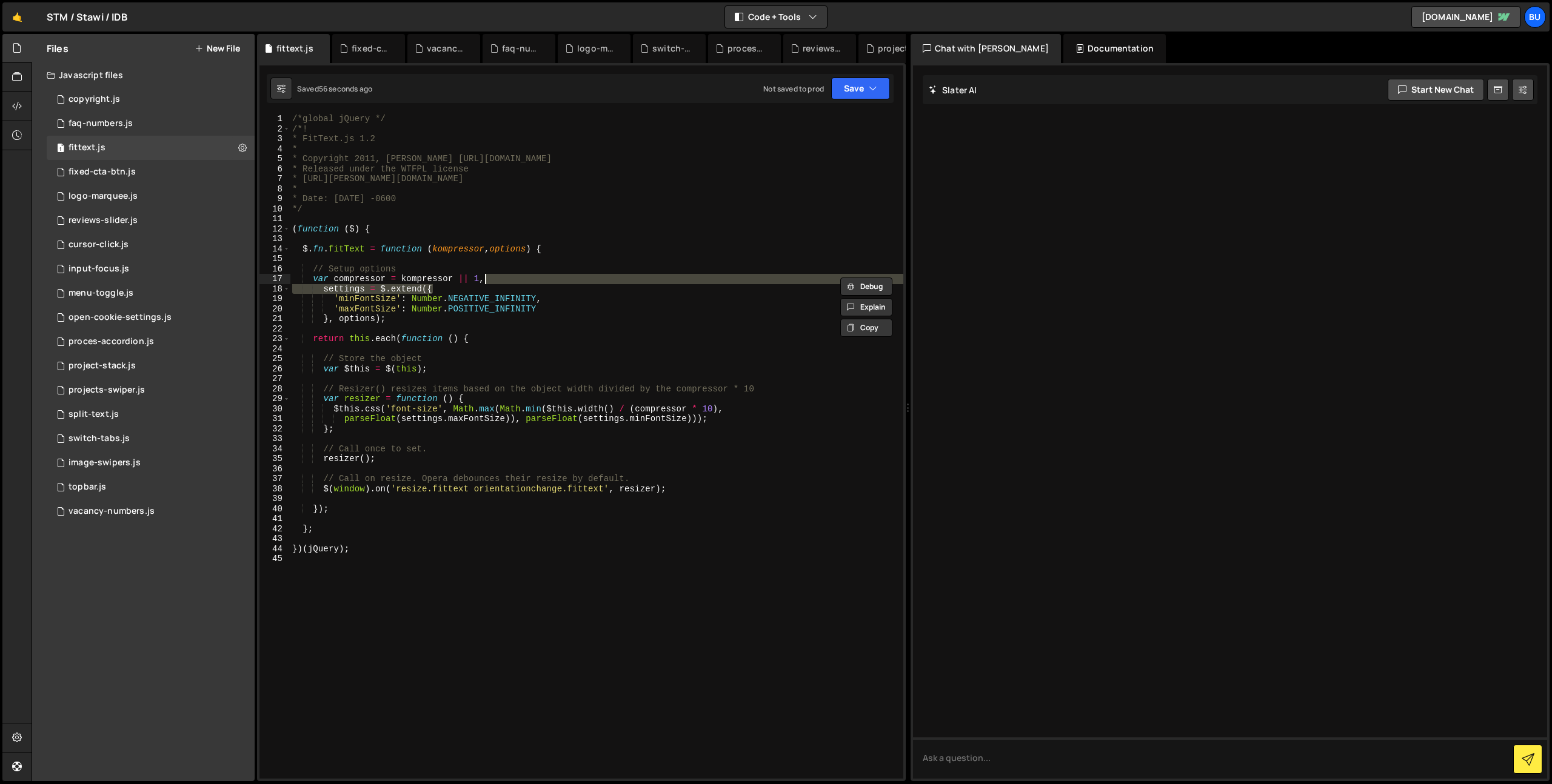
type textarea "'minFontSize': Number.NEGATIVE_INFINITY,"
drag, startPoint x: 612, startPoint y: 328, endPoint x: 615, endPoint y: 315, distance: 13.3
click at [612, 328] on div "/*global jQuery */ /*! * FitText.js 1.2 * * Copyright 2011, [PERSON_NAME] [URL]…" at bounding box center [596, 457] width 614 height 685
click at [563, 390] on div "/*global jQuery */ /*! * FitText.js 1.2 * * Copyright 2011, [PERSON_NAME] [URL]…" at bounding box center [596, 457] width 614 height 685
click at [391, 550] on div "/*global jQuery */ /*! * FitText.js 1.2 * * Copyright 2011, [PERSON_NAME] [URL]…" at bounding box center [596, 457] width 614 height 685
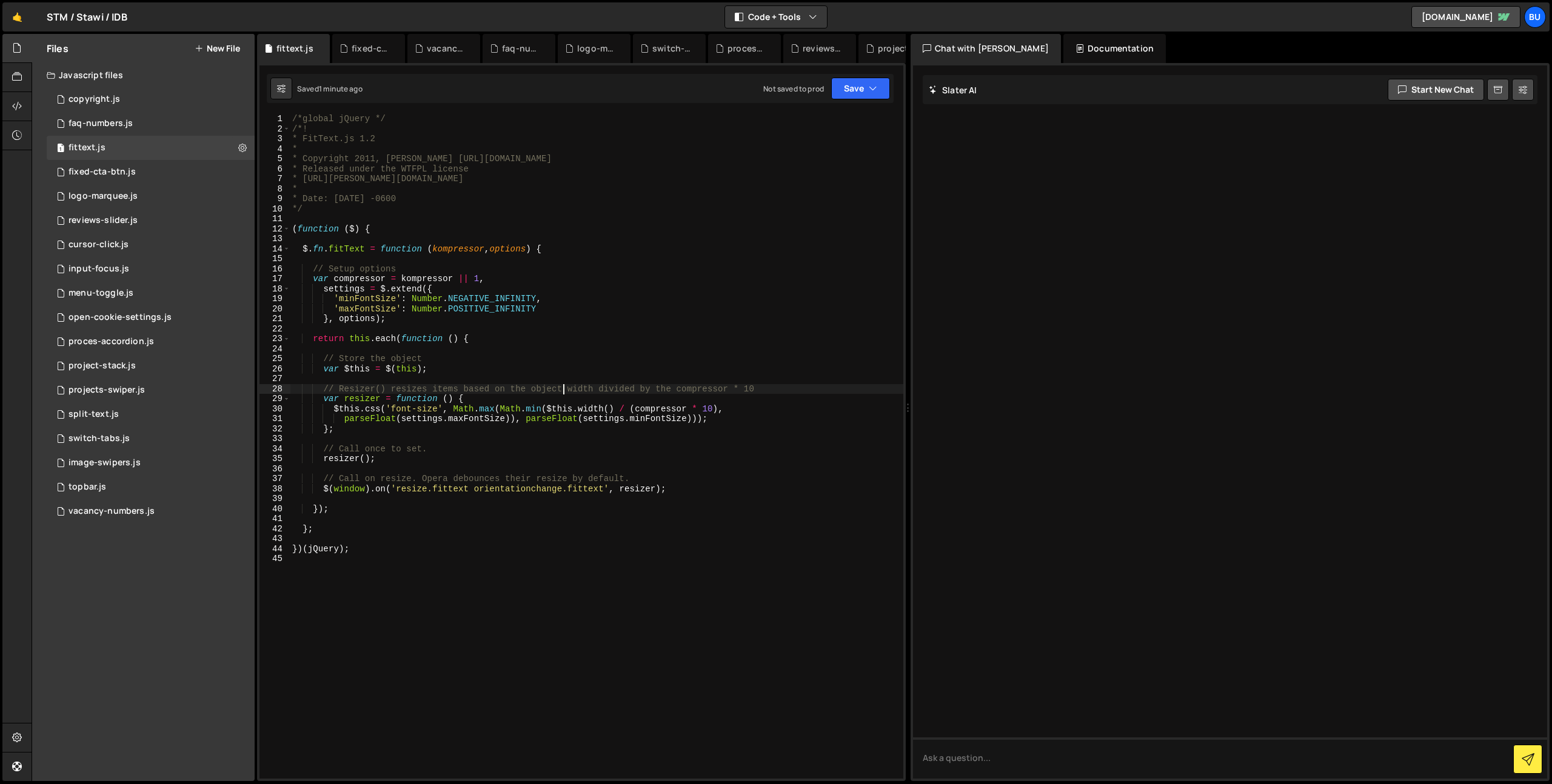
type textarea "})(jQuery);"
paste textarea "$("#responsive_headline").fitText();"
type textarea "$("#responsive_headline").fitText();"
click at [856, 84] on button "Save" at bounding box center [860, 88] width 59 height 22
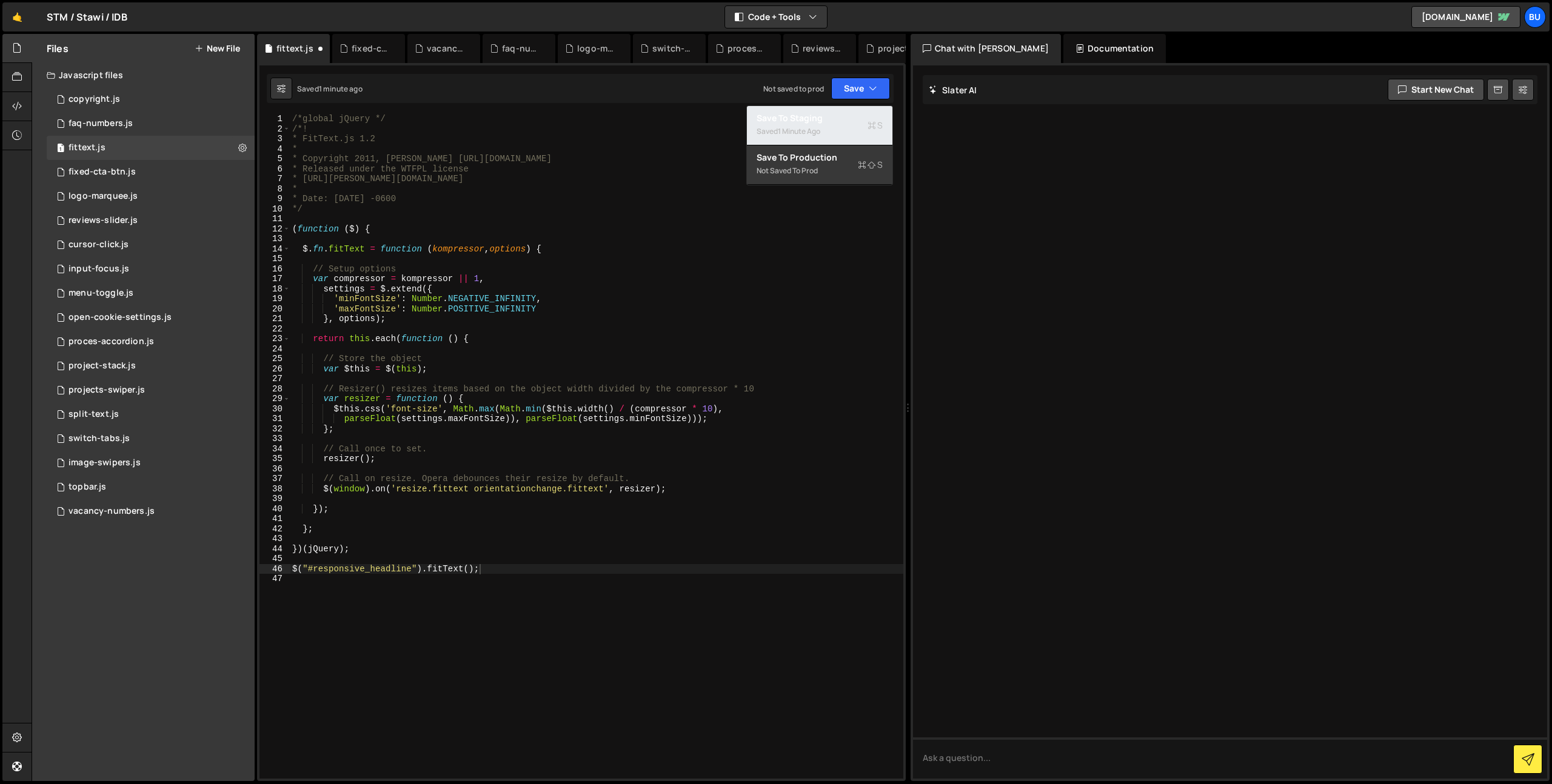
click at [827, 119] on div "Save to Staging S" at bounding box center [820, 118] width 126 height 12
drag, startPoint x: 529, startPoint y: 577, endPoint x: 520, endPoint y: 571, distance: 10.8
click at [524, 573] on div "/*global jQuery */ /*! * FitText.js 1.2 * * Copyright 2011, [PERSON_NAME] [URL]…" at bounding box center [596, 457] width 614 height 685
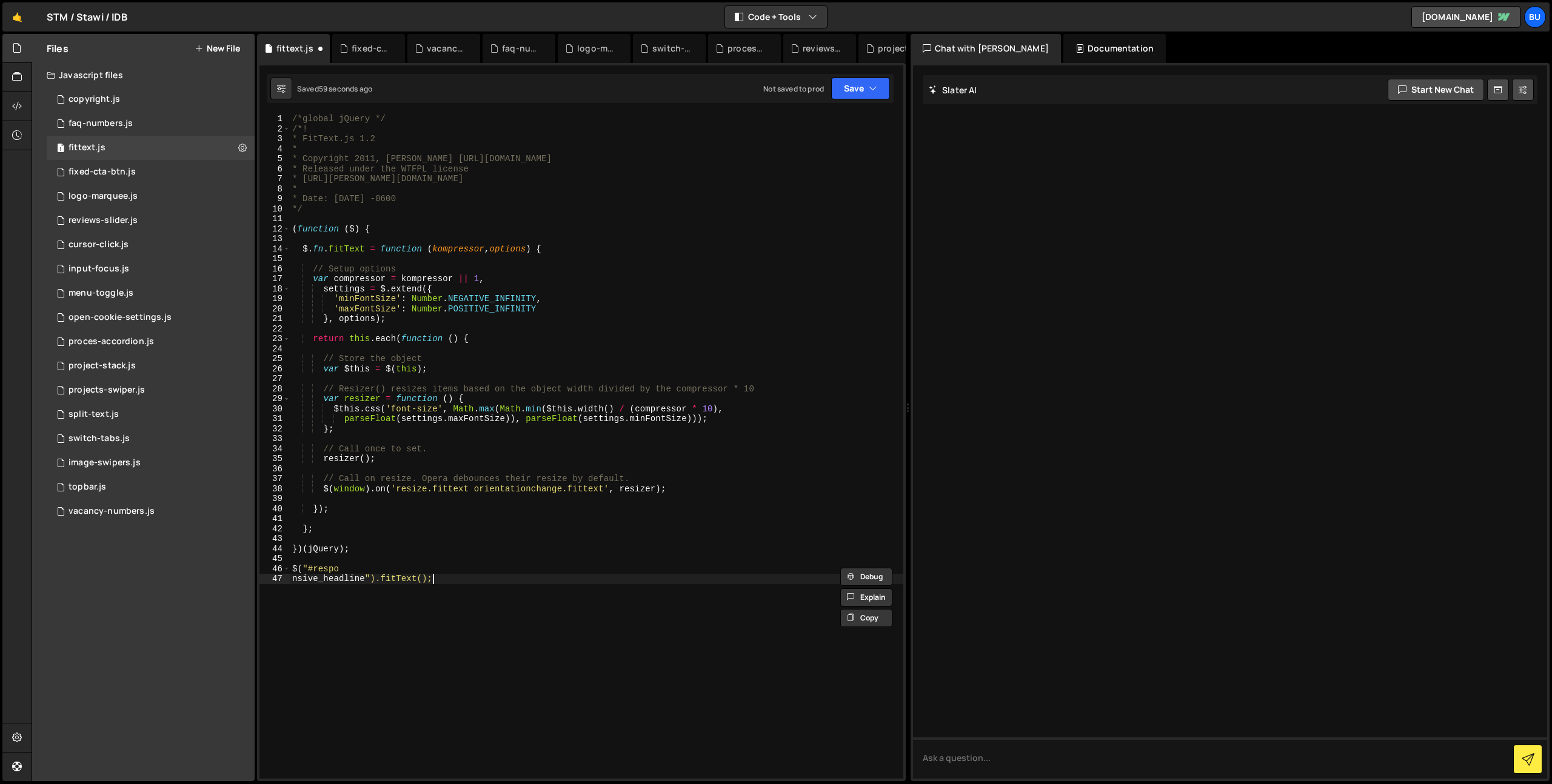
drag, startPoint x: 395, startPoint y: 616, endPoint x: 422, endPoint y: 599, distance: 31.9
click at [395, 616] on div "/*global jQuery */ /*! * FitText.js 1.2 * * Copyright 2011, [PERSON_NAME] [URL]…" at bounding box center [596, 457] width 614 height 685
type textarea "$("#responsive_headline").fitText();"
click at [479, 582] on div "/*global jQuery */ /*! * FitText.js 1.2 * * Copyright 2011, [PERSON_NAME] [URL]…" at bounding box center [596, 457] width 614 height 685
paste textarea "$("#responsive_headline").fitText();"
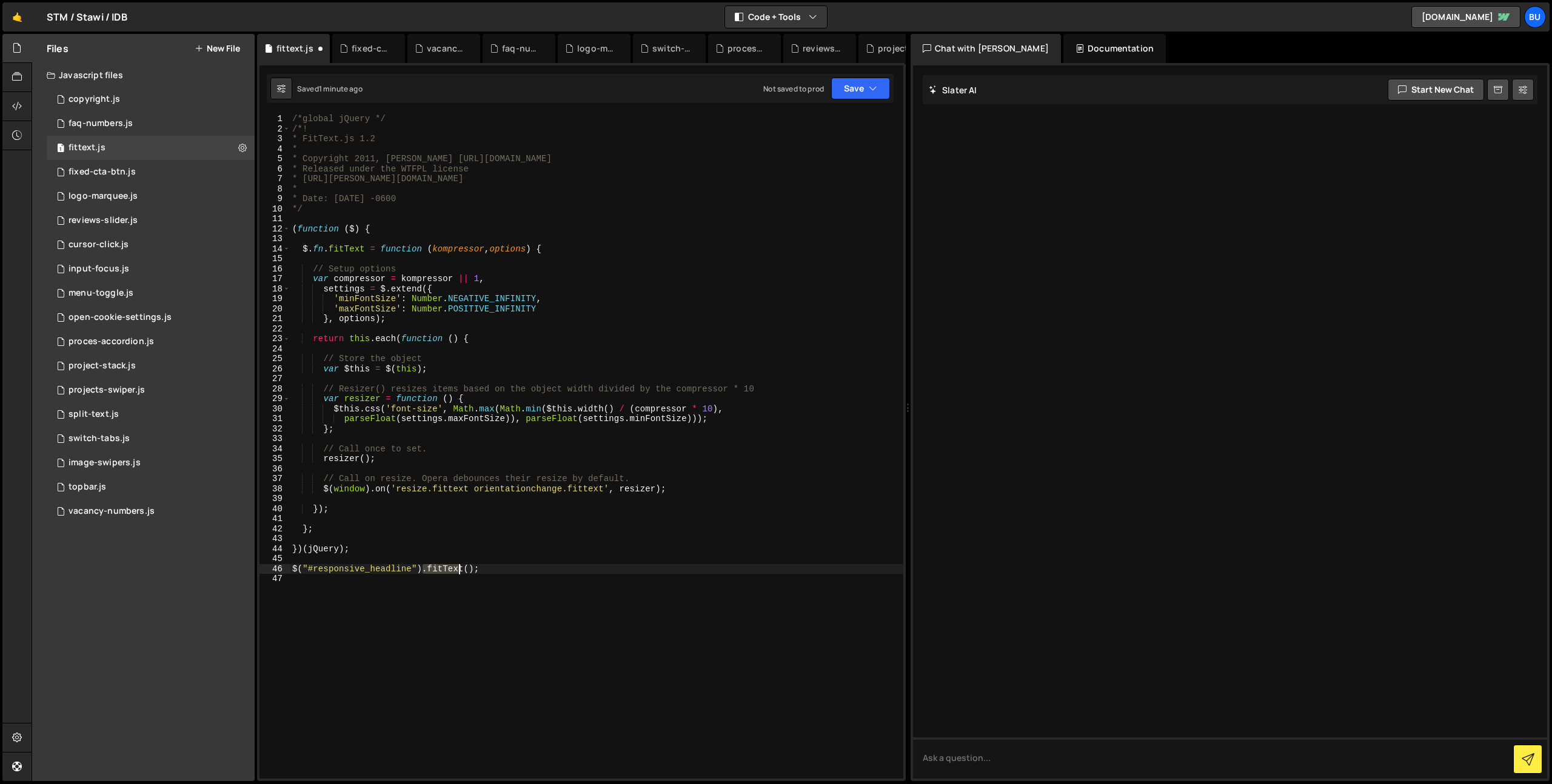
drag, startPoint x: 424, startPoint y: 570, endPoint x: 484, endPoint y: 576, distance: 60.3
click at [488, 565] on div "/*global jQuery */ /*! * FitText.js 1.2 * * Copyright 2011, [PERSON_NAME] [URL]…" at bounding box center [596, 457] width 614 height 685
type textarea "$("#responsive_headline").fitText();"
click at [487, 582] on div "/*global jQuery */ /*! * FitText.js 1.2 * * Copyright 2011, [PERSON_NAME] [URL]…" at bounding box center [596, 457] width 614 height 685
drag, startPoint x: 430, startPoint y: 569, endPoint x: 523, endPoint y: 568, distance: 93.0
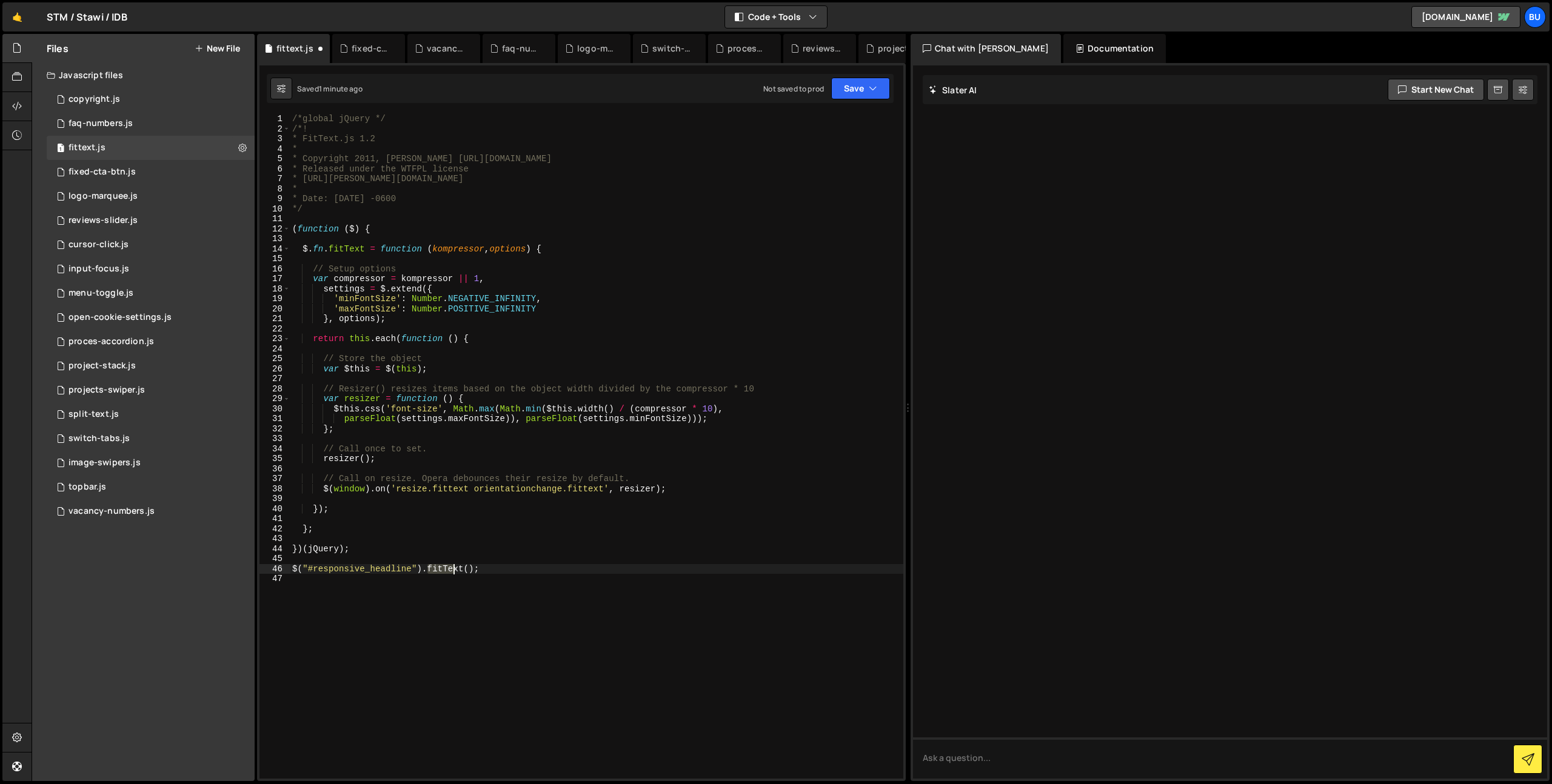
click at [523, 568] on div "/*global jQuery */ /*! * FitText.js 1.2 * * Copyright 2011, [PERSON_NAME] [URL]…" at bounding box center [596, 457] width 614 height 685
type textarea "$("#responsive_headline").fitText();"
paste textarea
click at [688, 568] on div "/*global jQuery */ /*! * FitText.js 1.2 * * Copyright 2011, [PERSON_NAME] [URL]…" at bounding box center [596, 457] width 614 height 685
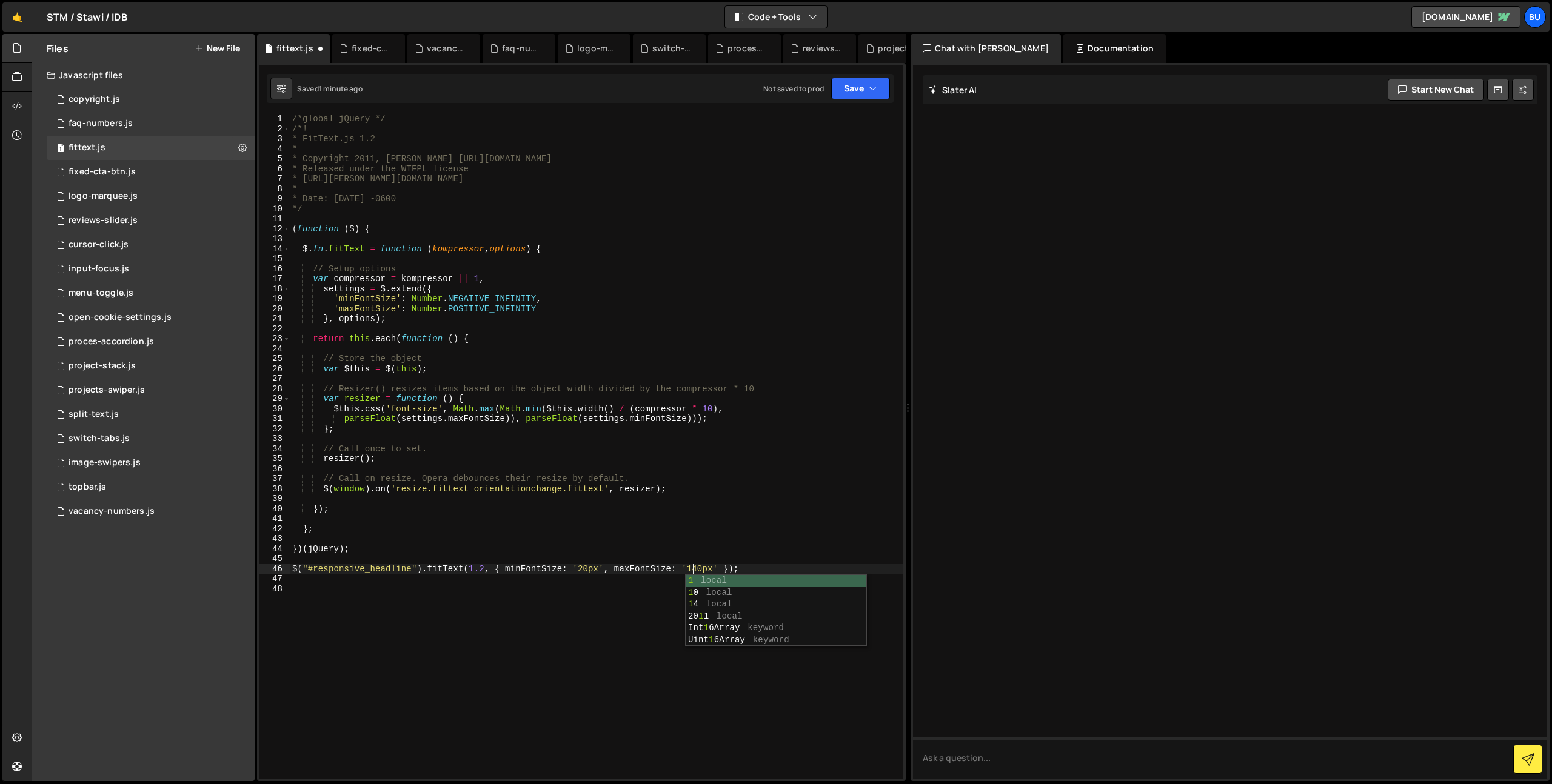
click at [861, 97] on div "Saved 1 minute ago Not saved to prod Upgrade to Edit Save Save to Staging S Sav…" at bounding box center [580, 88] width 627 height 29
type textarea "/*global jQuery */"
click at [853, 122] on div "/*global jQuery */ /*! * FitText.js 1.2 * * Copyright 2011, [PERSON_NAME] [URL]…" at bounding box center [596, 457] width 614 height 685
click at [863, 86] on button "Save" at bounding box center [860, 88] width 59 height 22
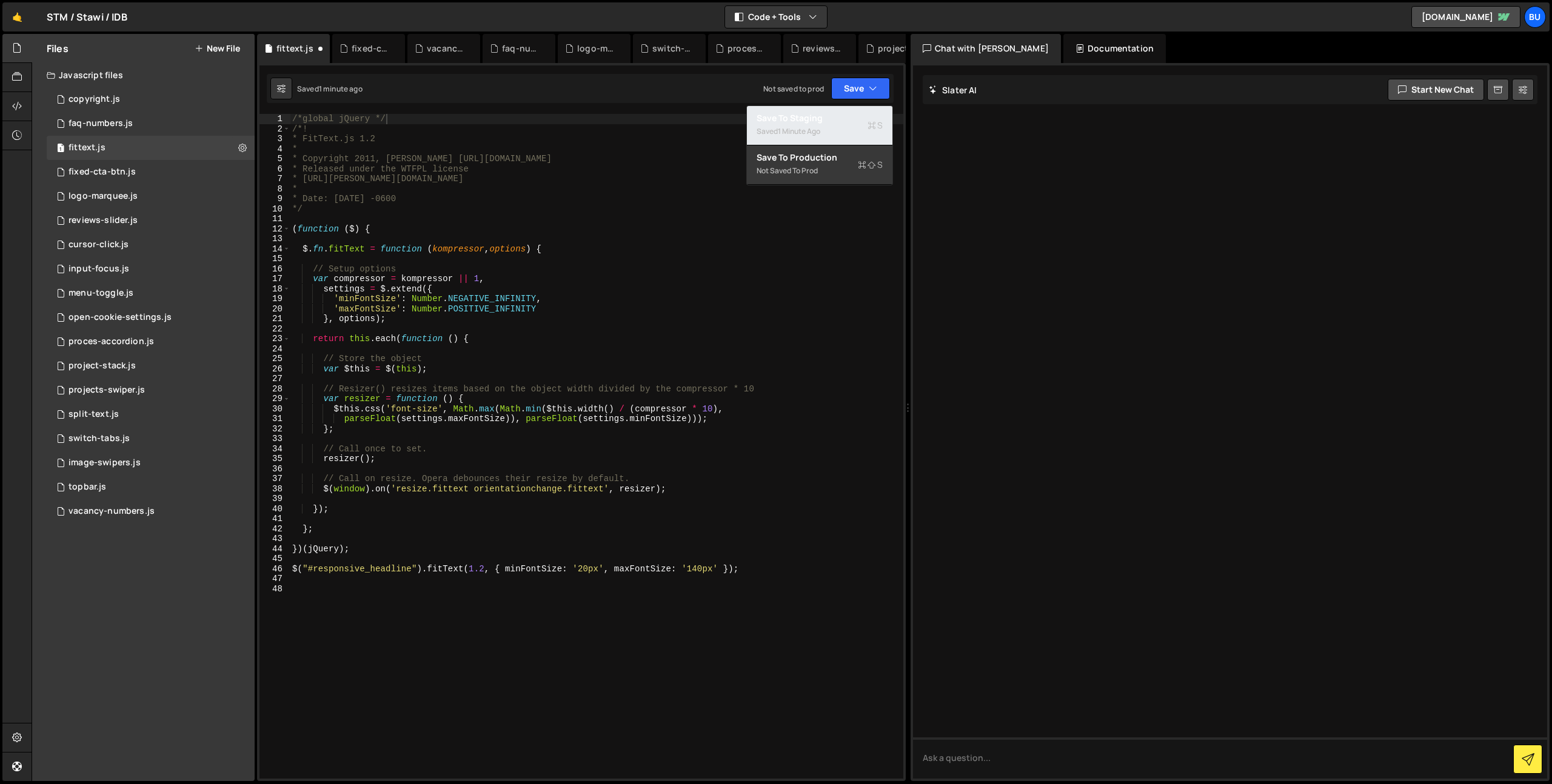
drag, startPoint x: 859, startPoint y: 112, endPoint x: 856, endPoint y: 65, distance: 47.1
click at [859, 112] on div "Save to Staging S" at bounding box center [820, 118] width 126 height 12
click at [137, 409] on div "1 split-text.js 0" at bounding box center [150, 415] width 208 height 24
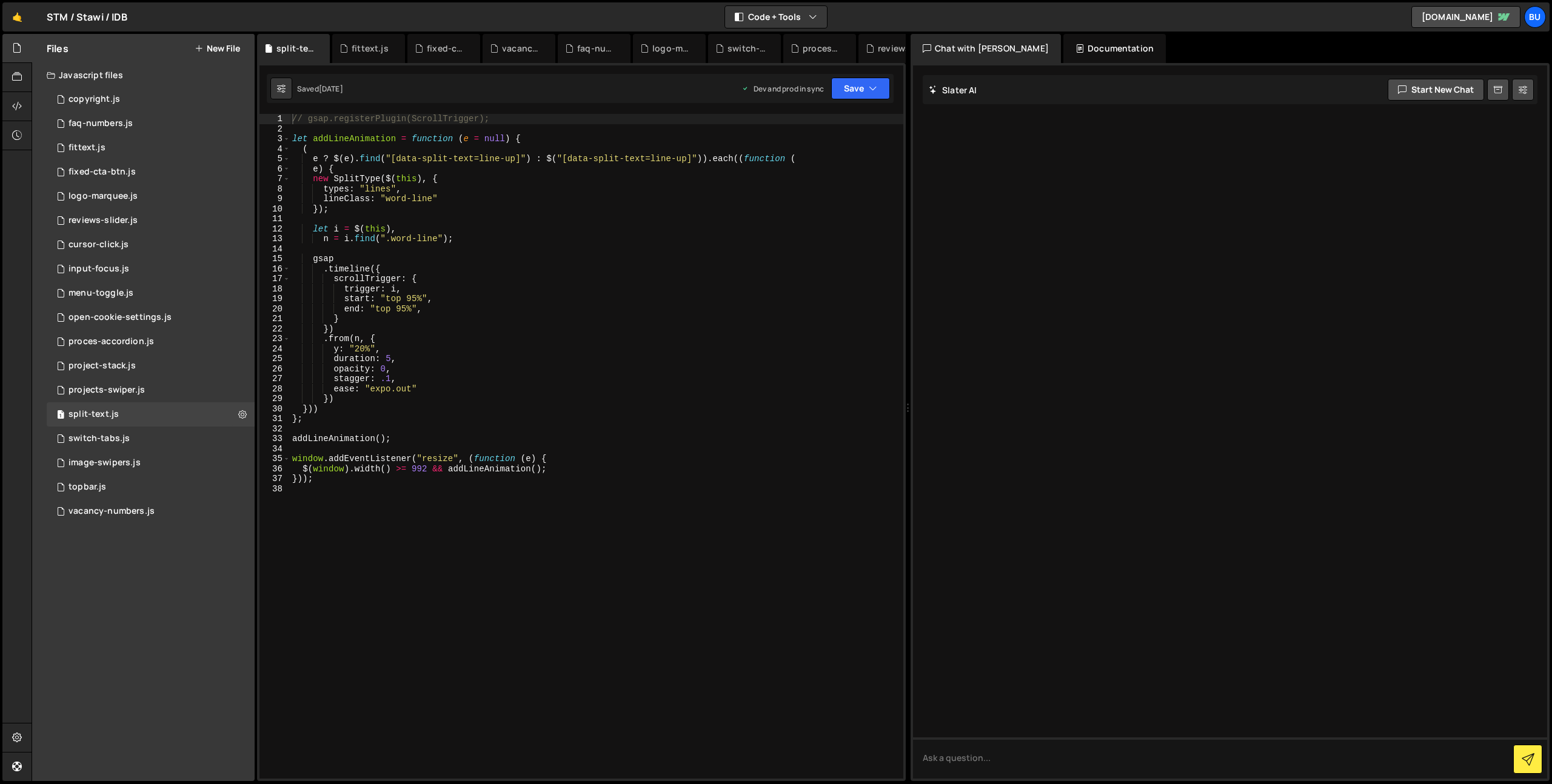
drag, startPoint x: 551, startPoint y: 328, endPoint x: 544, endPoint y: 321, distance: 9.9
click at [551, 328] on div "// gsap.registerPlugin(ScrollTrigger); let addLineAnimation = function ( e = nu…" at bounding box center [596, 457] width 614 height 685
click at [626, 306] on div "// gsap.registerPlugin(ScrollTrigger); let addLineAnimation = function ( e = nu…" at bounding box center [596, 457] width 614 height 685
click at [744, 297] on div "// gsap.registerPlugin(ScrollTrigger); let addLineAnimation = function ( e = nu…" at bounding box center [596, 457] width 614 height 685
click at [542, 267] on div "// gsap.registerPlugin(ScrollTrigger); let addLineAnimation = function ( e = nu…" at bounding box center [596, 457] width 614 height 685
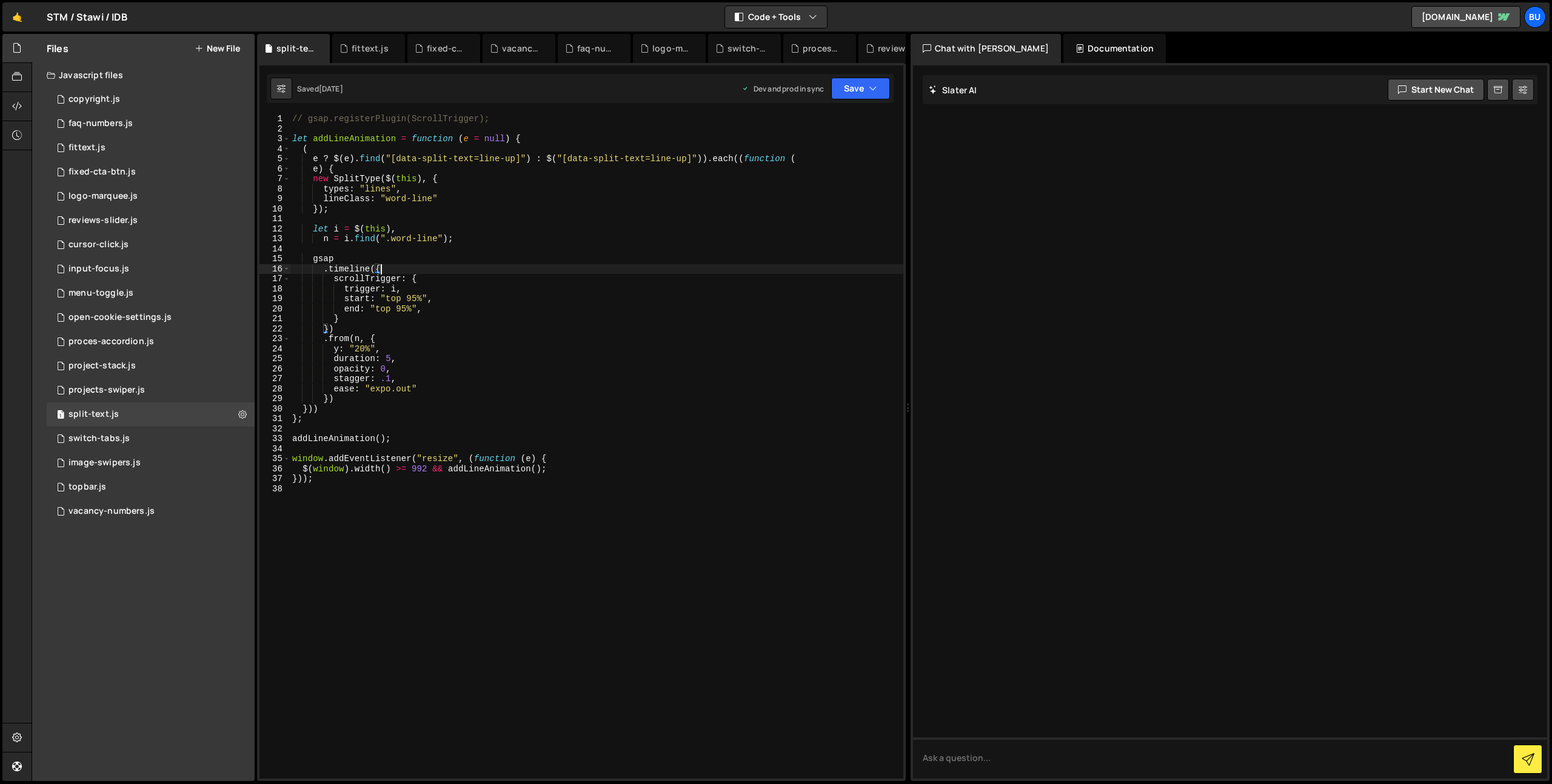
click at [528, 281] on div "// gsap.registerPlugin(ScrollTrigger); let addLineAnimation = function ( e = nu…" at bounding box center [596, 457] width 614 height 685
click at [512, 290] on div "// gsap.registerPlugin(ScrollTrigger); let addLineAnimation = function ( e = nu…" at bounding box center [596, 457] width 614 height 685
click at [488, 158] on div "// gsap.registerPlugin(ScrollTrigger); let addLineAnimation = function ( e = nu…" at bounding box center [596, 457] width 614 height 685
drag, startPoint x: 488, startPoint y: 158, endPoint x: 506, endPoint y: 159, distance: 18.0
click at [509, 159] on div "// gsap.registerPlugin(ScrollTrigger); let addLineAnimation = function ( e = nu…" at bounding box center [596, 457] width 614 height 685
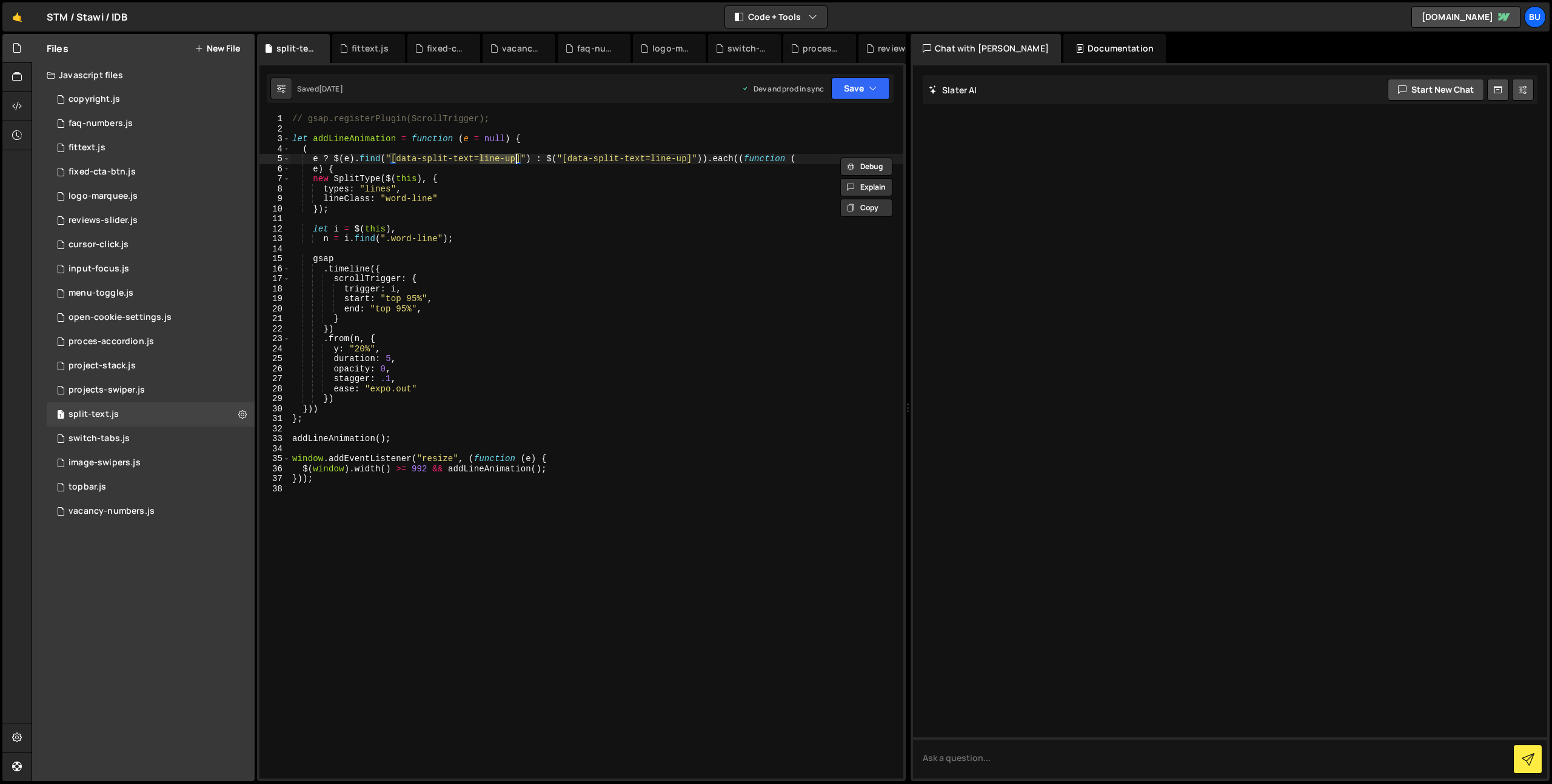
click at [504, 188] on div "// gsap.registerPlugin(ScrollTrigger); let addLineAnimation = function ( e = nu…" at bounding box center [596, 457] width 614 height 685
click at [530, 236] on div "// gsap.registerPlugin(ScrollTrigger); let addLineAnimation = function ( e = nu…" at bounding box center [596, 457] width 614 height 685
click at [514, 213] on div "// gsap.registerPlugin(ScrollTrigger); let addLineAnimation = function ( e = nu…" at bounding box center [596, 457] width 614 height 685
click at [513, 204] on div "// gsap.registerPlugin(ScrollTrigger); let addLineAnimation = function ( e = nu…" at bounding box center [596, 457] width 614 height 685
click at [479, 173] on div "// gsap.registerPlugin(ScrollTrigger); let addLineAnimation = function ( e = nu…" at bounding box center [596, 457] width 614 height 685
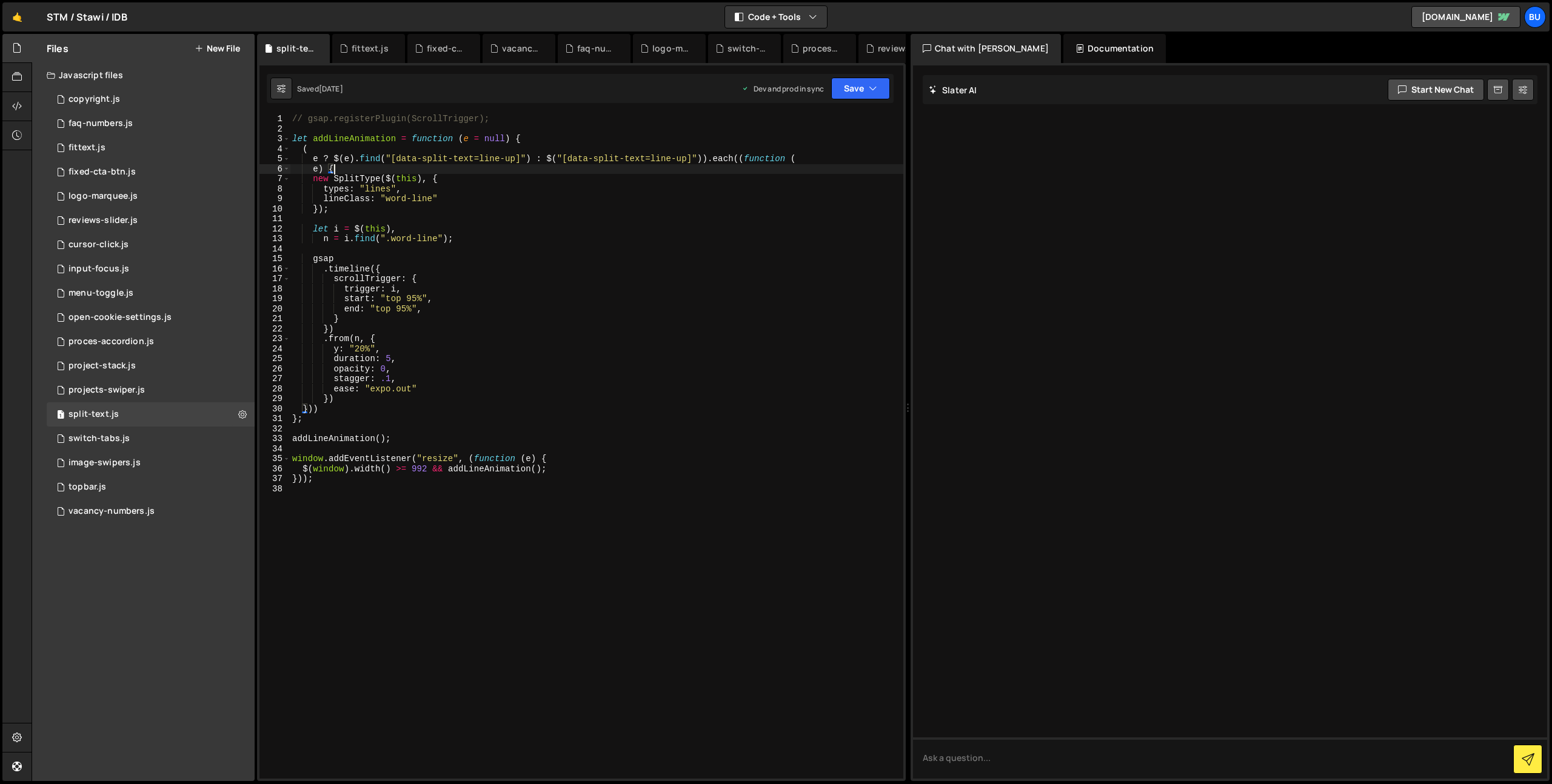
click at [476, 188] on div "// gsap.registerPlugin(ScrollTrigger); let addLineAnimation = function ( e = nu…" at bounding box center [596, 457] width 614 height 685
click at [473, 199] on div "// gsap.registerPlugin(ScrollTrigger); let addLineAnimation = function ( e = nu…" at bounding box center [596, 457] width 614 height 685
drag, startPoint x: 310, startPoint y: 161, endPoint x: 358, endPoint y: 165, distance: 48.2
click at [357, 168] on div "// gsap.registerPlugin(ScrollTrigger); let addLineAnimation = function ( e = nu…" at bounding box center [596, 457] width 614 height 685
click at [560, 177] on div "// gsap.registerPlugin(ScrollTrigger); let addLineAnimation = function ( e = nu…" at bounding box center [596, 457] width 614 height 685
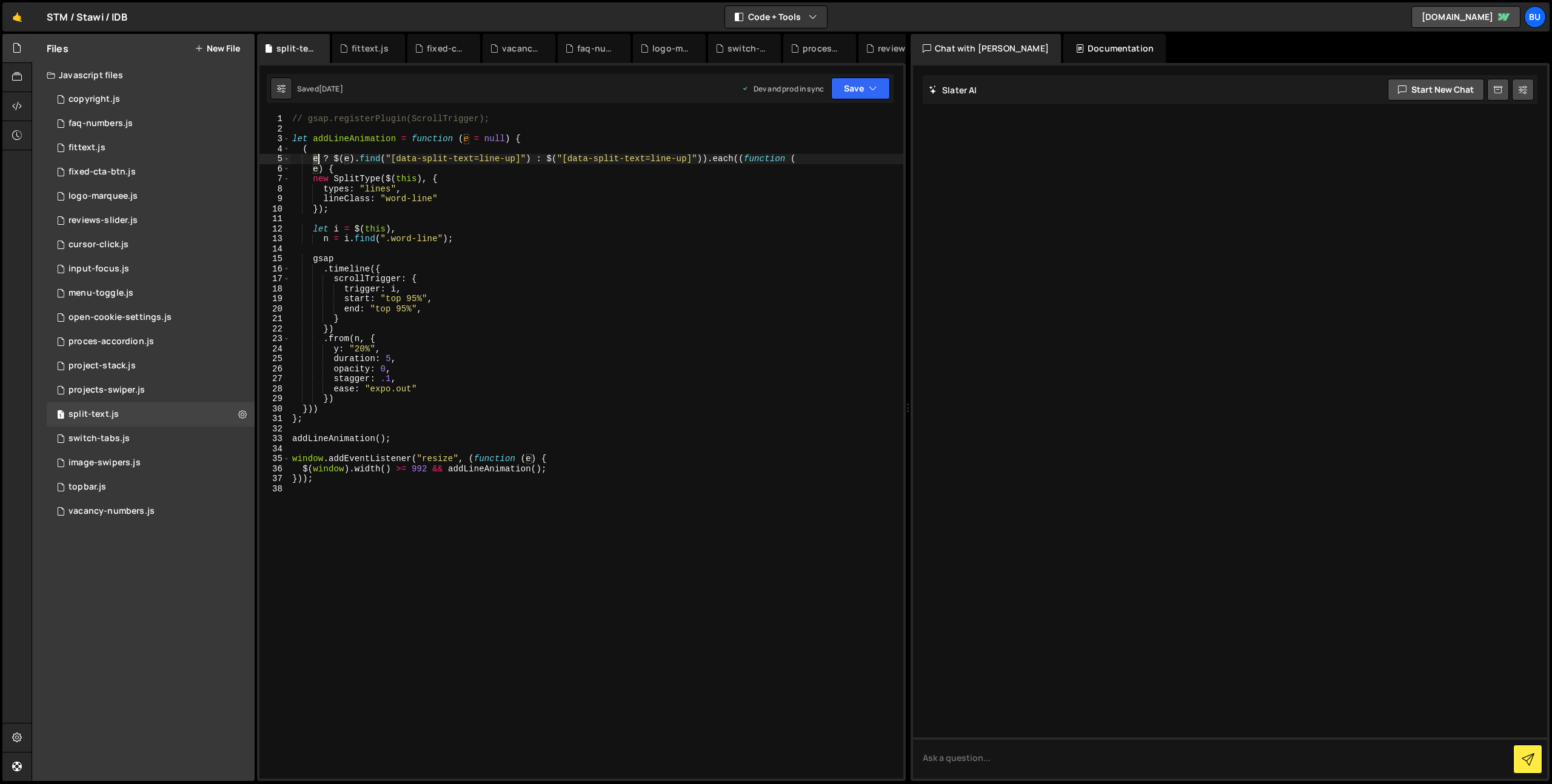
click at [320, 159] on div "// gsap.registerPlugin(ScrollTrigger); let addLineAnimation = function ( e = nu…" at bounding box center [596, 457] width 614 height 685
drag, startPoint x: 335, startPoint y: 158, endPoint x: 524, endPoint y: 156, distance: 189.0
click at [532, 157] on div "// gsap.registerPlugin(ScrollTrigger); let addLineAnimation = function ( e = nu…" at bounding box center [596, 457] width 614 height 685
drag, startPoint x: 406, startPoint y: 158, endPoint x: 396, endPoint y: 158, distance: 10.0
click at [400, 162] on div "// gsap.registerPlugin(ScrollTrigger); let addLineAnimation = function ( e = nu…" at bounding box center [596, 457] width 614 height 685
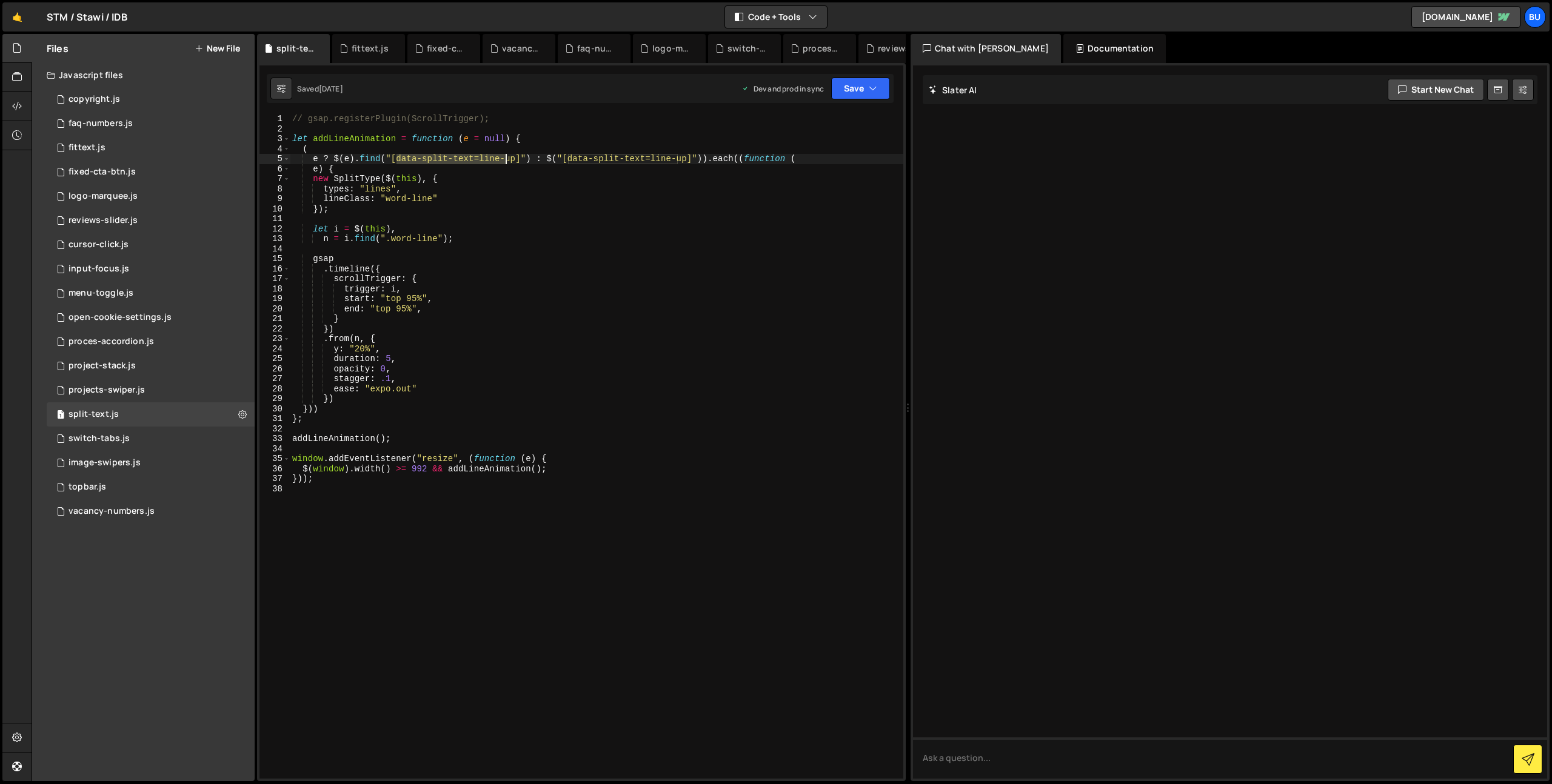
drag, startPoint x: 441, startPoint y: 161, endPoint x: 497, endPoint y: 161, distance: 56.0
click at [504, 161] on div "// gsap.registerPlugin(ScrollTrigger); let addLineAnimation = function ( e = nu…" at bounding box center [596, 457] width 614 height 685
drag, startPoint x: 546, startPoint y: 161, endPoint x: 702, endPoint y: 158, distance: 156.0
click at [705, 159] on div "// gsap.registerPlugin(ScrollTrigger); let addLineAnimation = function ( e = nu…" at bounding box center [596, 457] width 614 height 685
click at [708, 234] on div "// gsap.registerPlugin(ScrollTrigger); let addLineAnimation = function ( e = nu…" at bounding box center [596, 457] width 614 height 685
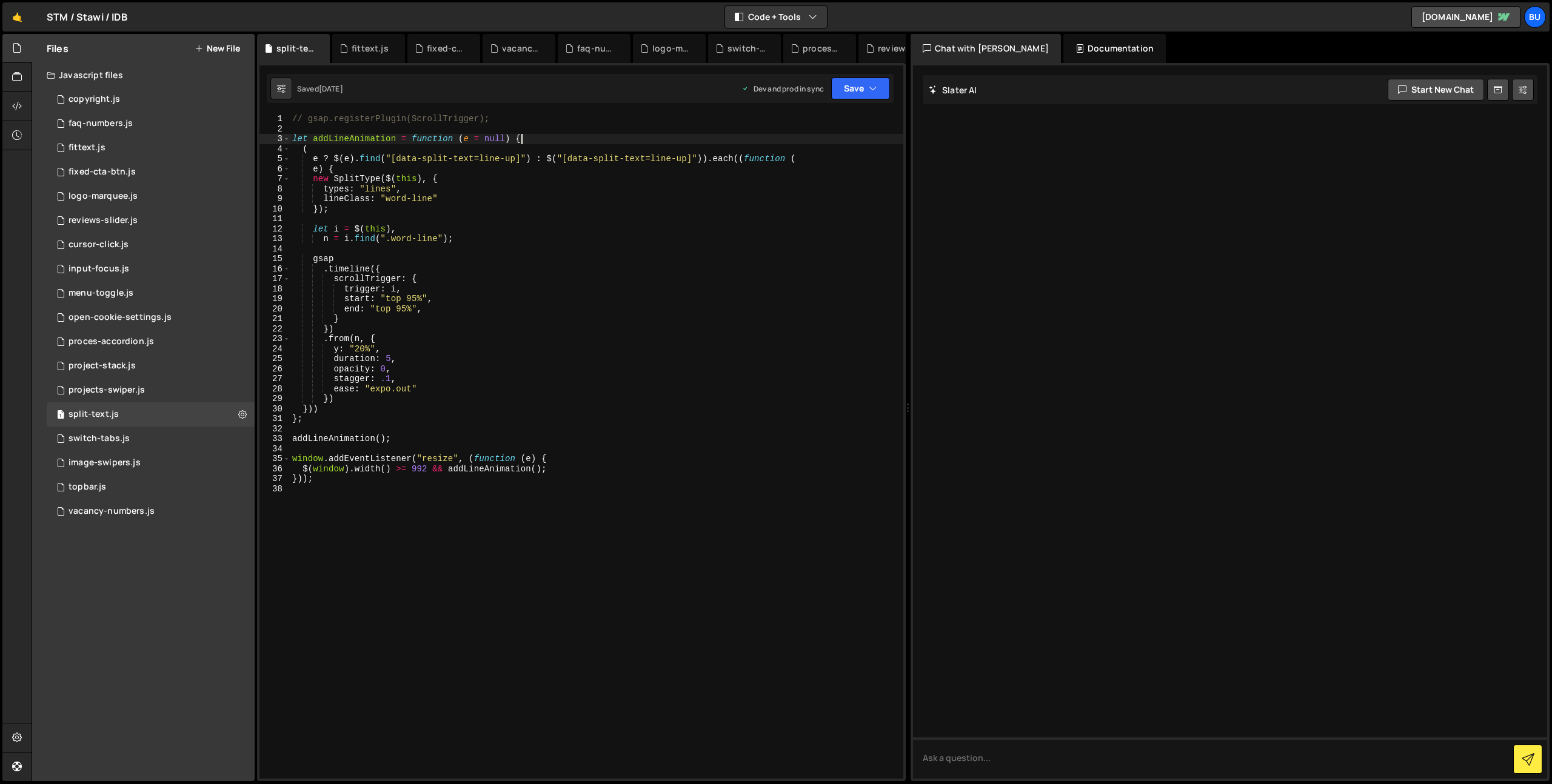
click at [552, 140] on div "// gsap.registerPlugin(ScrollTrigger); let addLineAnimation = function ( e = nu…" at bounding box center [596, 457] width 614 height 685
click at [528, 460] on div "// gsap.registerPlugin(ScrollTrigger); let addLineAnimation = function ( e = nu…" at bounding box center [596, 457] width 614 height 685
click at [599, 469] on div "// gsap.registerPlugin(ScrollTrigger); let addLineAnimation = function ( e = nu…" at bounding box center [596, 457] width 614 height 685
click at [598, 210] on div "// gsap.registerPlugin(ScrollTrigger); let addLineAnimation = function ( e = nu…" at bounding box center [596, 457] width 614 height 685
click at [696, 192] on div "// gsap.registerPlugin(ScrollTrigger); let addLineAnimation = function ( e = nu…" at bounding box center [596, 457] width 614 height 685
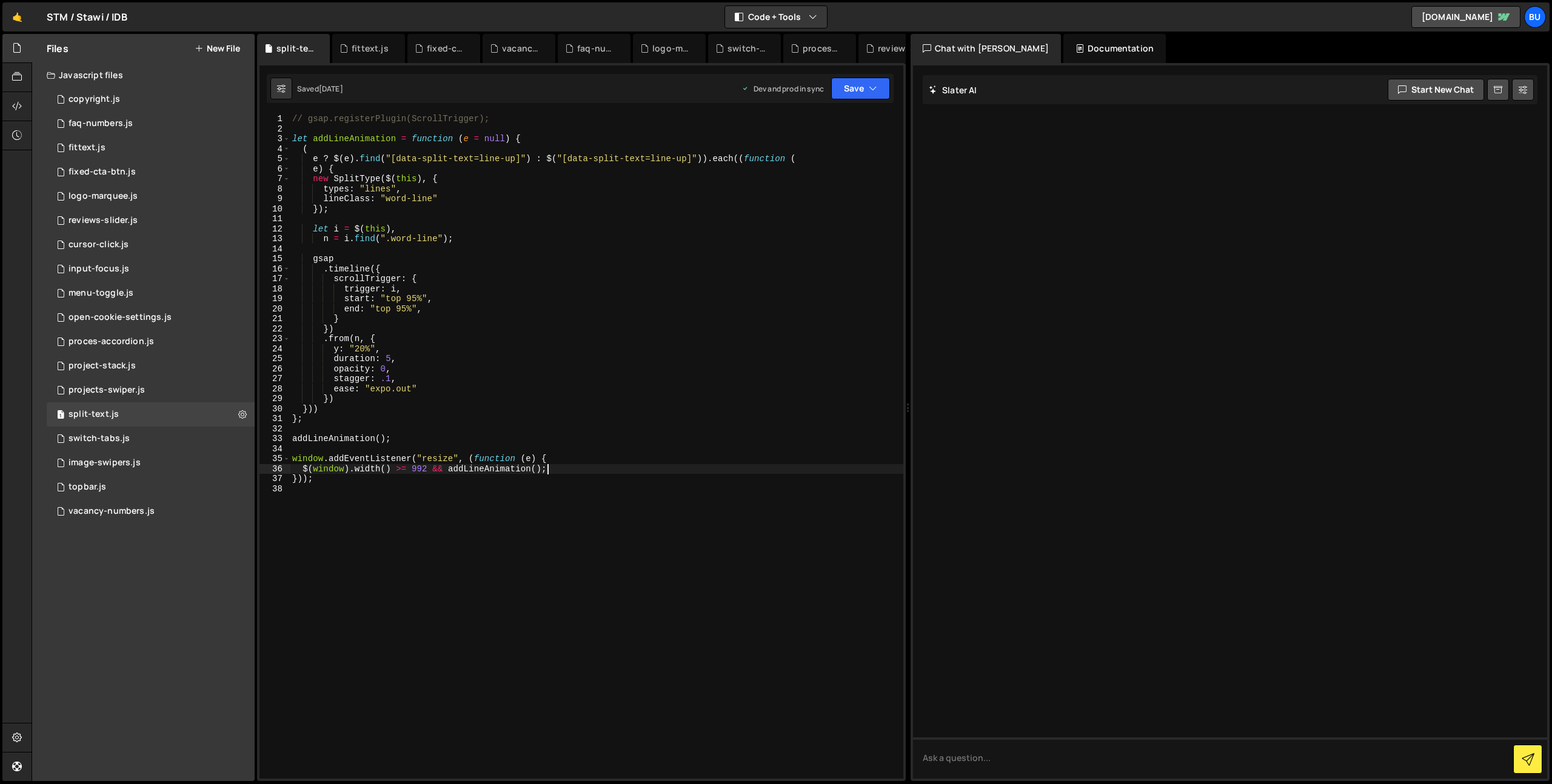
type textarea "types: "lines","
